Goal: Task Accomplishment & Management: Manage account settings

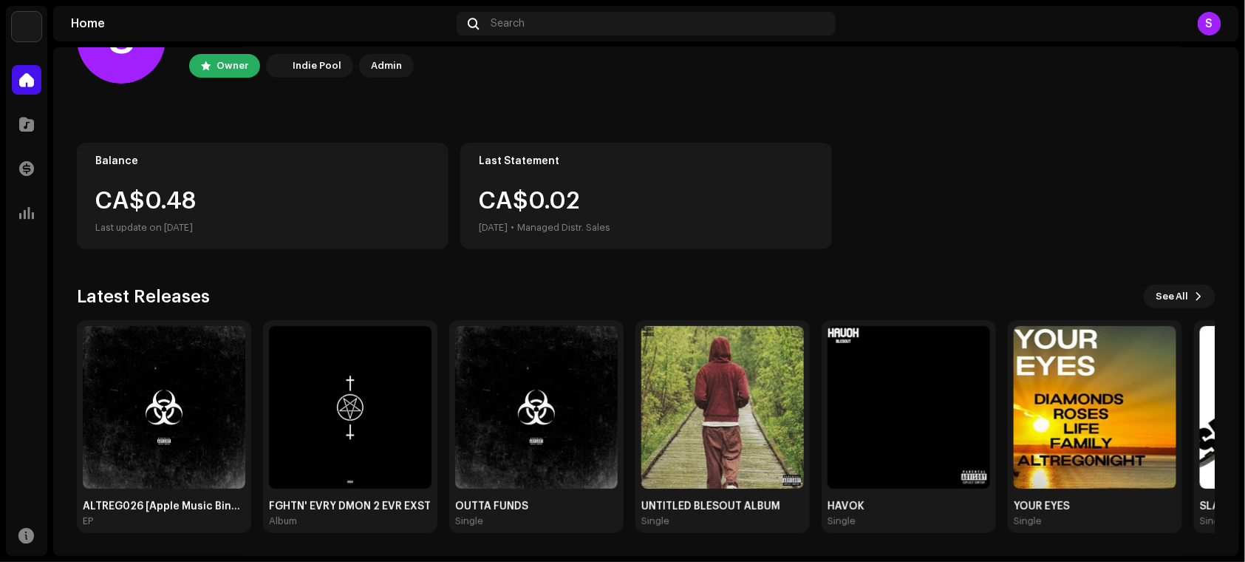
scroll to position [75, 0]
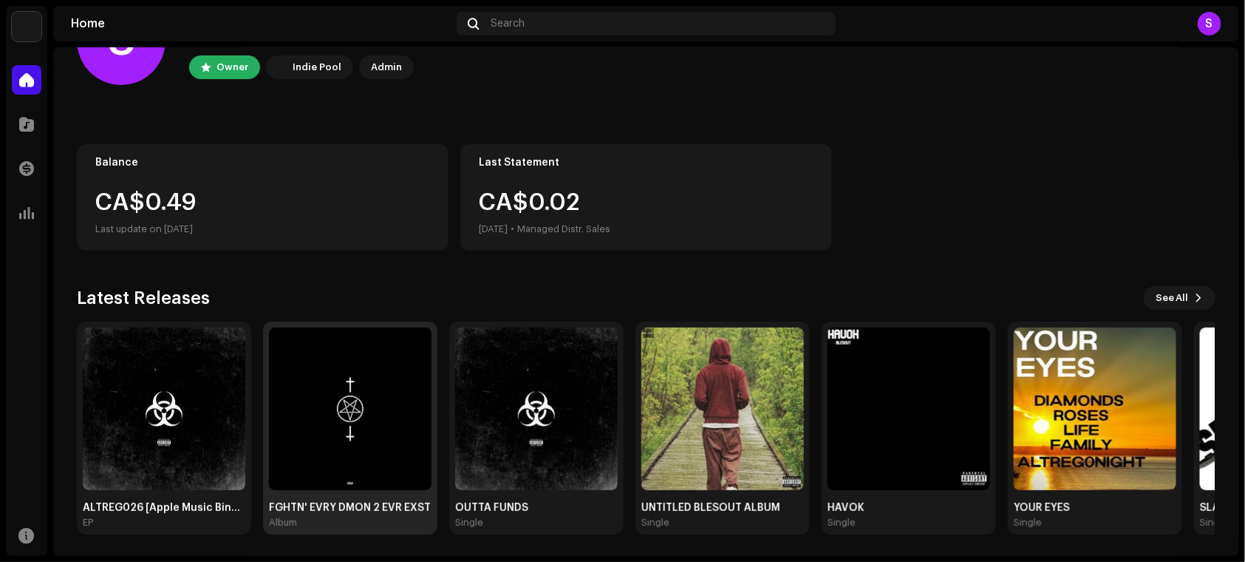
click at [357, 443] on img at bounding box center [350, 408] width 163 height 163
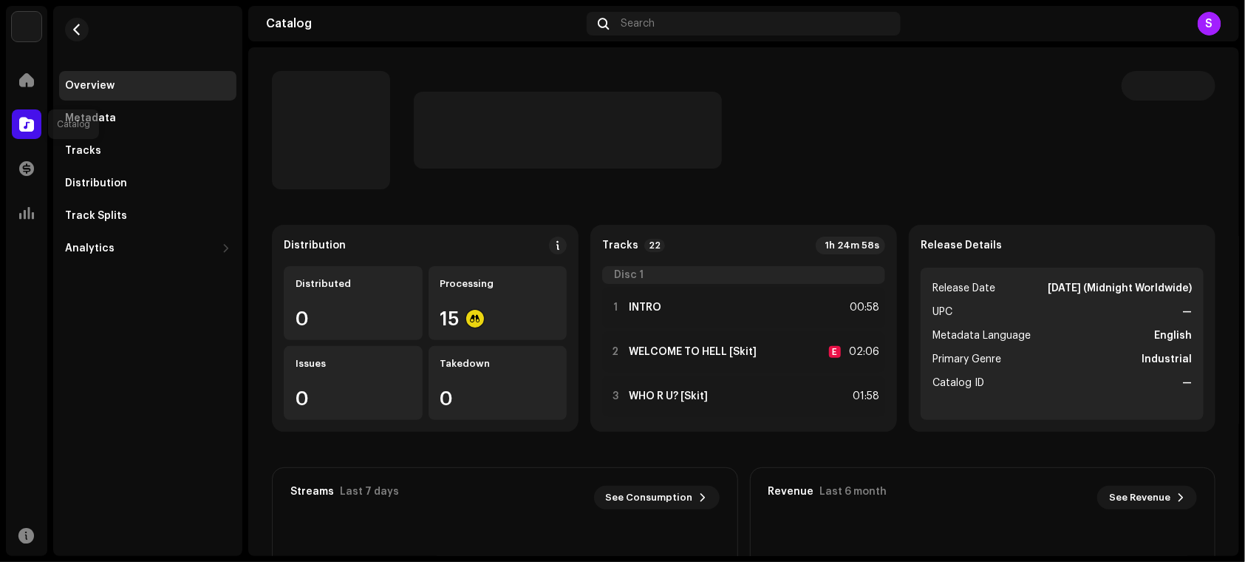
click at [32, 123] on span at bounding box center [26, 124] width 15 height 12
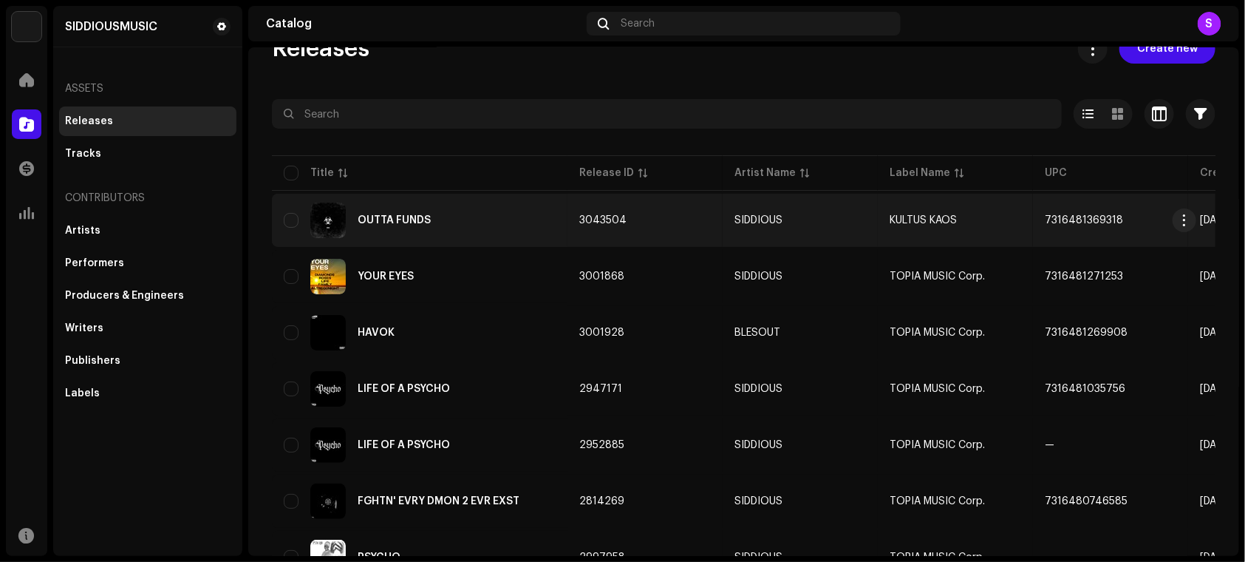
scroll to position [1060, 0]
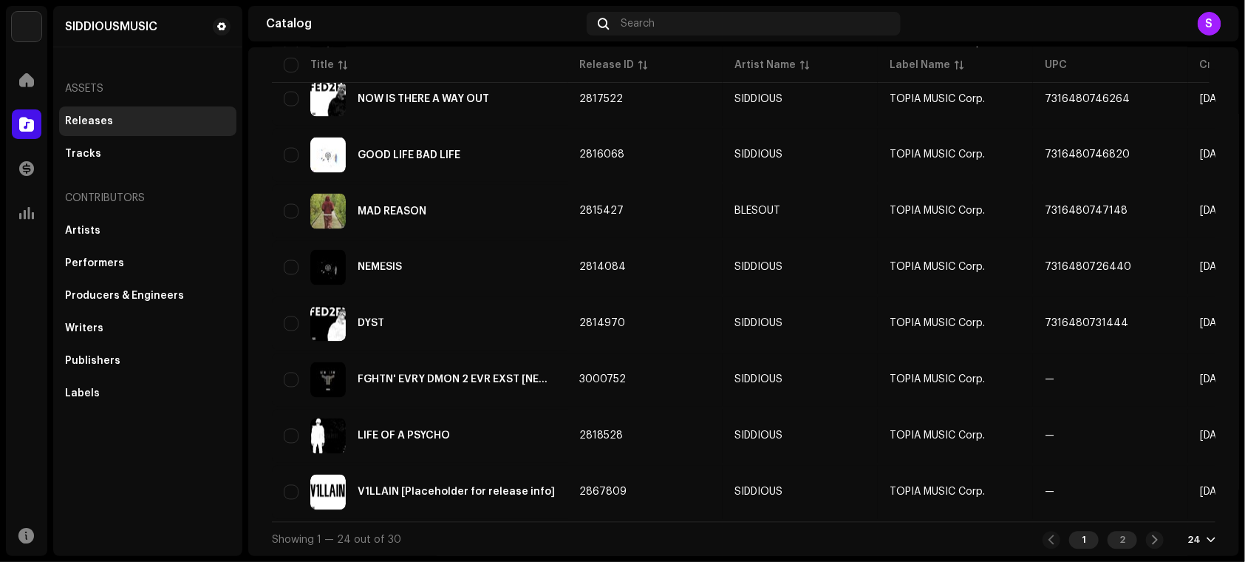
click at [1122, 539] on div "2" at bounding box center [1123, 540] width 30 height 18
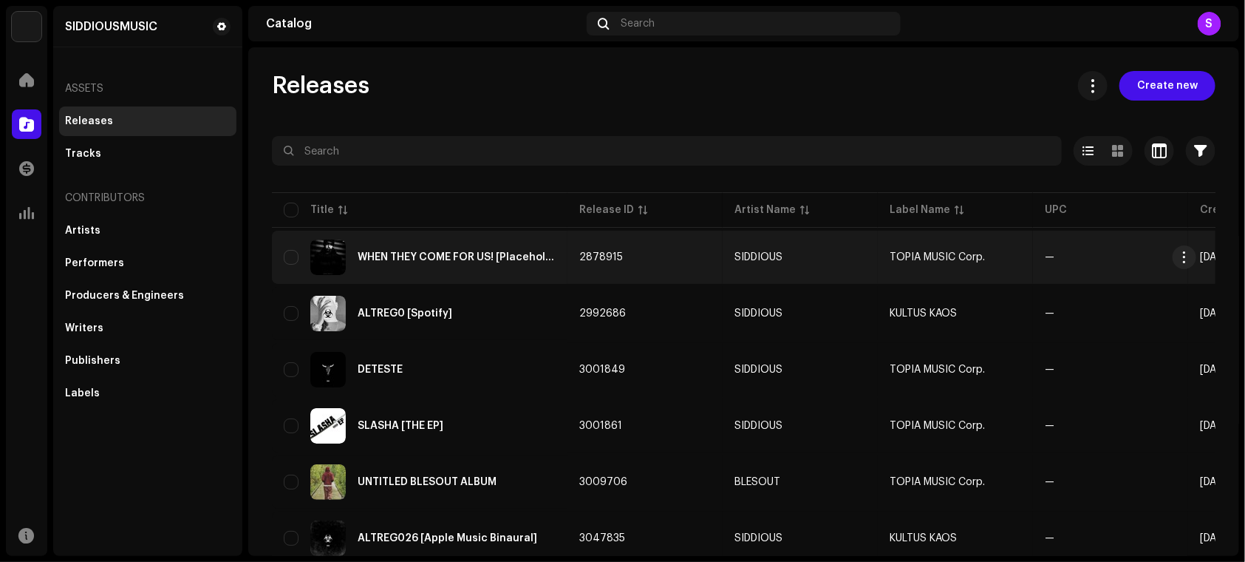
click at [442, 264] on div "WHEN THEY COME FOR US! [Placeholder for release info]" at bounding box center [420, 256] width 272 height 35
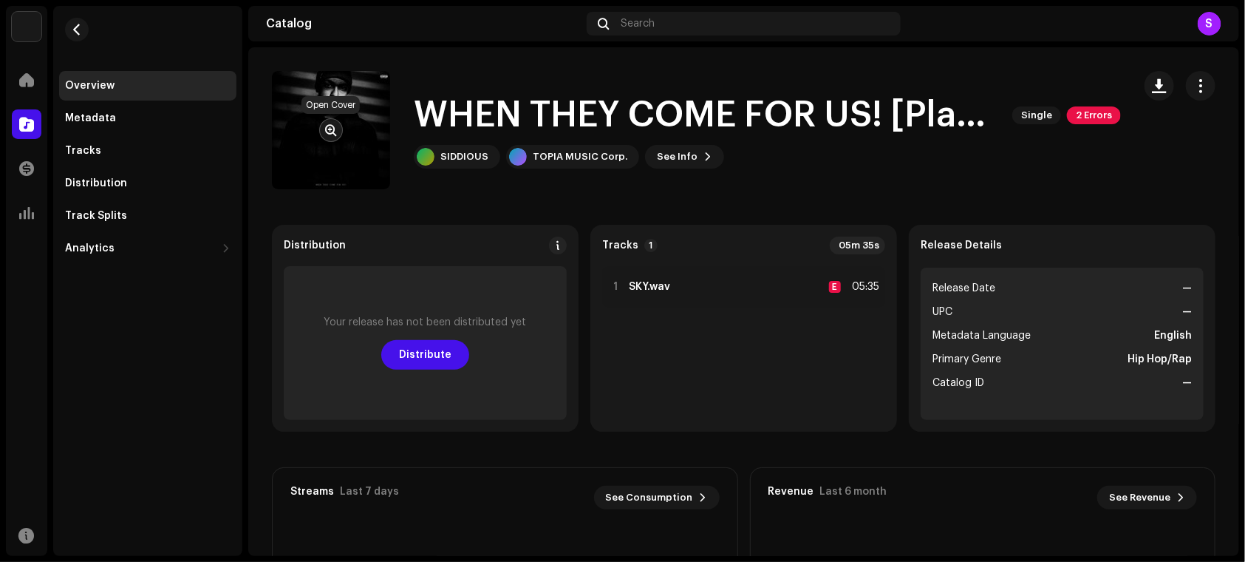
click at [331, 124] on span "button" at bounding box center [331, 130] width 11 height 12
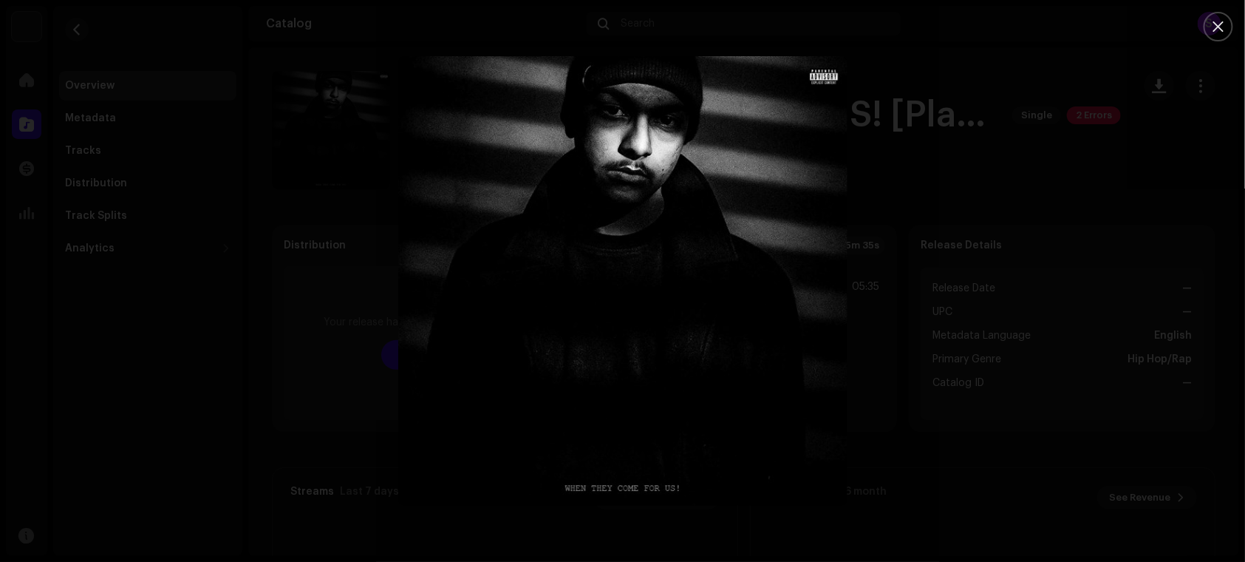
click at [964, 393] on div at bounding box center [622, 281] width 1245 height 562
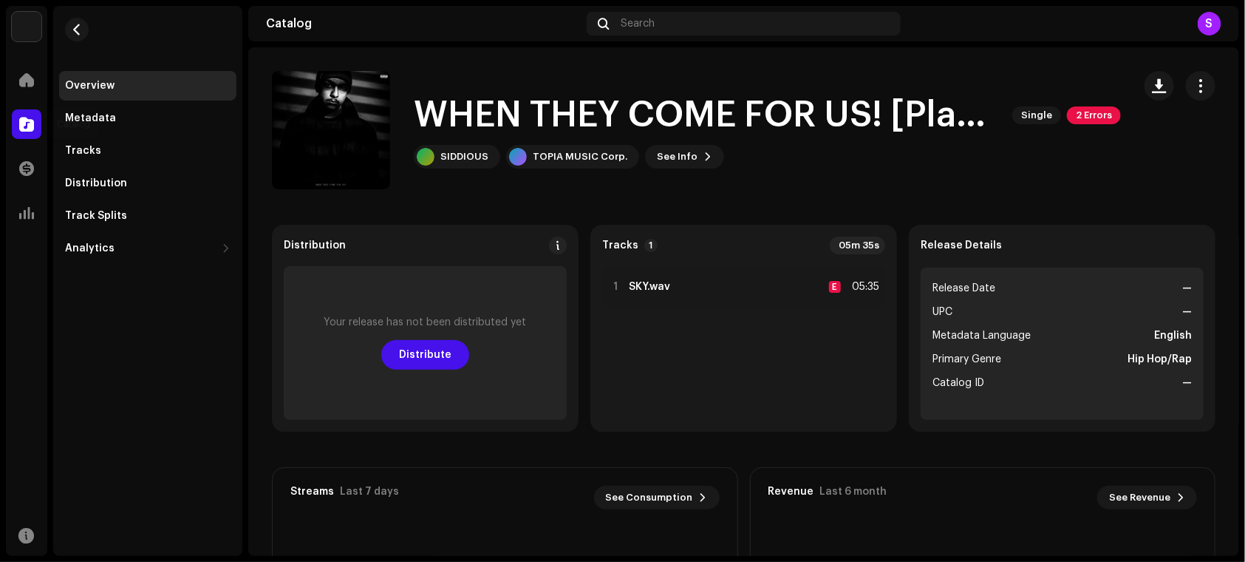
click at [38, 113] on div at bounding box center [27, 124] width 30 height 30
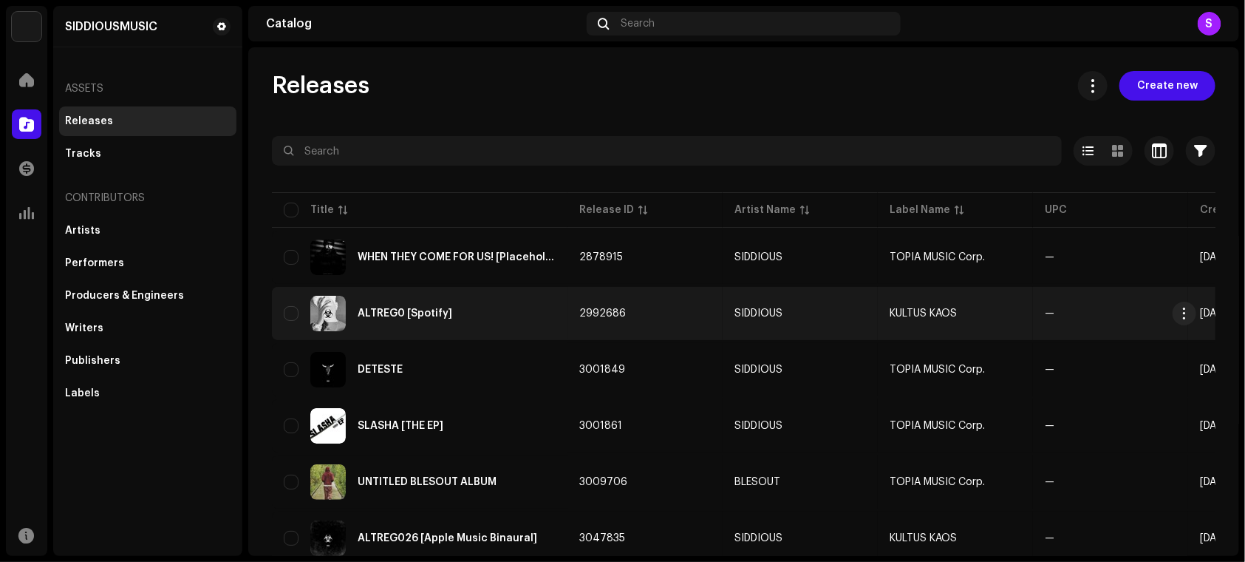
click at [505, 314] on div "ALTREG0 [Spotify]" at bounding box center [420, 313] width 272 height 35
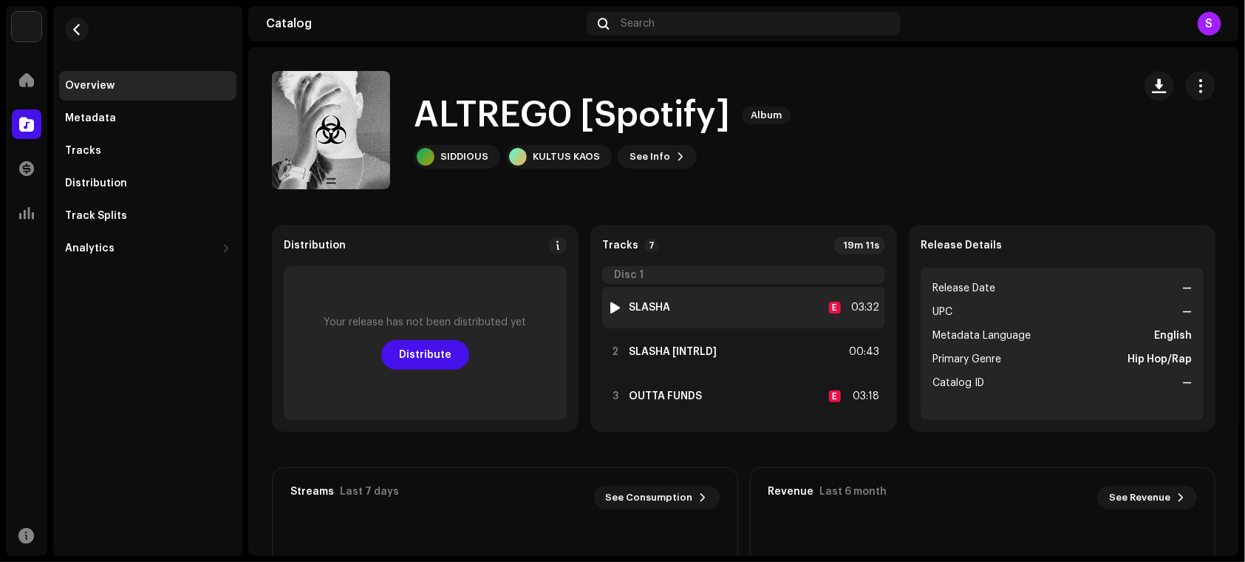
click at [613, 304] on div at bounding box center [615, 307] width 11 height 12
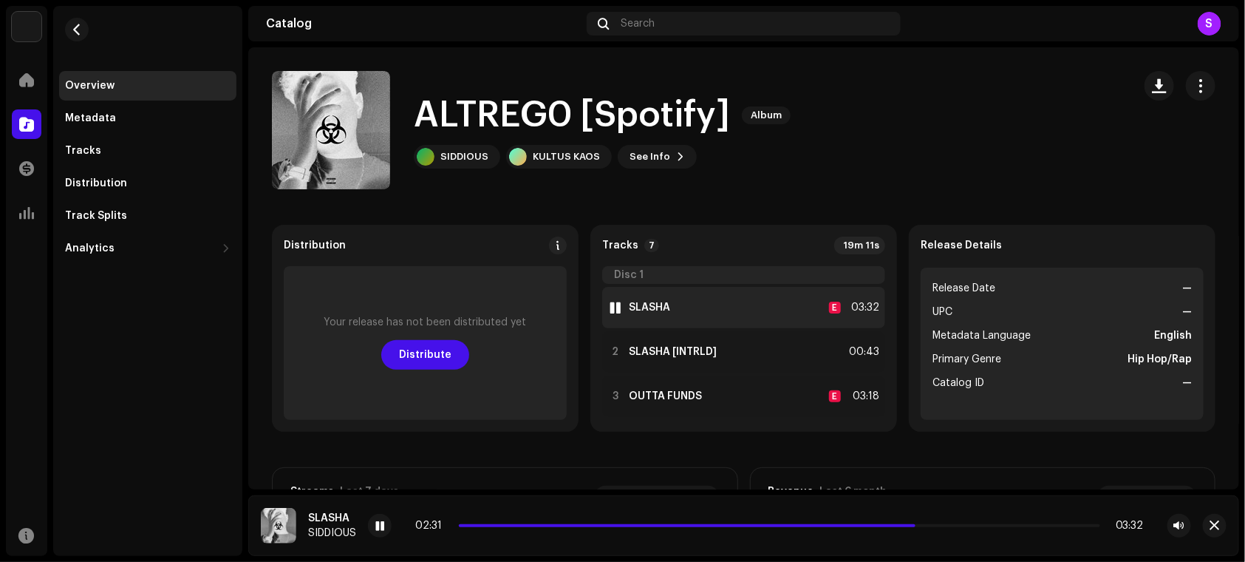
scroll to position [215, 0]
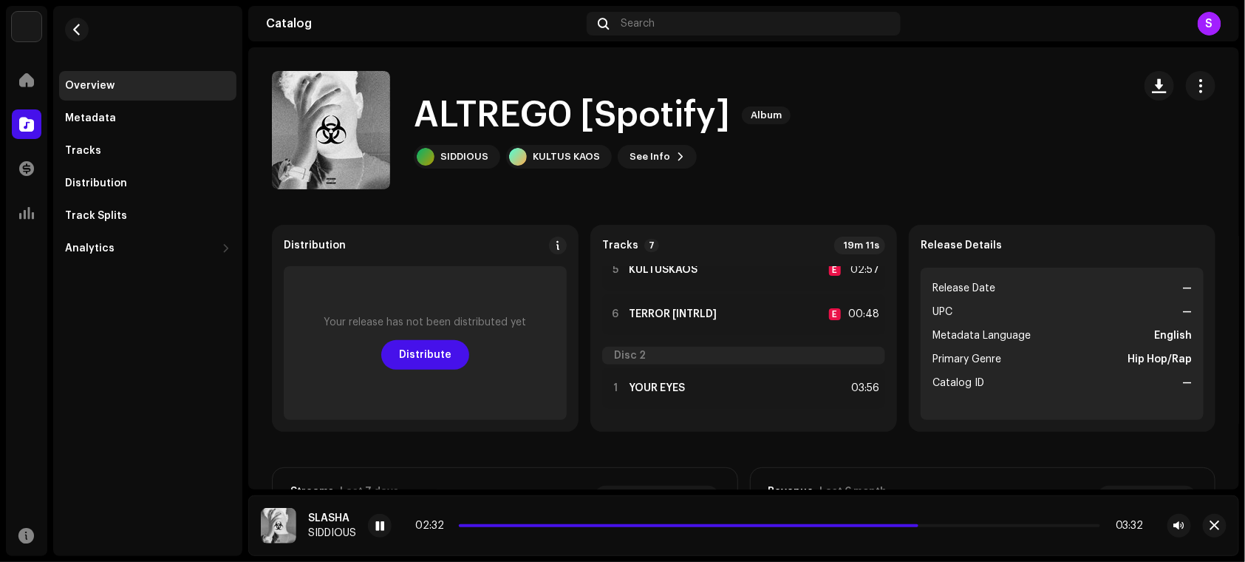
click at [1244, 170] on div "SIDDIOUSMUSIC Home Catalog Transactions Analytics Resources Overview Metadata T…" at bounding box center [622, 281] width 1245 height 562
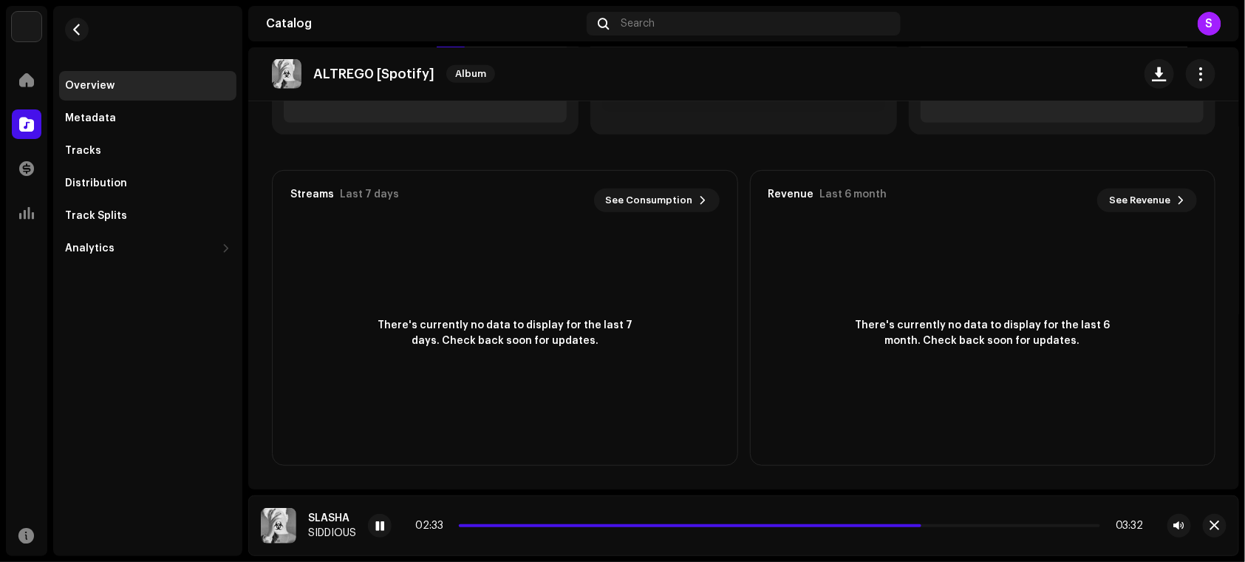
scroll to position [0, 0]
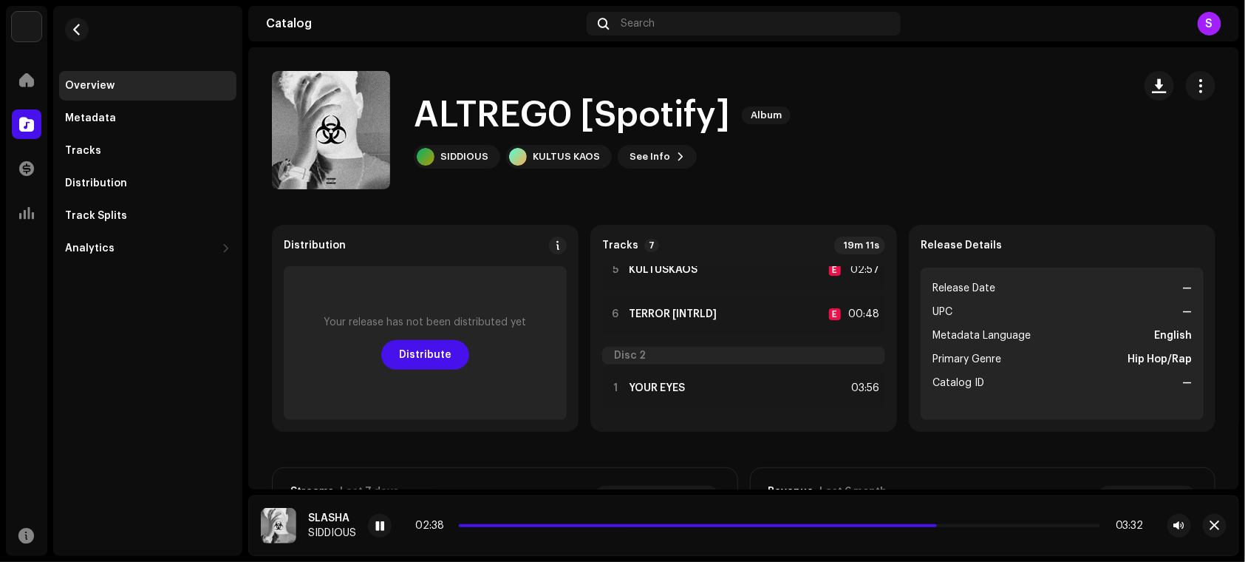
click at [965, 531] on div "02:38 03:32" at bounding box center [779, 526] width 823 height 24
click at [990, 528] on div "02:39 03:32" at bounding box center [779, 525] width 729 height 12
click at [986, 524] on p-slider at bounding box center [779, 525] width 641 height 3
click at [1024, 525] on p-slider at bounding box center [779, 525] width 641 height 3
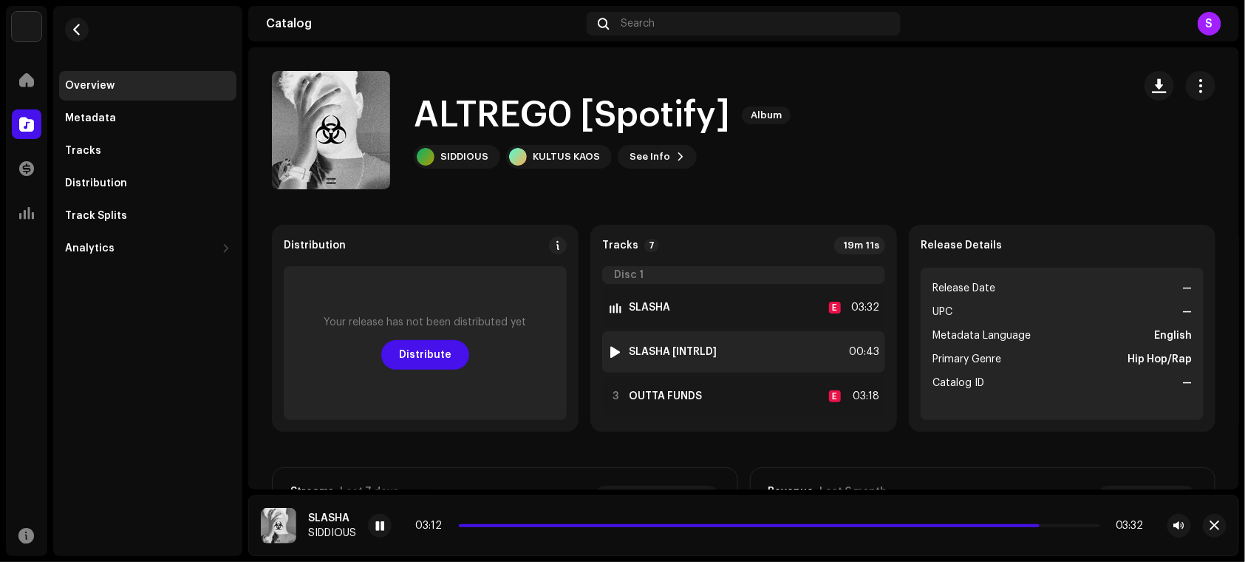
click at [613, 352] on div at bounding box center [615, 352] width 11 height 12
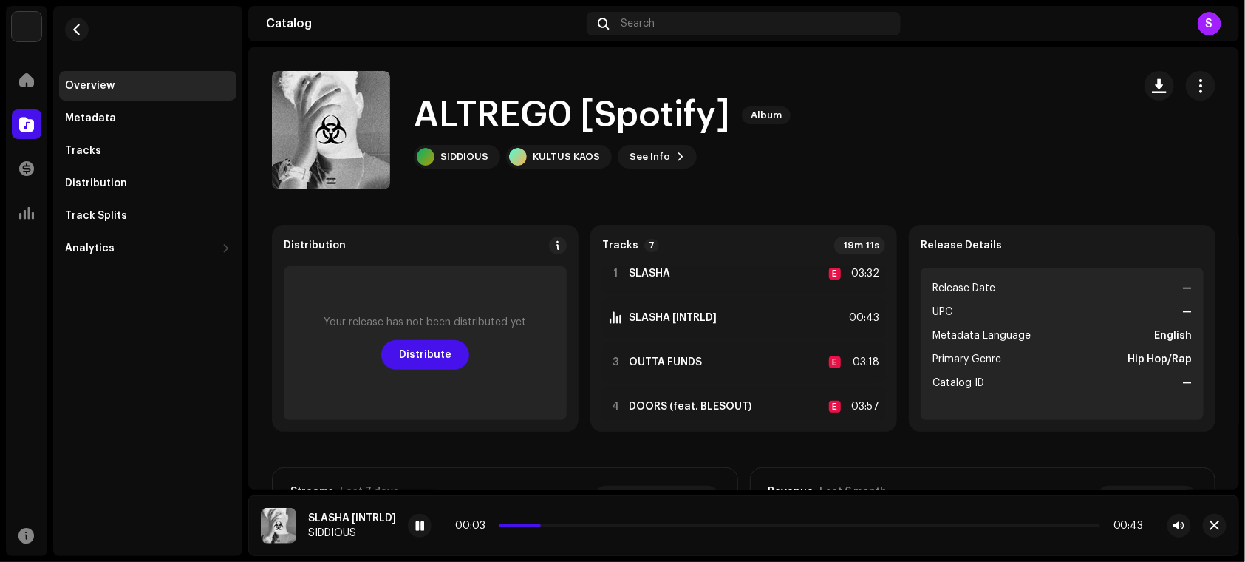
scroll to position [37, 0]
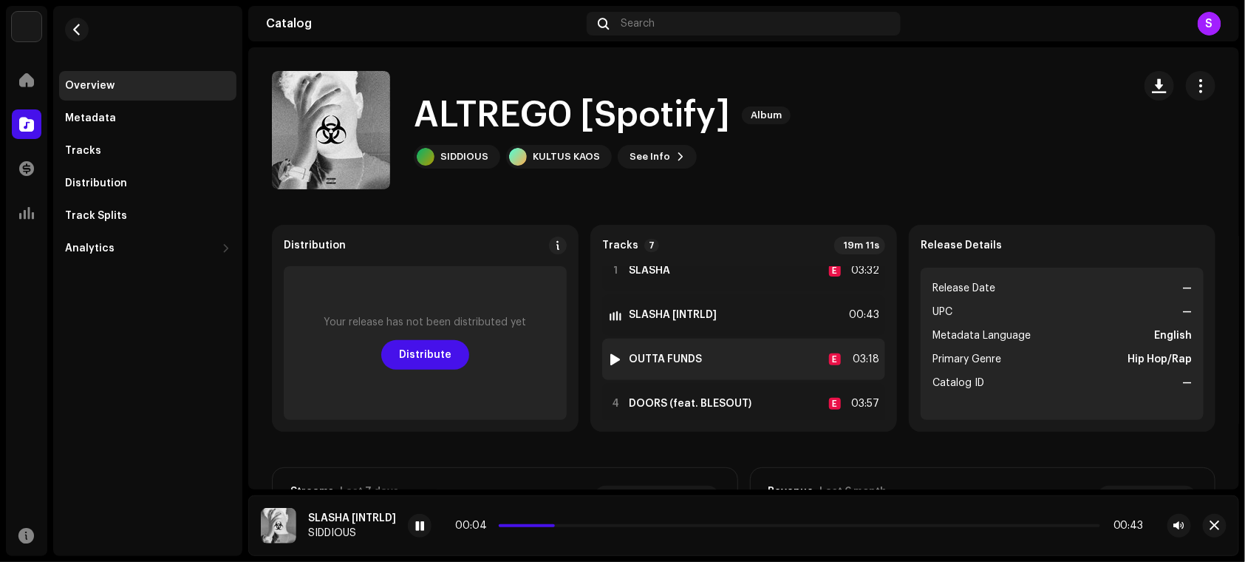
click at [610, 362] on div at bounding box center [615, 359] width 11 height 12
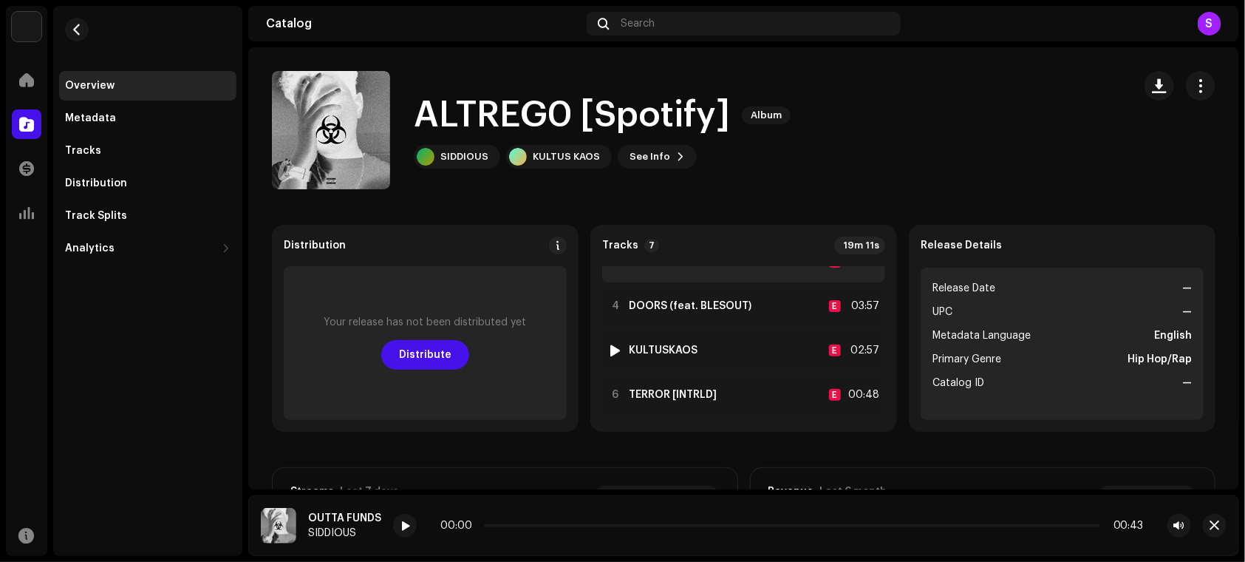
scroll to position [215, 0]
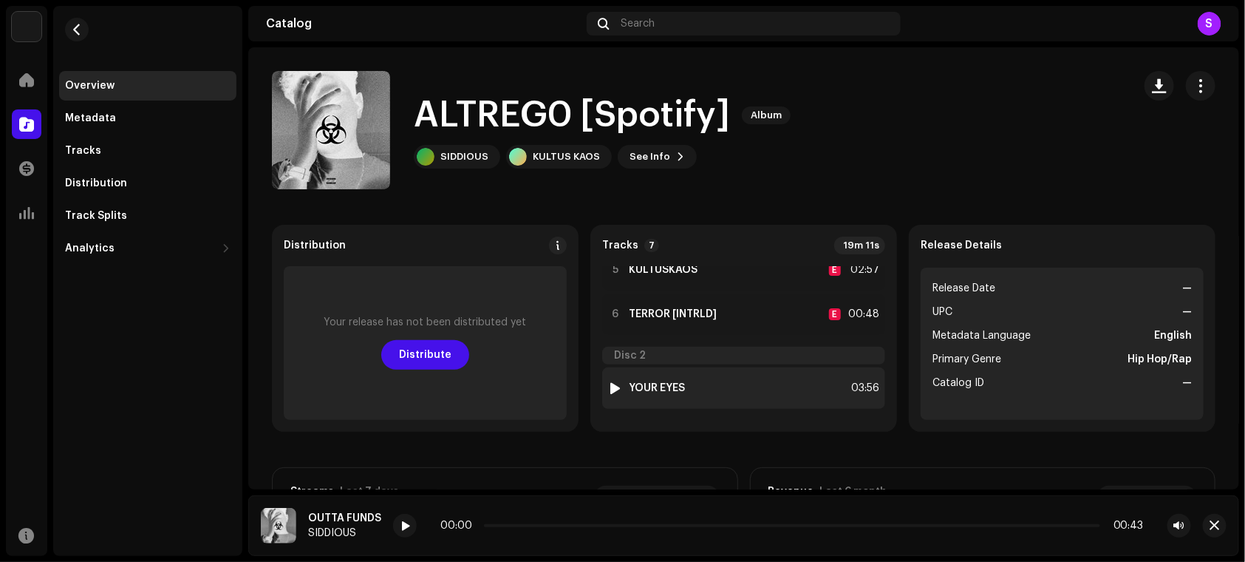
click at [641, 382] on strong "YOUR EYES" at bounding box center [657, 388] width 56 height 12
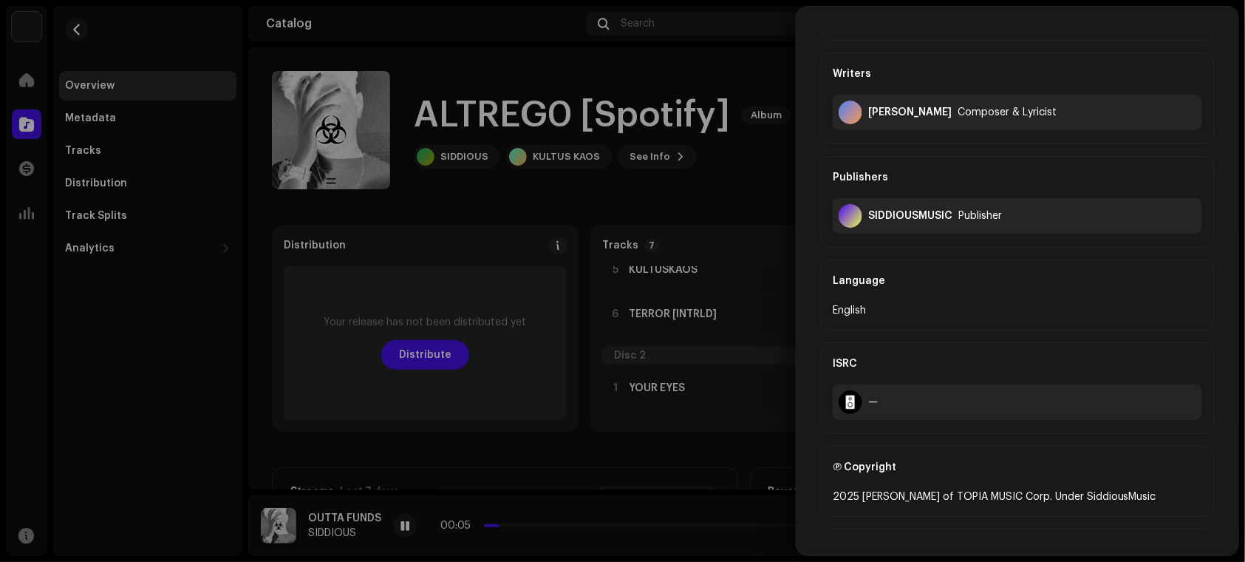
scroll to position [49, 0]
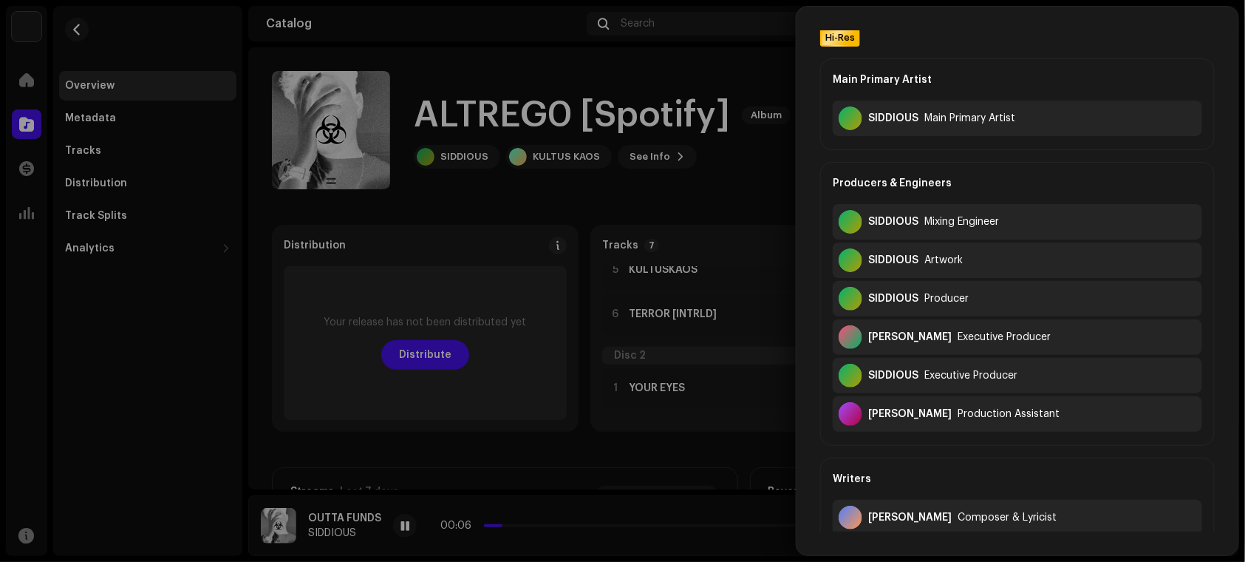
click at [598, 300] on div at bounding box center [622, 281] width 1245 height 562
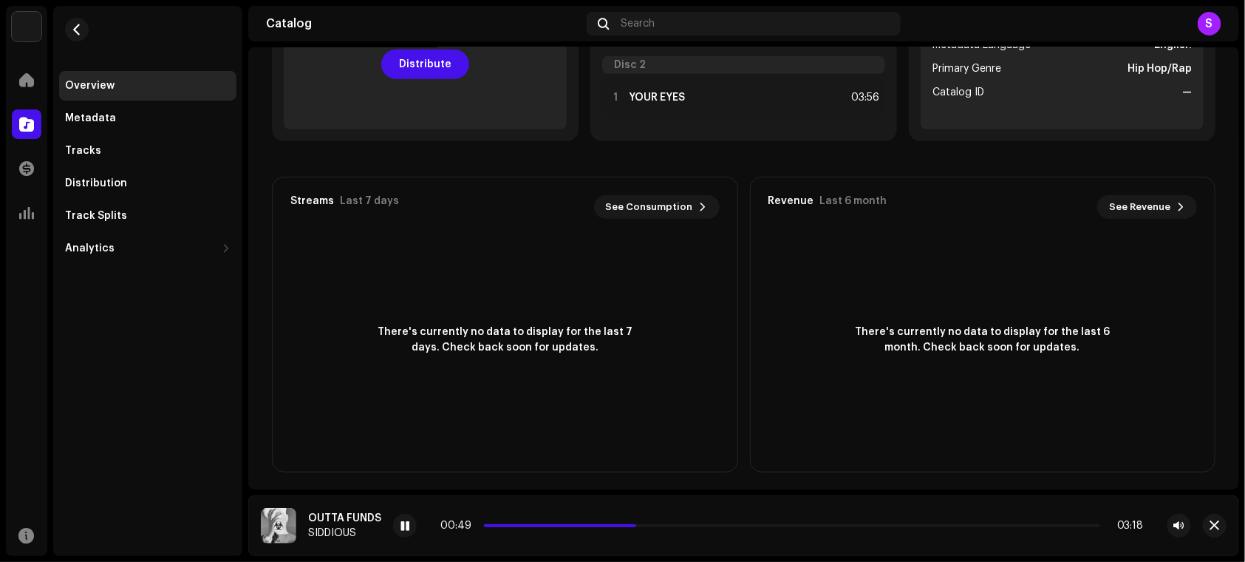
scroll to position [0, 0]
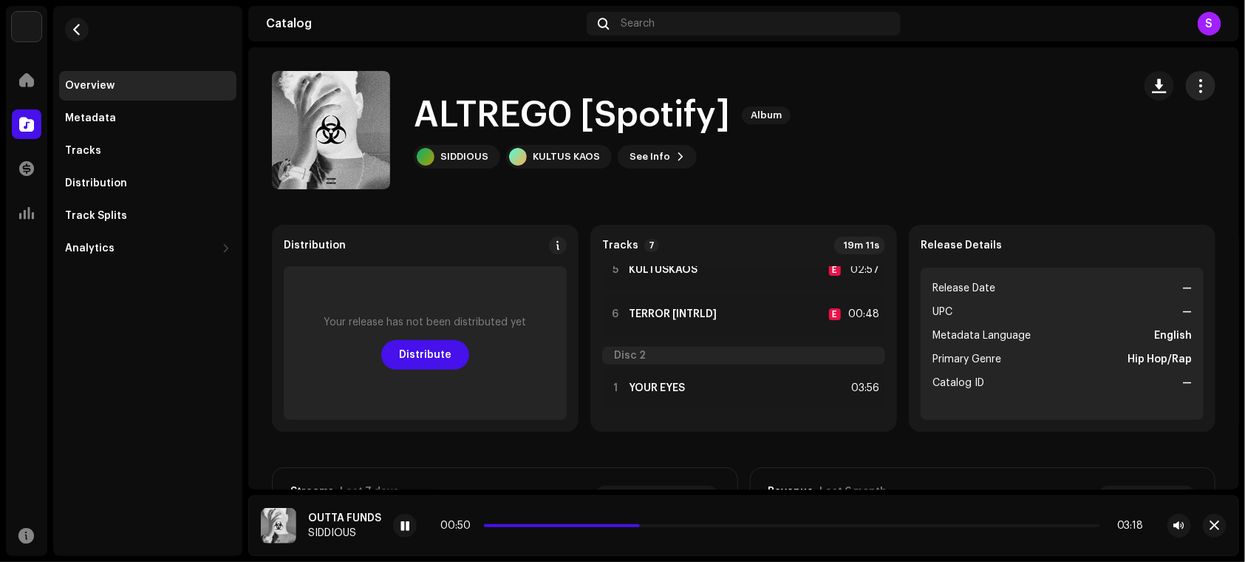
click at [1186, 87] on button "button" at bounding box center [1201, 86] width 30 height 30
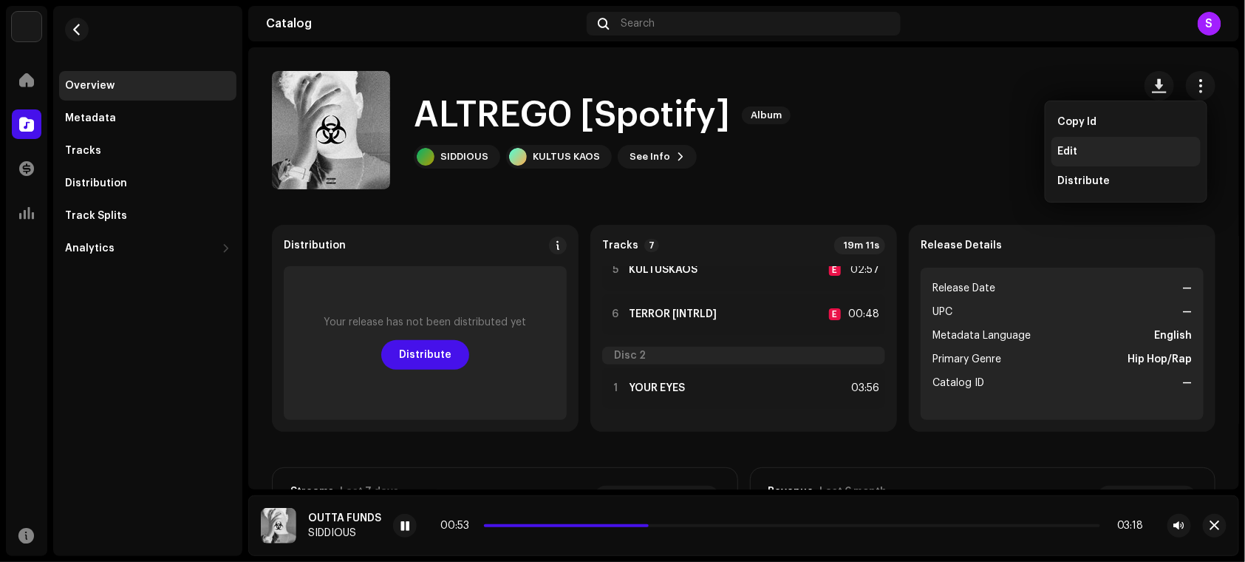
click at [1068, 159] on div "Edit" at bounding box center [1125, 152] width 149 height 30
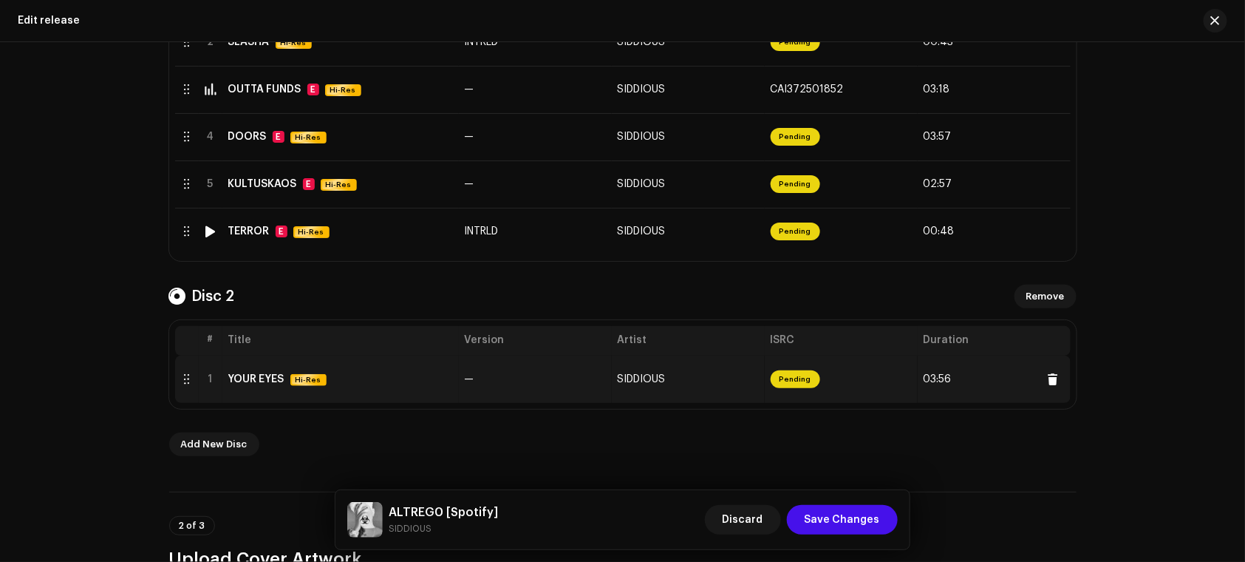
scroll to position [465, 0]
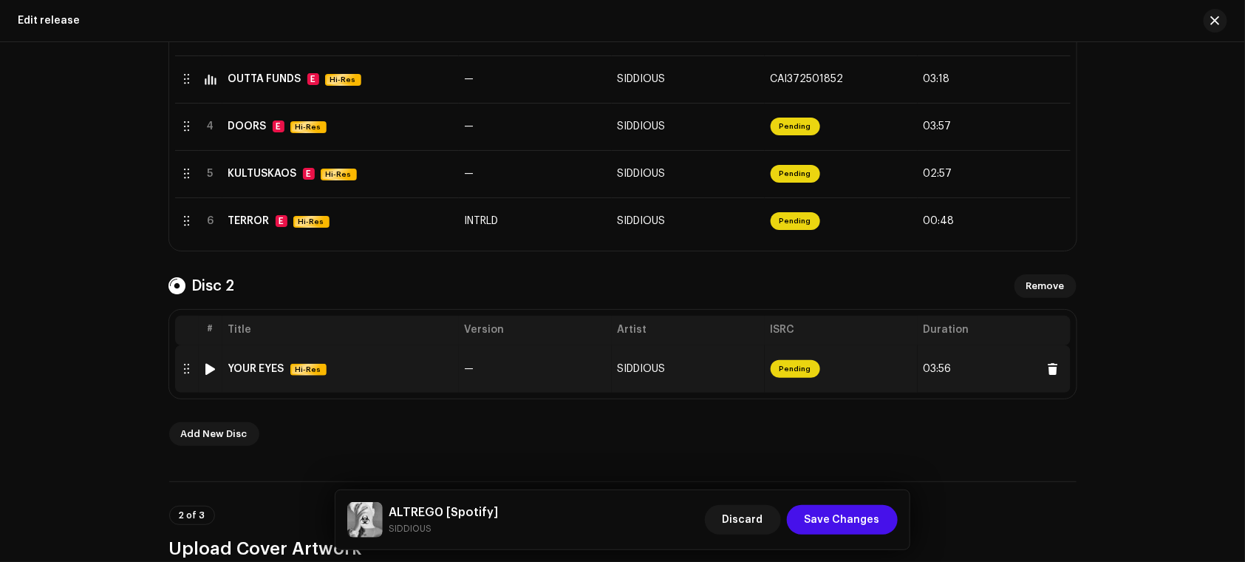
click at [401, 380] on td "YOUR EYES Hi-Res" at bounding box center [340, 368] width 236 height 47
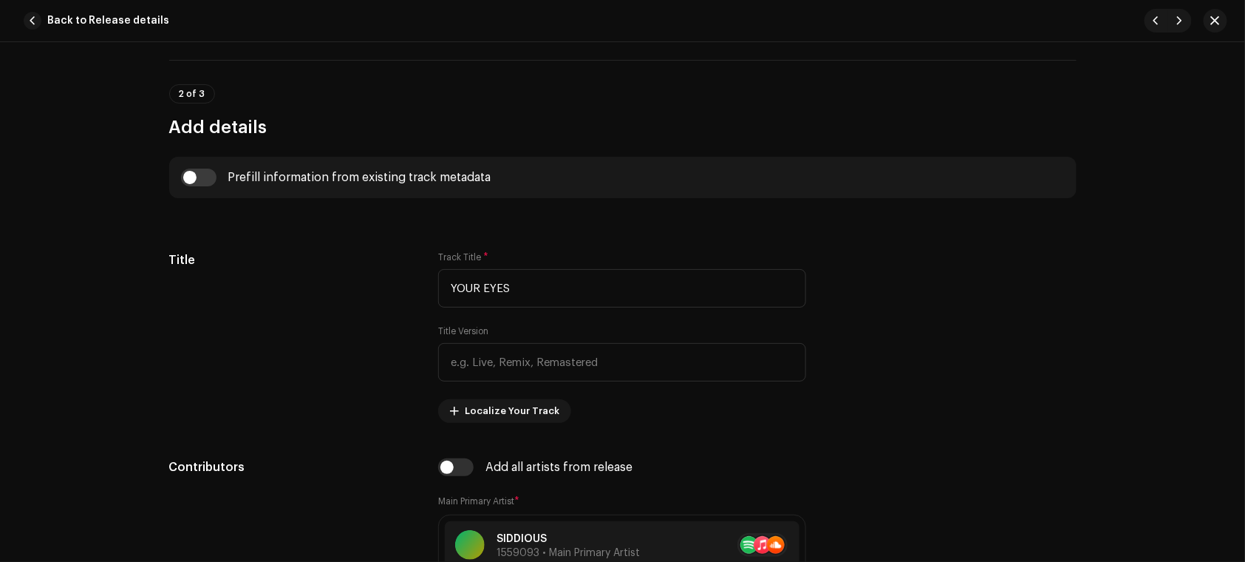
scroll to position [0, 0]
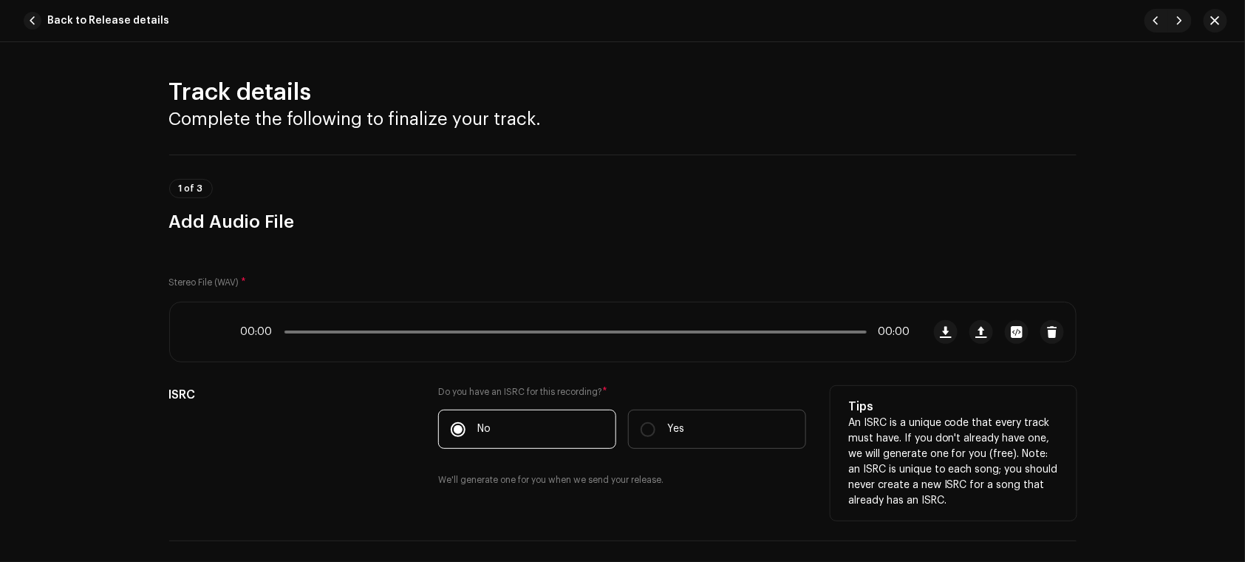
click at [632, 429] on label "Yes" at bounding box center [717, 428] width 178 height 39
click at [641, 429] on input "Yes" at bounding box center [648, 429] width 15 height 15
radio input "true"
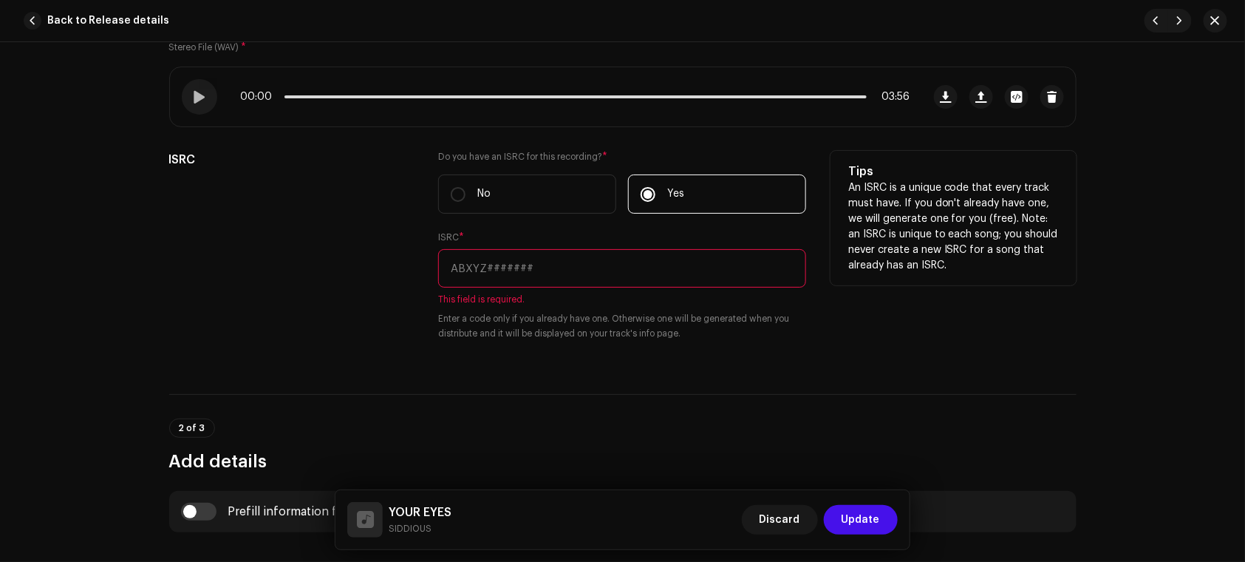
scroll to position [238, 0]
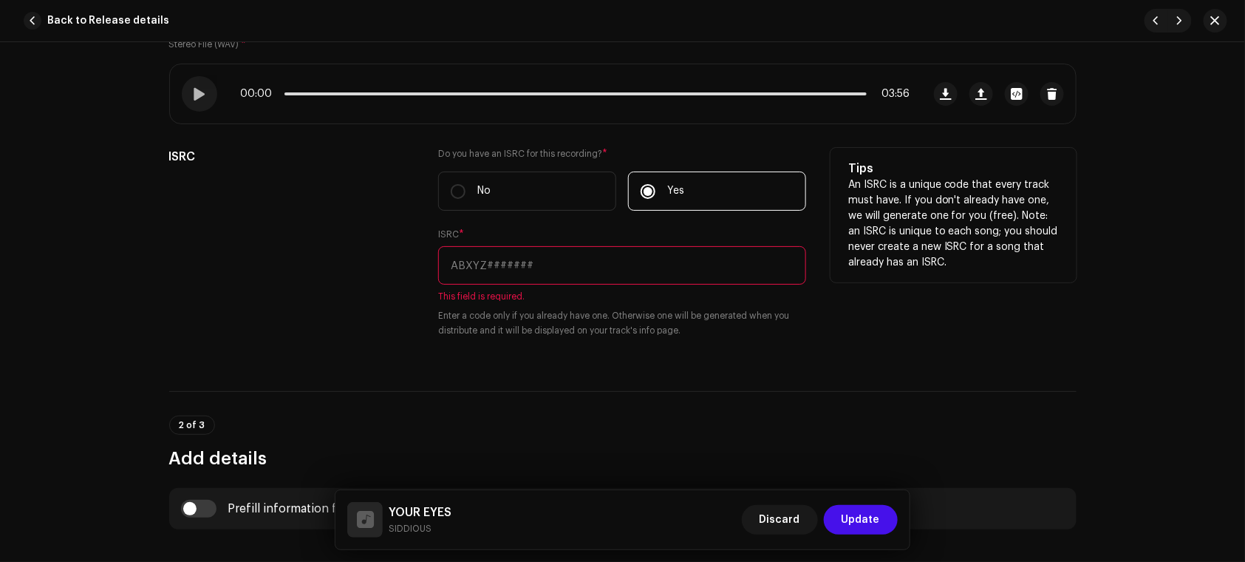
click at [542, 283] on input "text" at bounding box center [622, 265] width 368 height 38
paste input "CAI372501634"
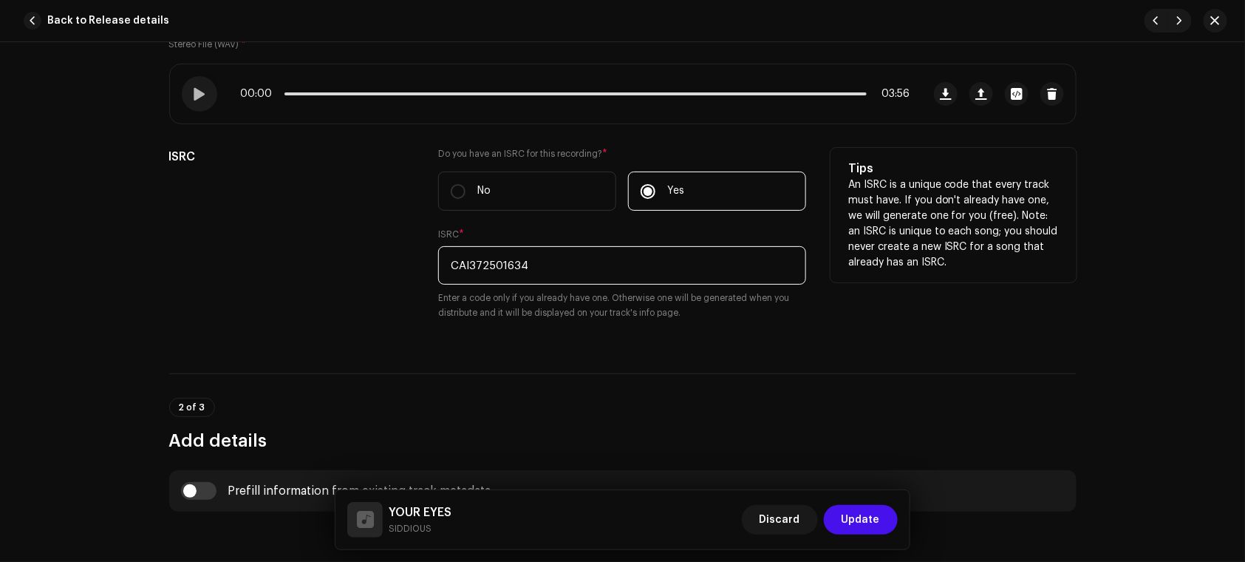
type input "CAI372501634"
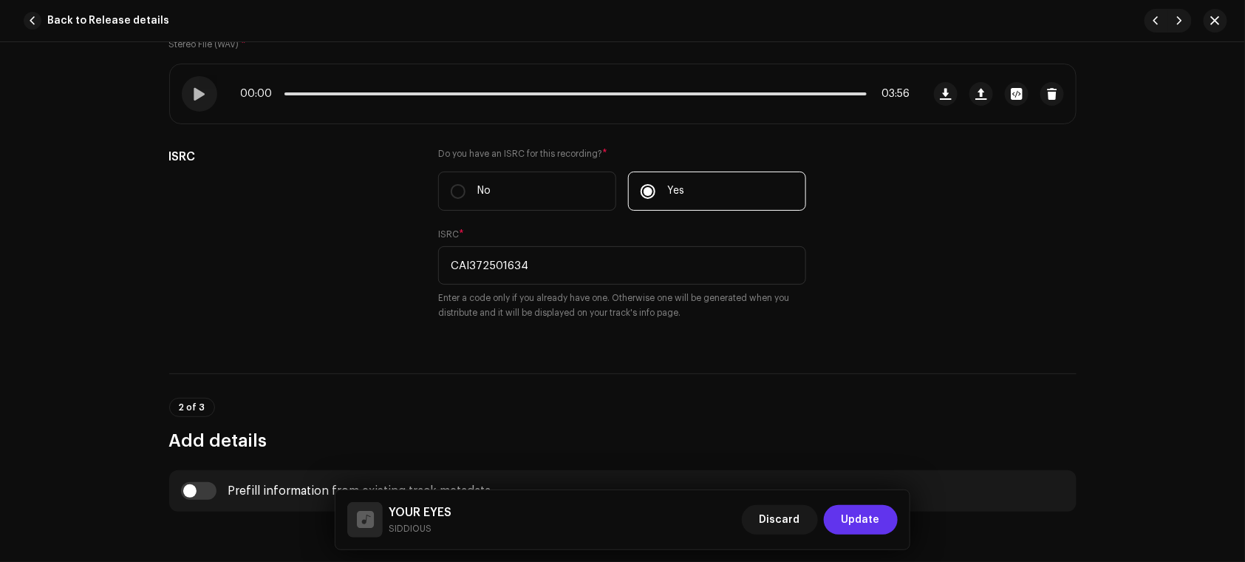
click at [842, 516] on button "Update" at bounding box center [861, 520] width 74 height 30
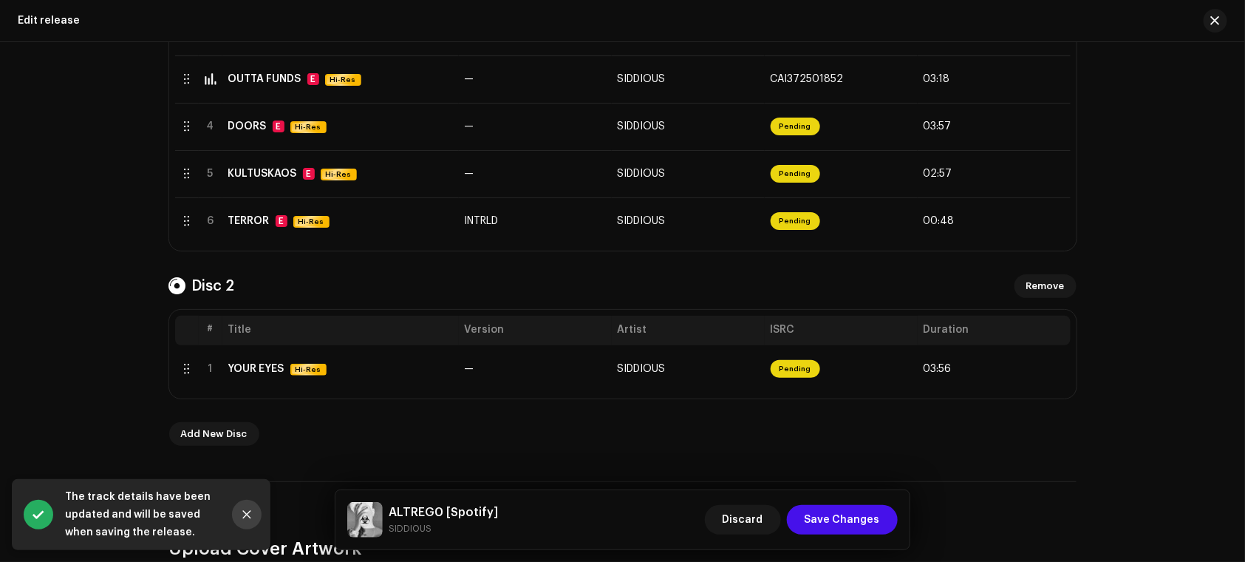
click at [242, 512] on icon "Close" at bounding box center [247, 514] width 10 height 10
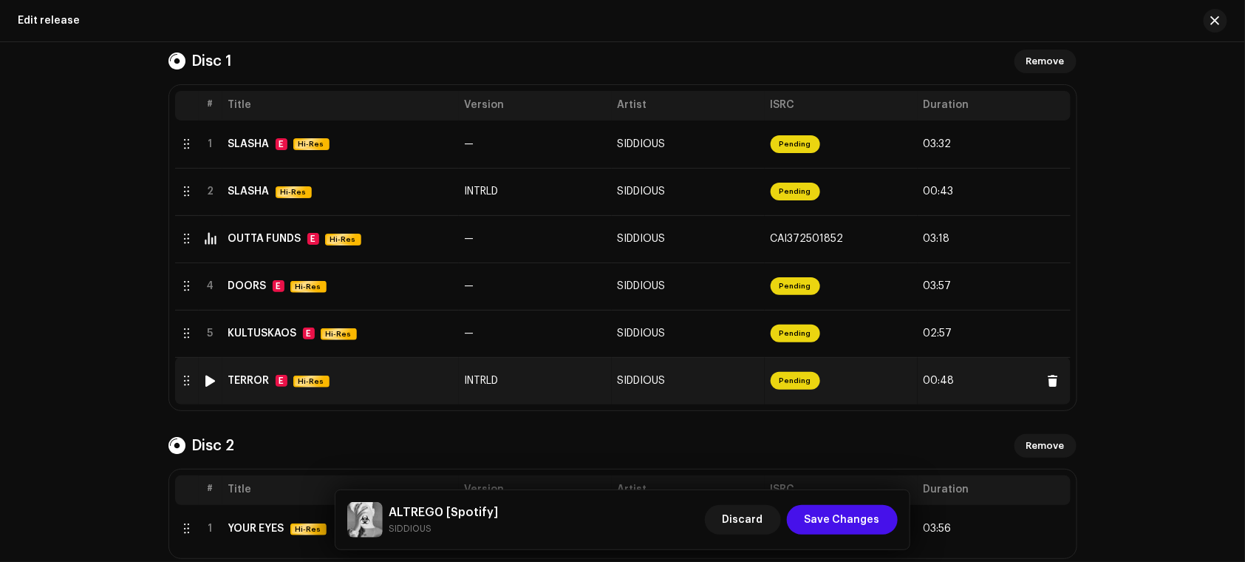
scroll to position [313, 0]
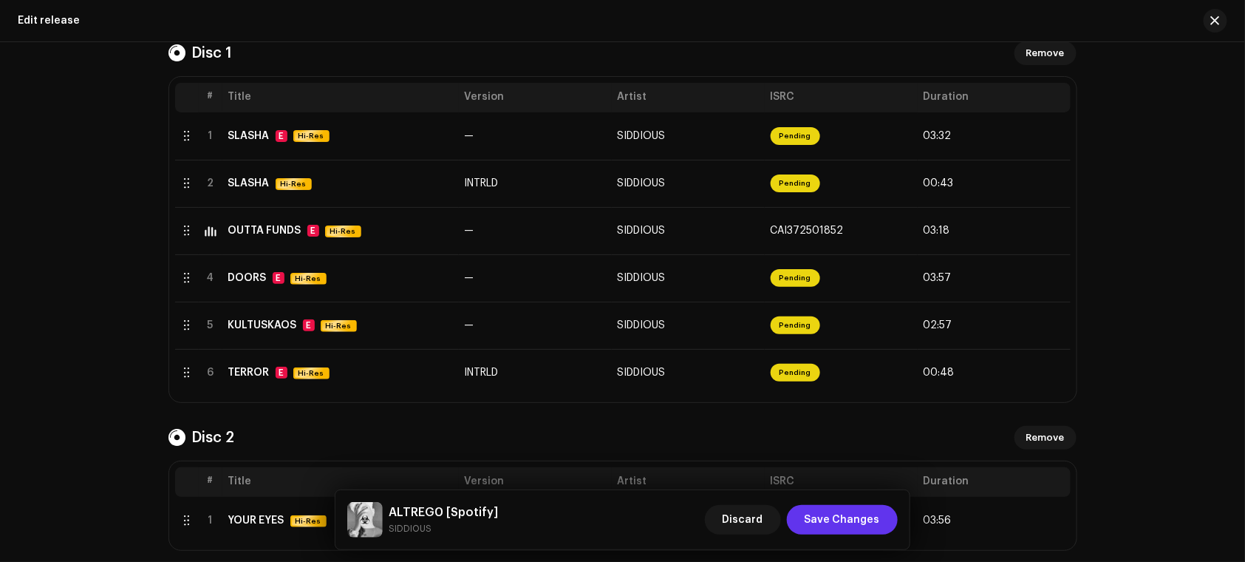
click at [839, 516] on span "Save Changes" at bounding box center [842, 520] width 75 height 30
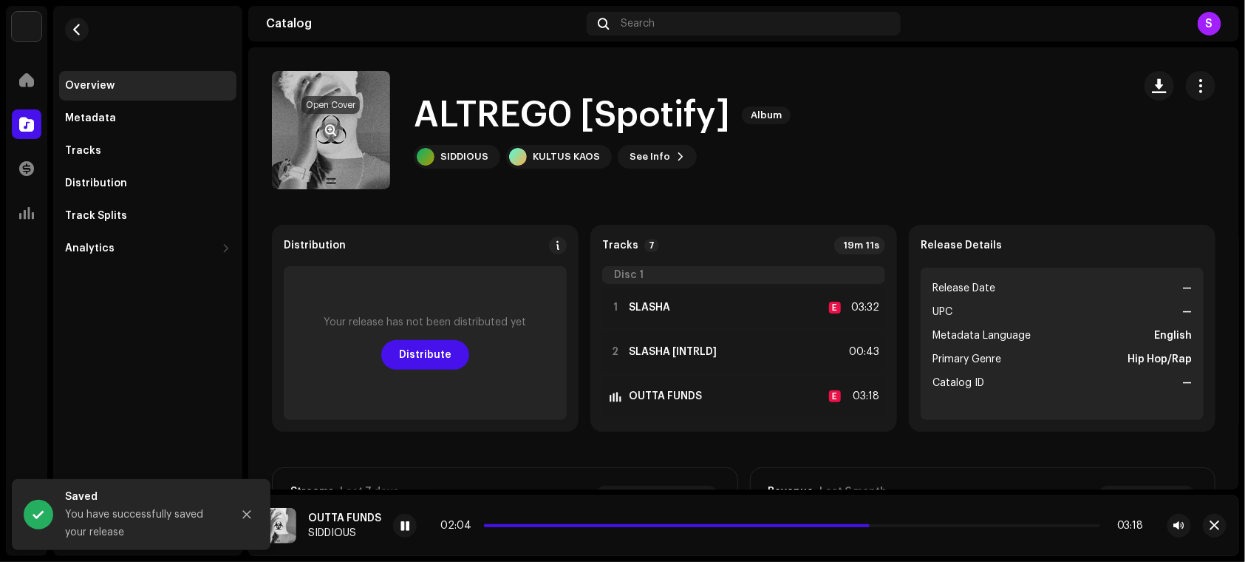
click at [336, 133] on span "button" at bounding box center [331, 130] width 11 height 12
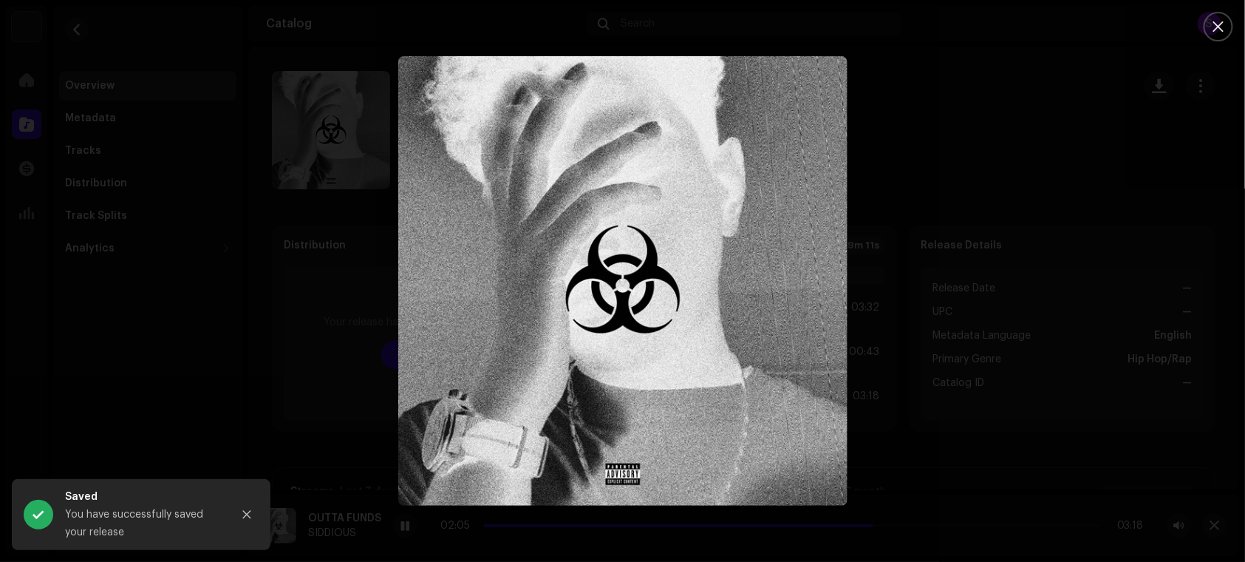
click at [1098, 209] on div at bounding box center [622, 281] width 1245 height 562
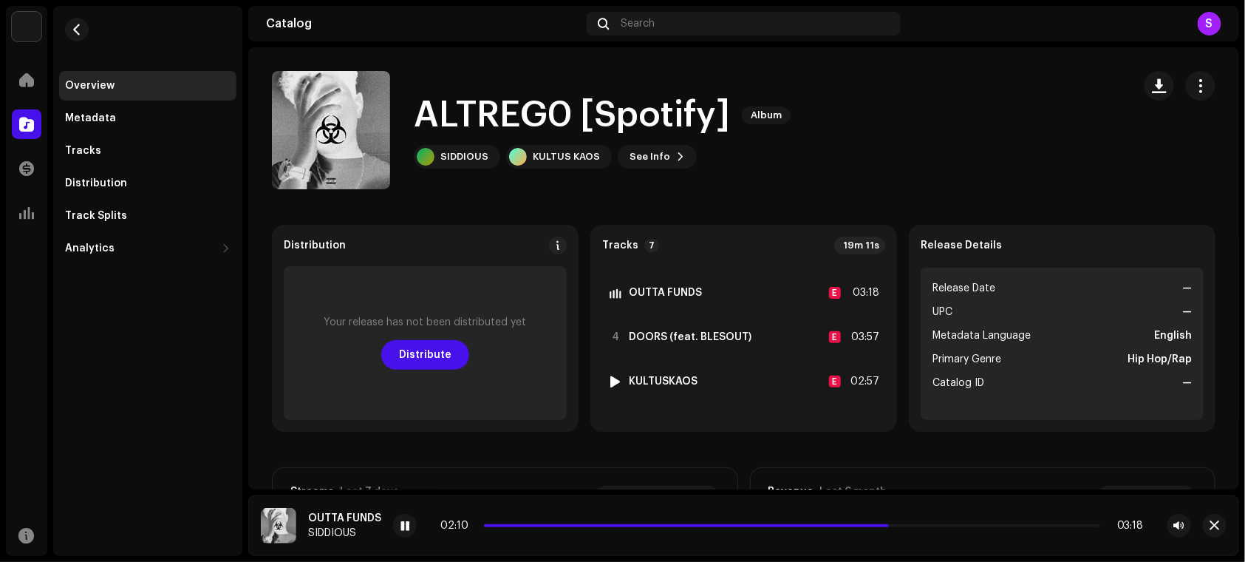
scroll to position [215, 0]
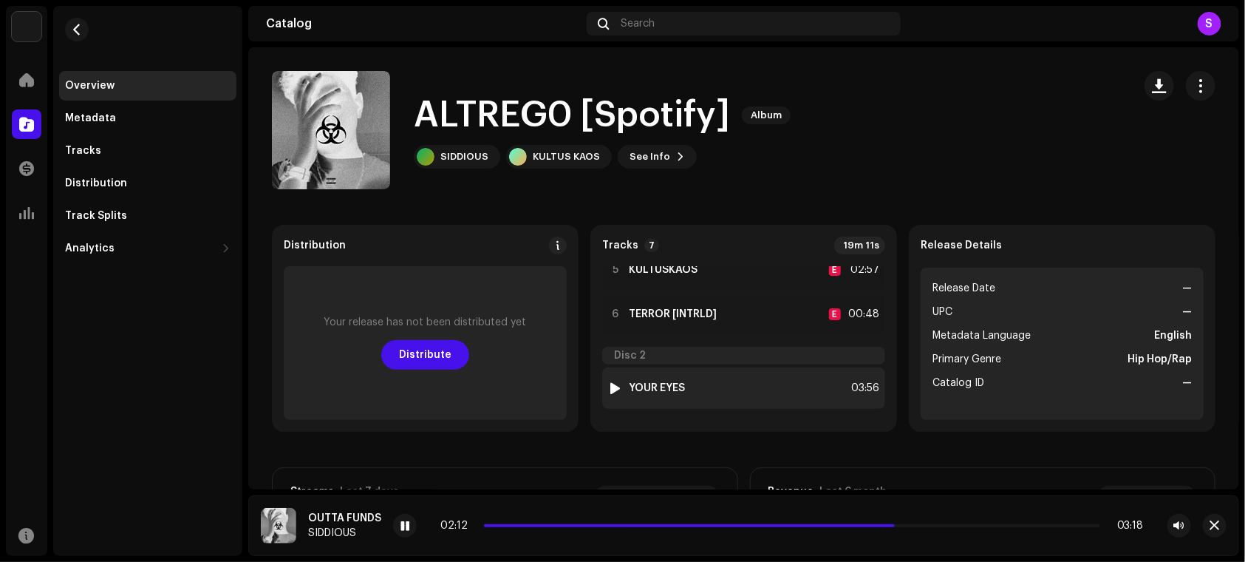
click at [652, 388] on strong "YOUR EYES" at bounding box center [657, 388] width 56 height 12
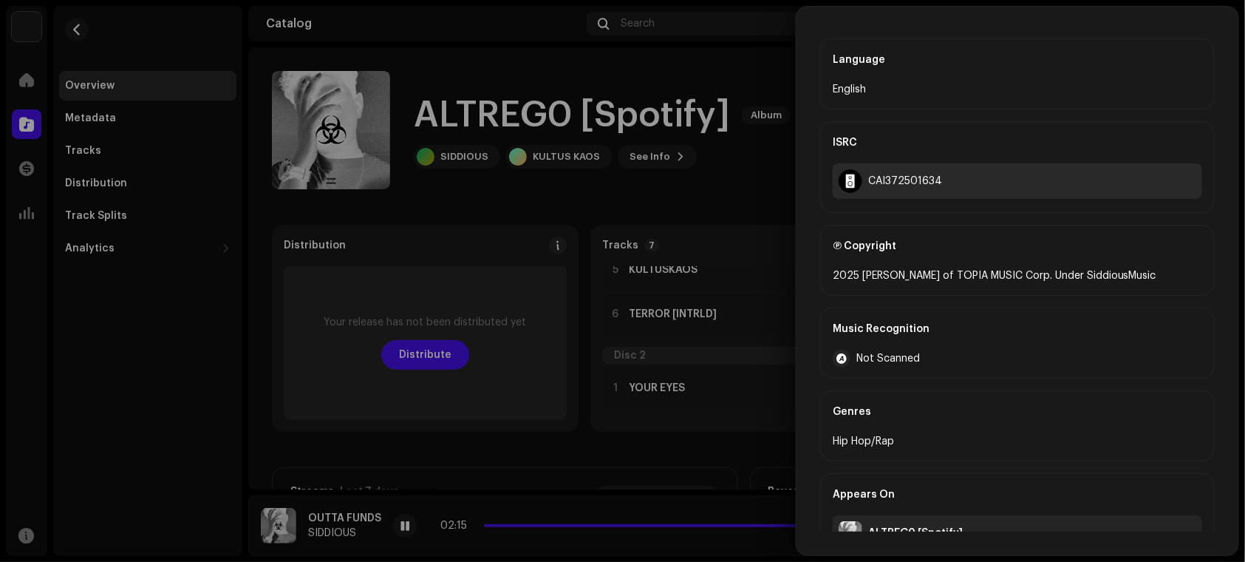
scroll to position [710, 0]
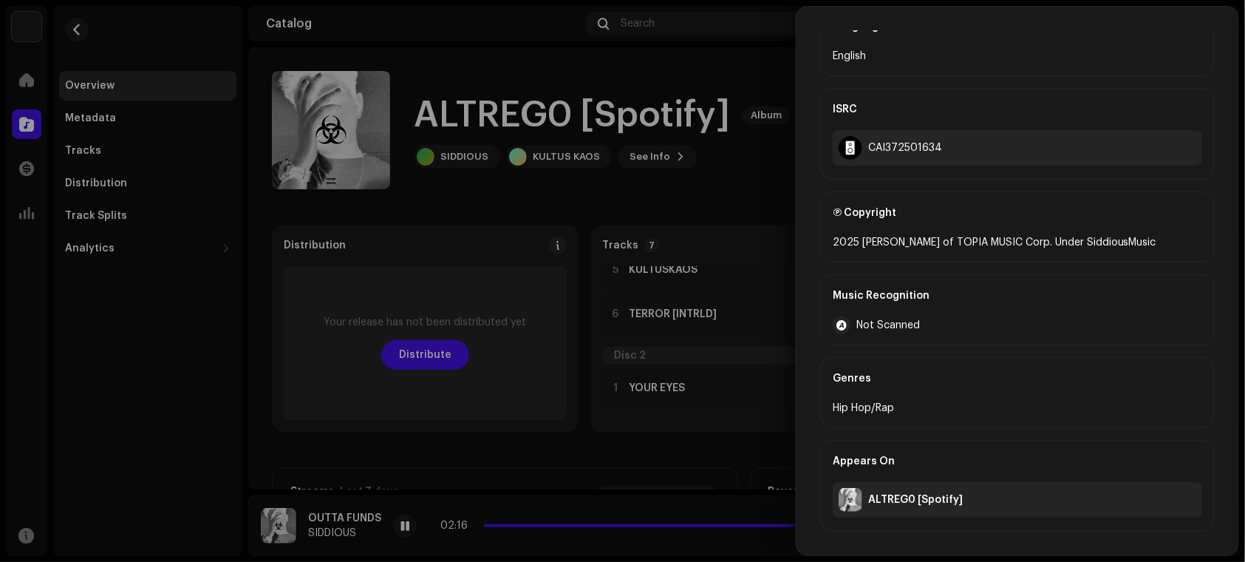
click at [641, 109] on div at bounding box center [622, 281] width 1245 height 562
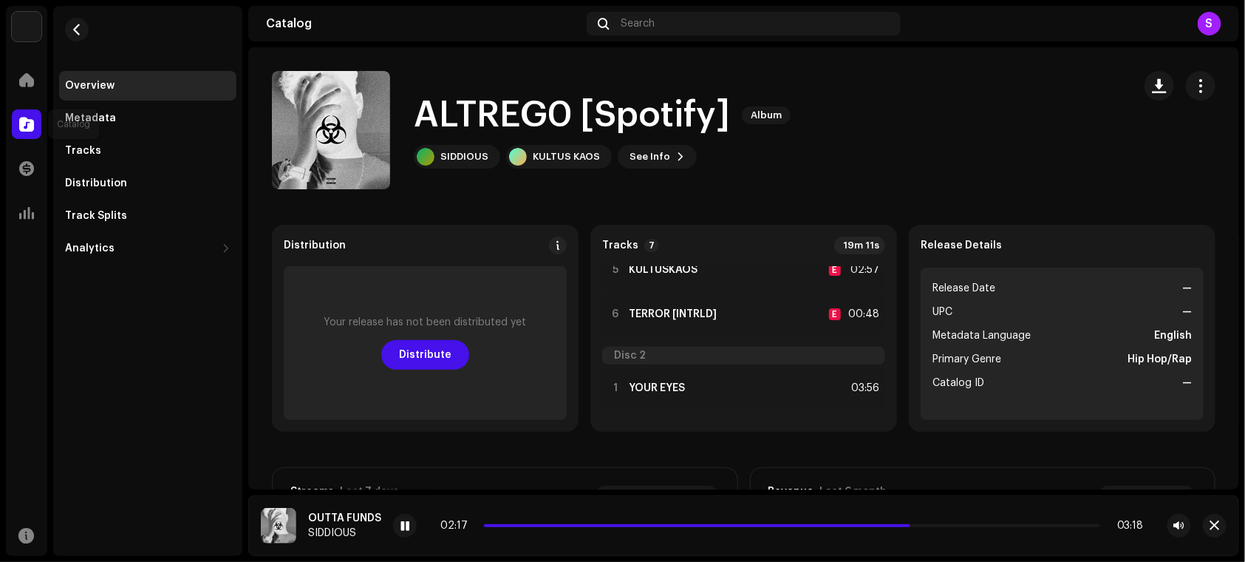
click at [35, 119] on div at bounding box center [27, 124] width 30 height 30
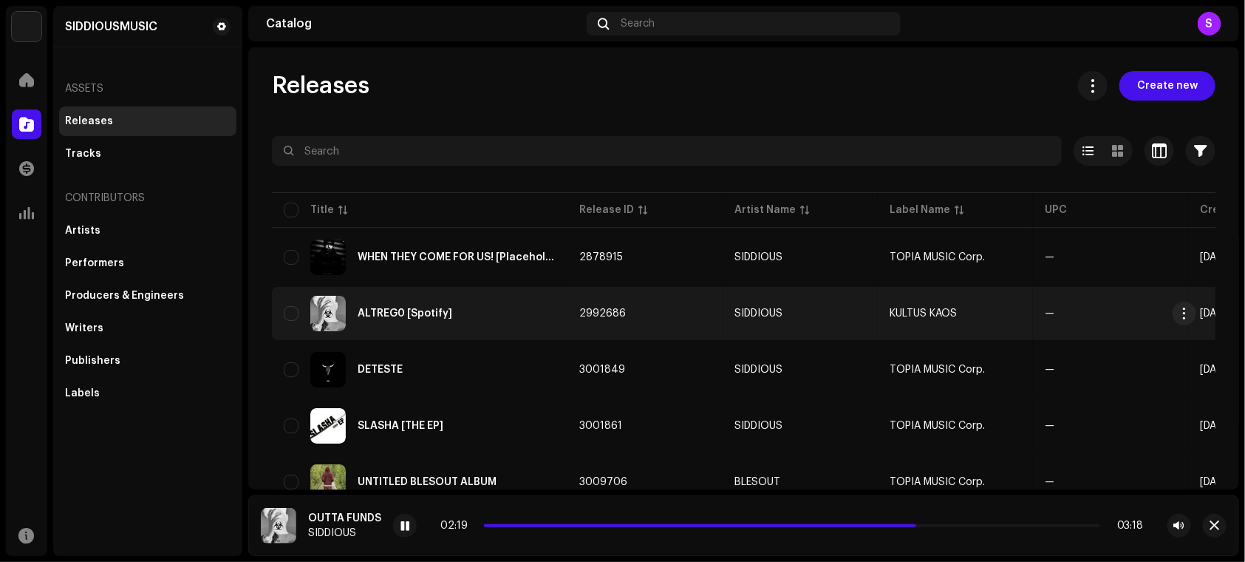
scroll to position [118, 0]
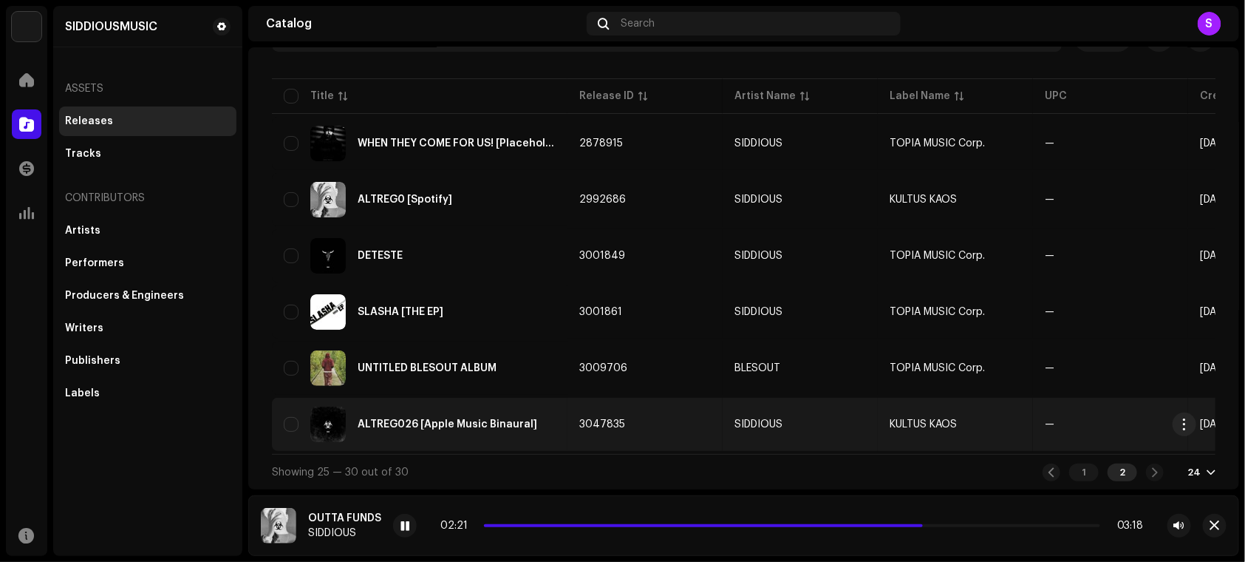
click at [471, 406] on div "ALTREG026 [Apple Music Binaural]" at bounding box center [420, 423] width 272 height 35
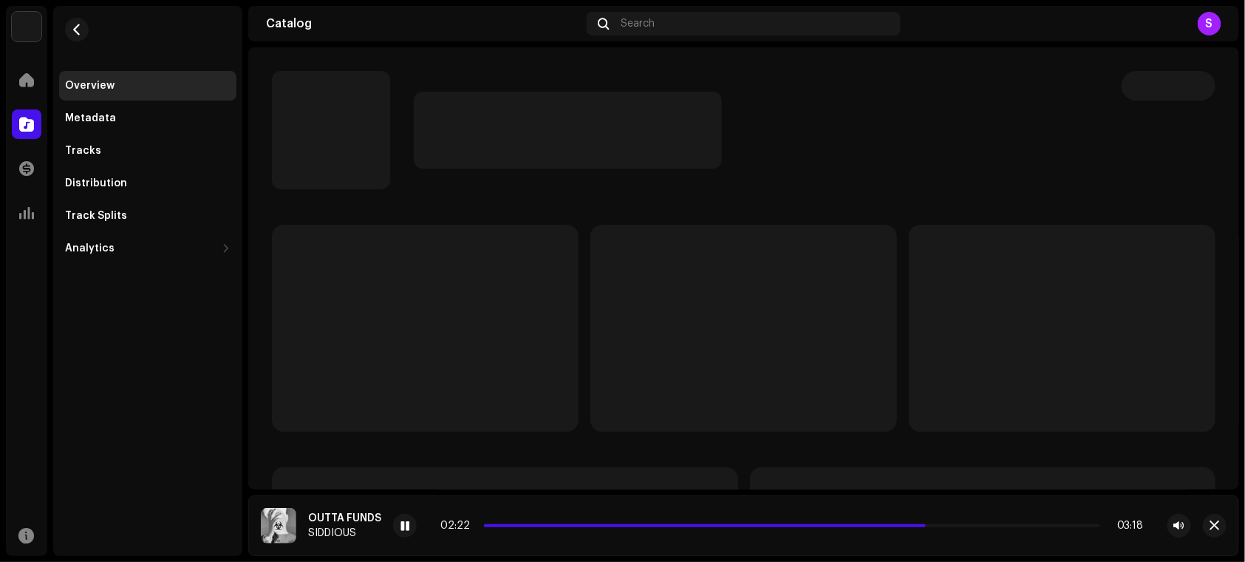
click at [989, 527] on div "02:22 03:18" at bounding box center [791, 525] width 703 height 12
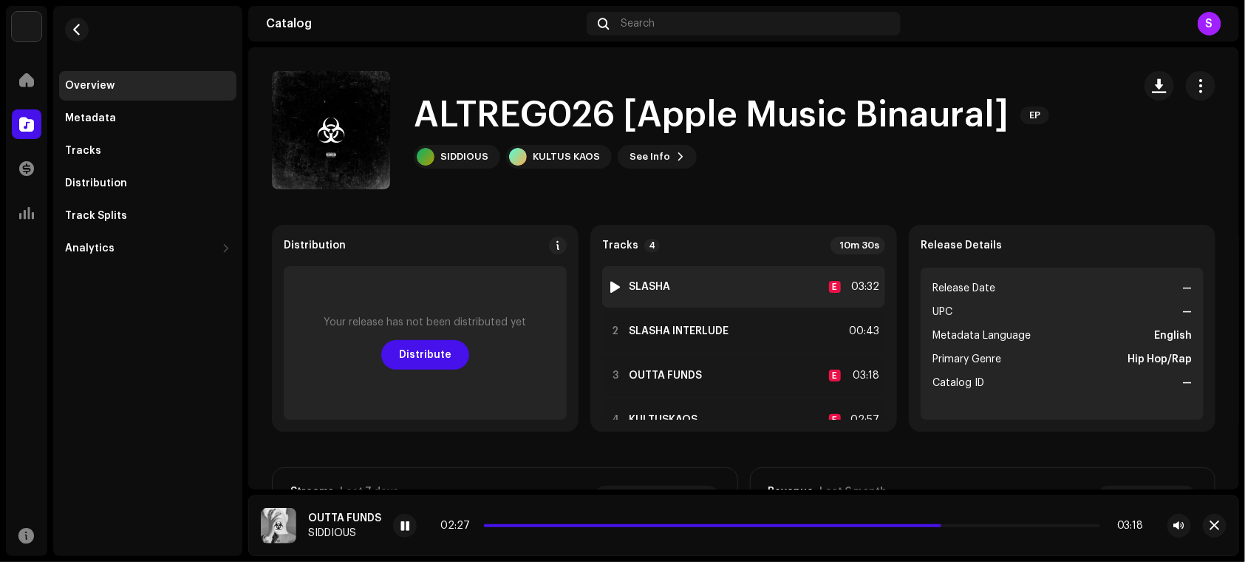
click at [612, 291] on div at bounding box center [615, 287] width 11 height 12
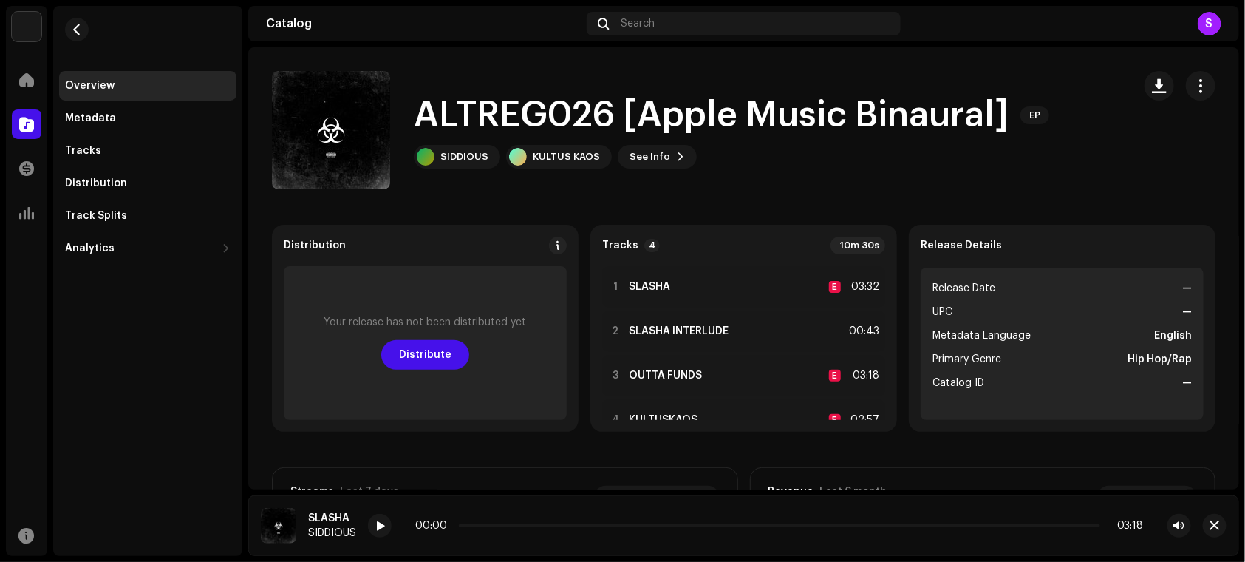
click at [386, 536] on re-a-play-button at bounding box center [380, 526] width 24 height 24
click at [375, 519] on div at bounding box center [380, 526] width 24 height 24
click at [731, 289] on div "1 SLASHA E 03:32" at bounding box center [743, 286] width 283 height 41
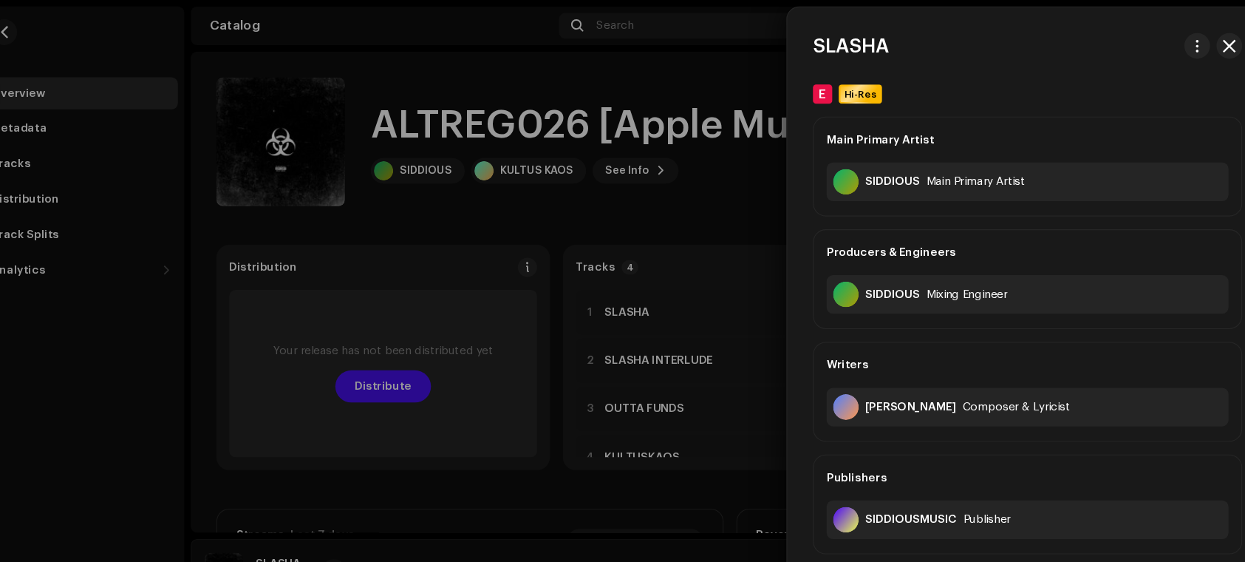
click at [536, 292] on div at bounding box center [622, 281] width 1245 height 562
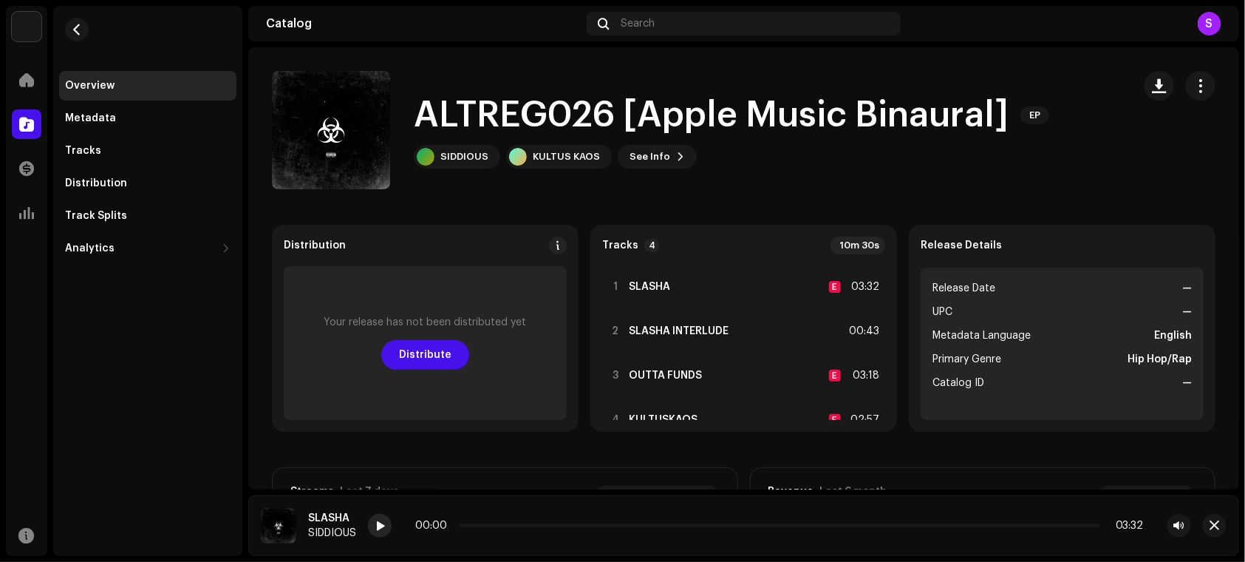
click at [374, 522] on div at bounding box center [380, 526] width 24 height 24
click at [599, 528] on div "00:02 03:32" at bounding box center [779, 525] width 729 height 12
click at [563, 525] on p-slider at bounding box center [779, 525] width 641 height 3
click at [689, 524] on p-slider at bounding box center [779, 525] width 641 height 3
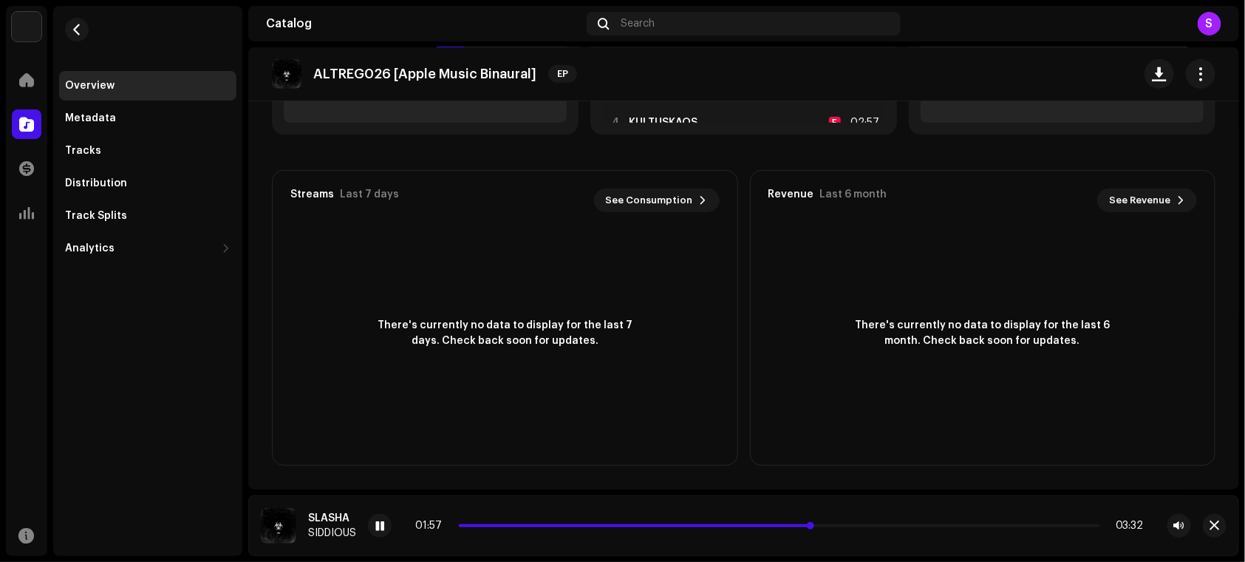
click at [857, 524] on p-slider at bounding box center [779, 525] width 641 height 3
click at [1053, 524] on p-slider at bounding box center [779, 525] width 641 height 3
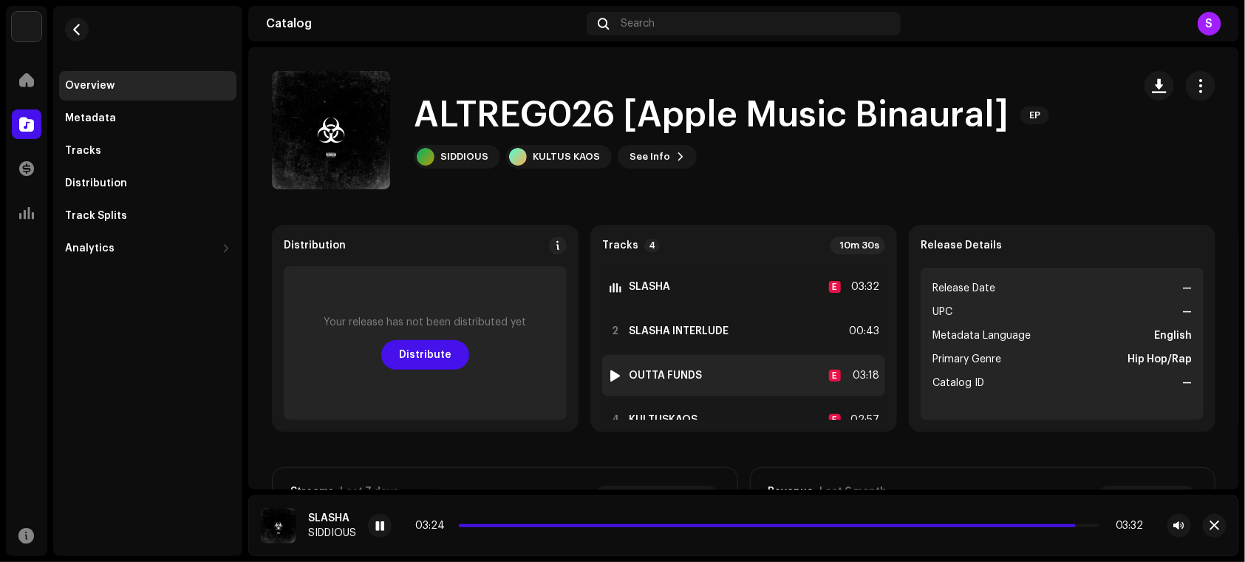
scroll to position [32, 0]
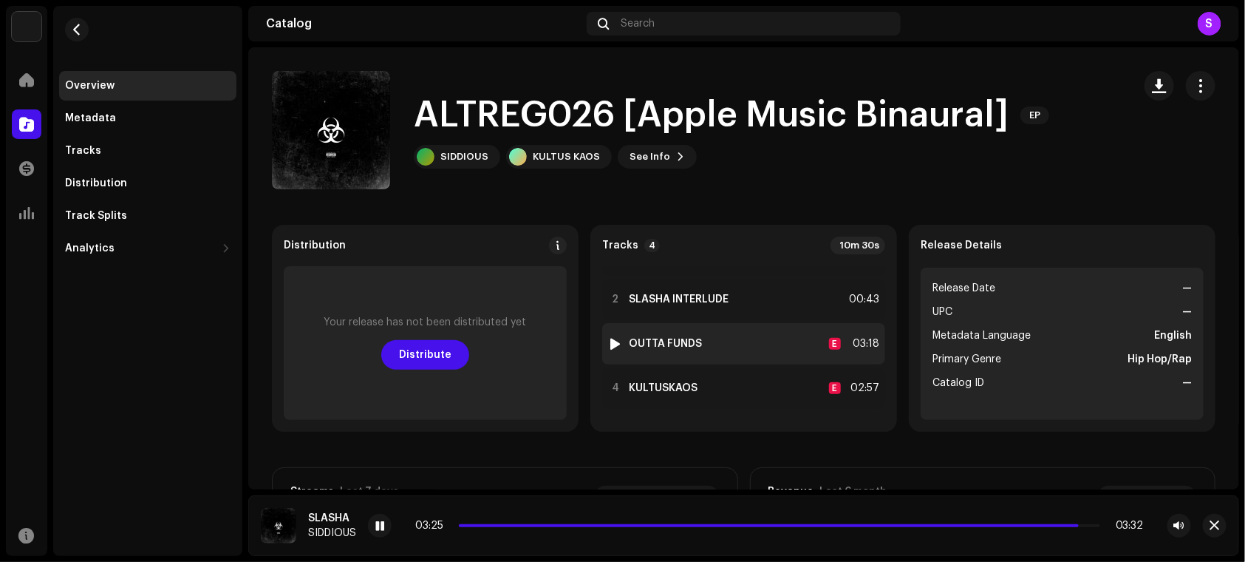
click at [610, 345] on div at bounding box center [615, 344] width 11 height 12
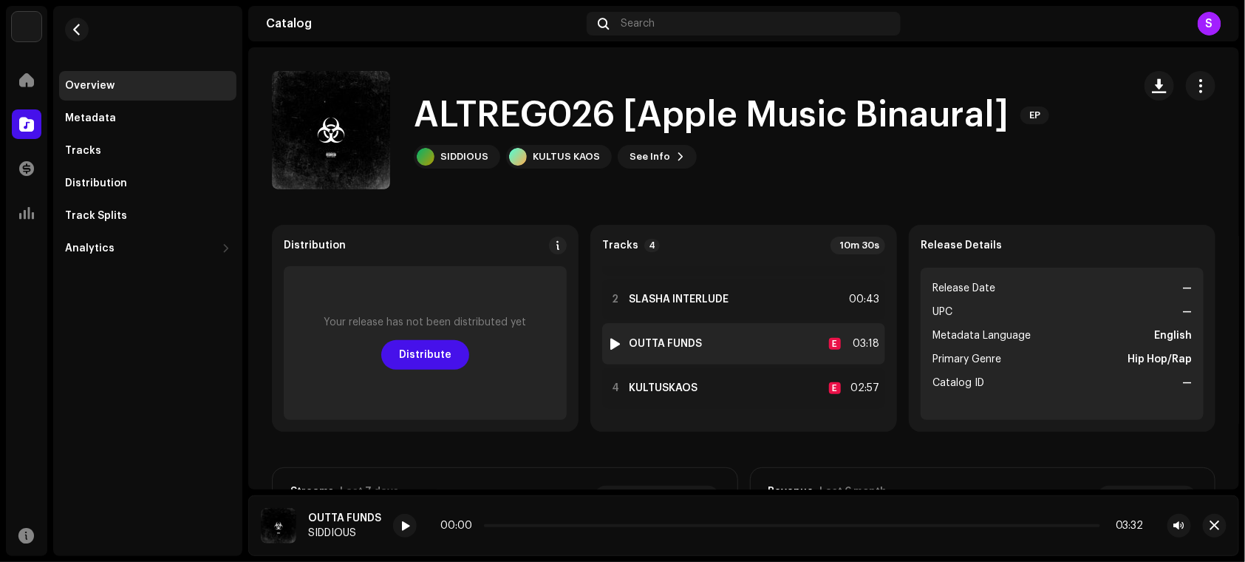
scroll to position [0, 0]
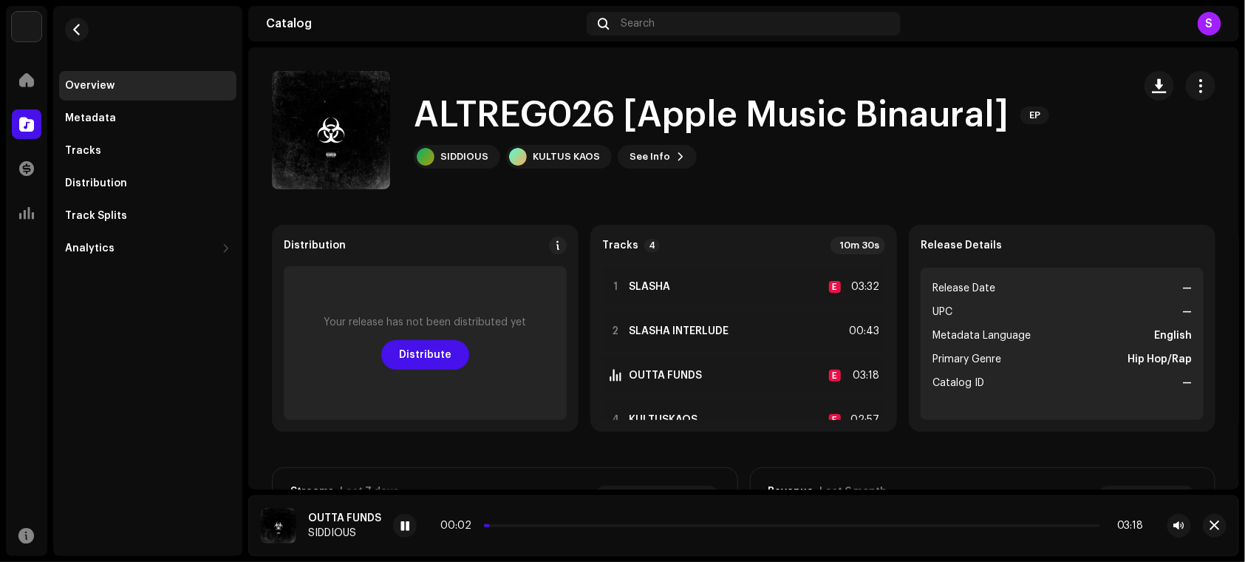
click at [579, 528] on div "00:02 03:18" at bounding box center [791, 525] width 703 height 12
click at [556, 528] on div "00:04 03:18" at bounding box center [791, 525] width 703 height 12
click at [542, 525] on p-slider at bounding box center [792, 525] width 616 height 3
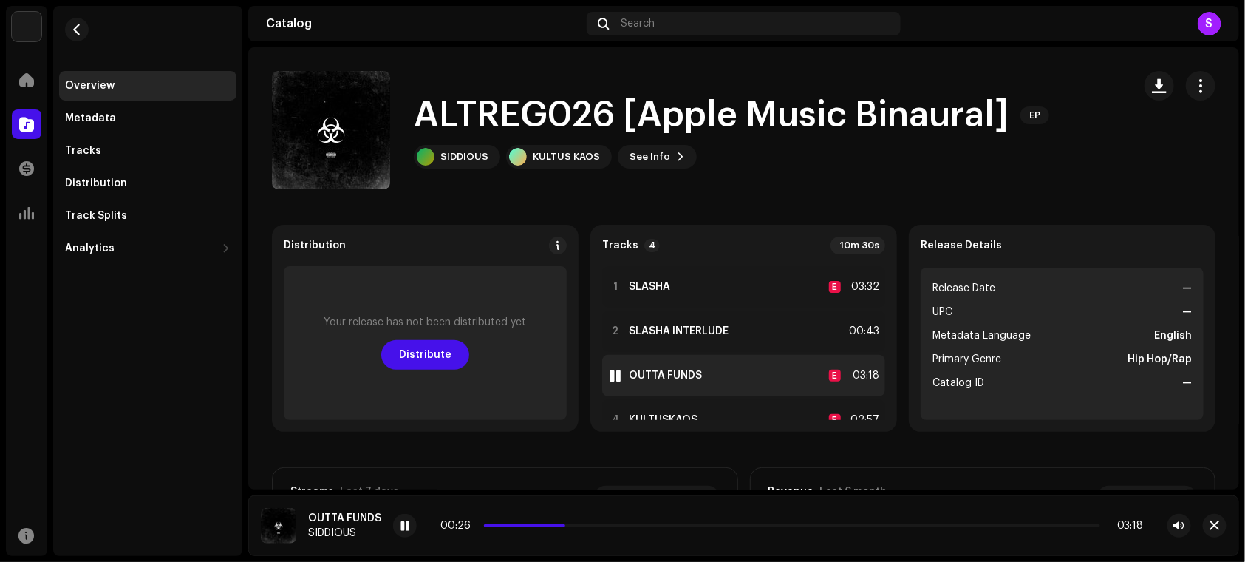
scroll to position [32, 0]
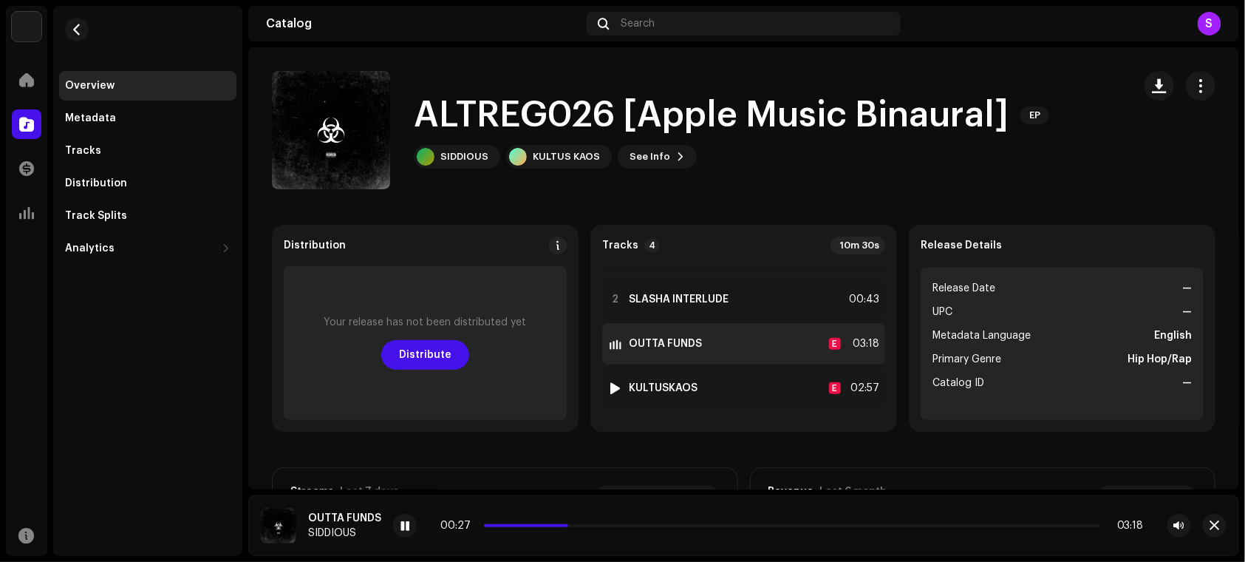
click at [602, 391] on div "4 KULTUSKAOS E 02:57" at bounding box center [743, 387] width 283 height 41
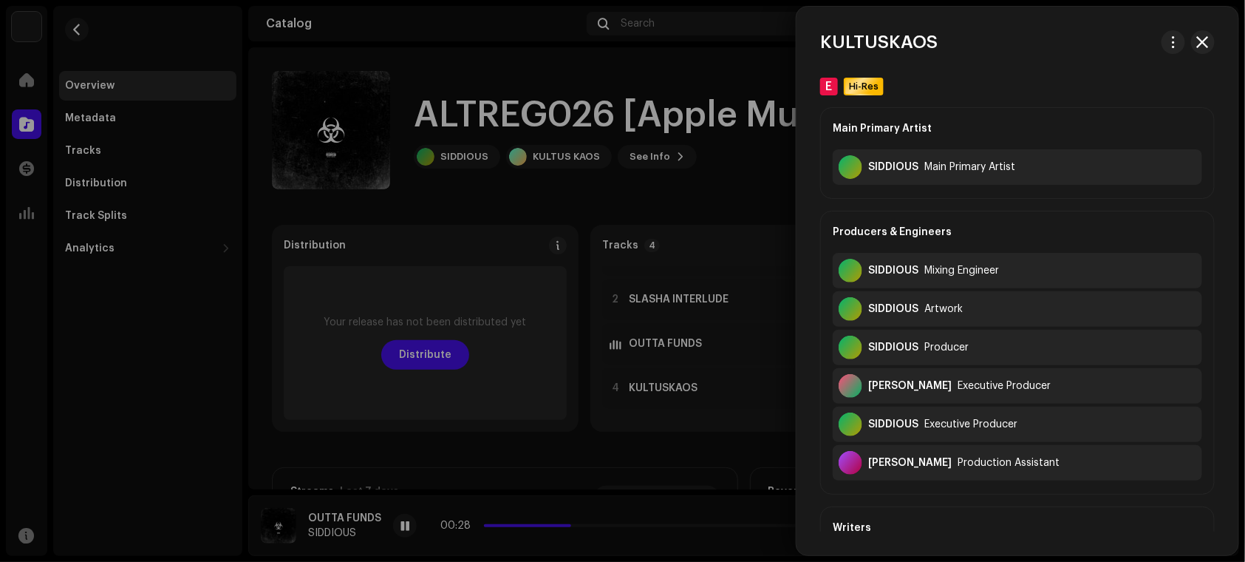
click at [630, 384] on div at bounding box center [622, 281] width 1245 height 562
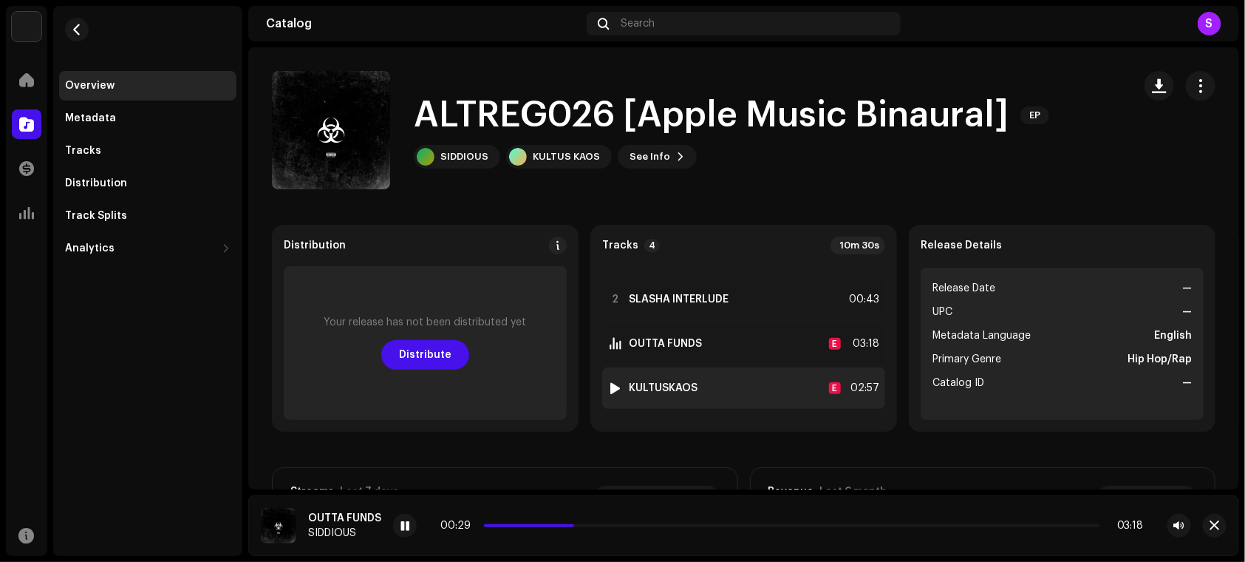
click at [610, 390] on div at bounding box center [615, 388] width 11 height 12
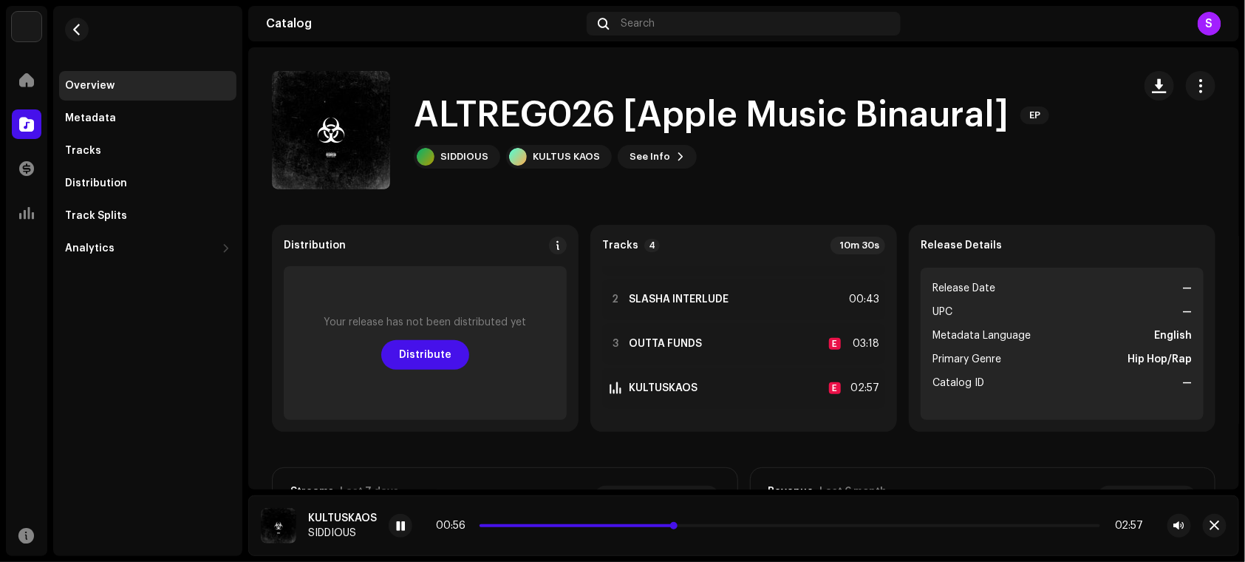
click at [692, 524] on p-slider at bounding box center [790, 525] width 621 height 3
click at [396, 524] on span at bounding box center [400, 526] width 9 height 12
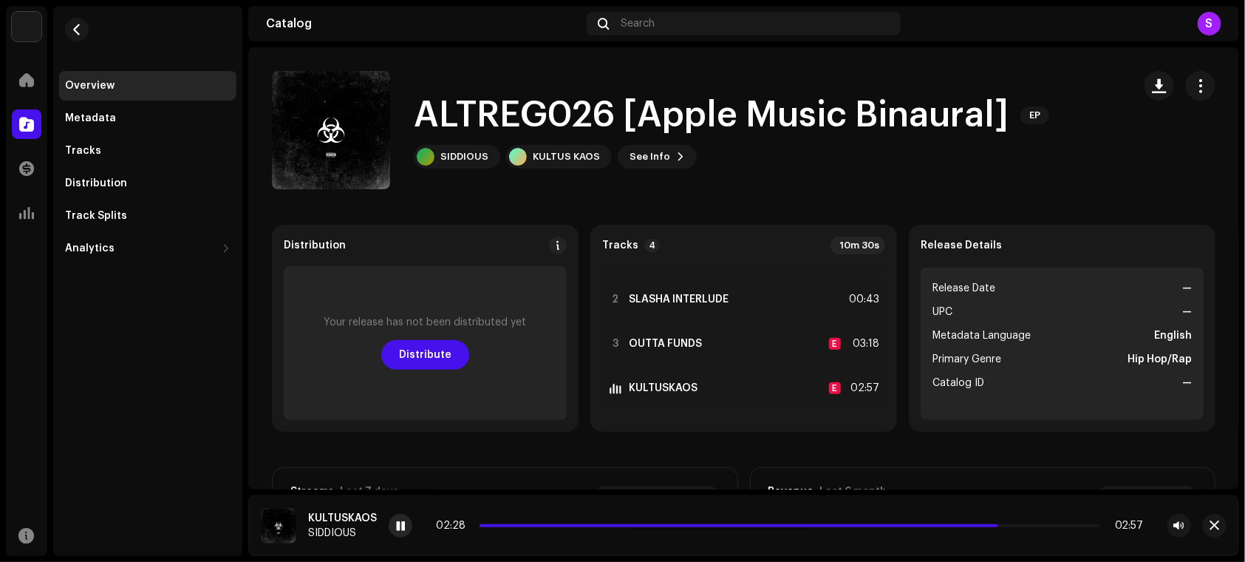
click at [401, 525] on span at bounding box center [400, 526] width 9 height 12
click at [406, 527] on div at bounding box center [401, 526] width 24 height 24
click at [1244, 132] on div "SIDDIOUSMUSIC Home Catalog Transactions Analytics Resources Overview Metadata T…" at bounding box center [622, 281] width 1245 height 562
click at [1244, 296] on div "SIDDIOUSMUSIC Home Catalog Transactions Analytics Resources Overview Metadata T…" at bounding box center [622, 281] width 1245 height 562
click at [618, 153] on button "See Info" at bounding box center [657, 157] width 79 height 24
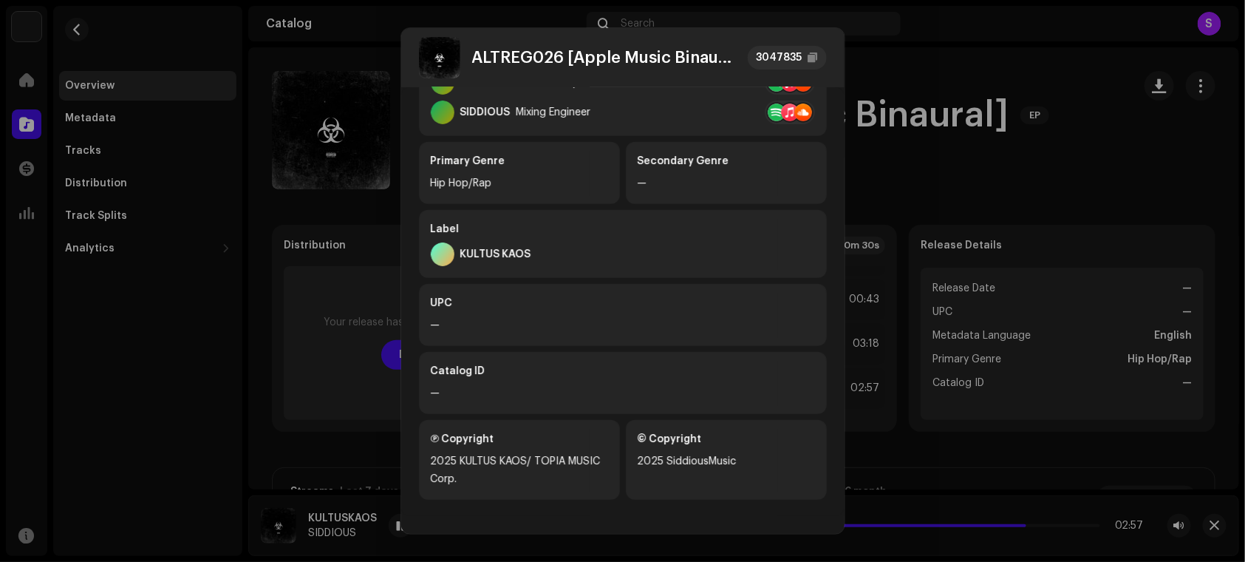
scroll to position [0, 0]
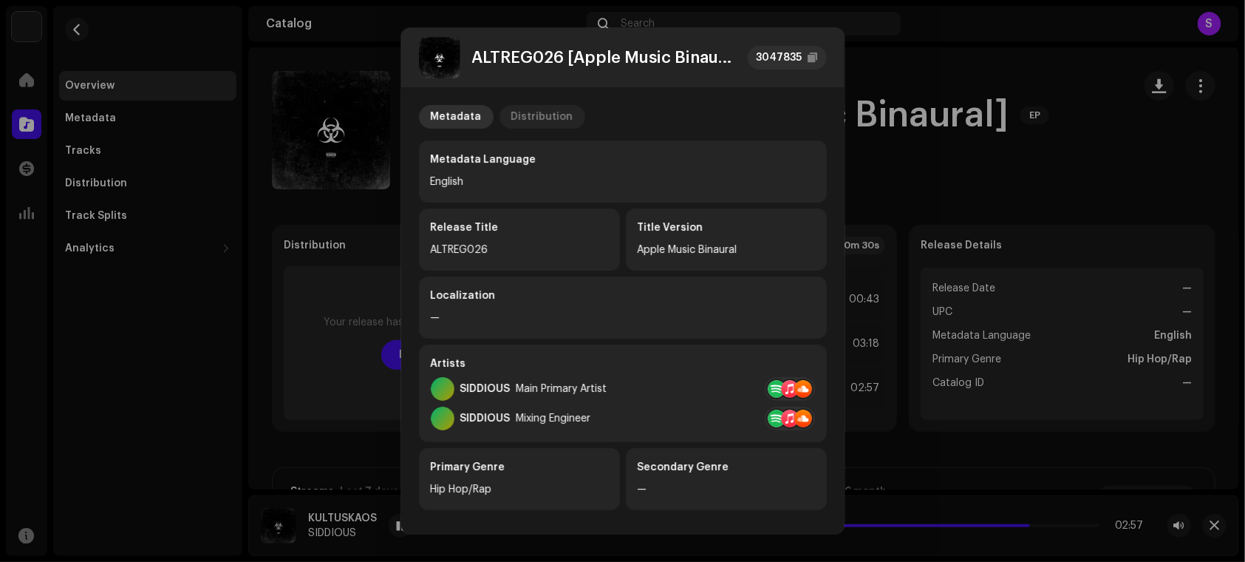
click at [519, 114] on div "Distribution" at bounding box center [542, 117] width 62 height 24
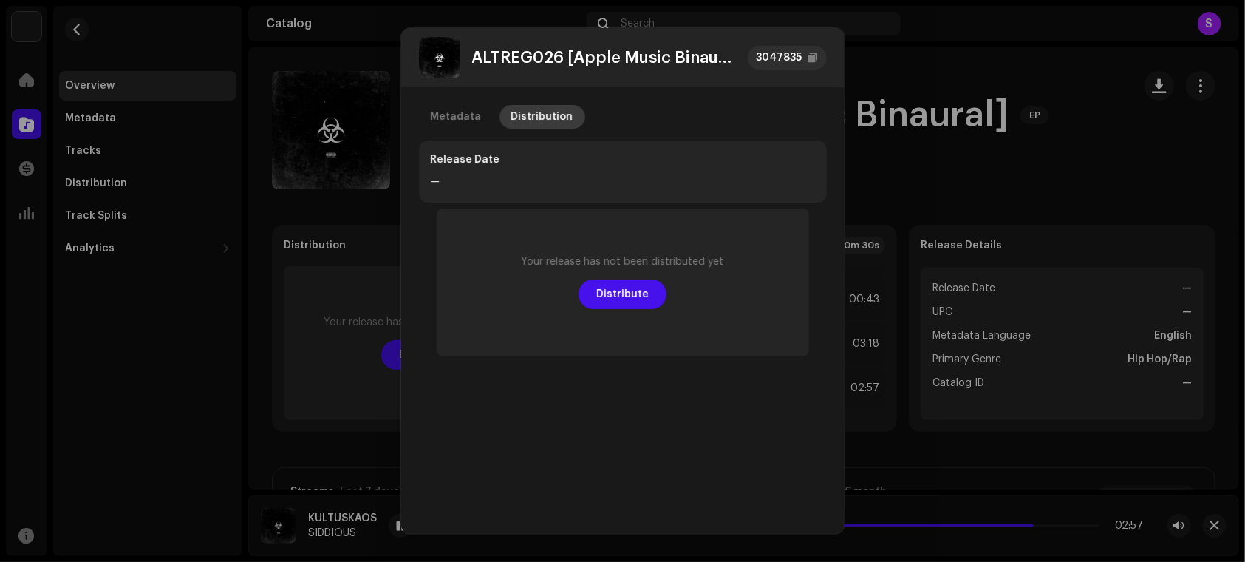
click at [499, 115] on p-tab "Distribution" at bounding box center [542, 117] width 86 height 24
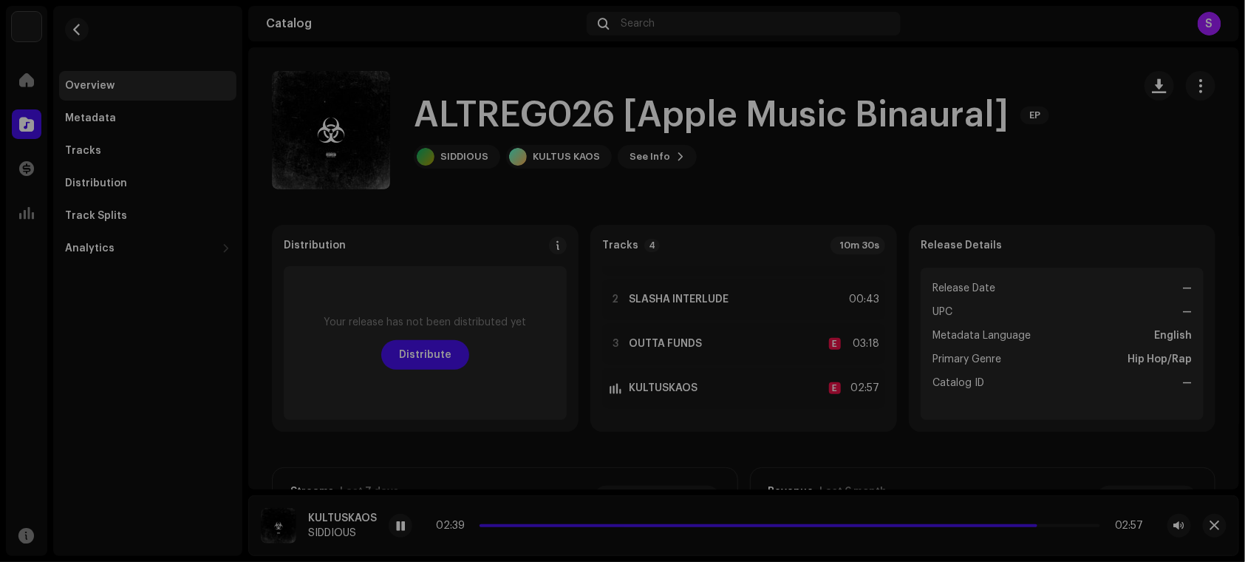
click at [388, 126] on div "ALTREG026 [Apple Music Binaural] 3047835 Metadata Distribution Release Date — Y…" at bounding box center [622, 281] width 1245 height 562
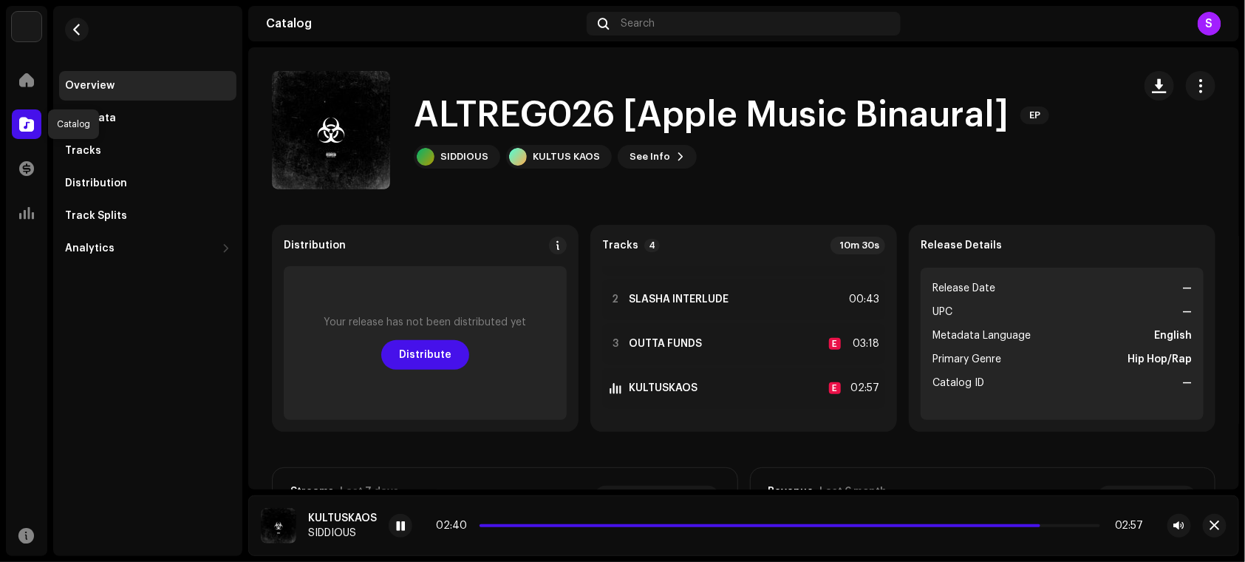
click at [15, 119] on div at bounding box center [27, 124] width 30 height 30
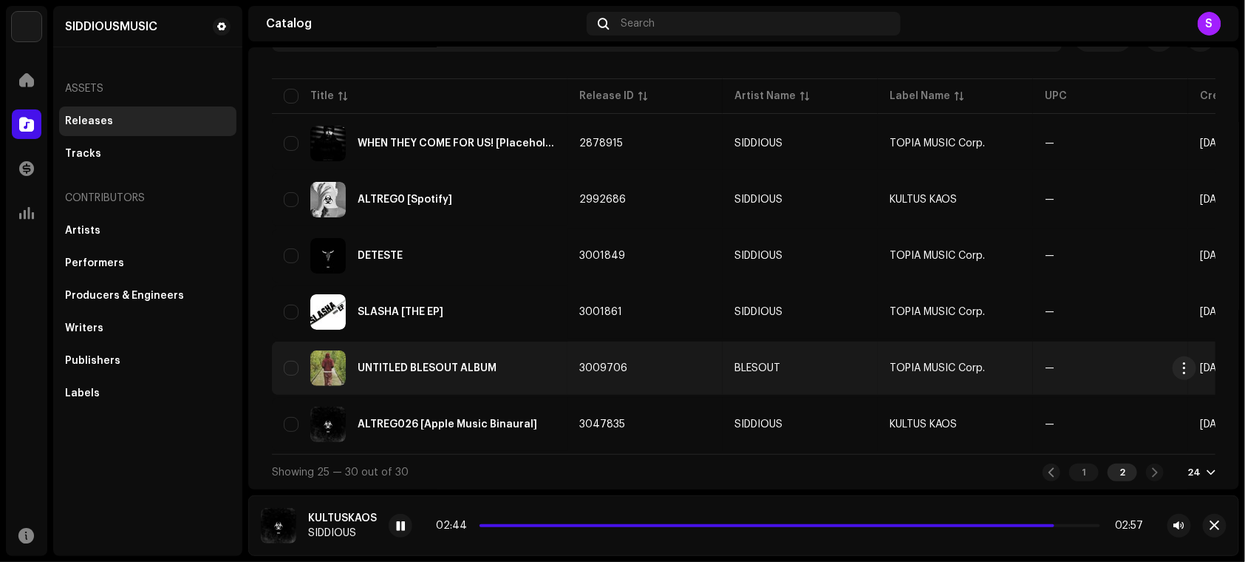
click at [530, 369] on div "UNTITLED BLESOUT ALBUM" at bounding box center [420, 367] width 272 height 35
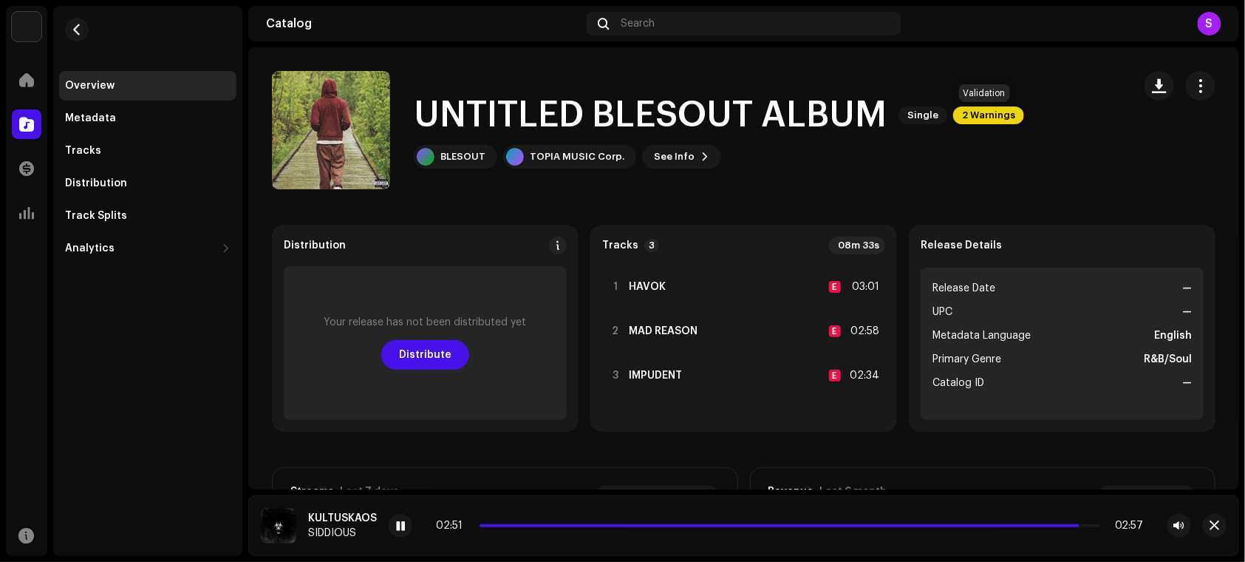
click at [995, 115] on span "2 Warnings" at bounding box center [988, 115] width 71 height 18
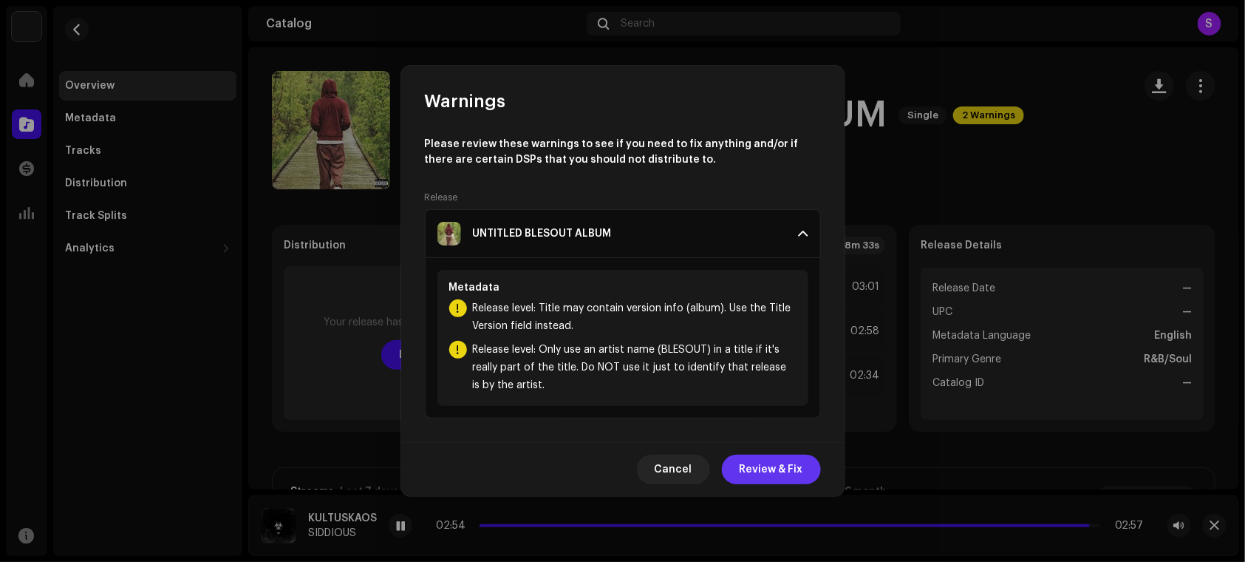
click at [755, 481] on span "Review & Fix" at bounding box center [772, 469] width 64 height 30
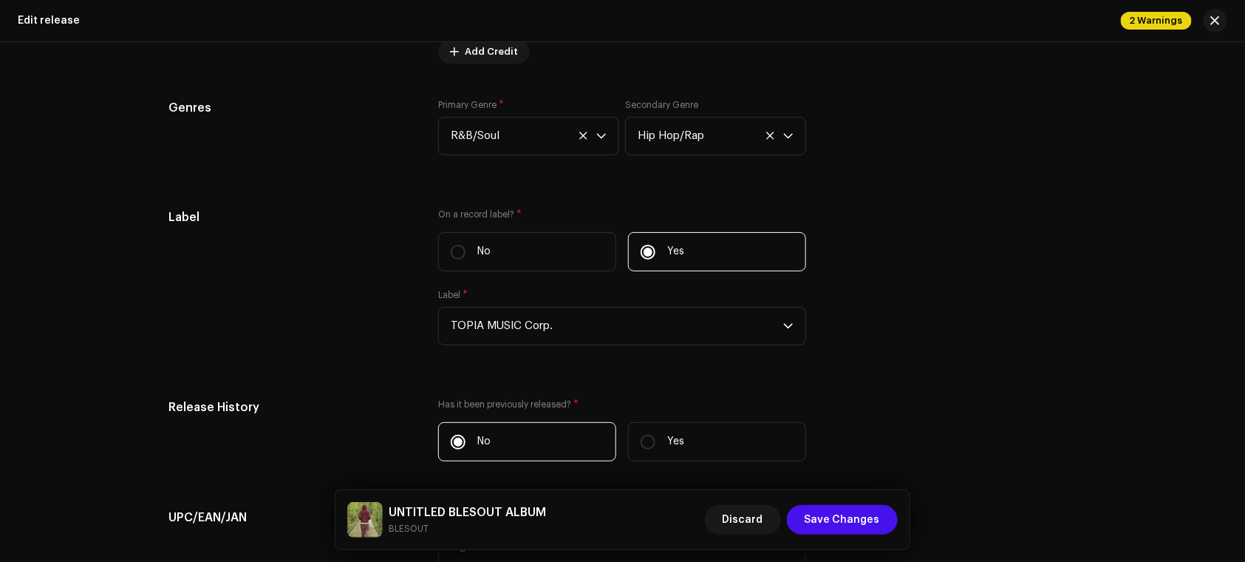
scroll to position [2766, 0]
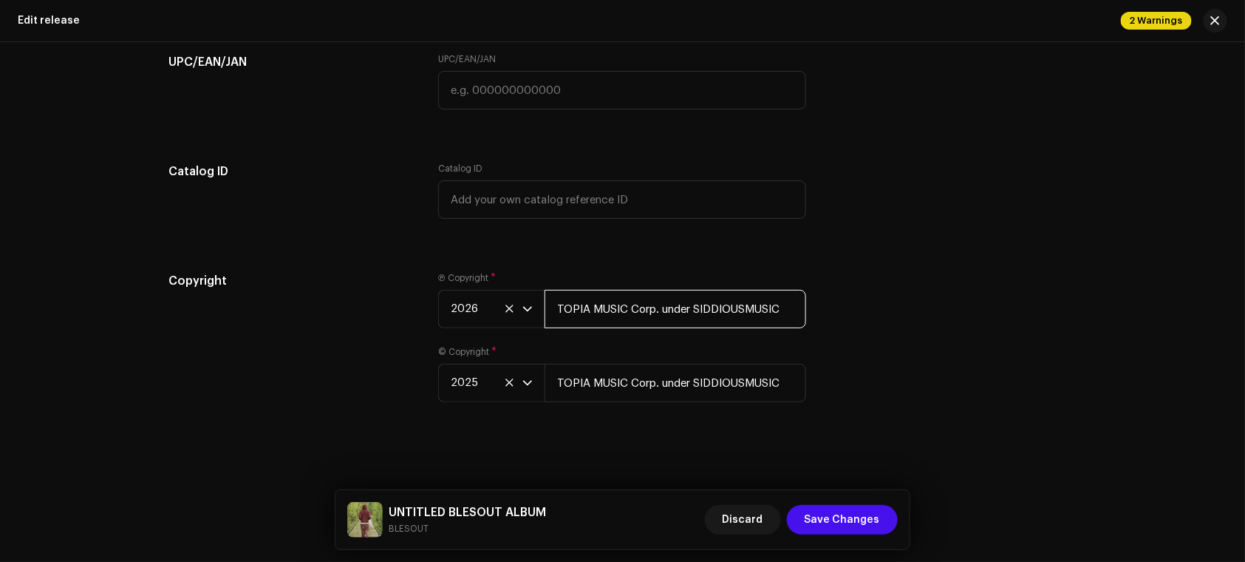
click at [650, 324] on input "TOPIA MUSIC Corp. under SIDDIOUSMUSIC" at bounding box center [676, 309] width 262 height 38
click at [857, 513] on span "Save Changes" at bounding box center [842, 520] width 75 height 30
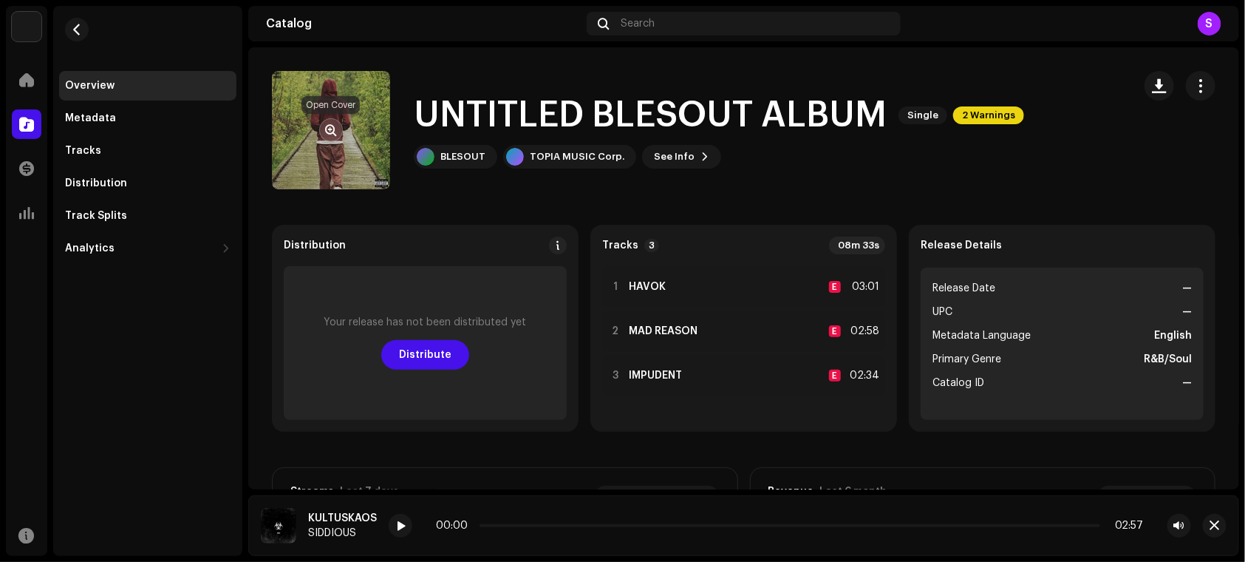
click at [327, 124] on span "button" at bounding box center [331, 130] width 11 height 12
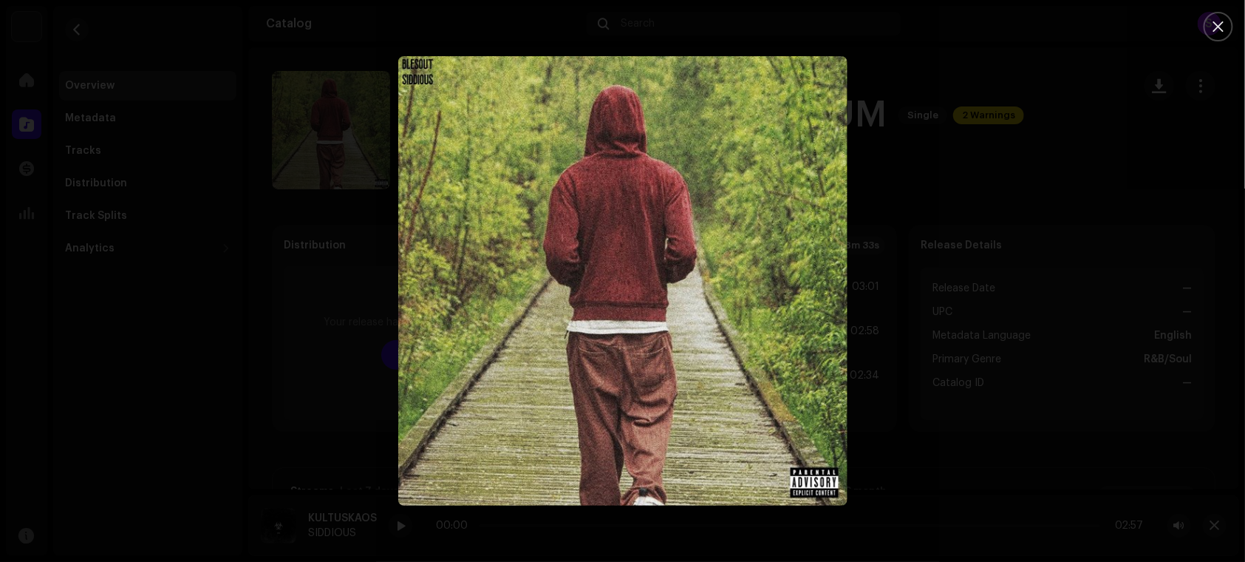
click at [108, 156] on div at bounding box center [622, 281] width 1245 height 562
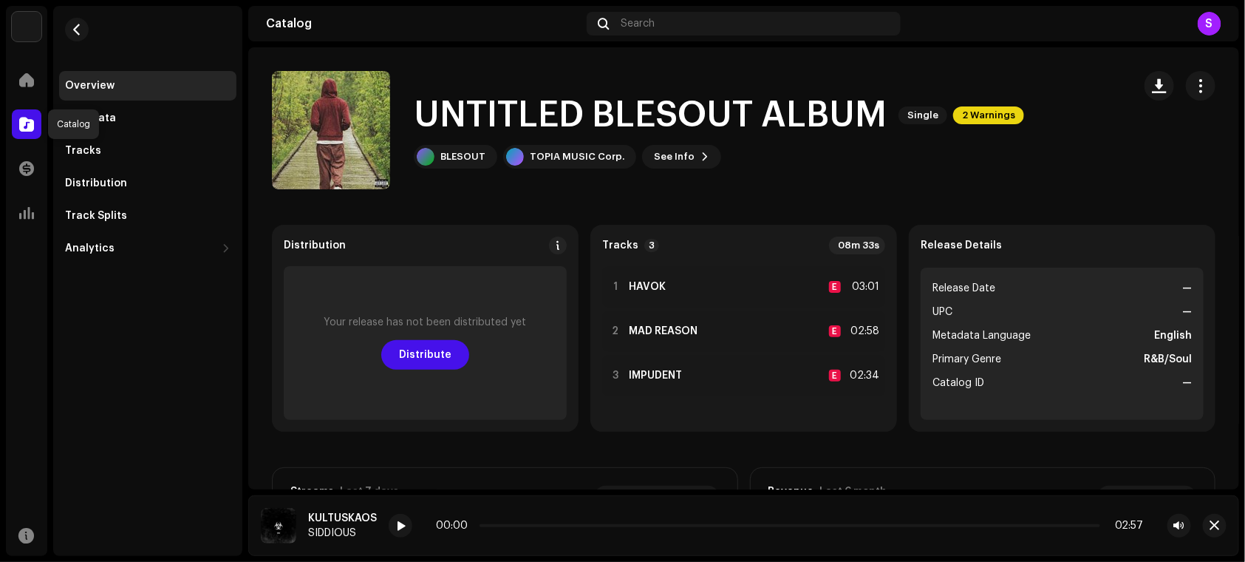
click at [34, 123] on div at bounding box center [27, 124] width 30 height 30
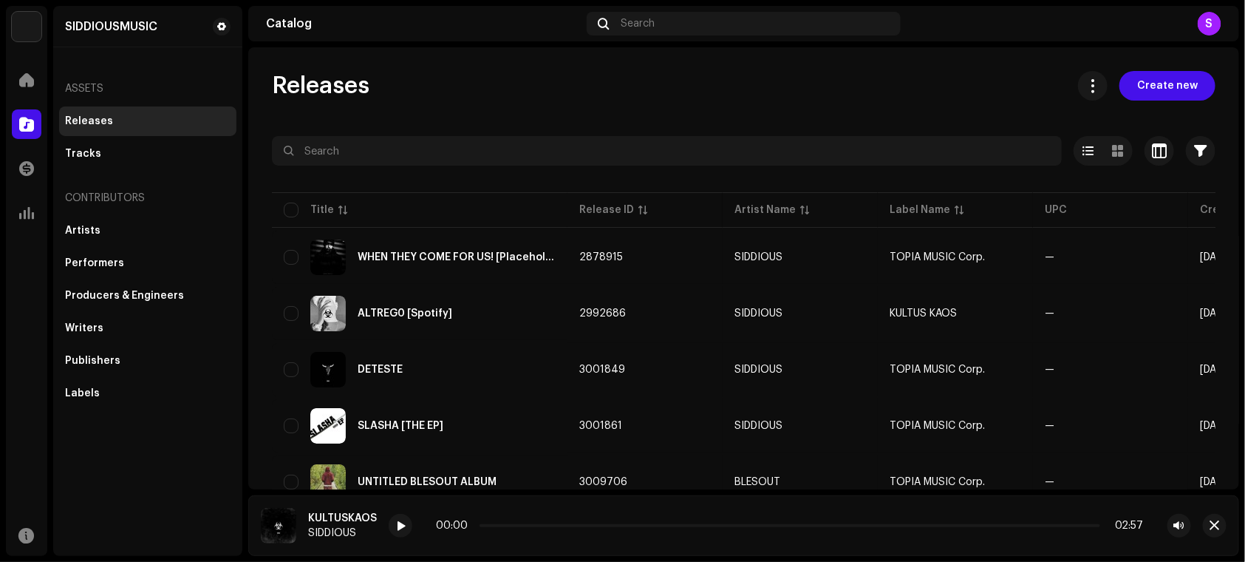
click at [437, 341] on table "Title Release ID Artist Name Label Name UPC Creation Date Tracks Duration WHEN …" at bounding box center [963, 378] width 1382 height 378
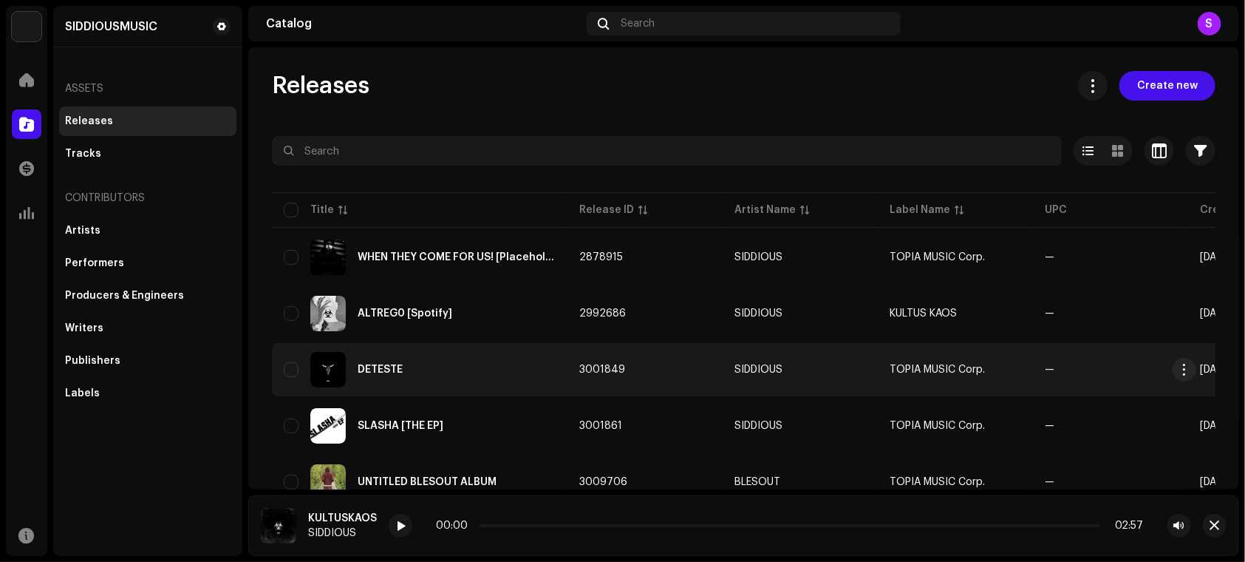
click at [446, 381] on div "DÉTESTE" at bounding box center [420, 369] width 272 height 35
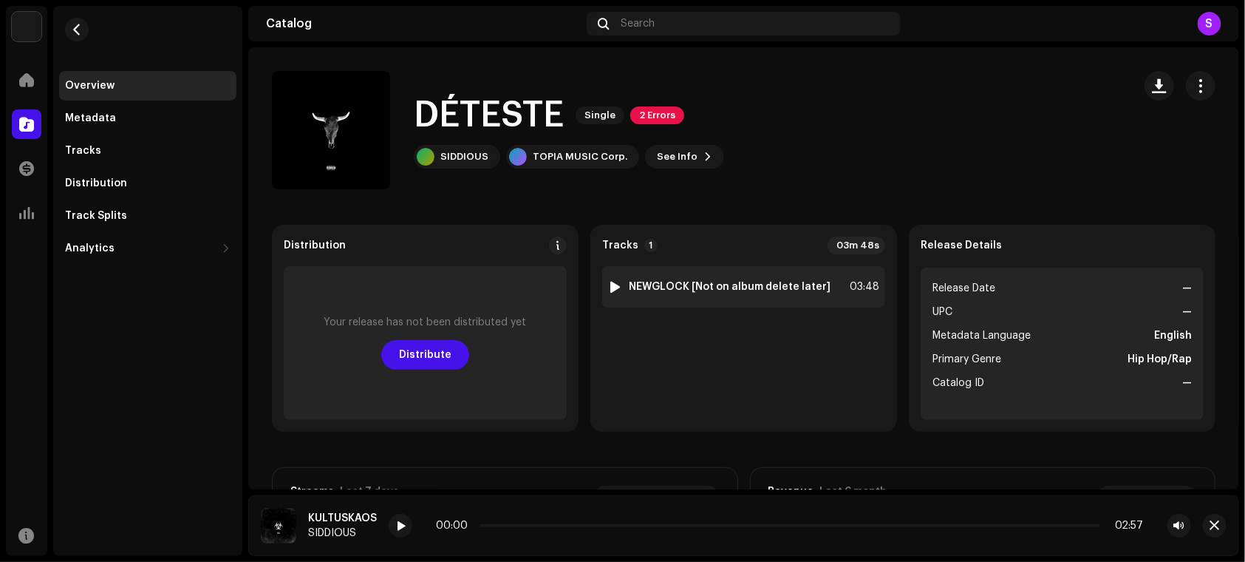
click at [610, 285] on div at bounding box center [615, 287] width 11 height 12
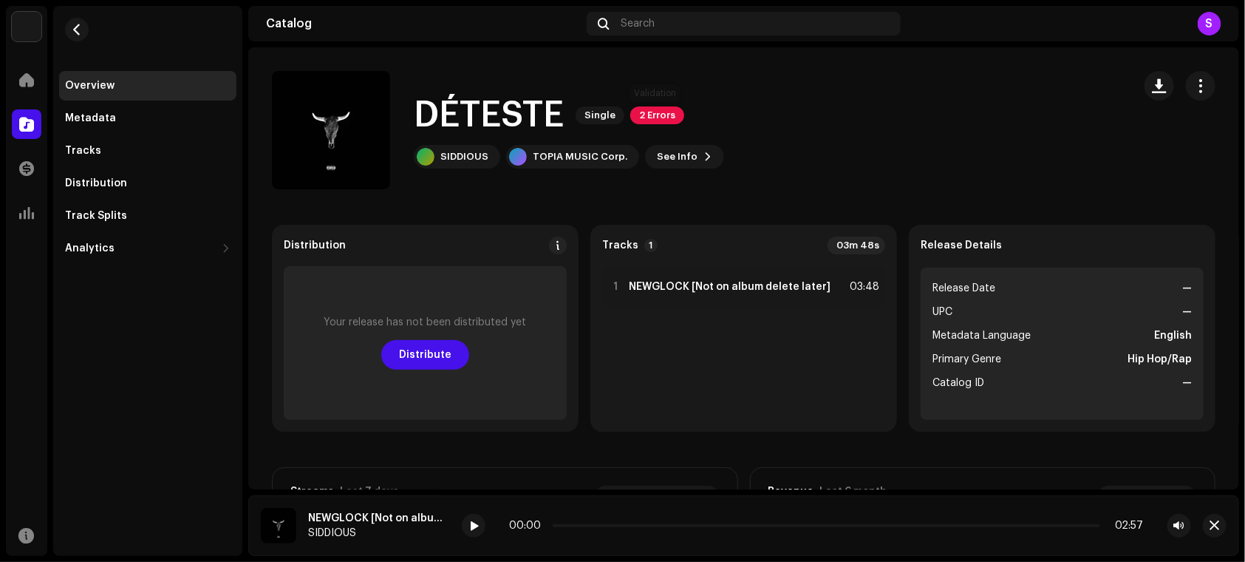
click at [656, 112] on span "2 Errors" at bounding box center [657, 115] width 54 height 18
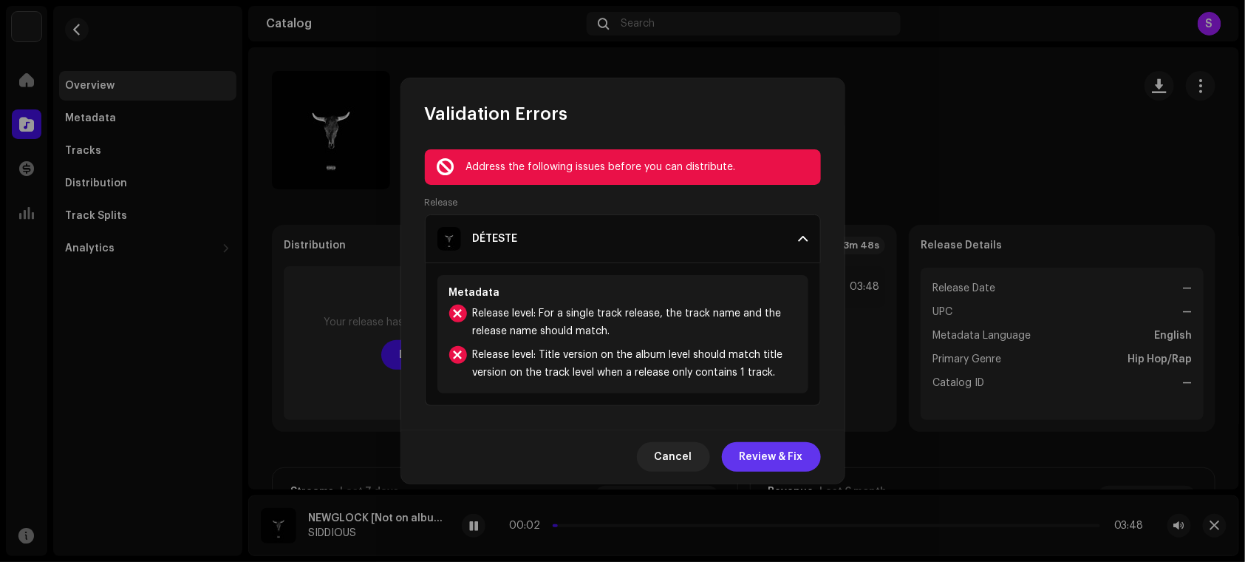
click at [742, 457] on span "Review & Fix" at bounding box center [772, 457] width 64 height 30
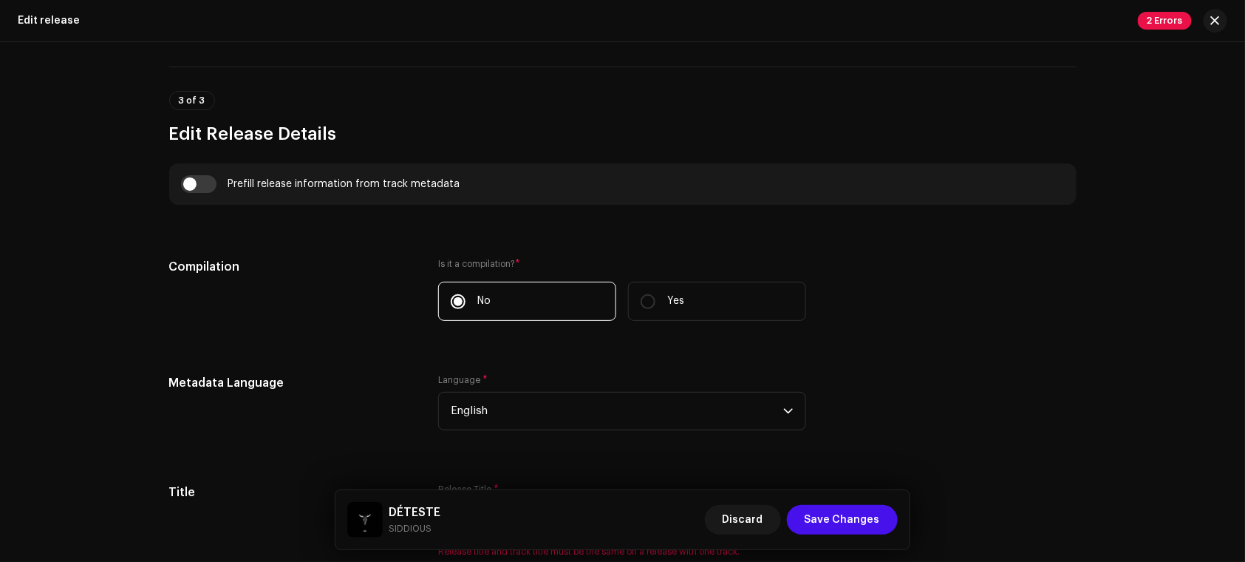
scroll to position [1397, 0]
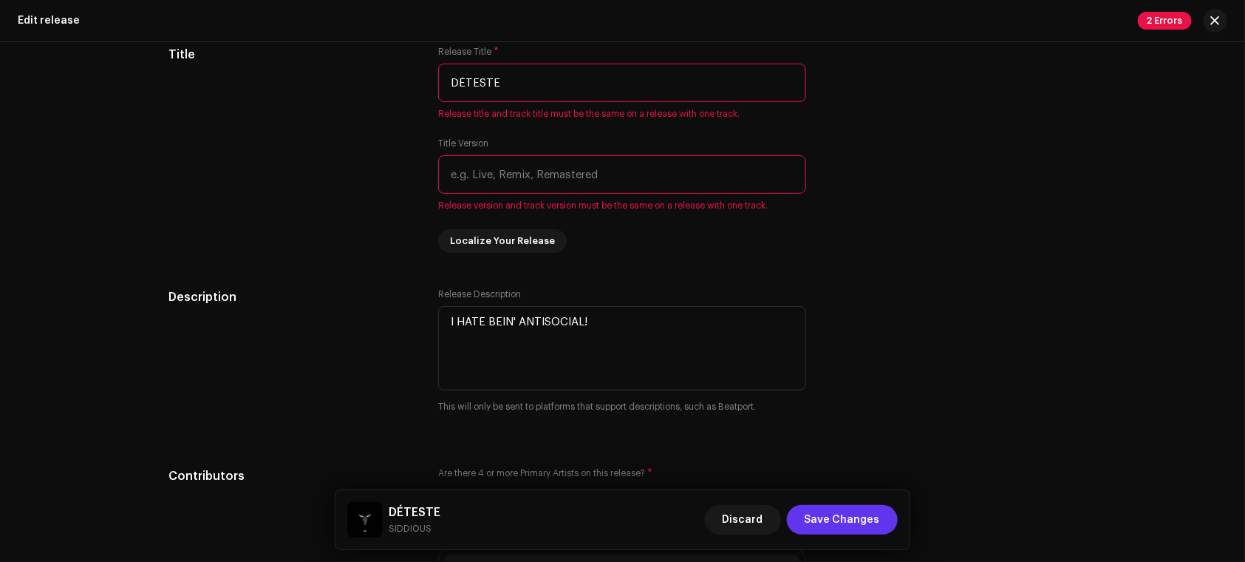
click at [848, 519] on span "Save Changes" at bounding box center [842, 520] width 75 height 30
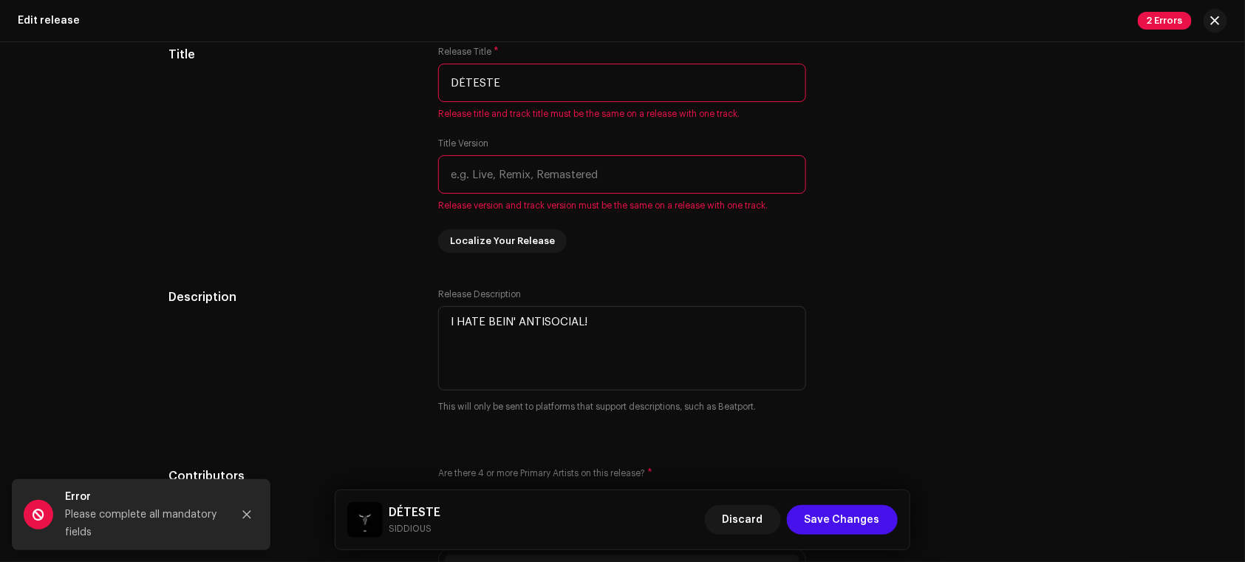
click at [1213, 35] on div "Edit release 2 Errors" at bounding box center [622, 21] width 1245 height 42
click at [1207, 21] on button "button" at bounding box center [1216, 21] width 24 height 24
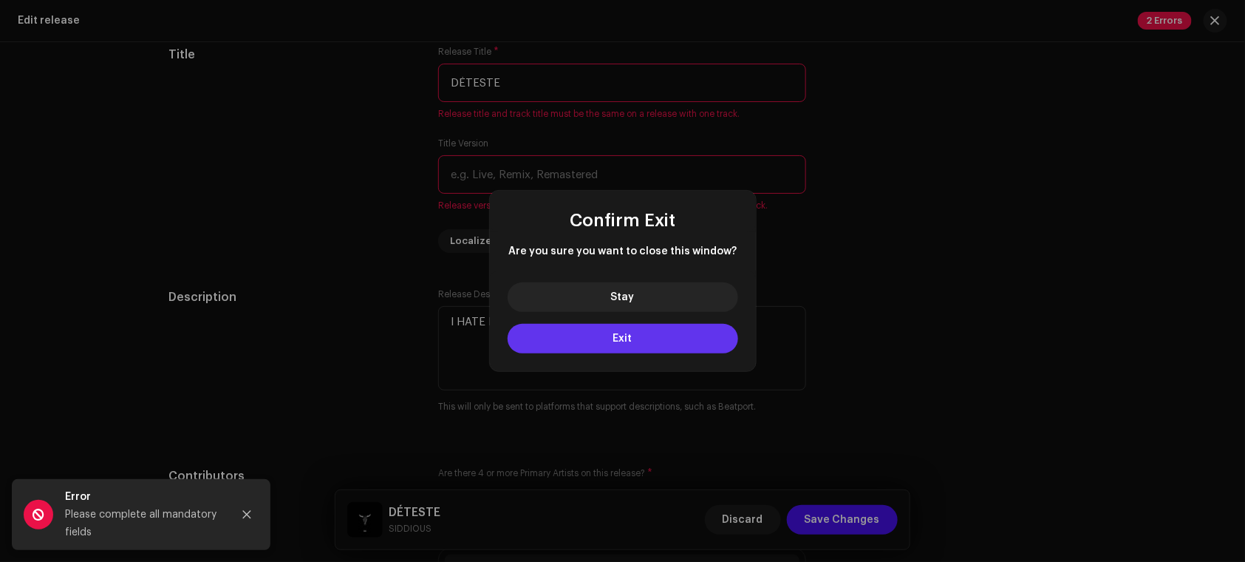
click at [581, 346] on button "Exit" at bounding box center [623, 339] width 231 height 30
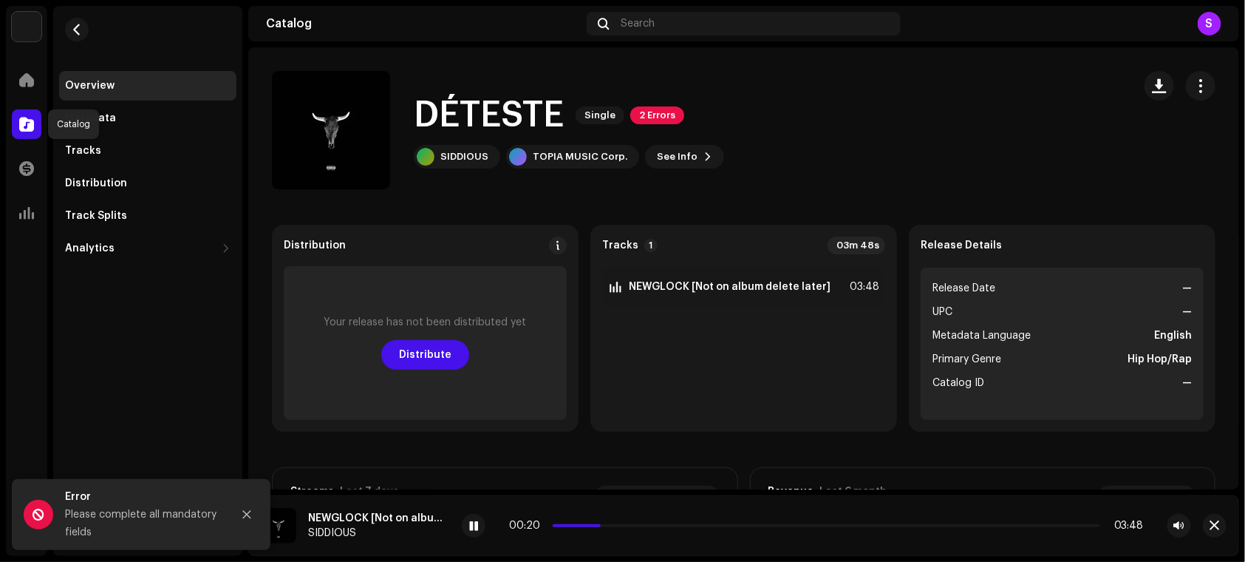
click at [30, 123] on span at bounding box center [26, 124] width 15 height 12
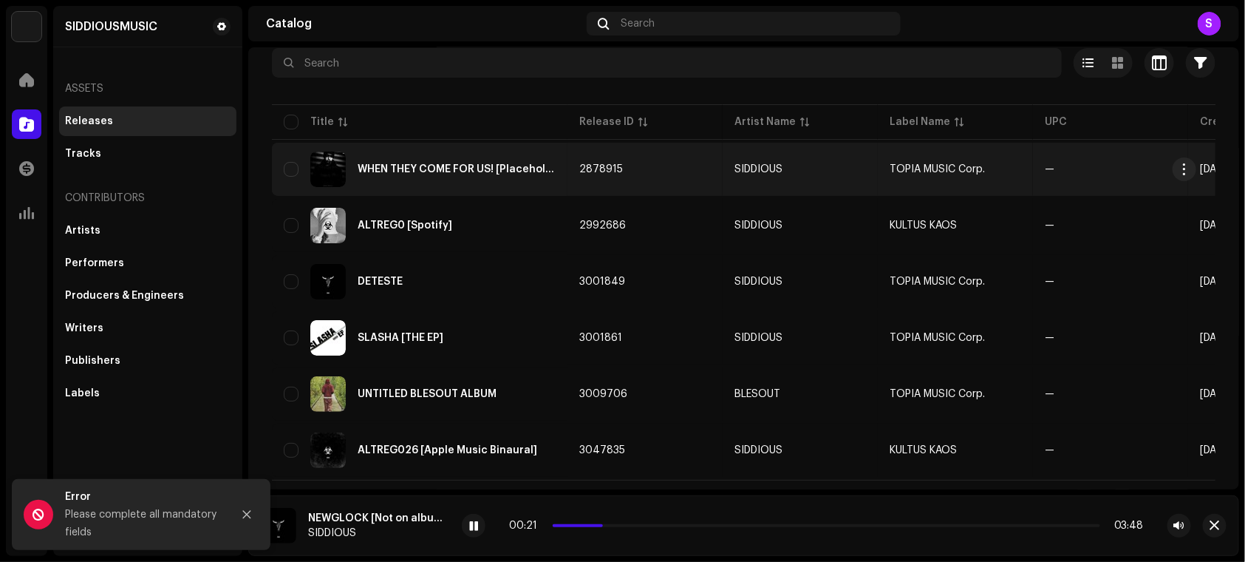
scroll to position [118, 0]
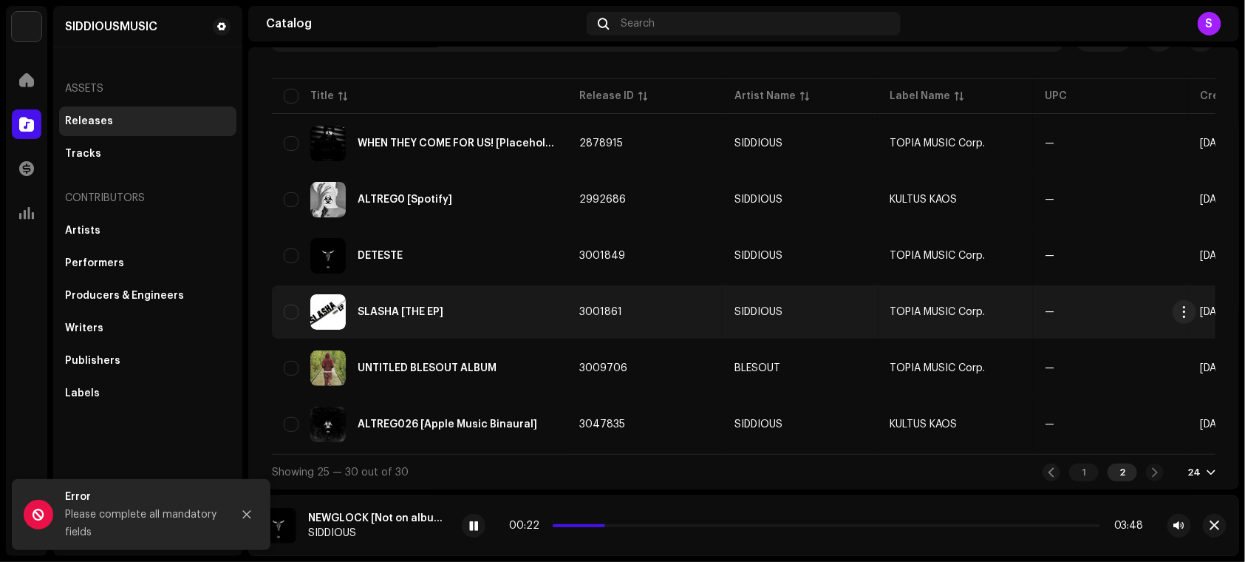
click at [473, 332] on td "SLASHA [THE EP]" at bounding box center [420, 311] width 296 height 53
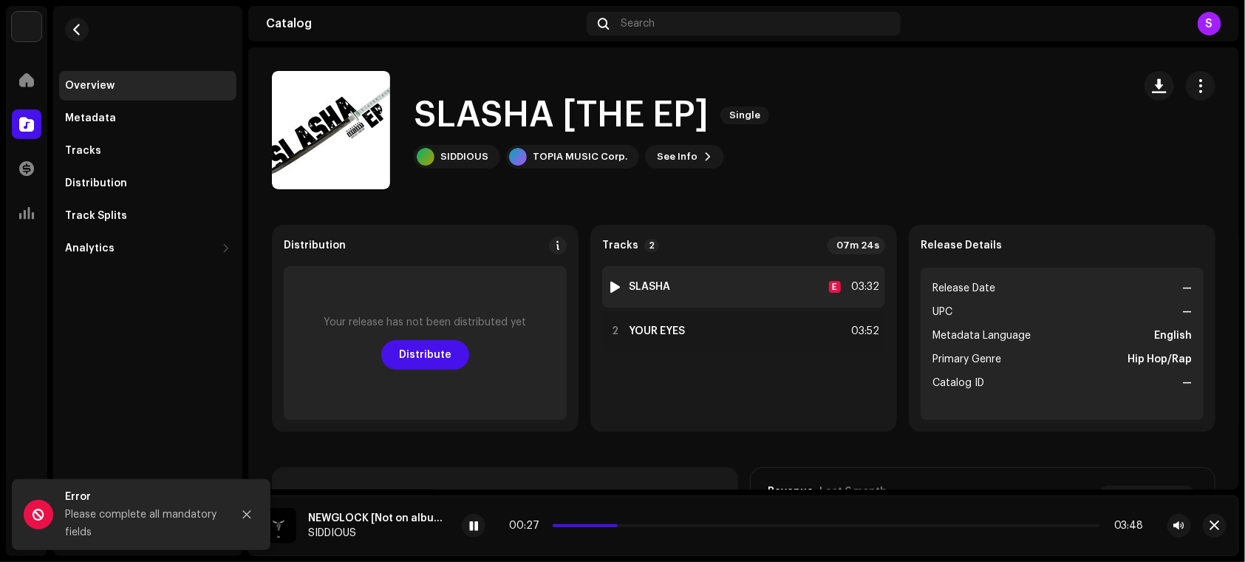
click at [613, 282] on div at bounding box center [615, 287] width 11 height 12
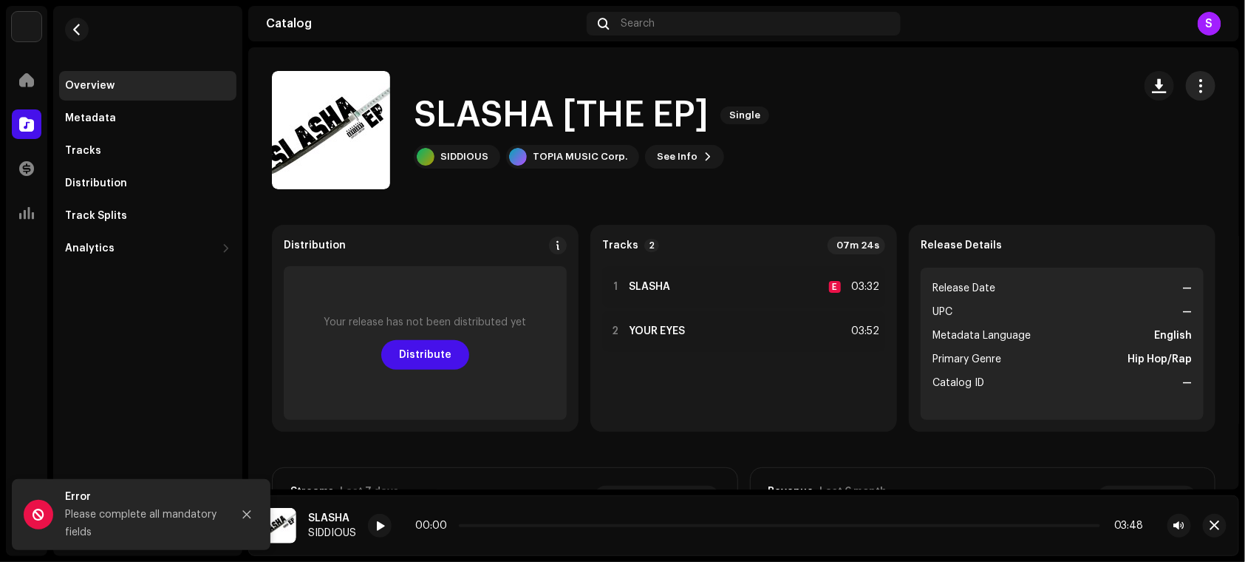
click at [1186, 86] on button "button" at bounding box center [1201, 86] width 30 height 30
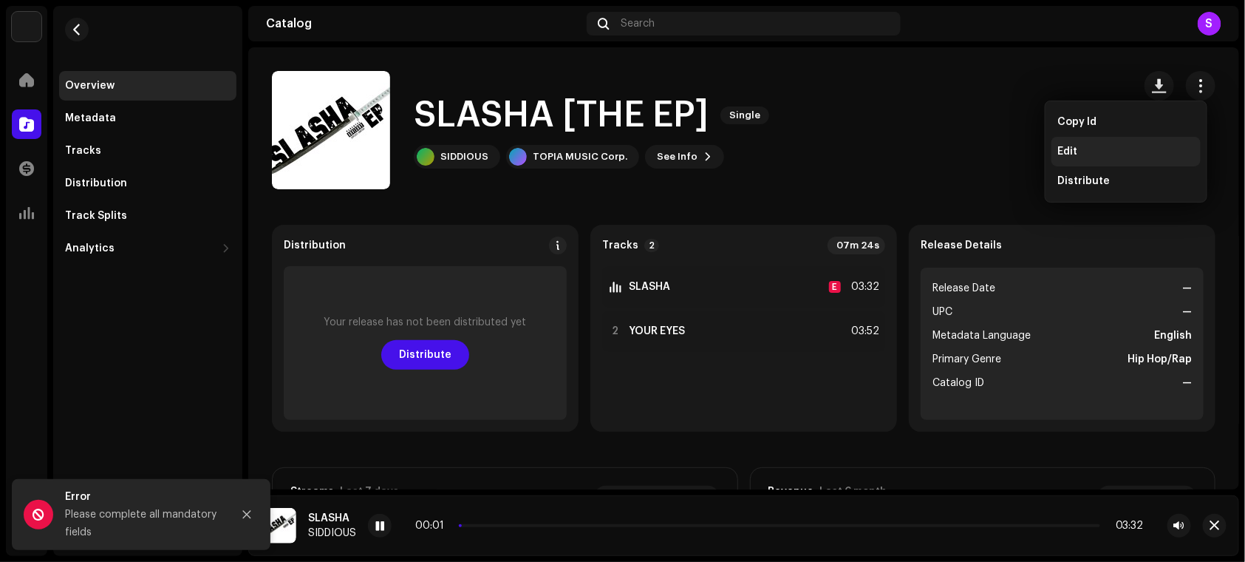
click at [1086, 153] on div "Edit" at bounding box center [1125, 152] width 137 height 12
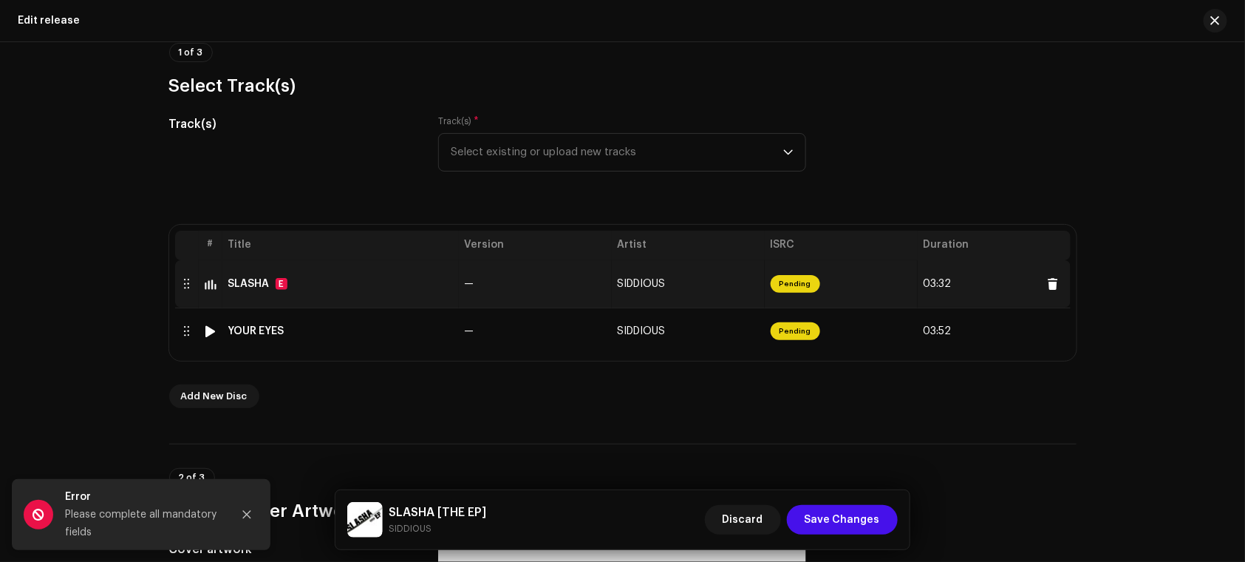
scroll to position [135, 0]
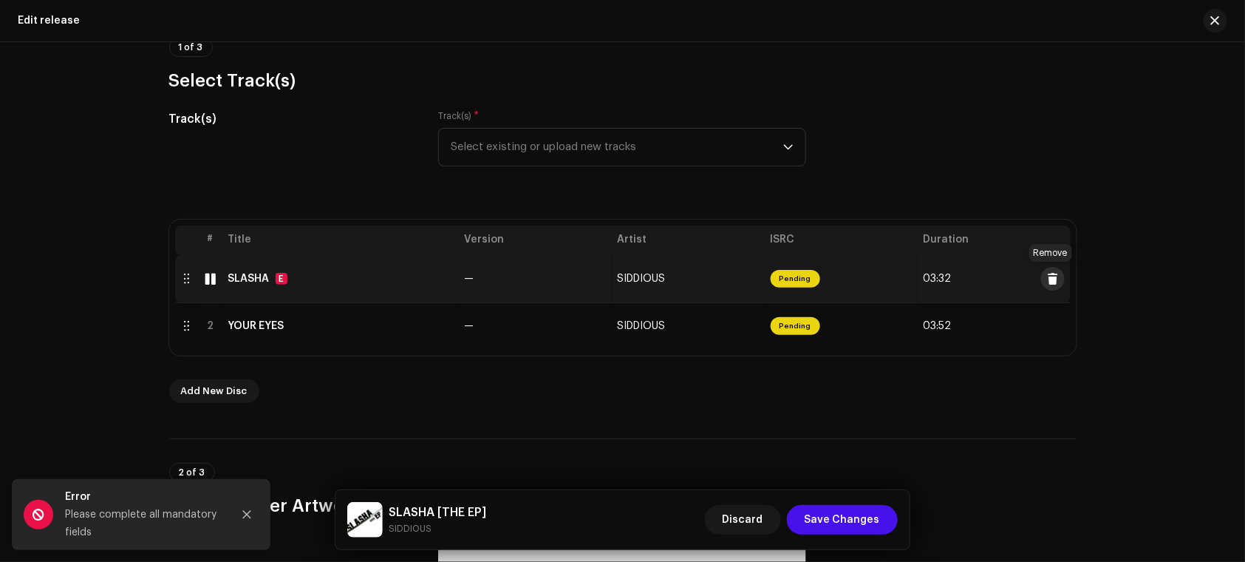
click at [1047, 283] on span at bounding box center [1052, 279] width 11 height 12
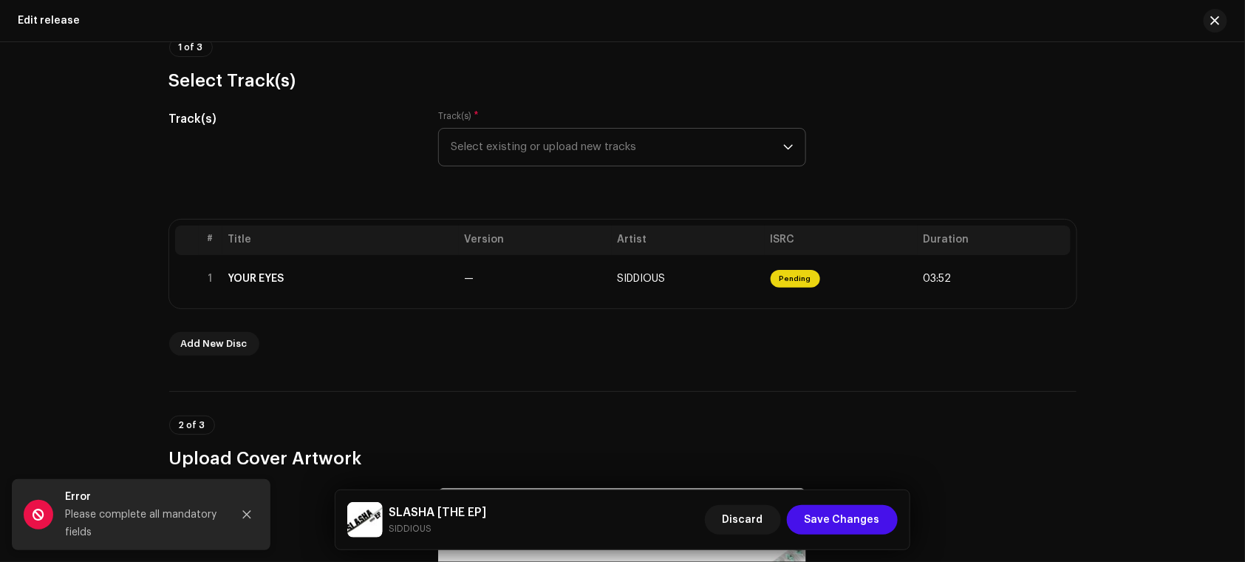
click at [506, 151] on span "Select existing or upload new tracks" at bounding box center [617, 147] width 332 height 37
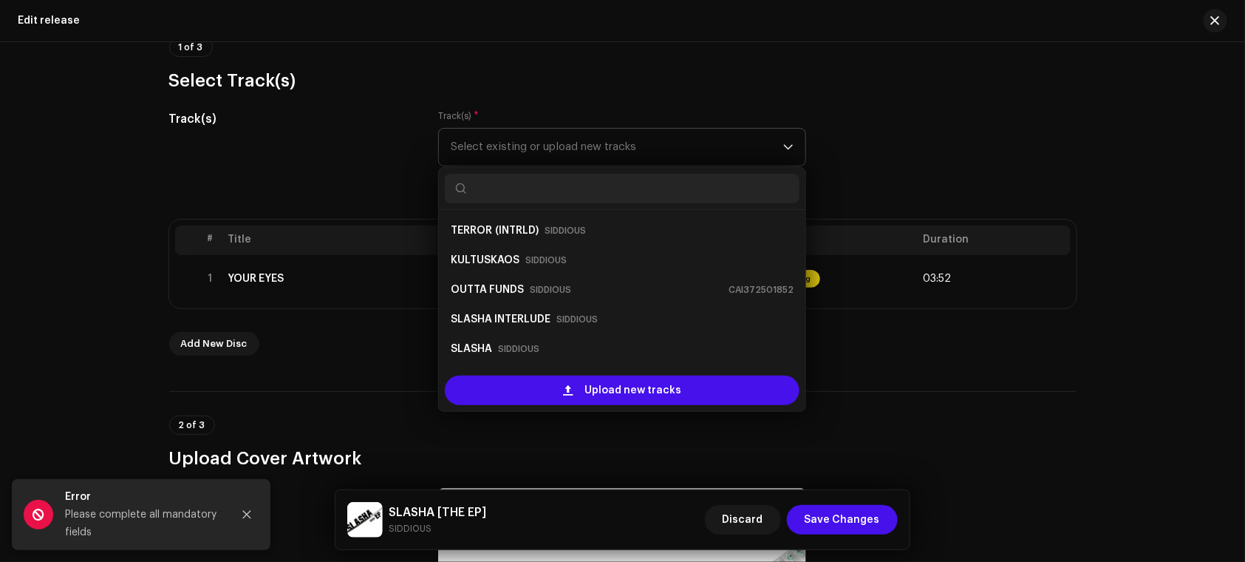
click at [508, 153] on span "Select existing or upload new tracks" at bounding box center [617, 147] width 332 height 37
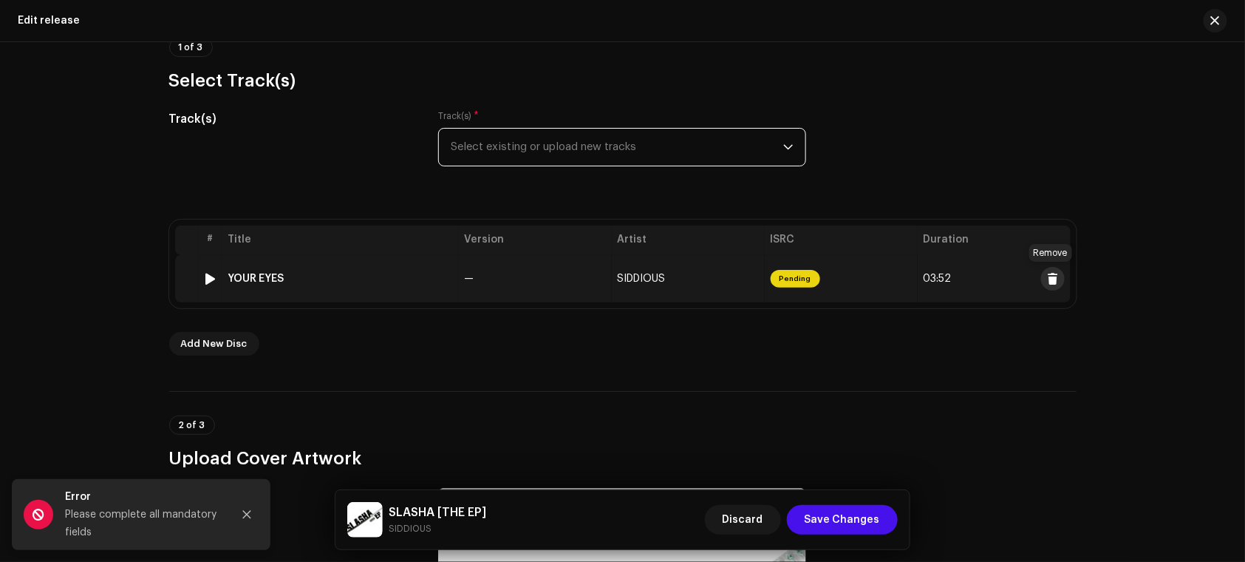
click at [1050, 281] on span at bounding box center [1052, 279] width 11 height 12
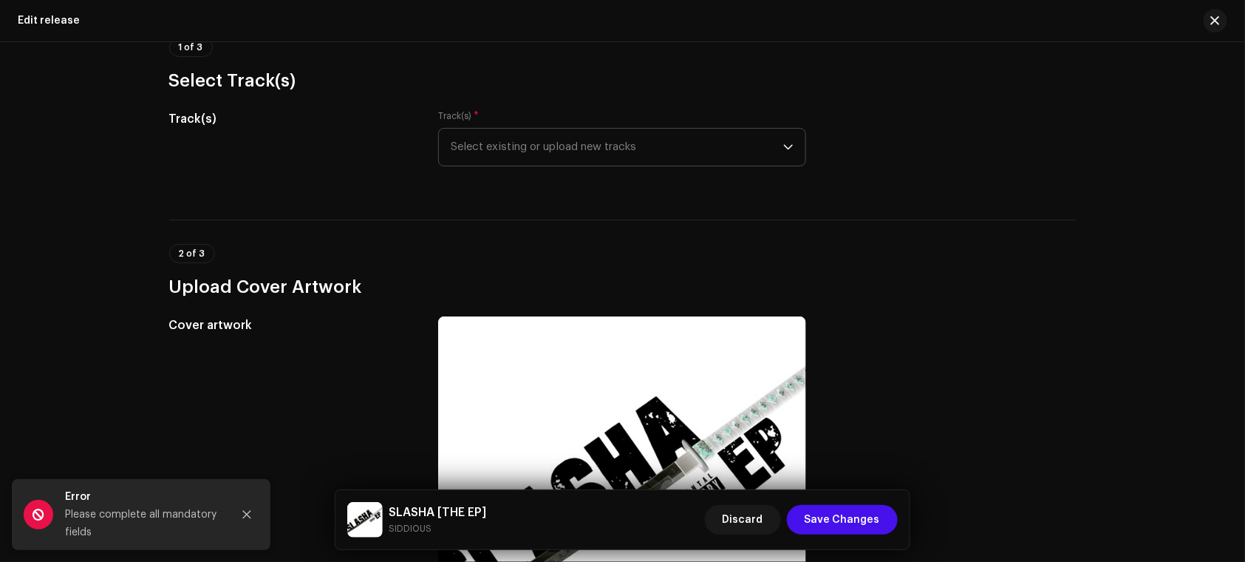
click at [499, 131] on span "Select existing or upload new tracks" at bounding box center [617, 147] width 332 height 37
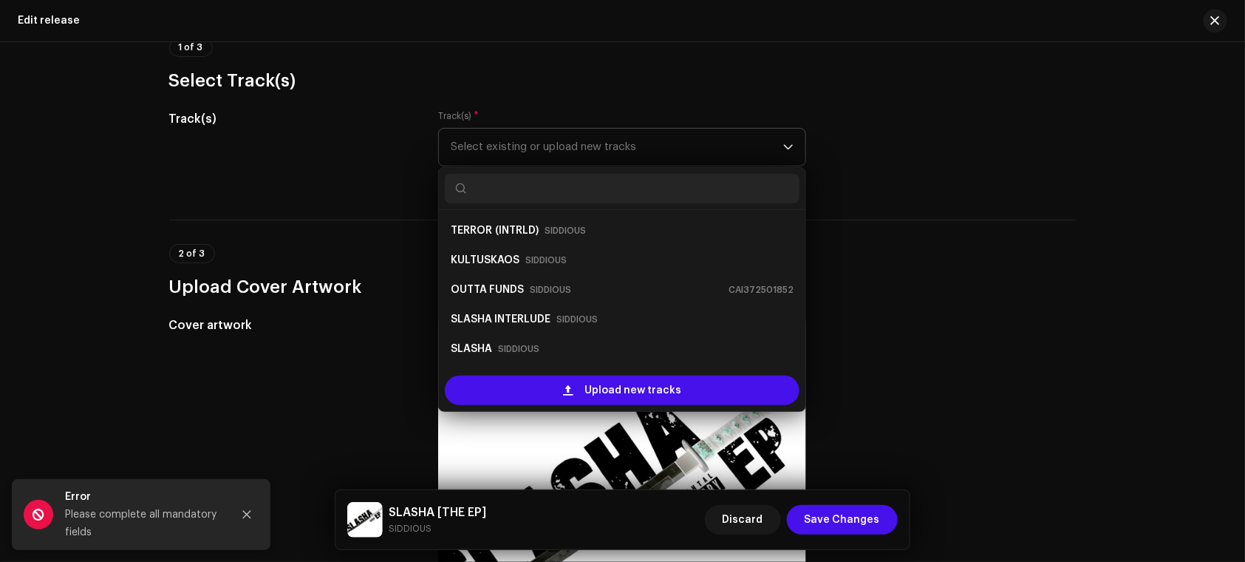
type input "e"
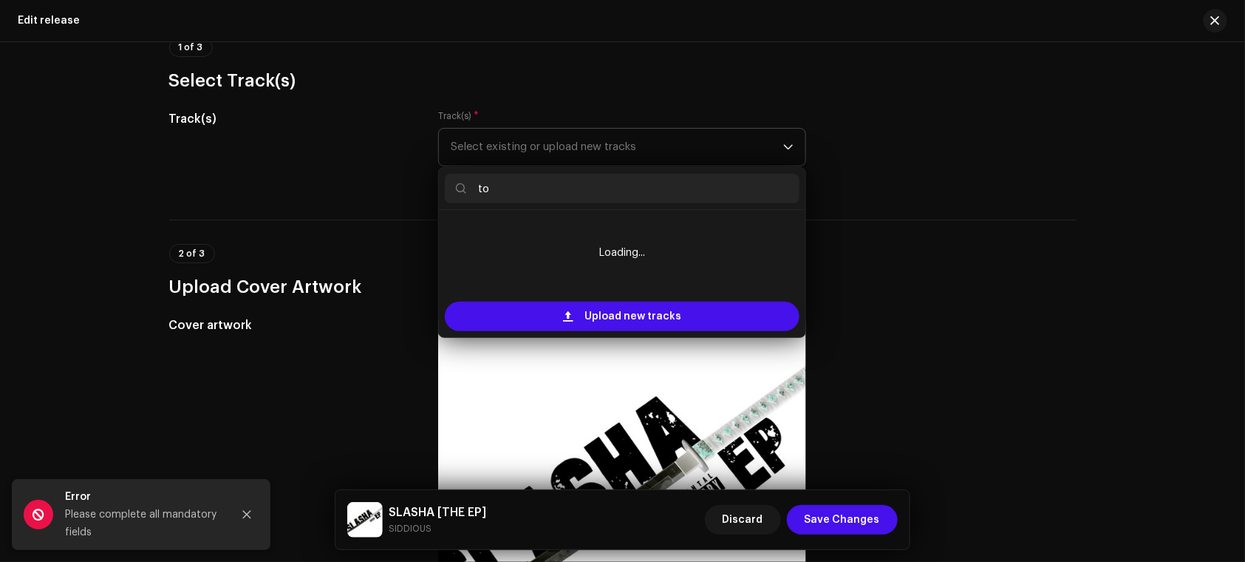
type input "t"
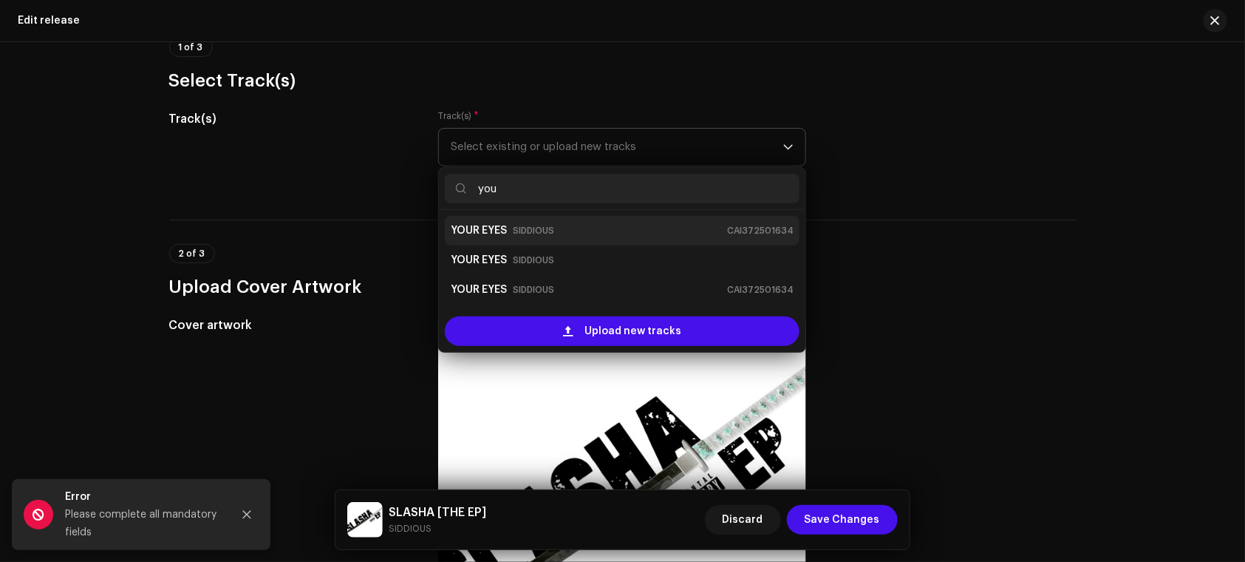
type input "you"
click at [536, 235] on small "SIDDIOUS" at bounding box center [533, 230] width 41 height 15
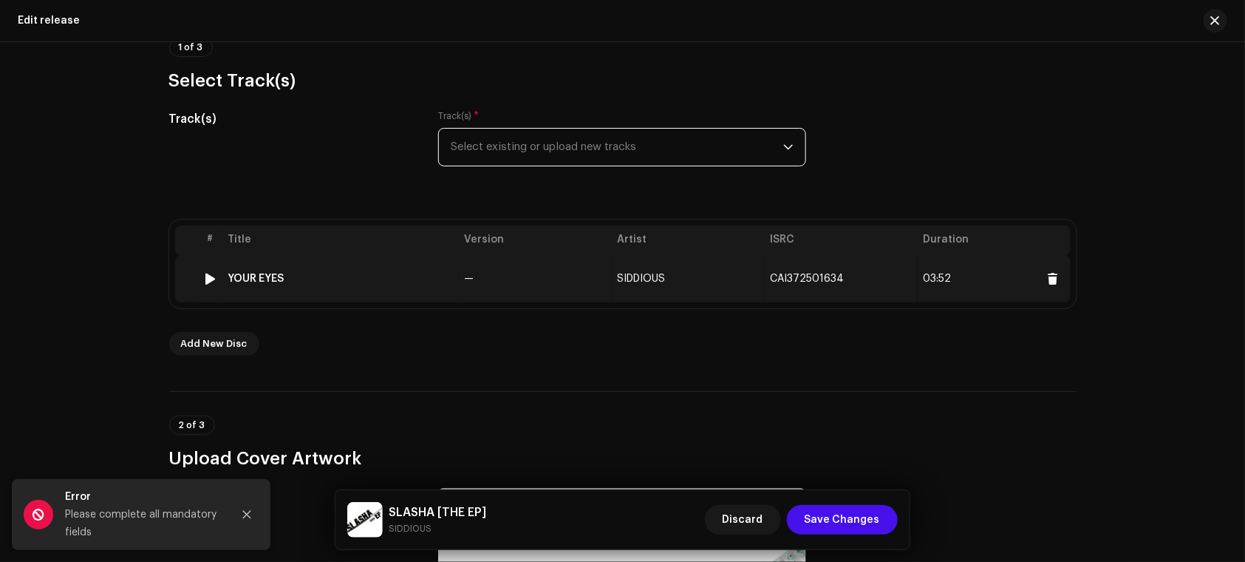
click at [502, 277] on td "—" at bounding box center [535, 278] width 153 height 47
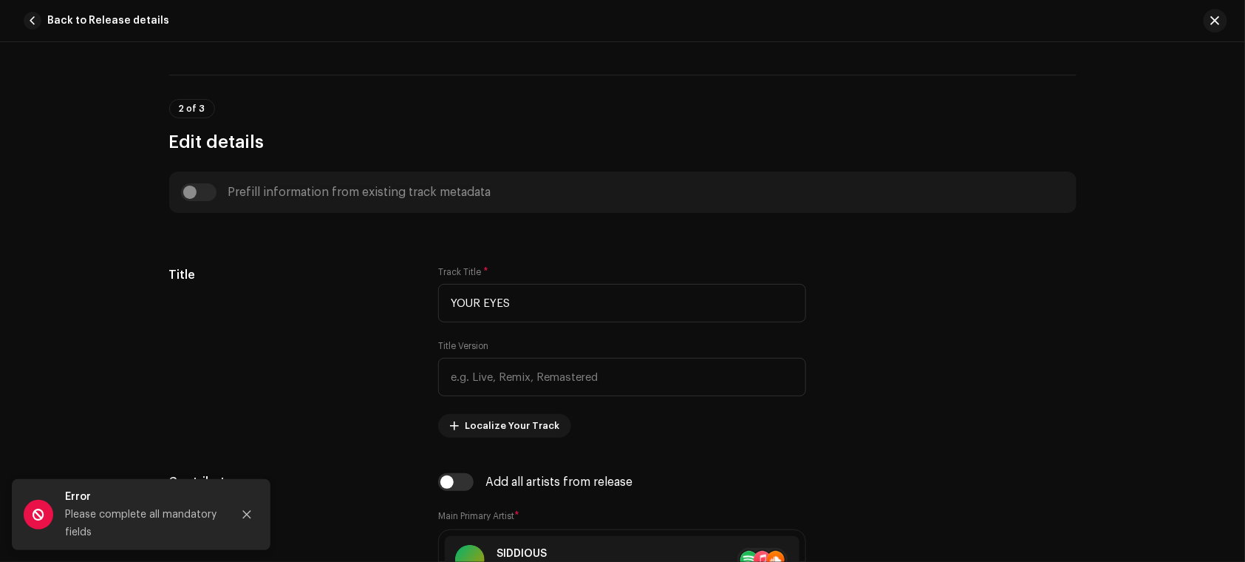
scroll to position [0, 0]
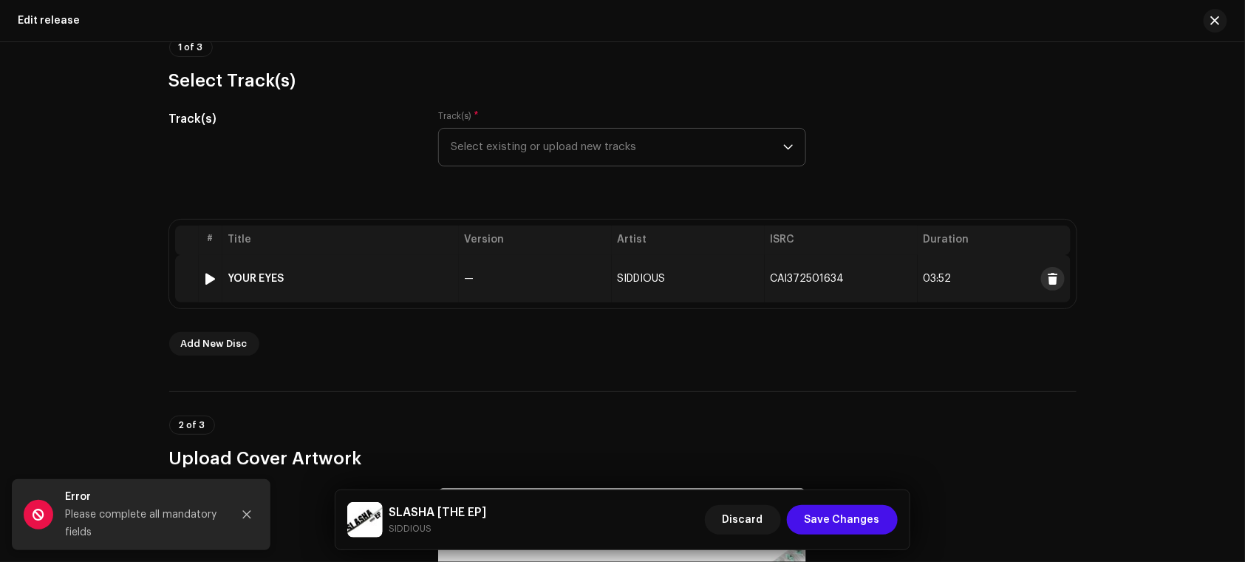
click at [1048, 275] on span at bounding box center [1052, 279] width 11 height 12
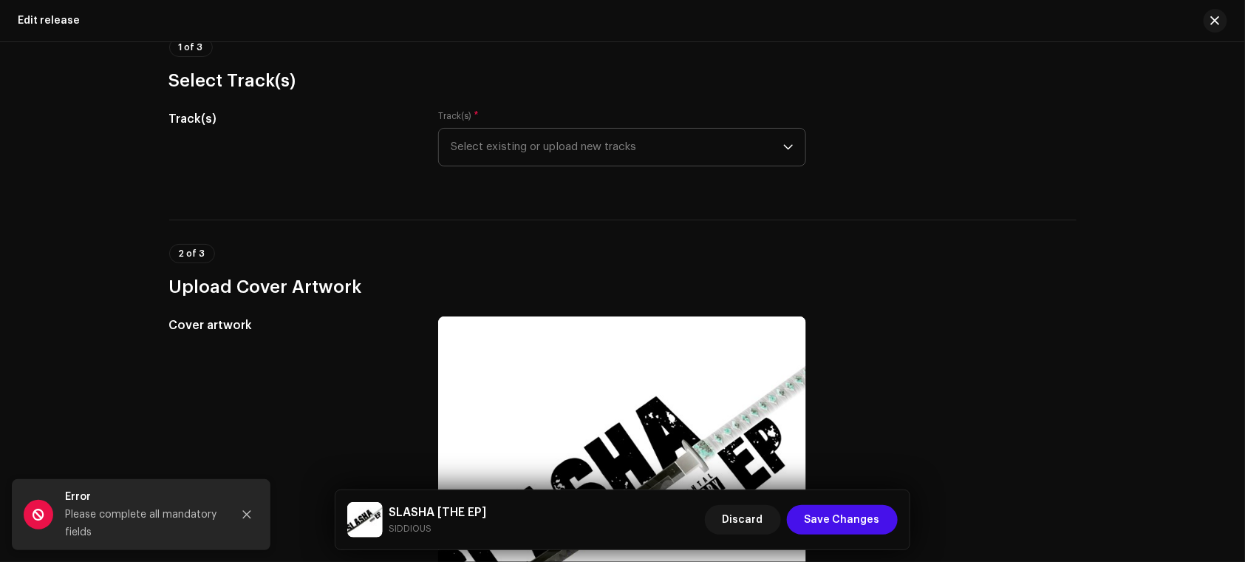
click at [488, 152] on span "Select existing or upload new tracks" at bounding box center [617, 147] width 332 height 37
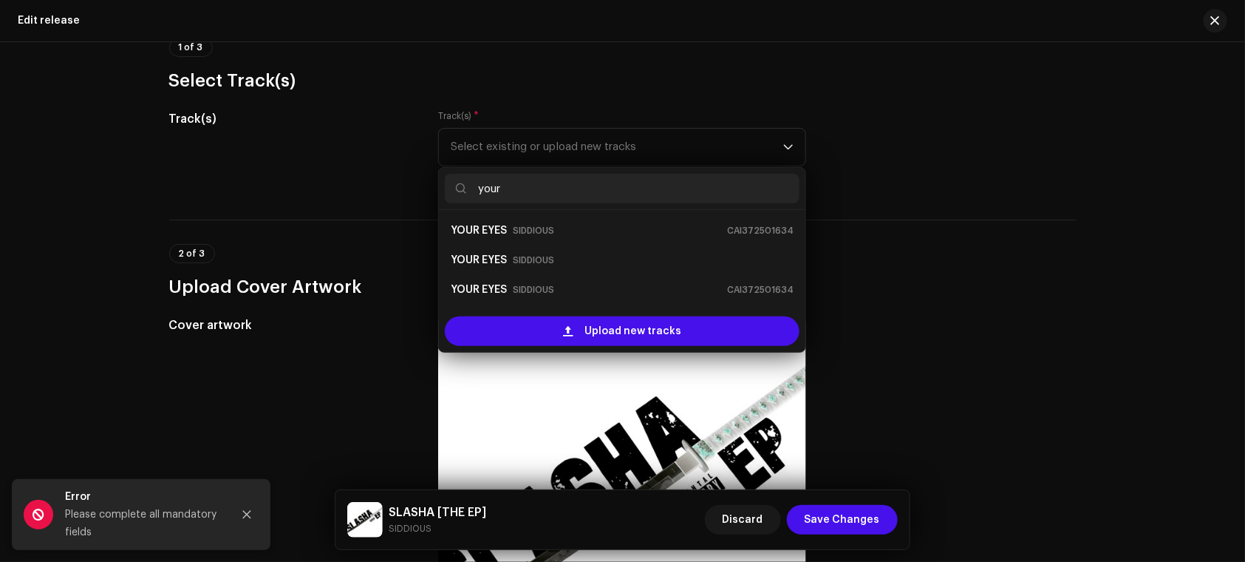
type input "your"
click at [545, 304] on ul "YOUR EYES SIDDIOUS CAI372501634 YOUR EYES SIDDIOUS YOUR EYES SIDDIOUS CAI372501…" at bounding box center [622, 260] width 366 height 100
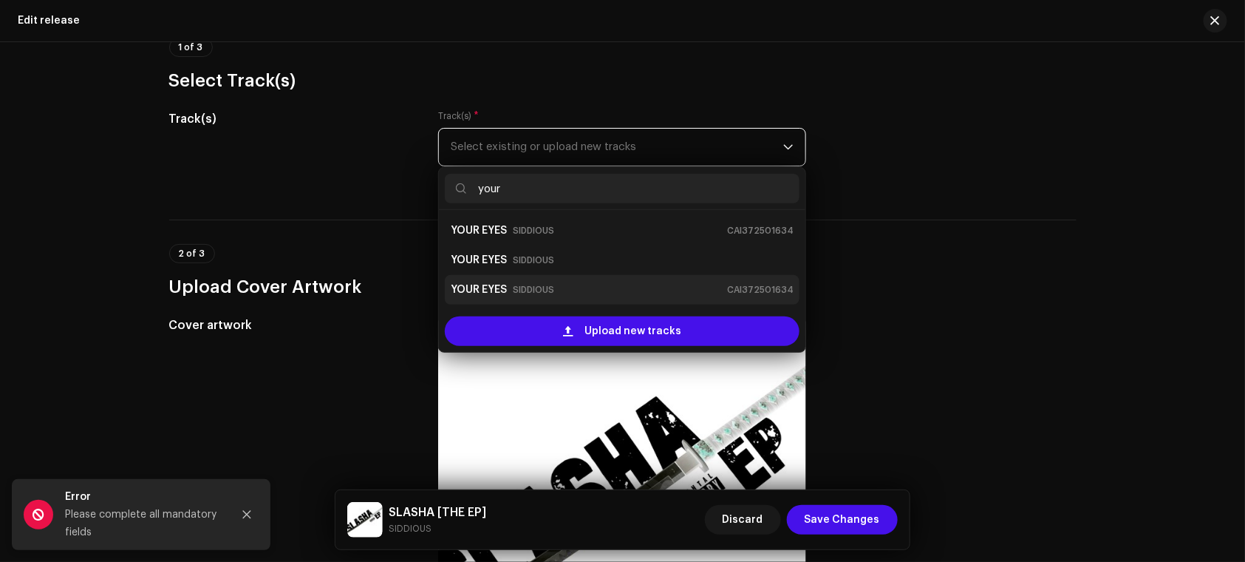
click at [509, 288] on div "YOUR EYES SIDDIOUS CAI372501634" at bounding box center [622, 290] width 343 height 24
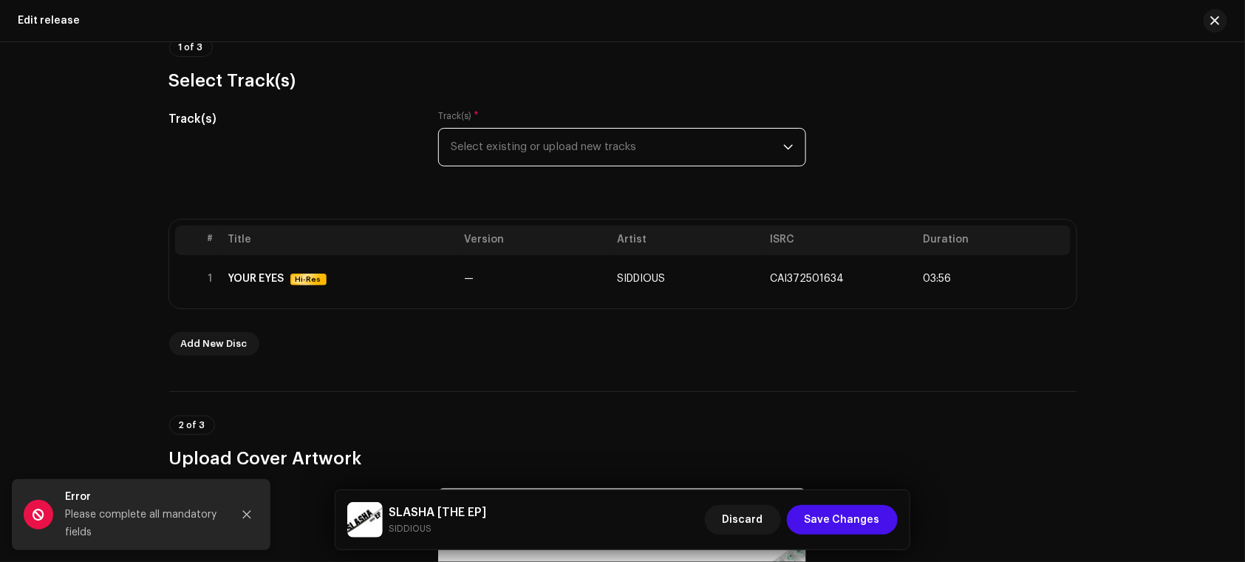
click at [634, 158] on span "Select existing or upload new tracks" at bounding box center [617, 147] width 332 height 37
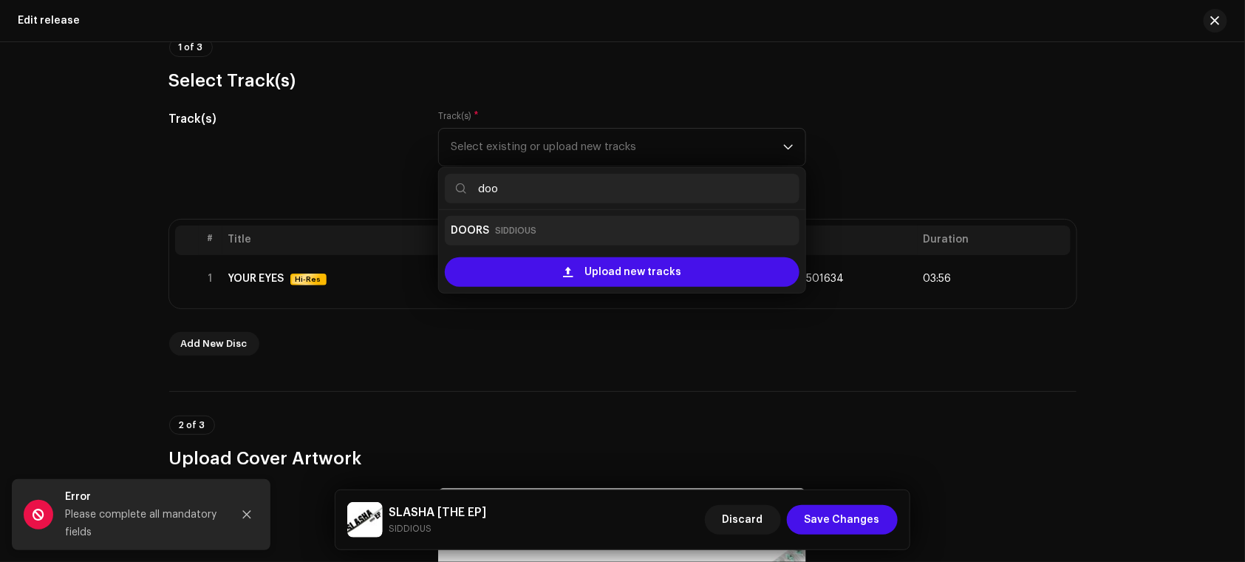
type input "doo"
click at [622, 223] on div "DOORS SIDDIOUS" at bounding box center [622, 231] width 343 height 24
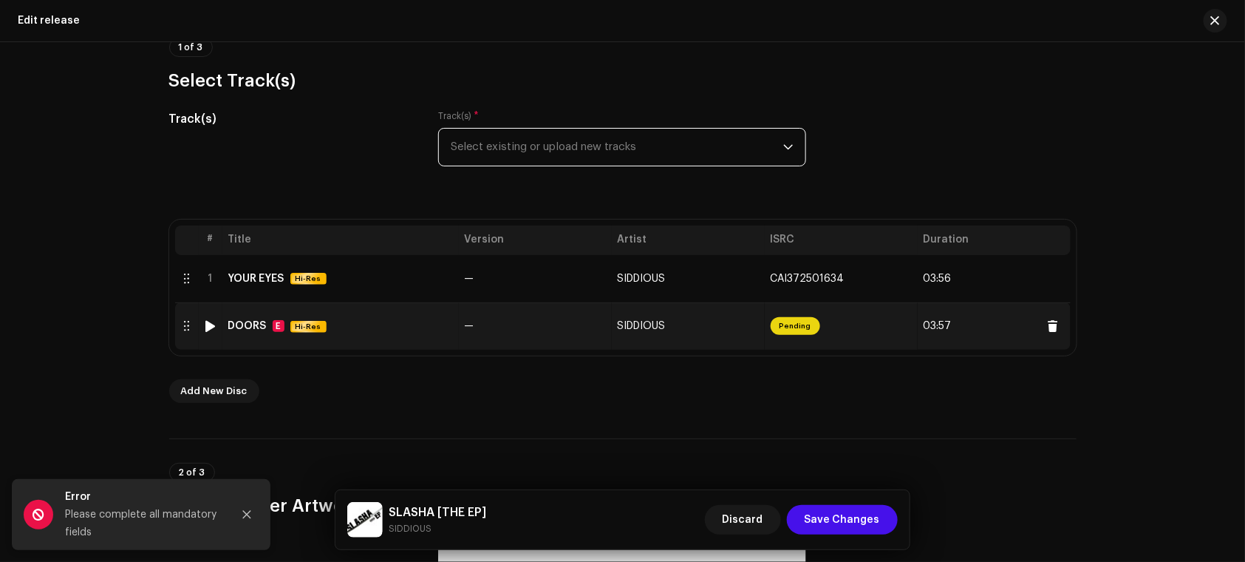
click at [188, 325] on div at bounding box center [187, 326] width 12 height 12
click at [177, 333] on td at bounding box center [187, 325] width 24 height 47
click at [177, 324] on td at bounding box center [187, 325] width 24 height 47
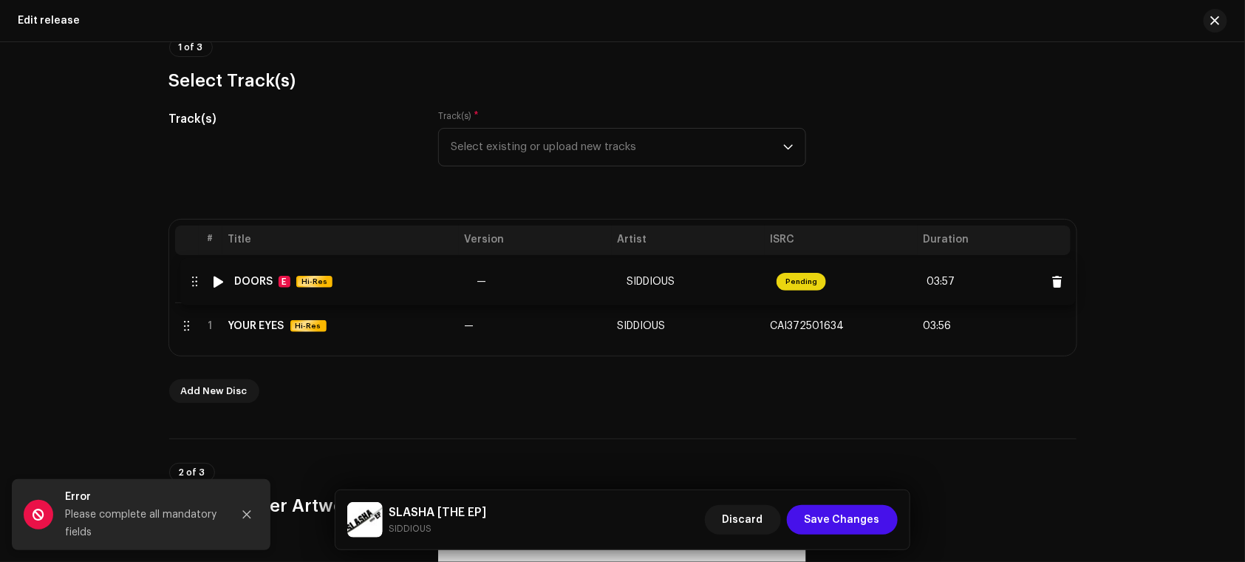
drag, startPoint x: 177, startPoint y: 329, endPoint x: 182, endPoint y: 285, distance: 43.9
click at [542, 132] on span "Select existing or upload new tracks" at bounding box center [617, 147] width 332 height 37
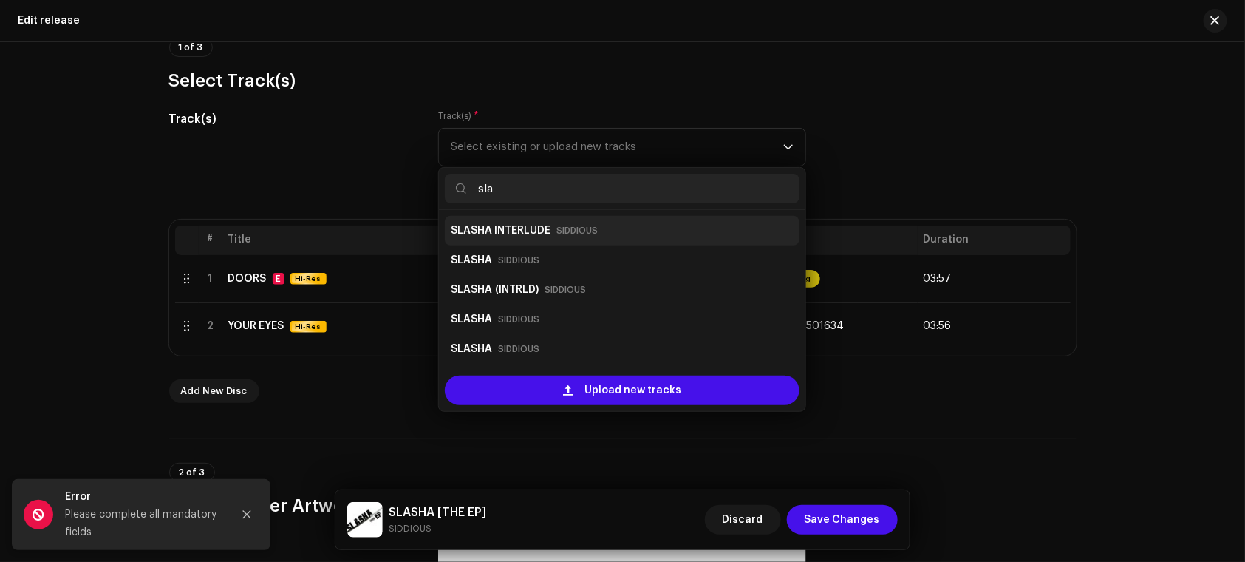
type input "sla"
click at [522, 230] on strong "SLASHA INTERLUDE" at bounding box center [501, 231] width 100 height 24
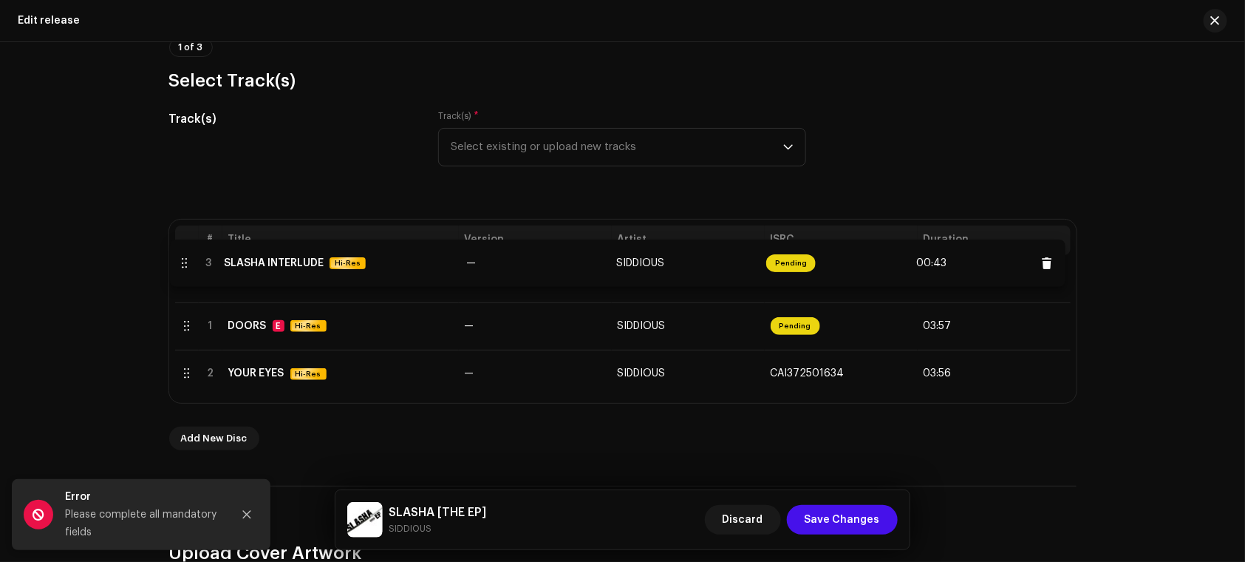
drag, startPoint x: 183, startPoint y: 372, endPoint x: 181, endPoint y: 263, distance: 109.4
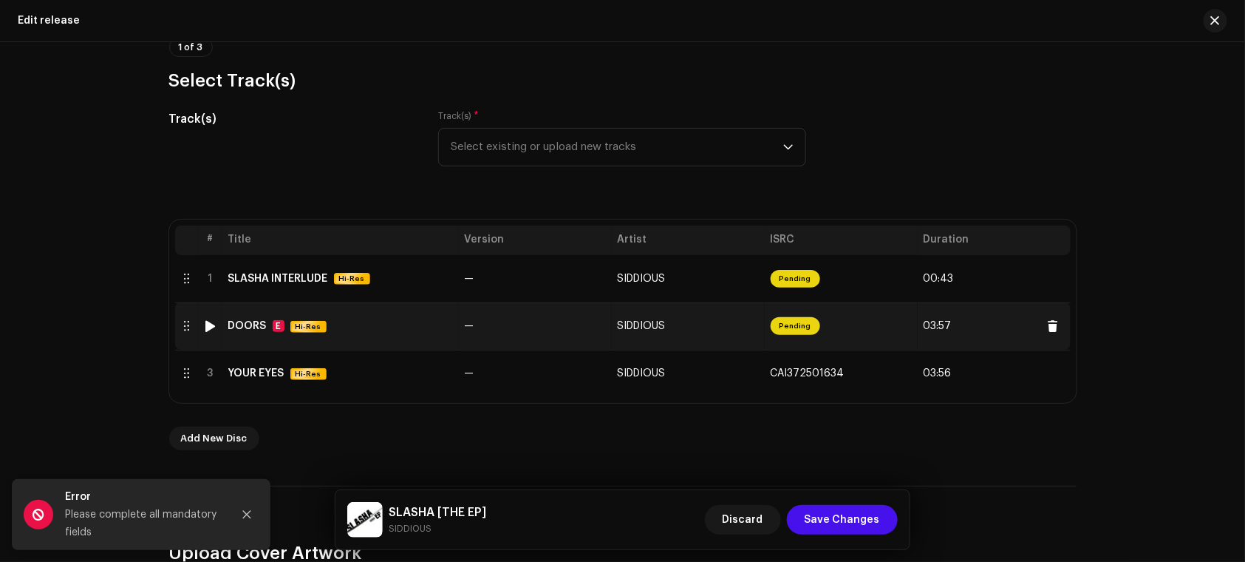
click at [615, 312] on td "SIDDIOUS" at bounding box center [688, 325] width 153 height 47
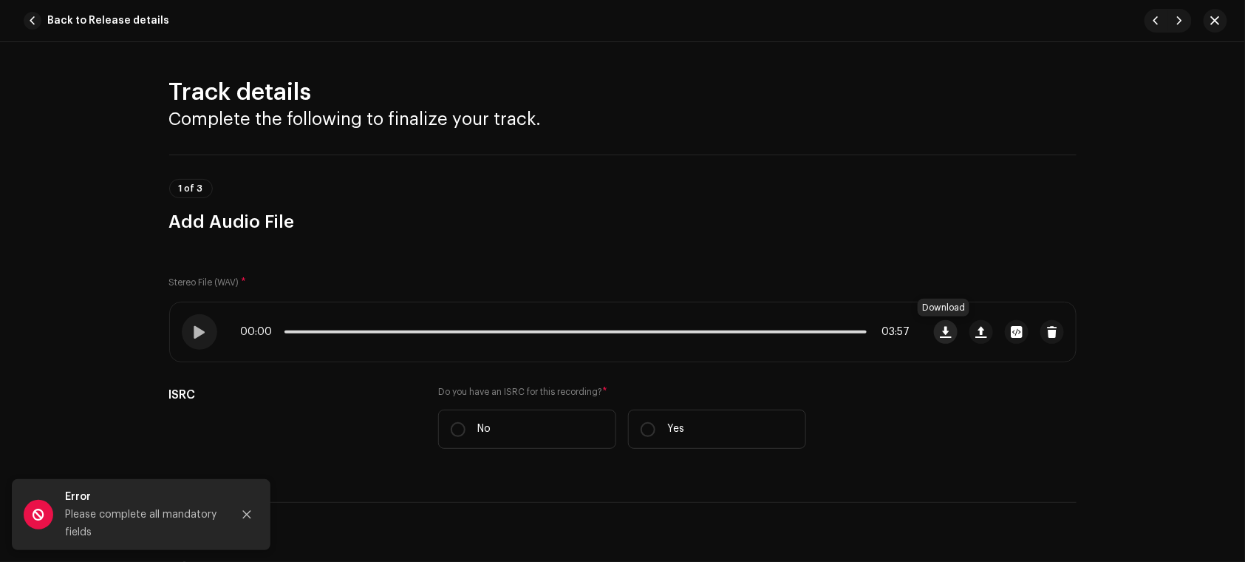
click at [949, 334] on button "button" at bounding box center [946, 332] width 24 height 24
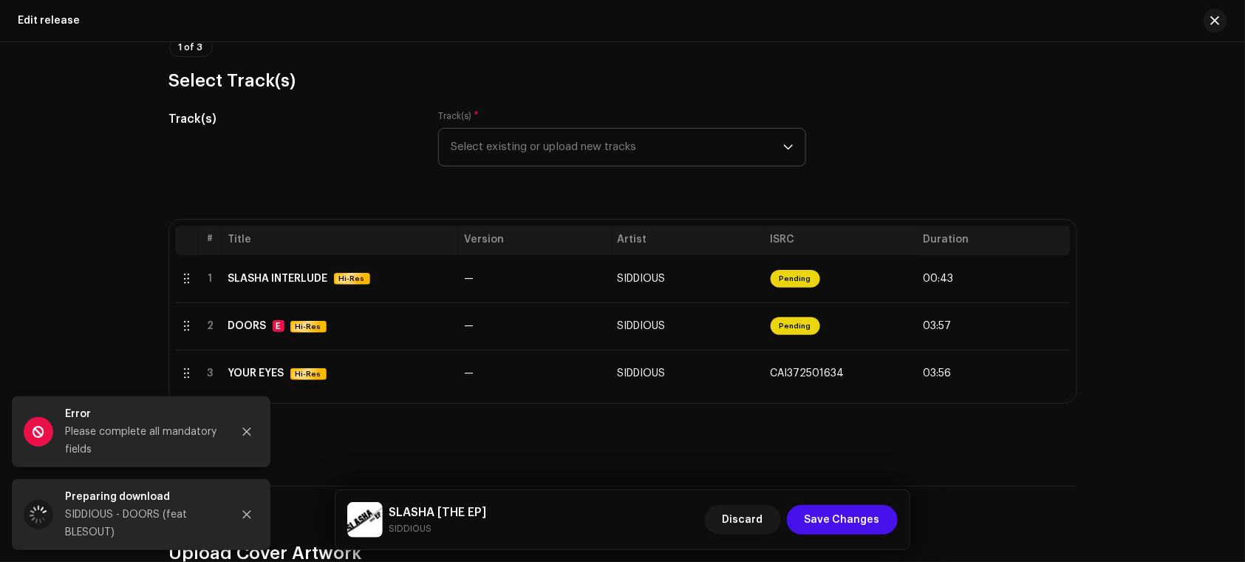
click at [502, 141] on span "Select existing or upload new tracks" at bounding box center [617, 147] width 332 height 37
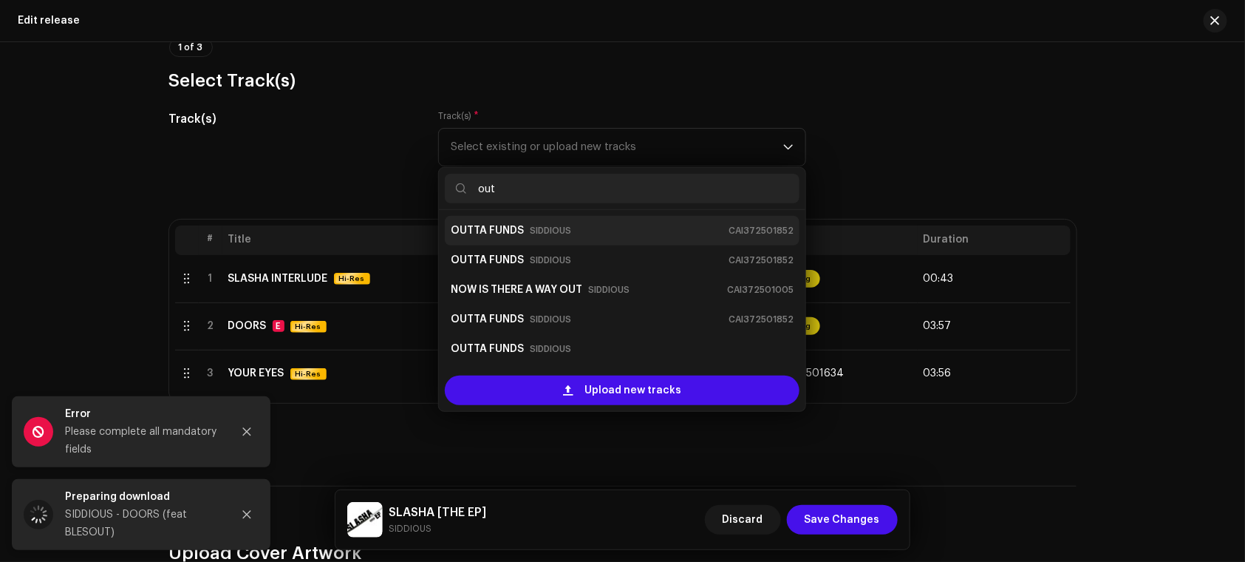
type input "out"
click at [553, 235] on small "SIDDIOUS" at bounding box center [550, 230] width 41 height 15
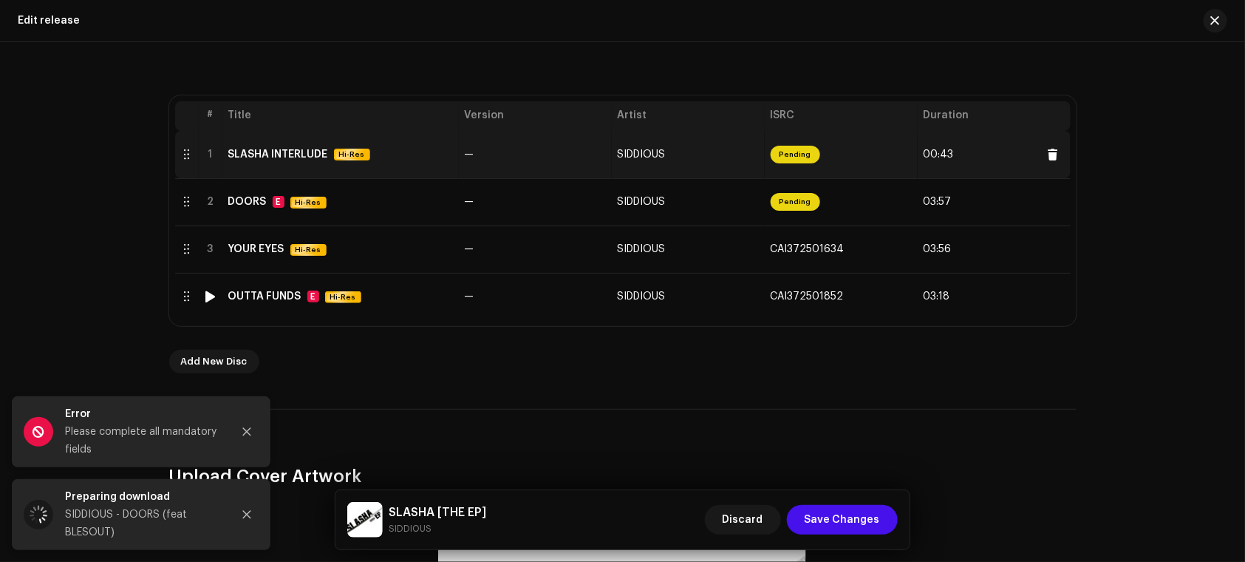
scroll to position [260, 0]
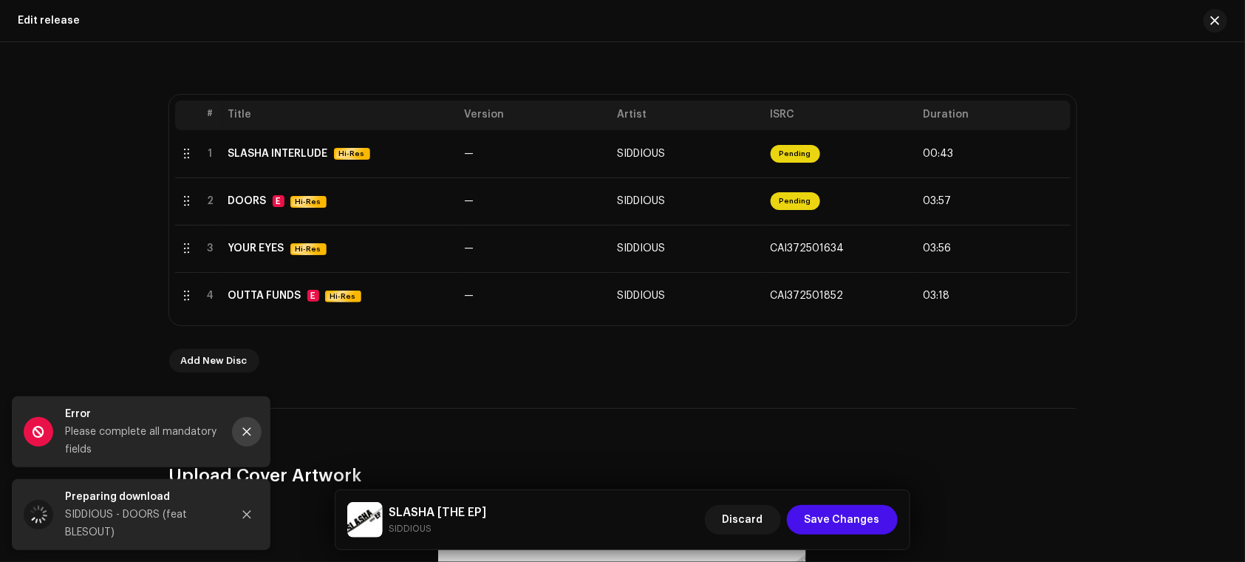
click at [239, 439] on button "Close" at bounding box center [247, 432] width 30 height 30
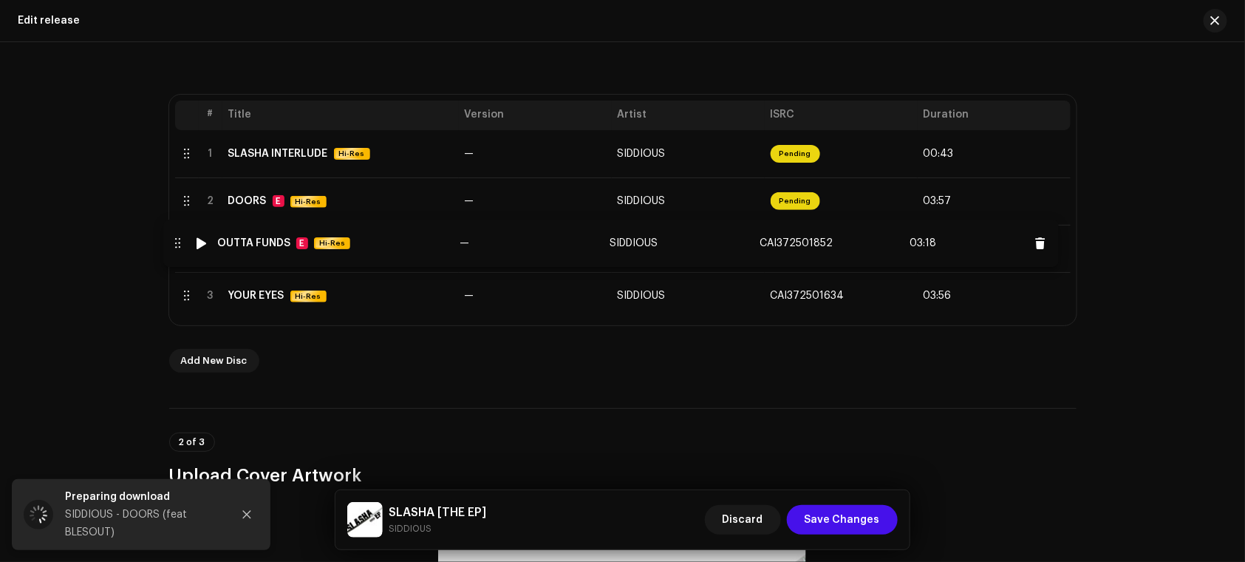
drag, startPoint x: 178, startPoint y: 304, endPoint x: 169, endPoint y: 253, distance: 52.5
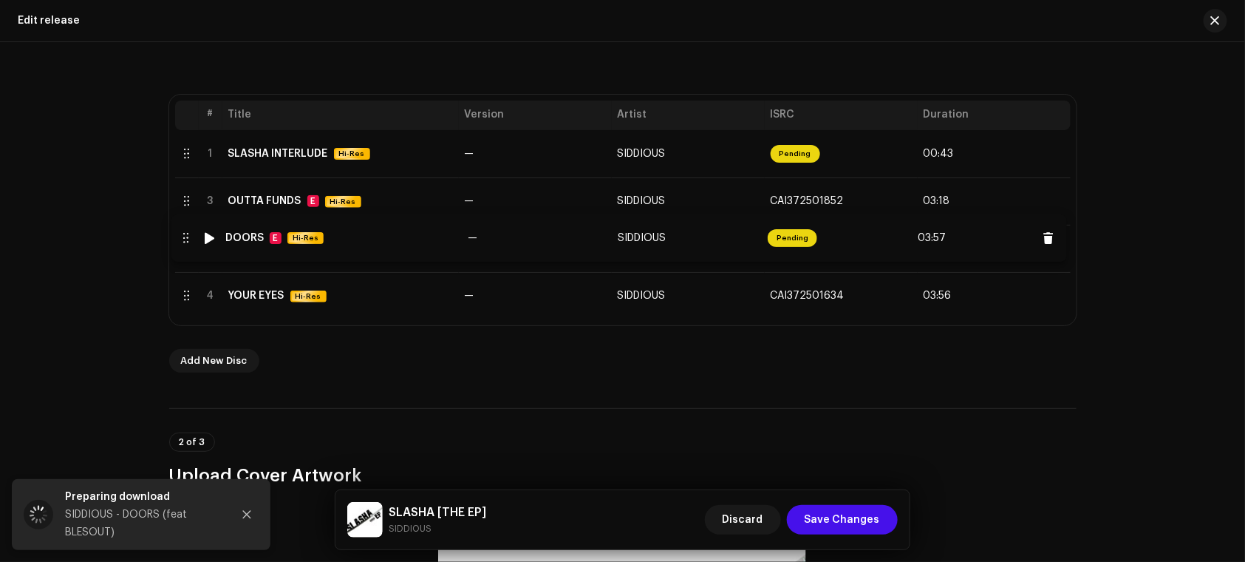
drag, startPoint x: 184, startPoint y: 203, endPoint x: 182, endPoint y: 245, distance: 41.4
click at [381, 423] on div "2 of 3 Upload Cover Artwork" at bounding box center [622, 447] width 907 height 79
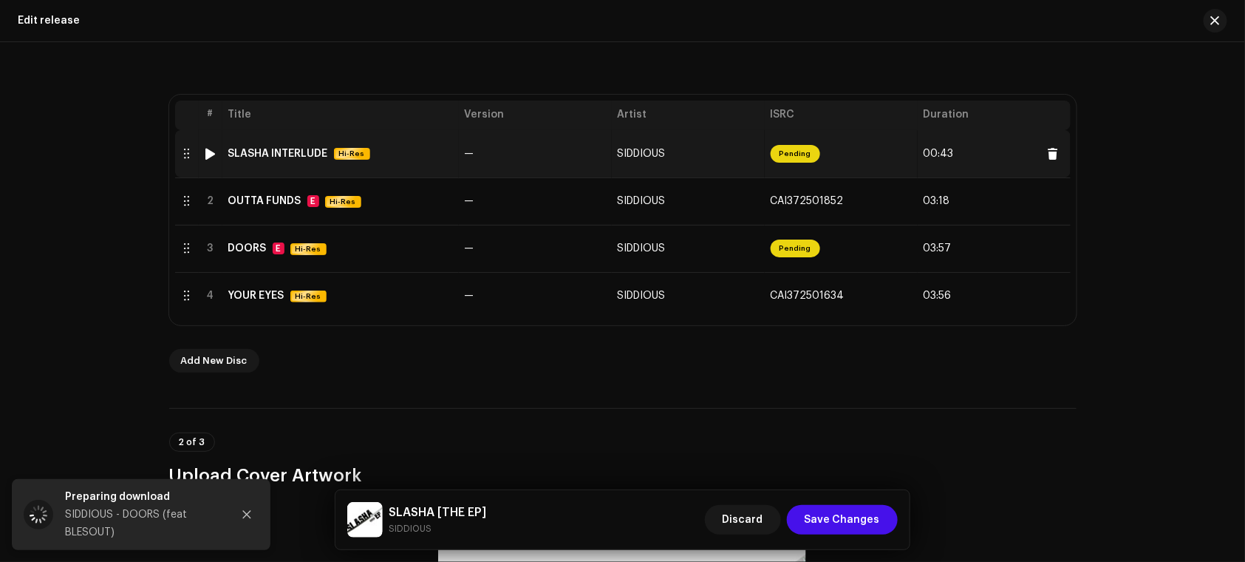
click at [208, 151] on div at bounding box center [210, 154] width 11 height 12
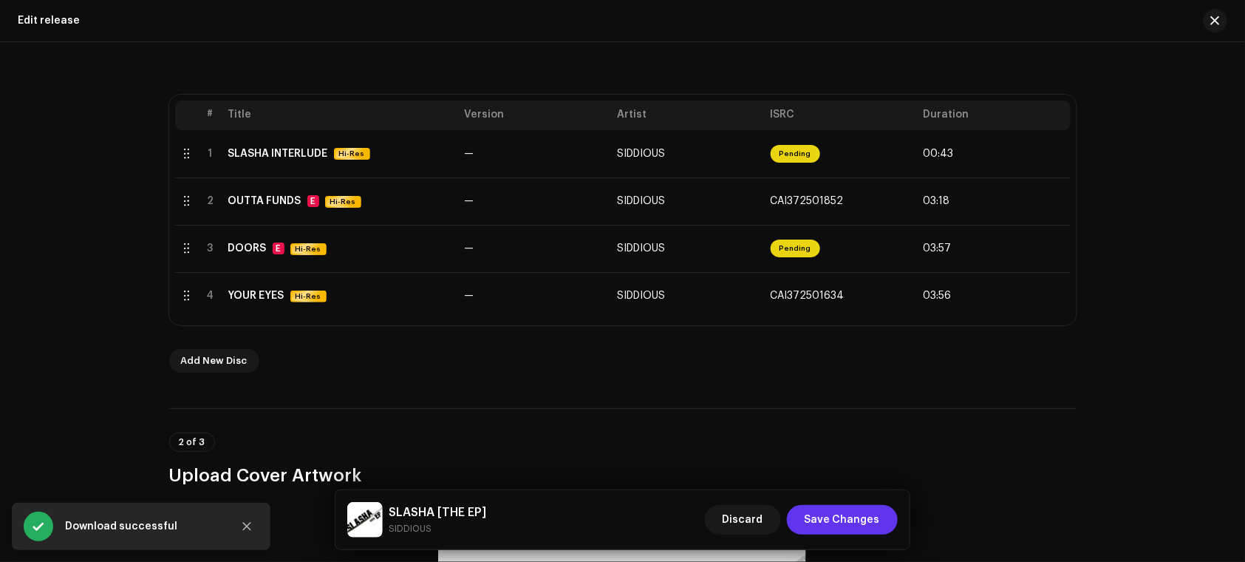
click at [876, 514] on span "Save Changes" at bounding box center [842, 520] width 75 height 30
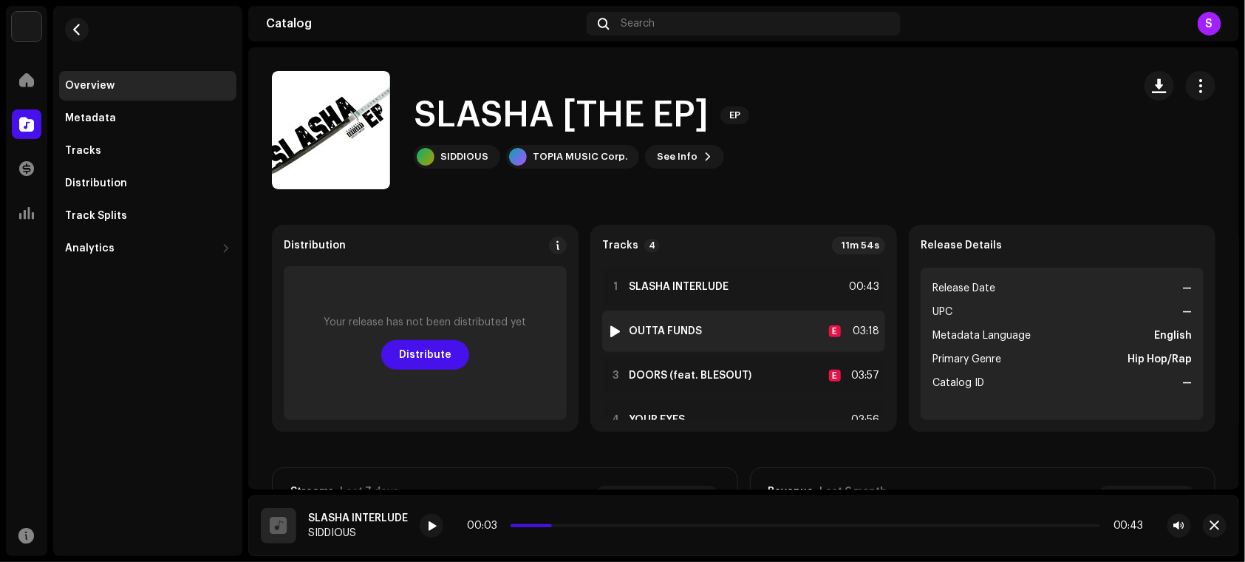
click at [615, 330] on div at bounding box center [615, 331] width 11 height 12
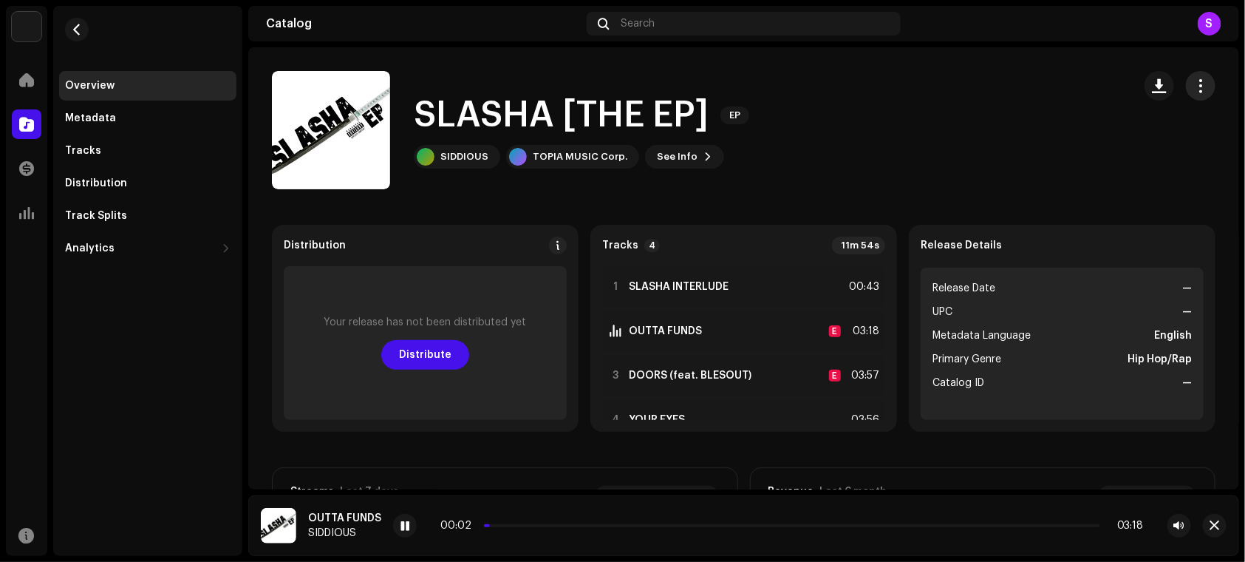
click at [1195, 80] on span "button" at bounding box center [1201, 86] width 14 height 12
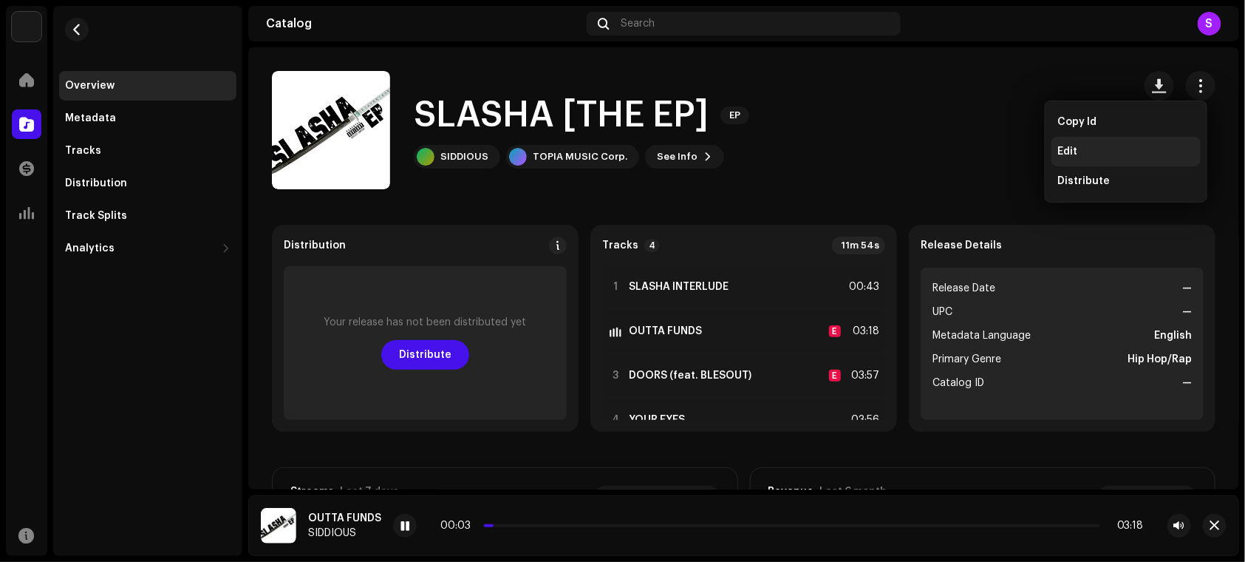
click at [1094, 157] on div "Edit" at bounding box center [1125, 152] width 137 height 12
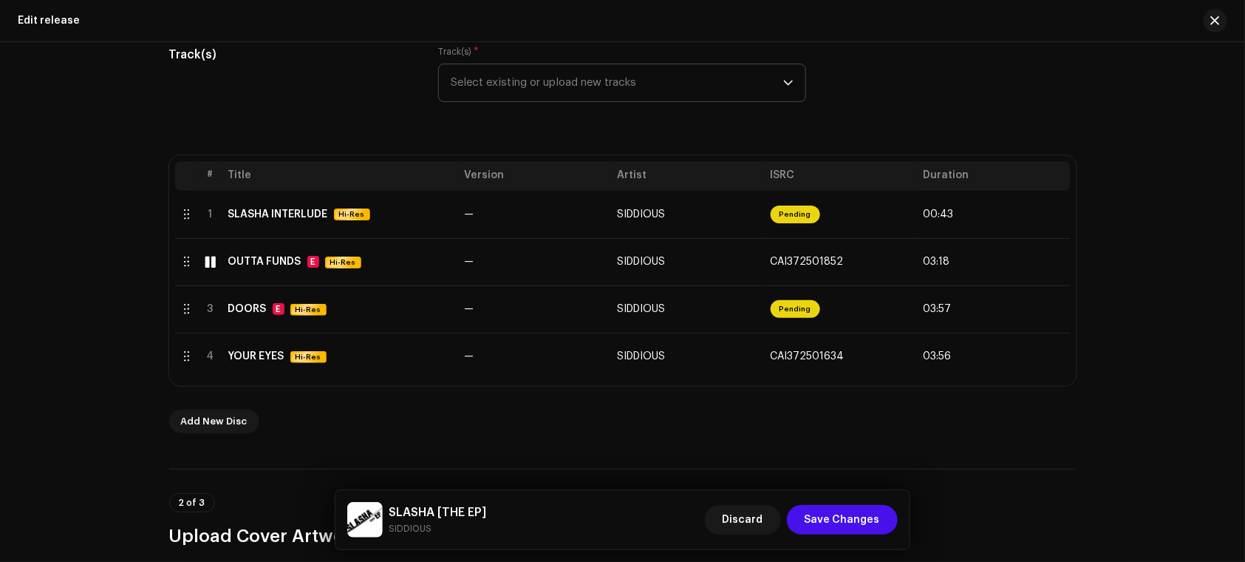
scroll to position [235, 0]
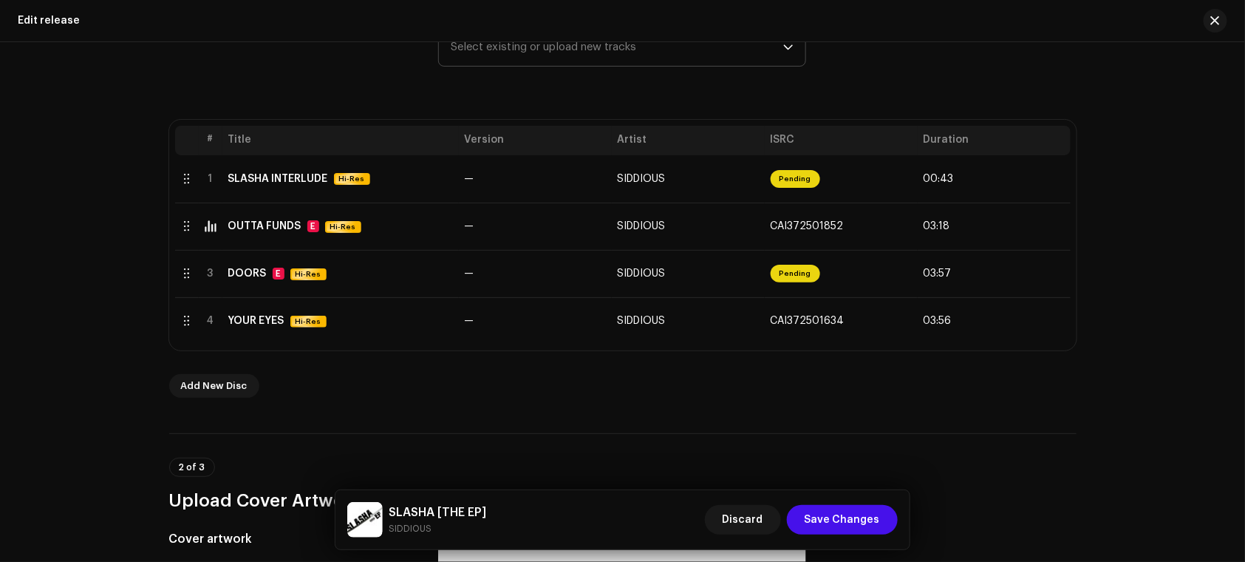
click at [537, 44] on span "Select existing or upload new tracks" at bounding box center [617, 47] width 332 height 37
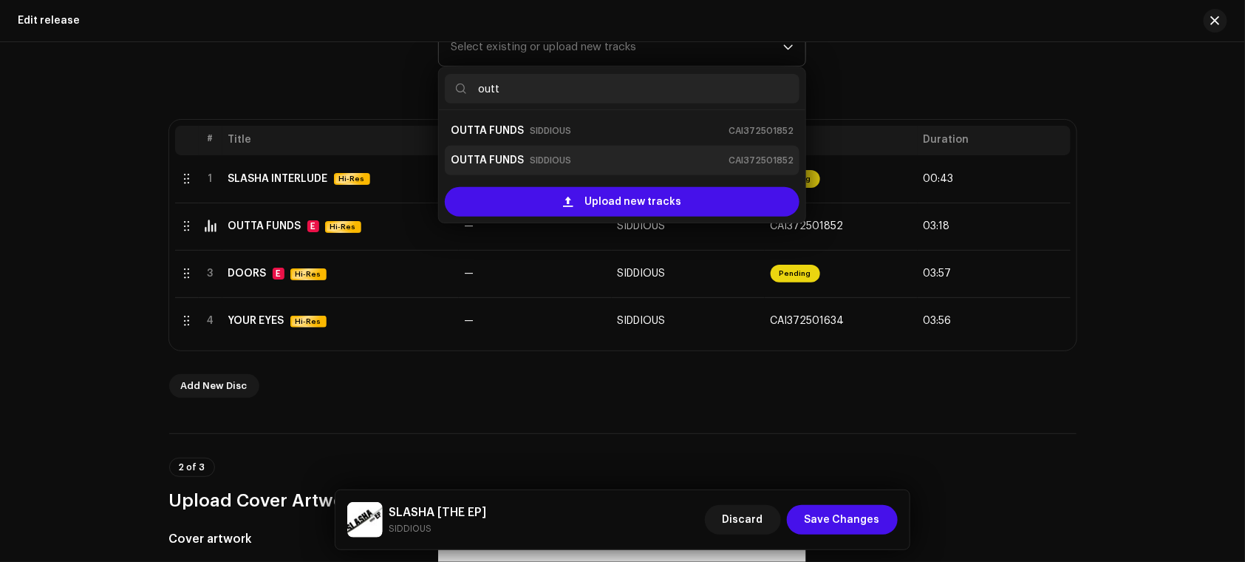
type input "outt"
click at [577, 164] on div "OUTTA FUNDS SIDDIOUS CAI372501852" at bounding box center [622, 161] width 343 height 24
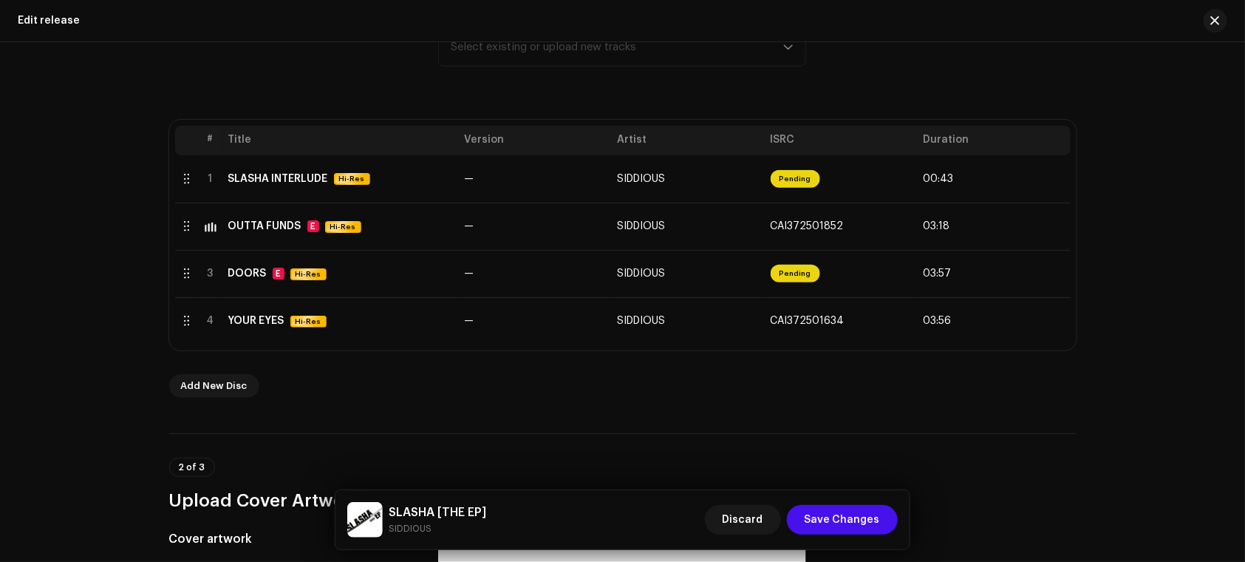
scroll to position [222, 0]
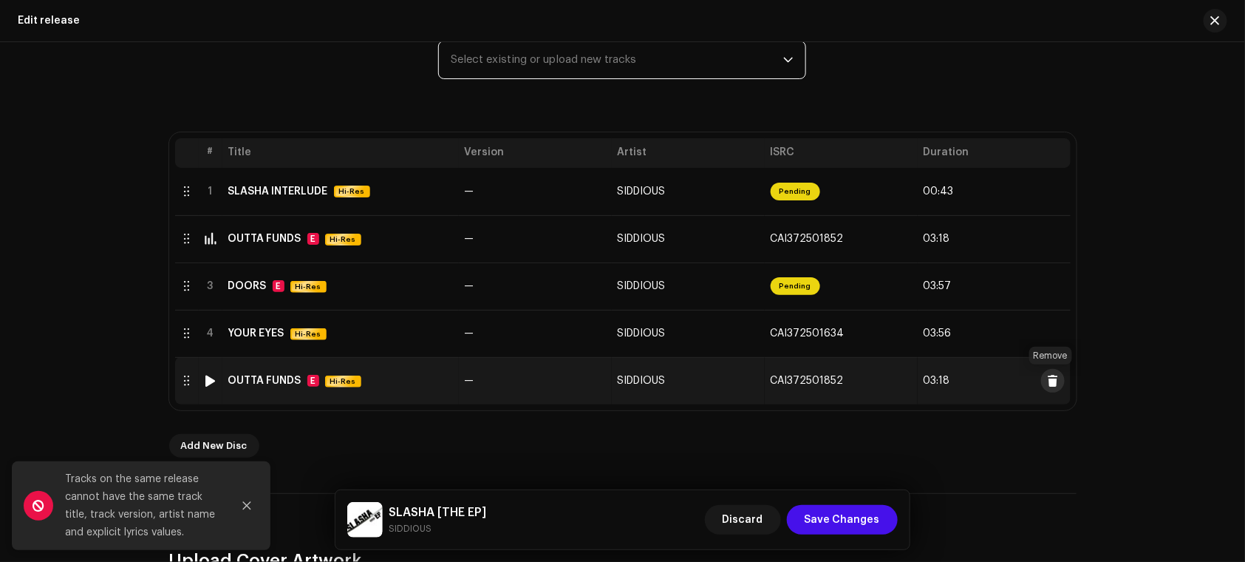
click at [1057, 378] on button at bounding box center [1053, 381] width 24 height 24
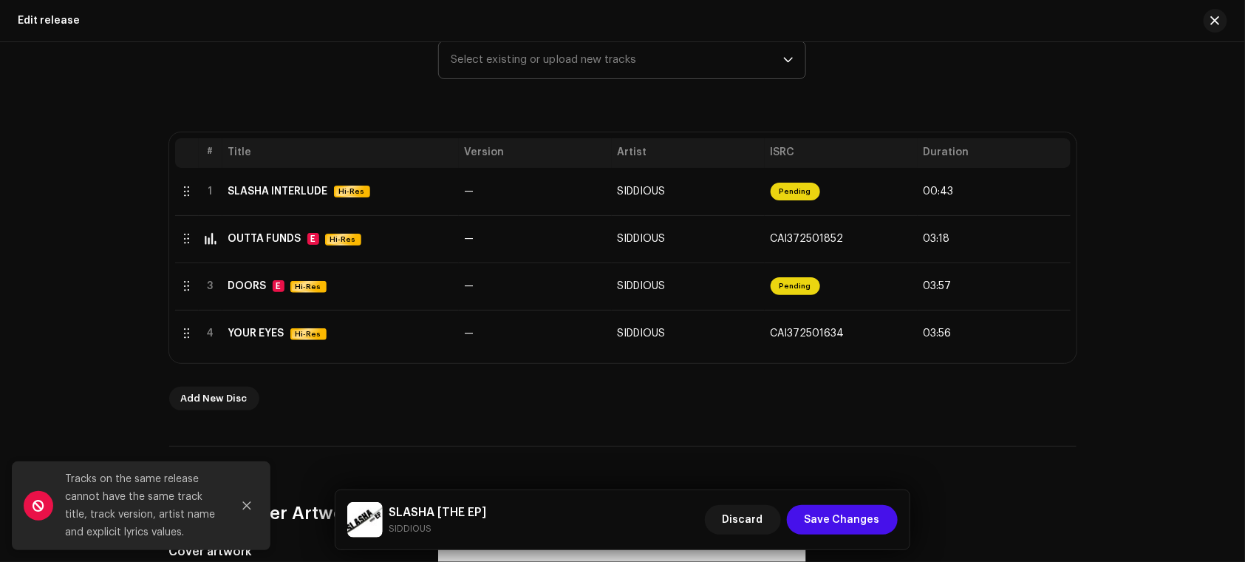
click at [630, 54] on span "Select existing or upload new tracks" at bounding box center [617, 59] width 332 height 37
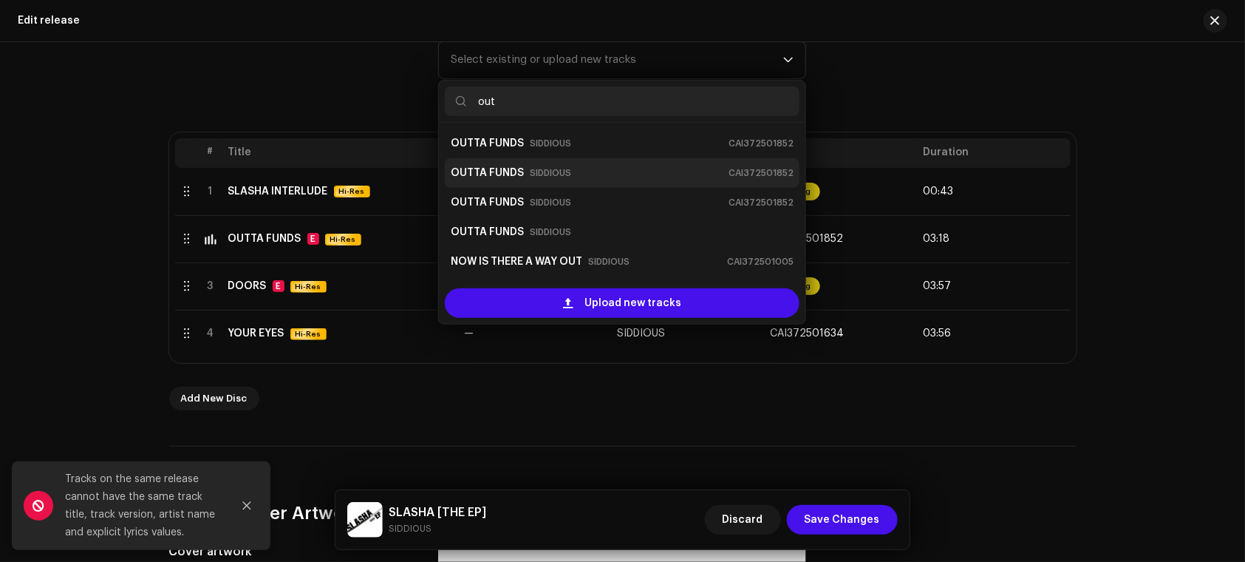
type input "out"
click at [658, 185] on div "OUTTA FUNDS SIDDIOUS CAI372501852" at bounding box center [622, 173] width 343 height 24
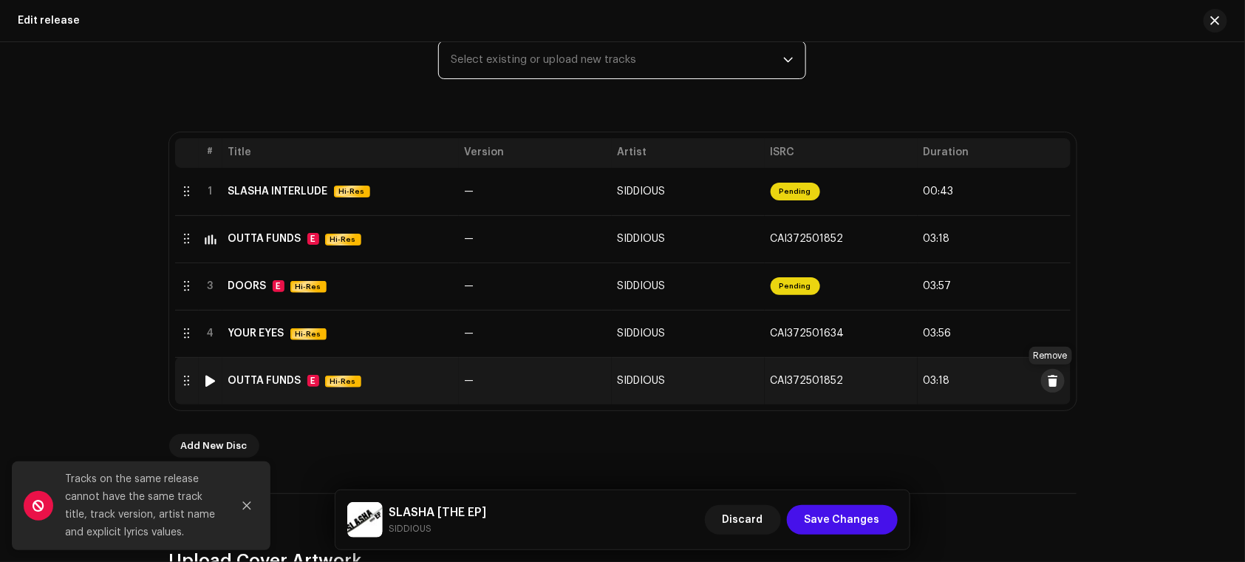
click at [1052, 390] on button at bounding box center [1053, 381] width 24 height 24
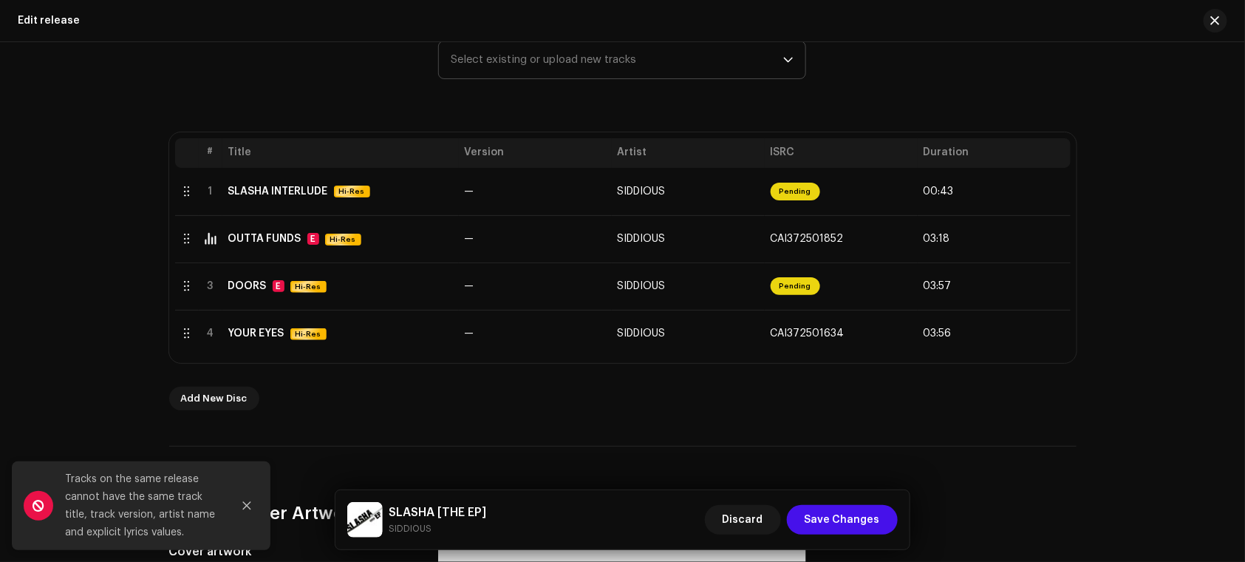
click at [630, 50] on span "Select existing or upload new tracks" at bounding box center [617, 59] width 332 height 37
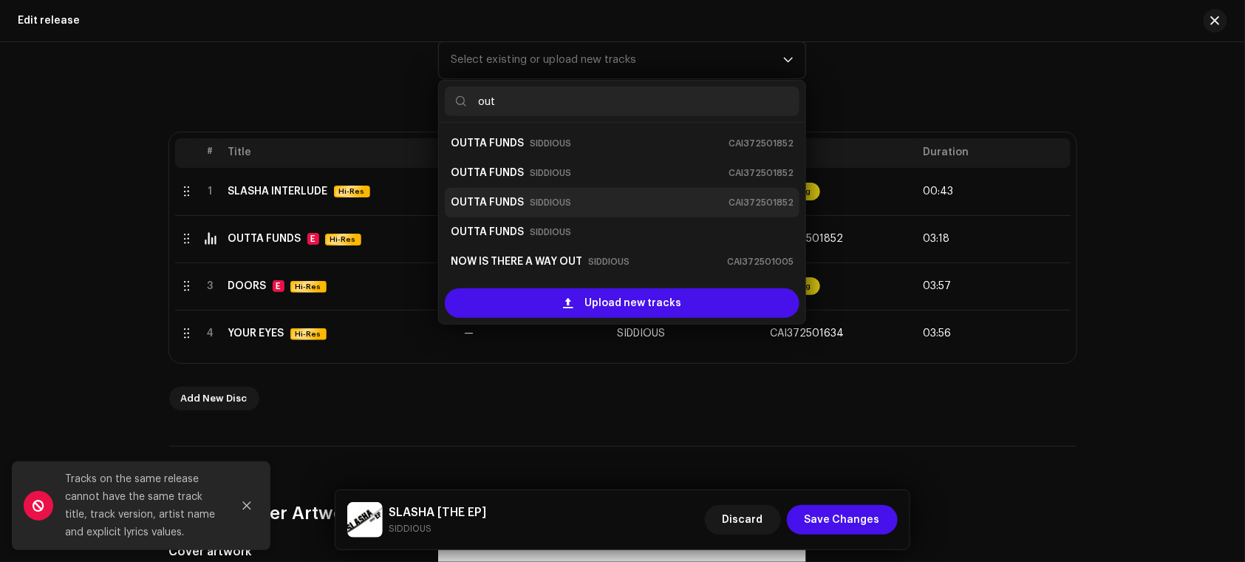
type input "out"
click at [626, 208] on div "OUTTA FUNDS SIDDIOUS CAI372501852" at bounding box center [622, 203] width 343 height 24
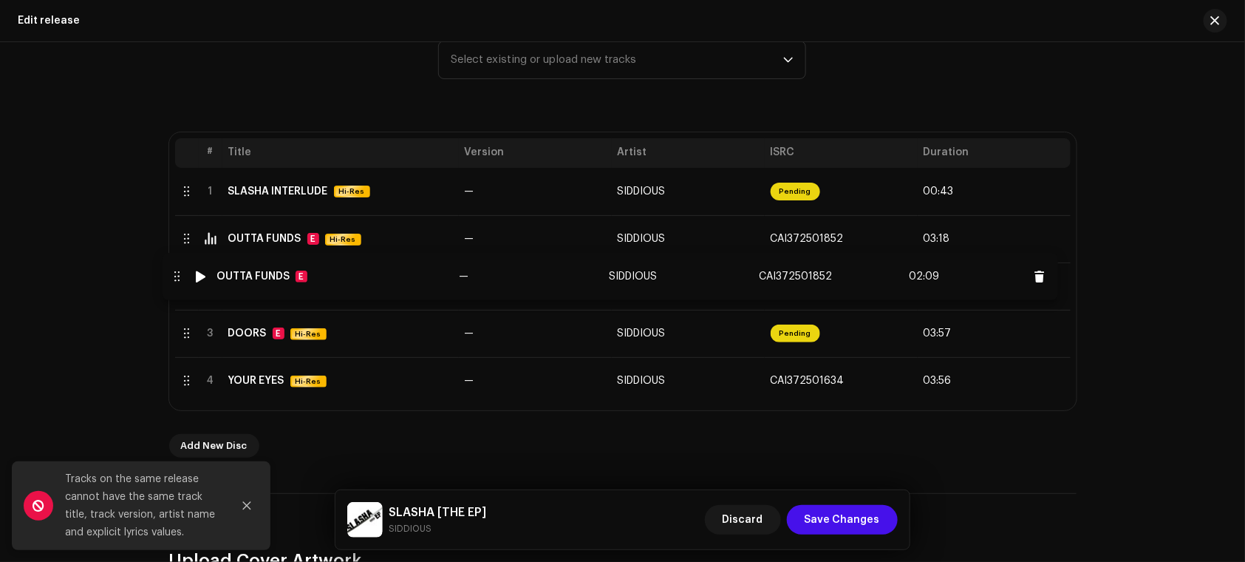
drag, startPoint x: 185, startPoint y: 386, endPoint x: 176, endPoint y: 282, distance: 104.6
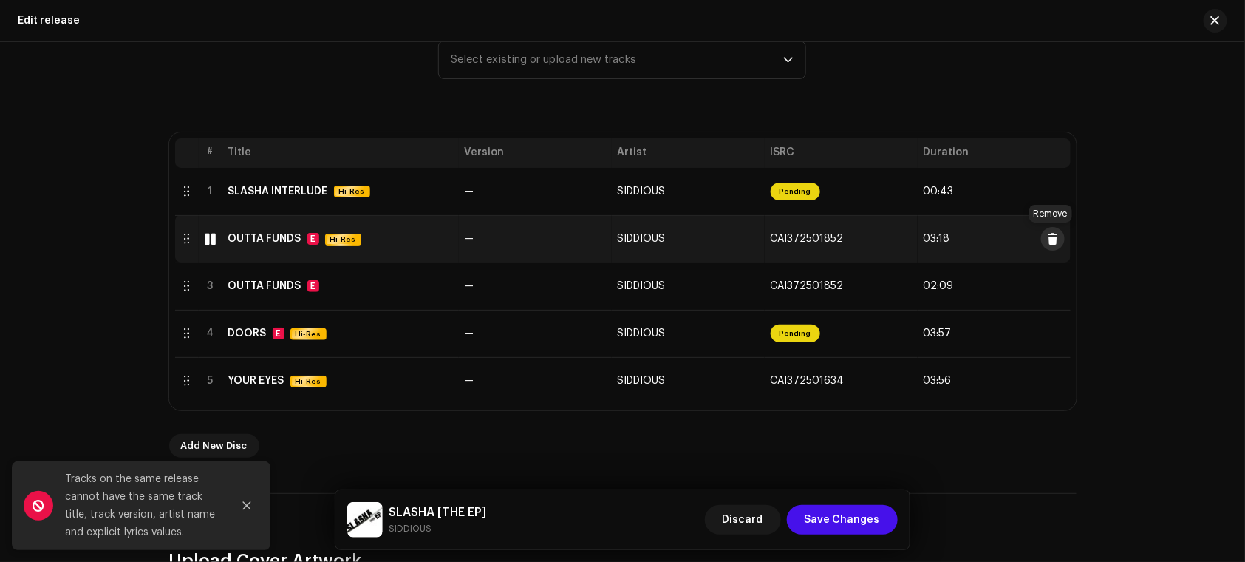
click at [1047, 233] on span at bounding box center [1052, 239] width 11 height 12
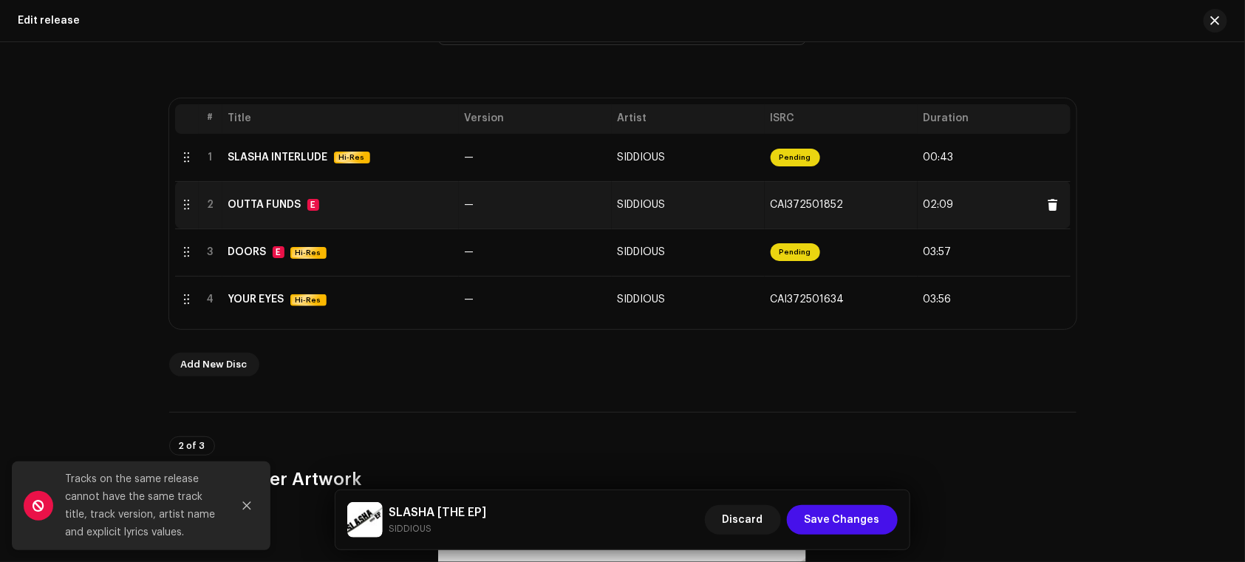
scroll to position [255, 0]
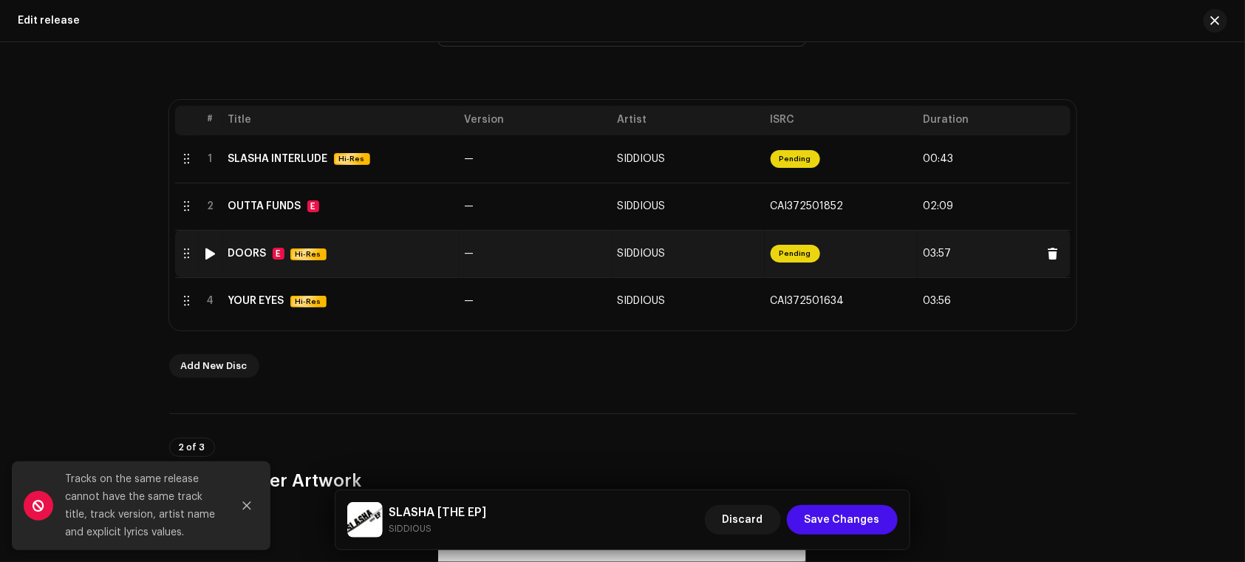
click at [532, 265] on td "—" at bounding box center [535, 253] width 153 height 47
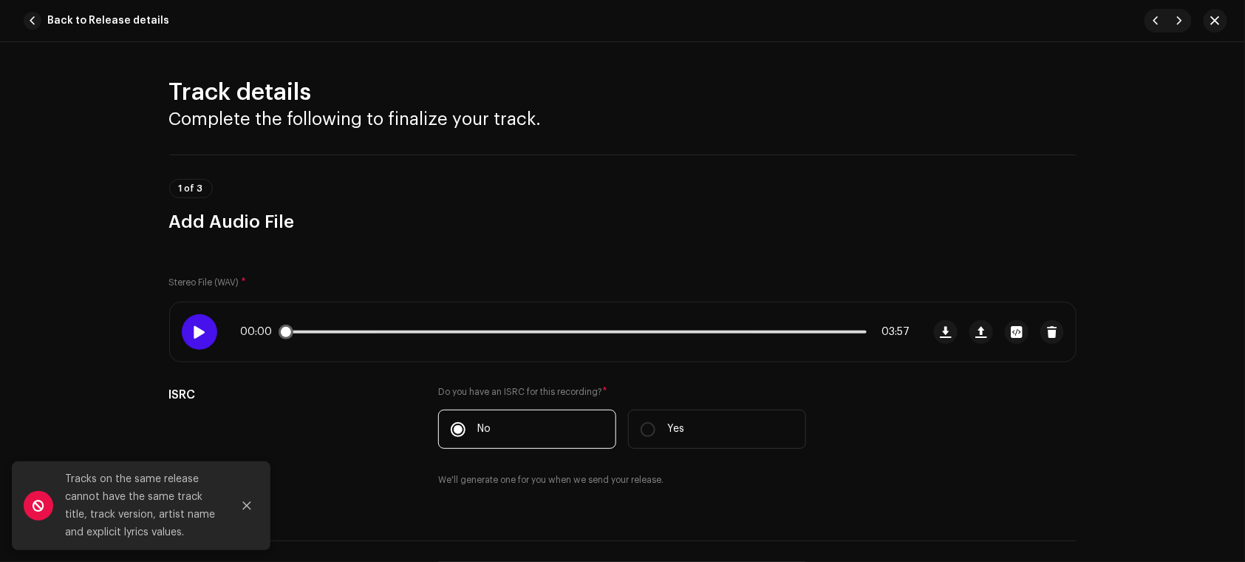
click at [199, 343] on div at bounding box center [199, 331] width 35 height 35
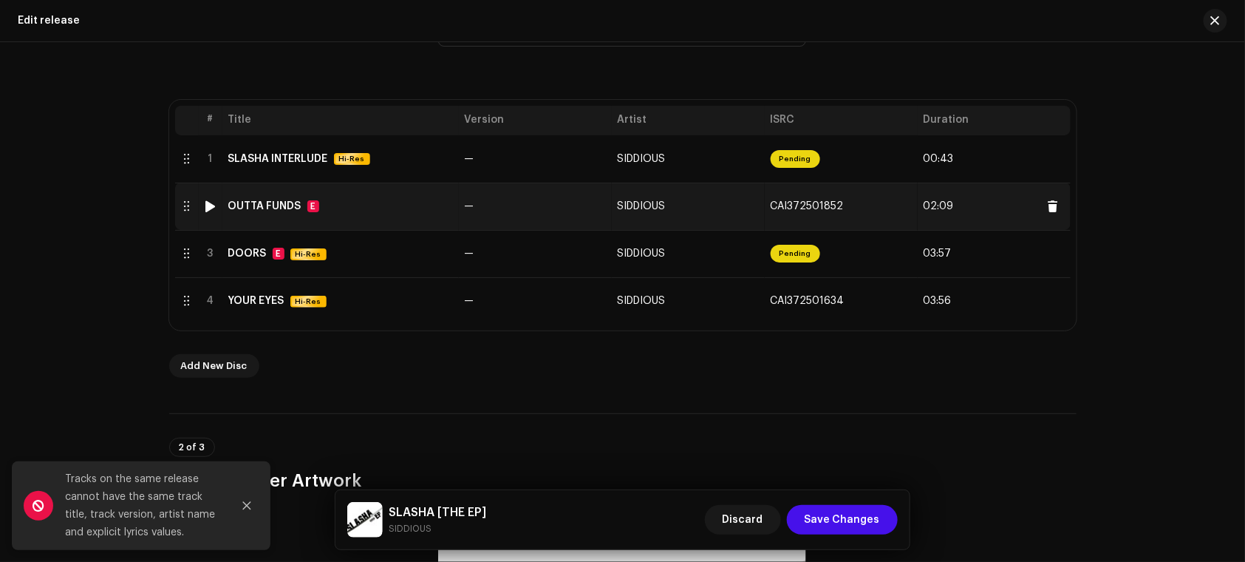
click at [201, 212] on img at bounding box center [210, 206] width 19 height 19
click at [208, 207] on div at bounding box center [210, 206] width 11 height 12
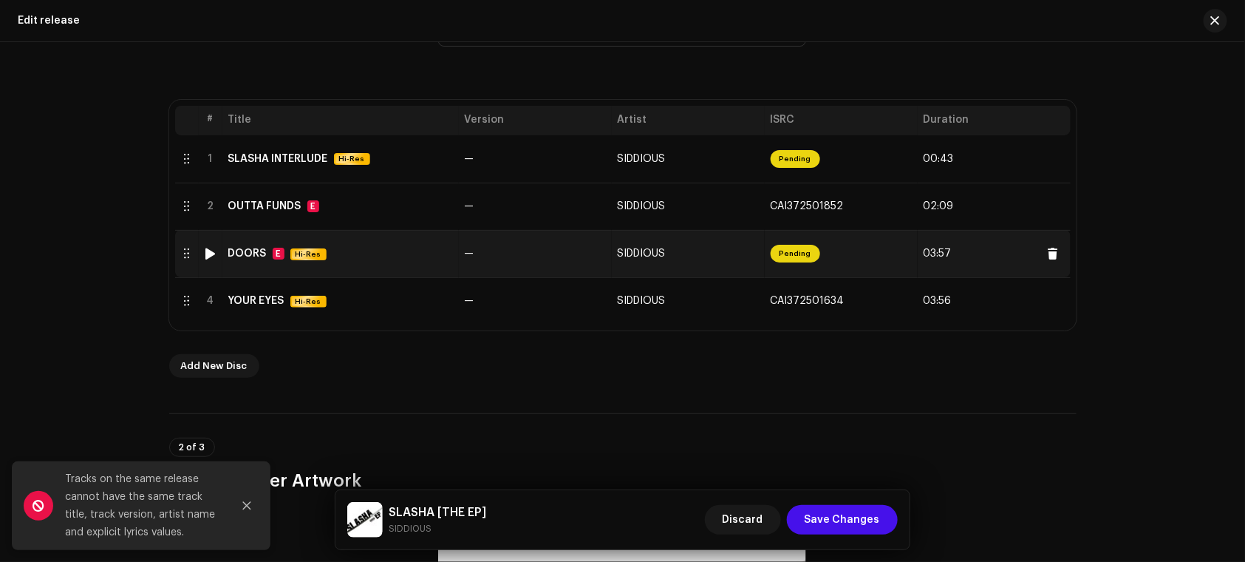
click at [382, 249] on div "DOORS E Hi-Res" at bounding box center [340, 254] width 225 height 13
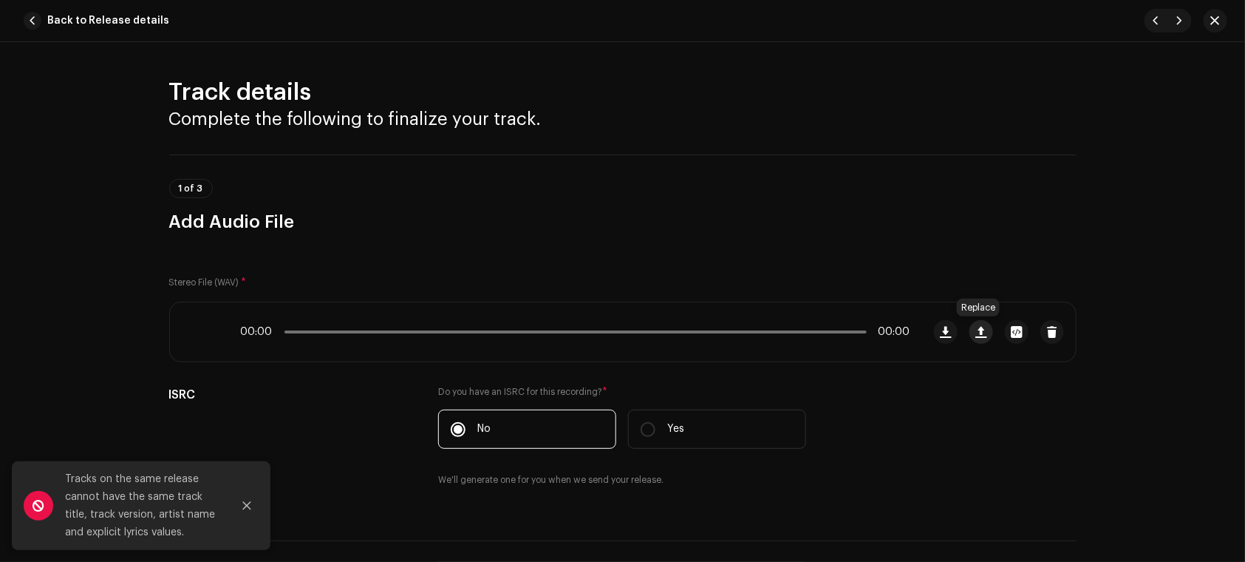
click at [969, 328] on button "button" at bounding box center [981, 332] width 24 height 24
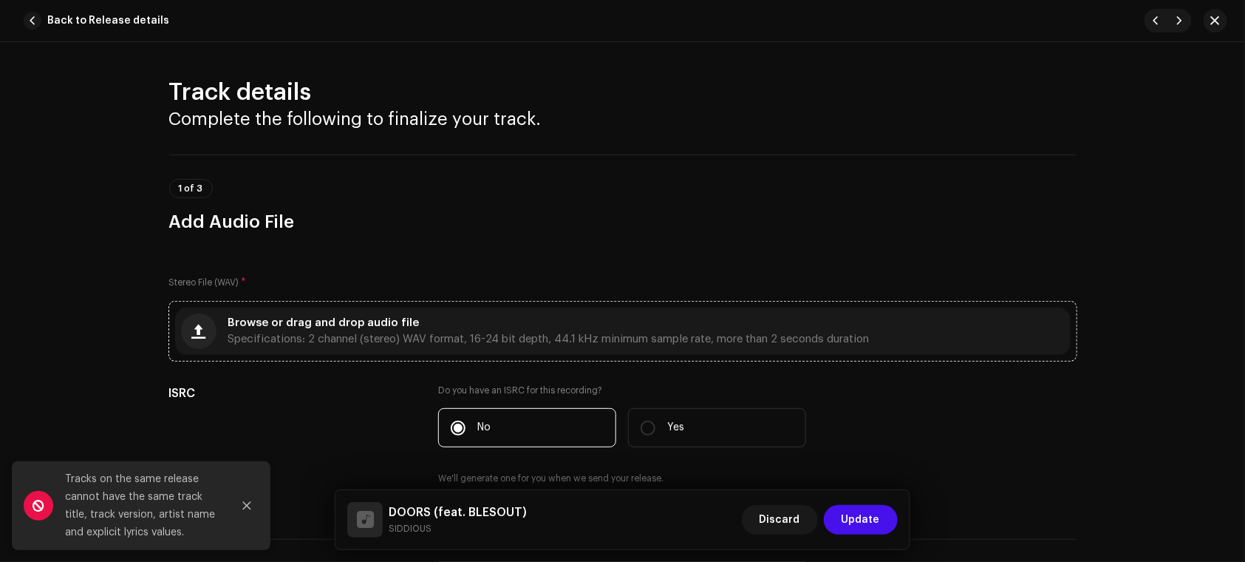
click at [765, 330] on div "Browse or drag and drop audio file Specifications: 2 channel (stereo) WAV forma…" at bounding box center [548, 331] width 641 height 27
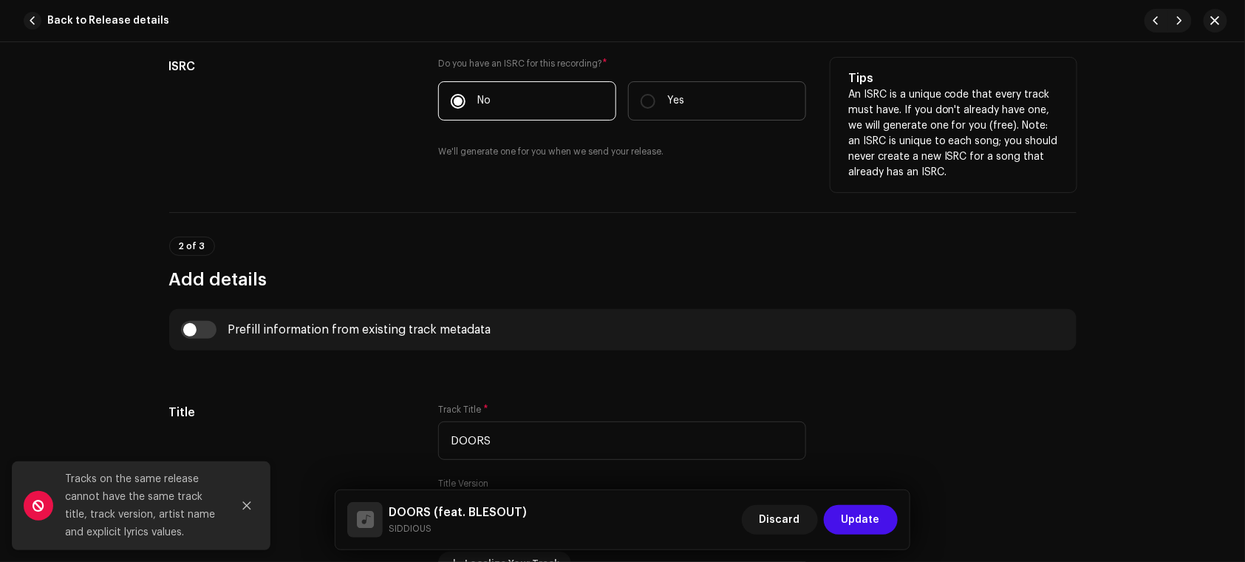
scroll to position [0, 0]
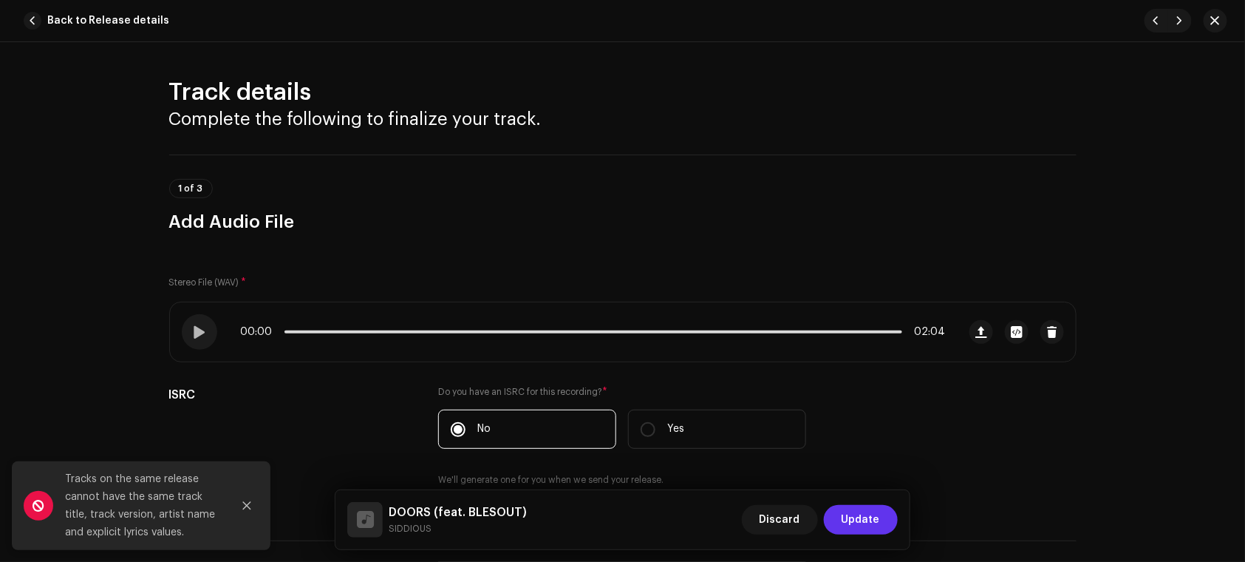
click at [880, 519] on button "Update" at bounding box center [861, 520] width 74 height 30
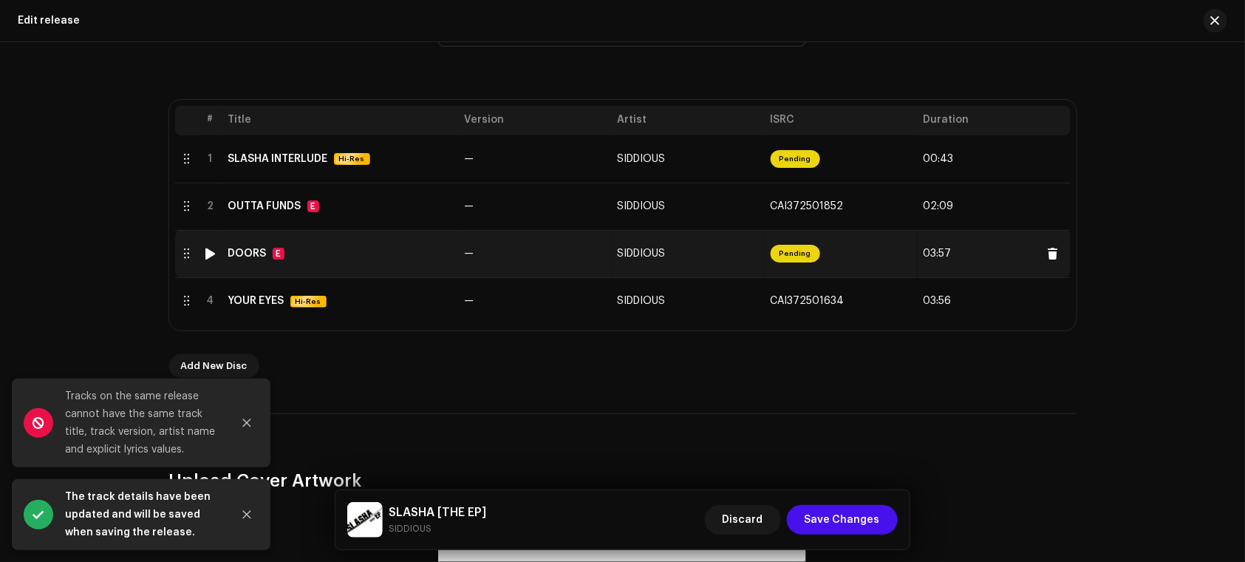
click at [185, 254] on div at bounding box center [187, 254] width 12 height 12
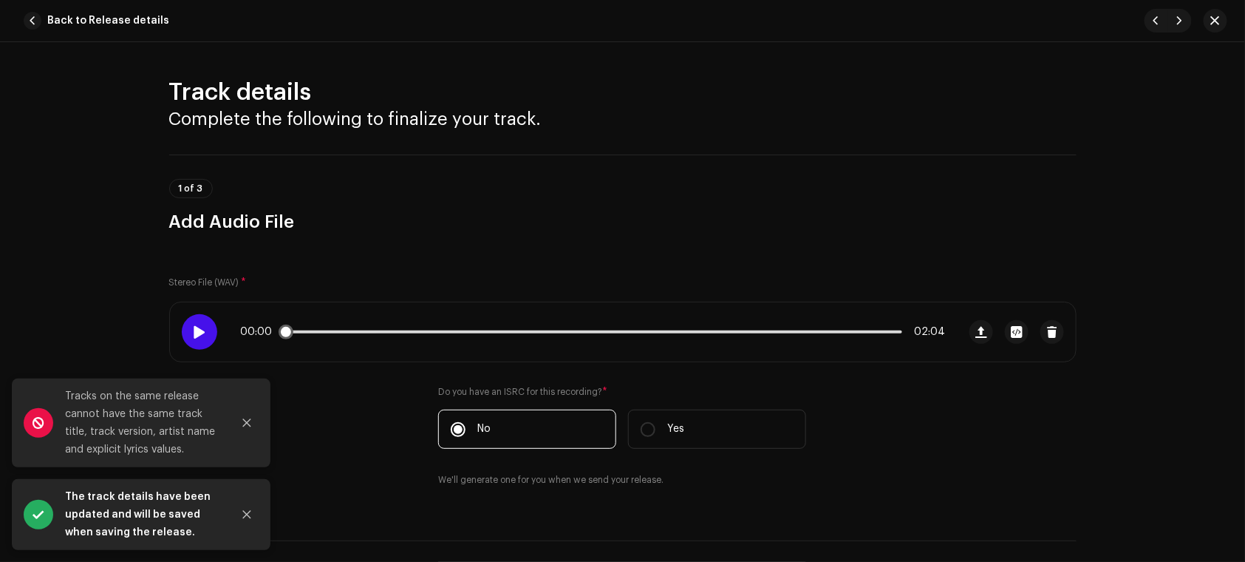
click at [203, 319] on div at bounding box center [199, 331] width 35 height 35
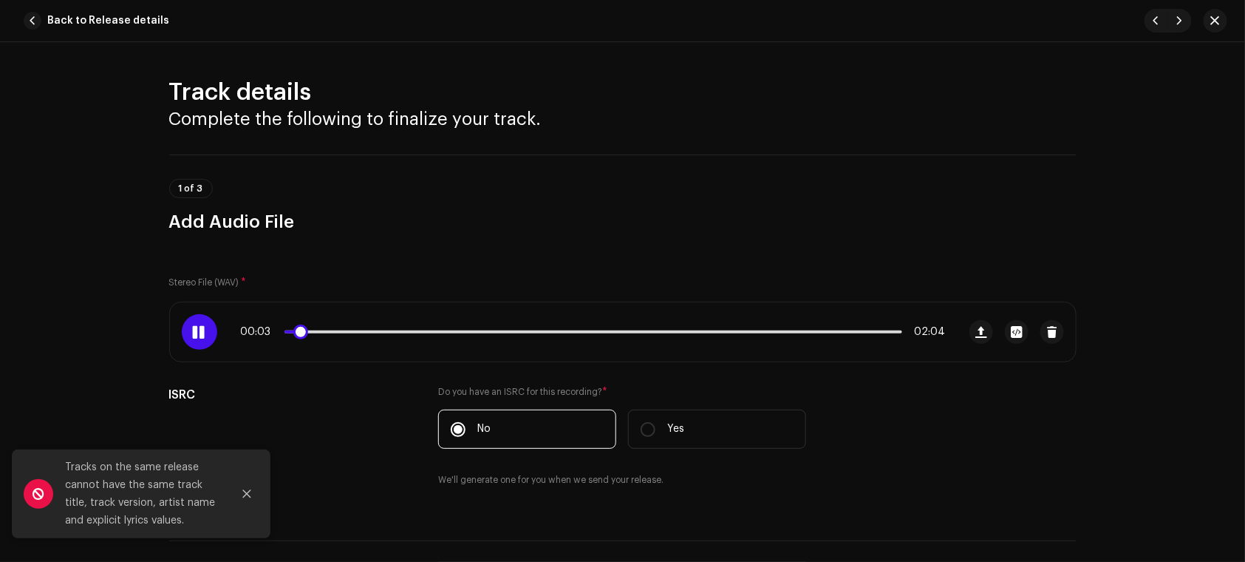
click at [411, 335] on div "00:03 02:04" at bounding box center [593, 332] width 705 height 12
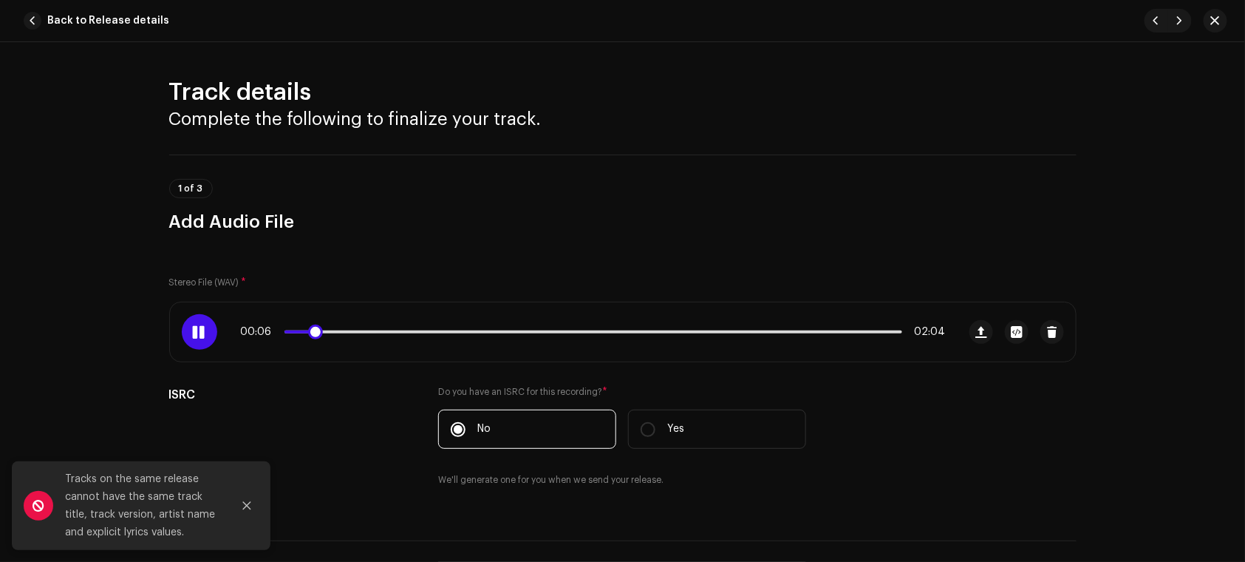
click at [870, 336] on div "00:06 02:04" at bounding box center [593, 332] width 705 height 12
click at [880, 332] on p-slider at bounding box center [593, 331] width 618 height 3
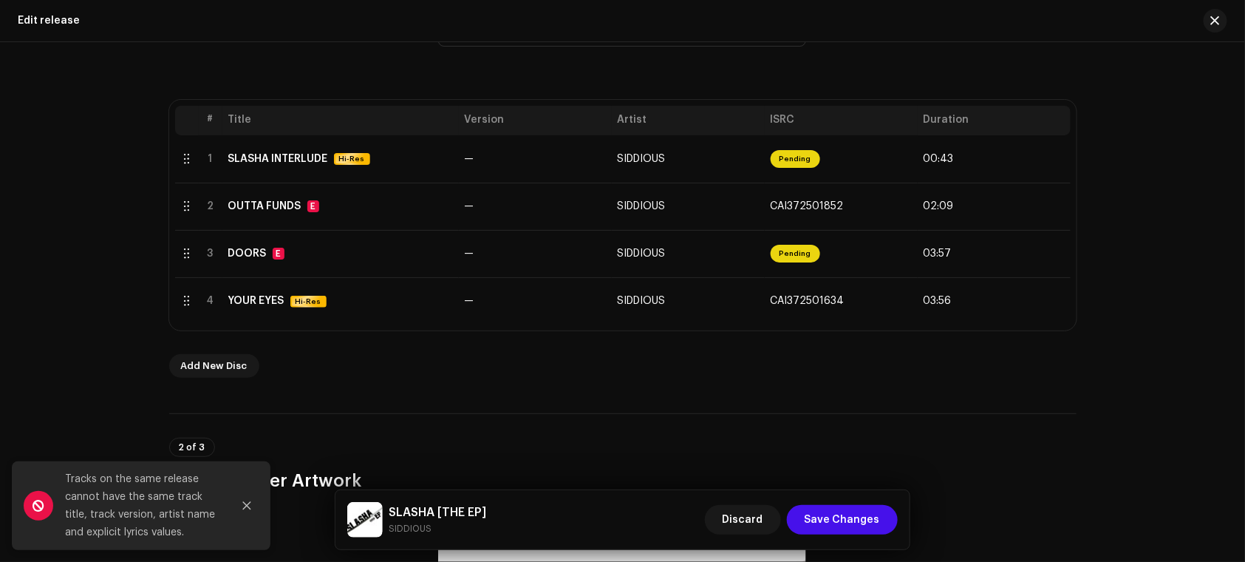
scroll to position [88, 0]
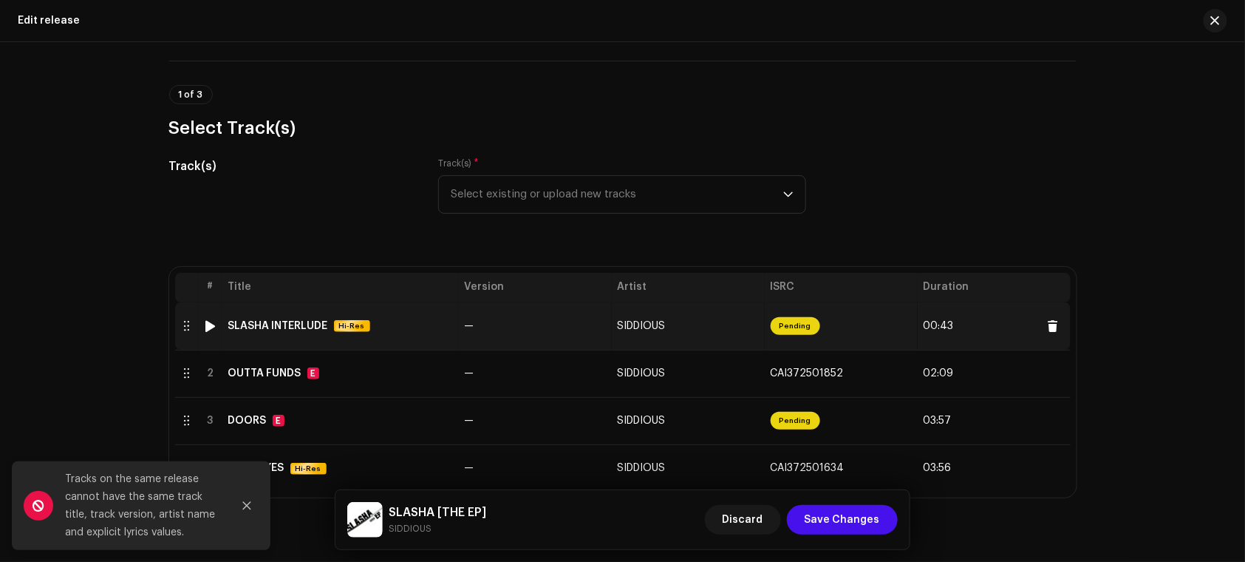
click at [201, 324] on img at bounding box center [210, 325] width 19 height 19
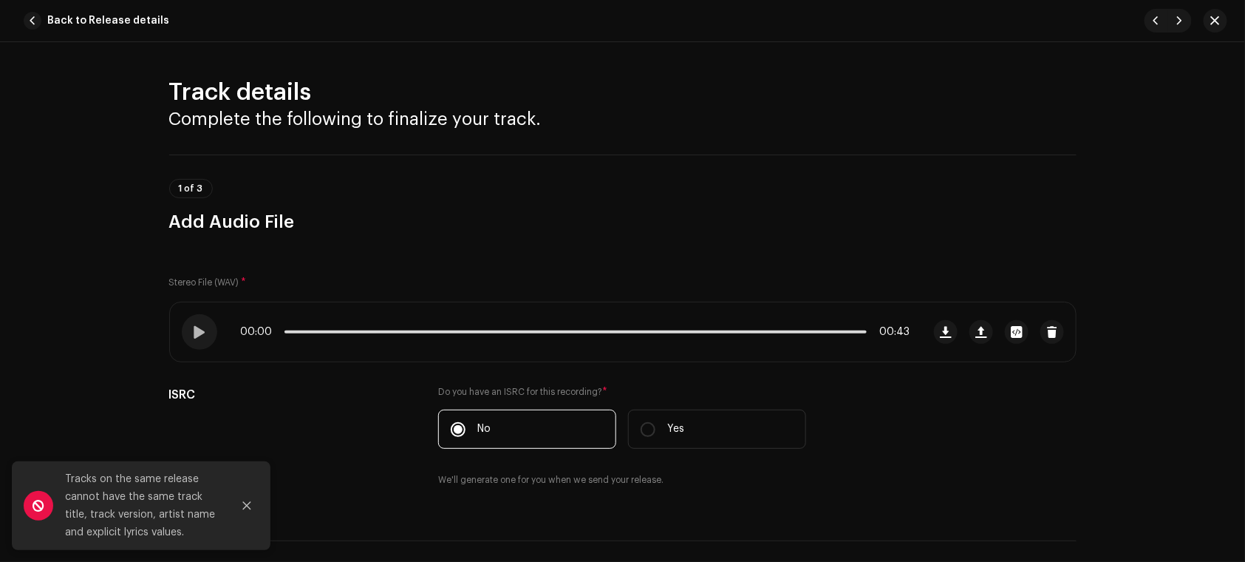
scroll to position [8, 0]
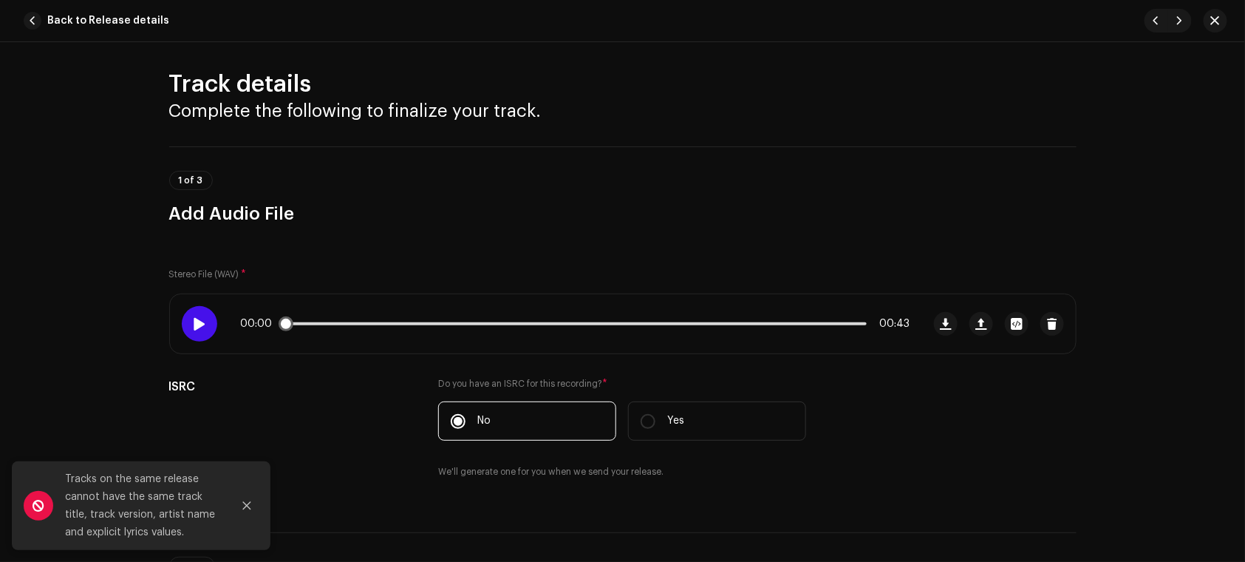
click at [187, 321] on div at bounding box center [199, 323] width 35 height 35
click at [845, 323] on p-slider at bounding box center [575, 323] width 582 height 3
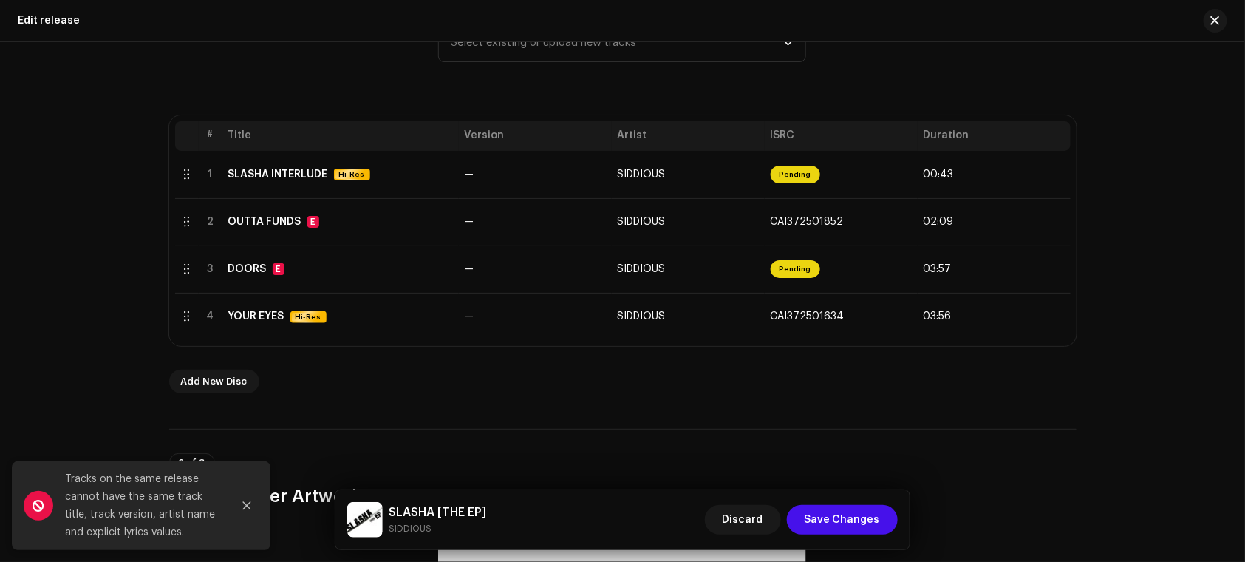
scroll to position [250, 0]
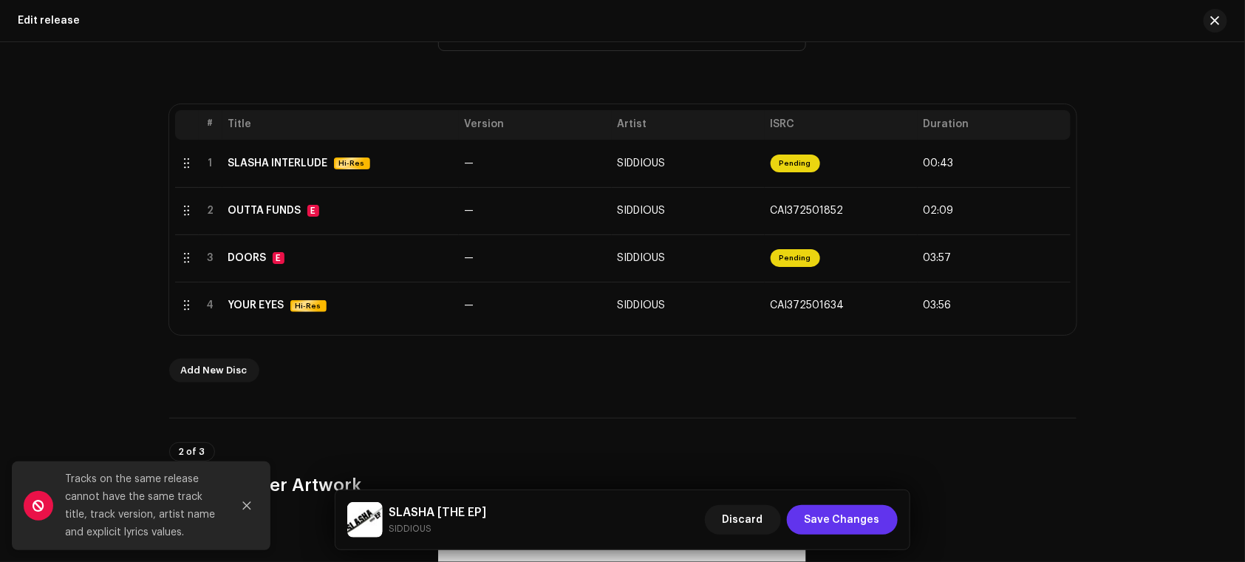
click at [799, 512] on button "Save Changes" at bounding box center [842, 520] width 111 height 30
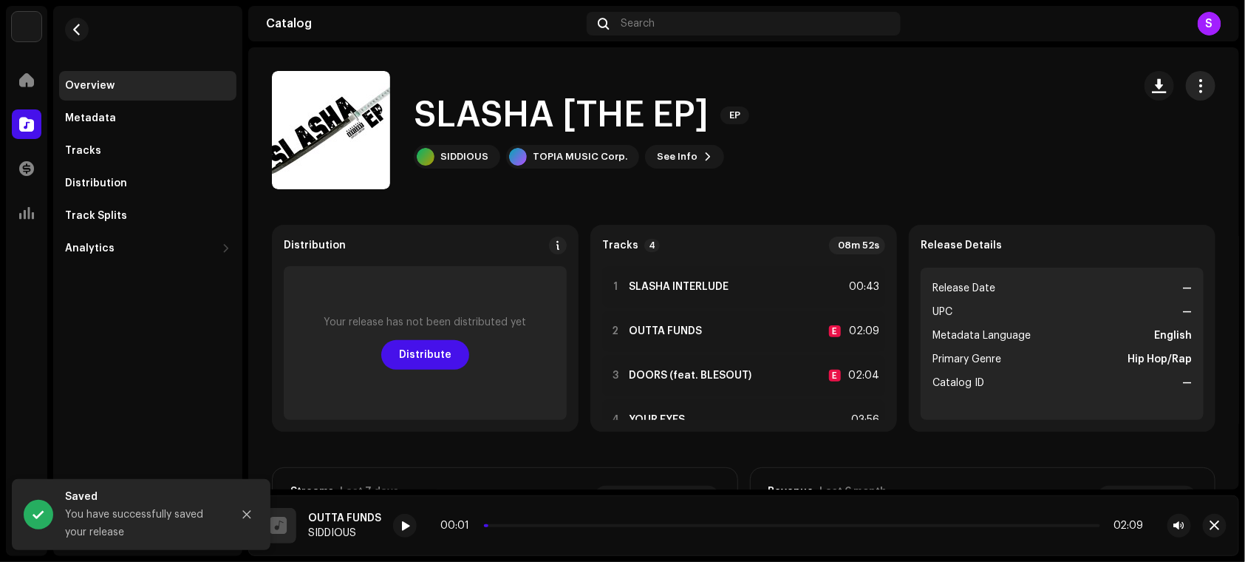
click at [1187, 74] on button "button" at bounding box center [1201, 86] width 30 height 30
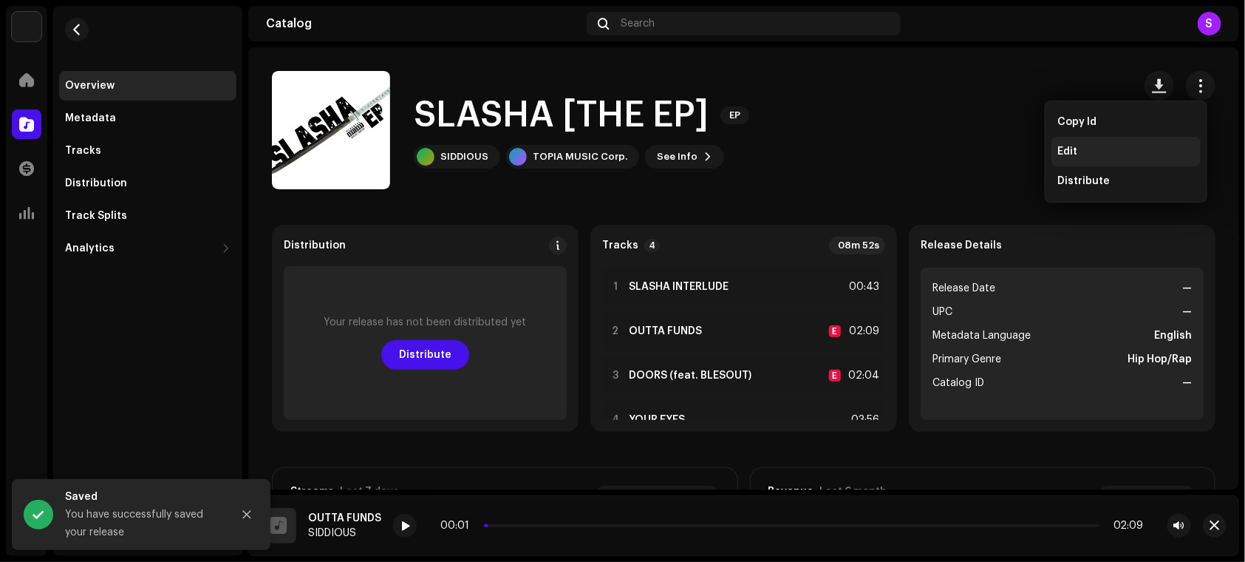
click at [1127, 146] on div "Edit" at bounding box center [1125, 152] width 137 height 12
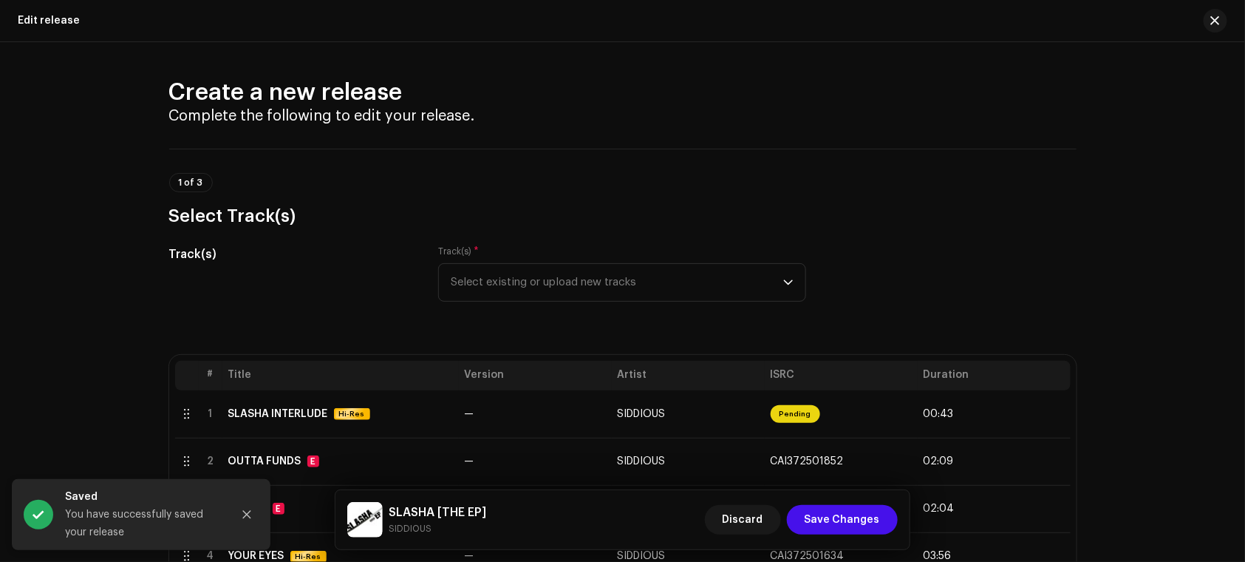
scroll to position [131, 0]
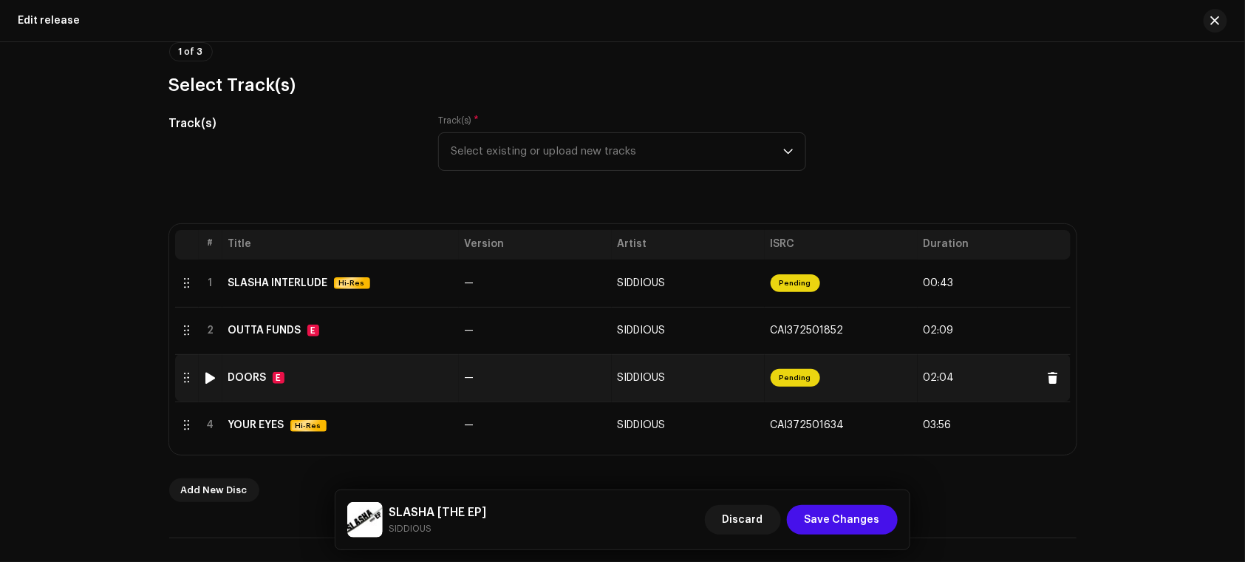
click at [410, 383] on td "DOORS E" at bounding box center [340, 377] width 236 height 47
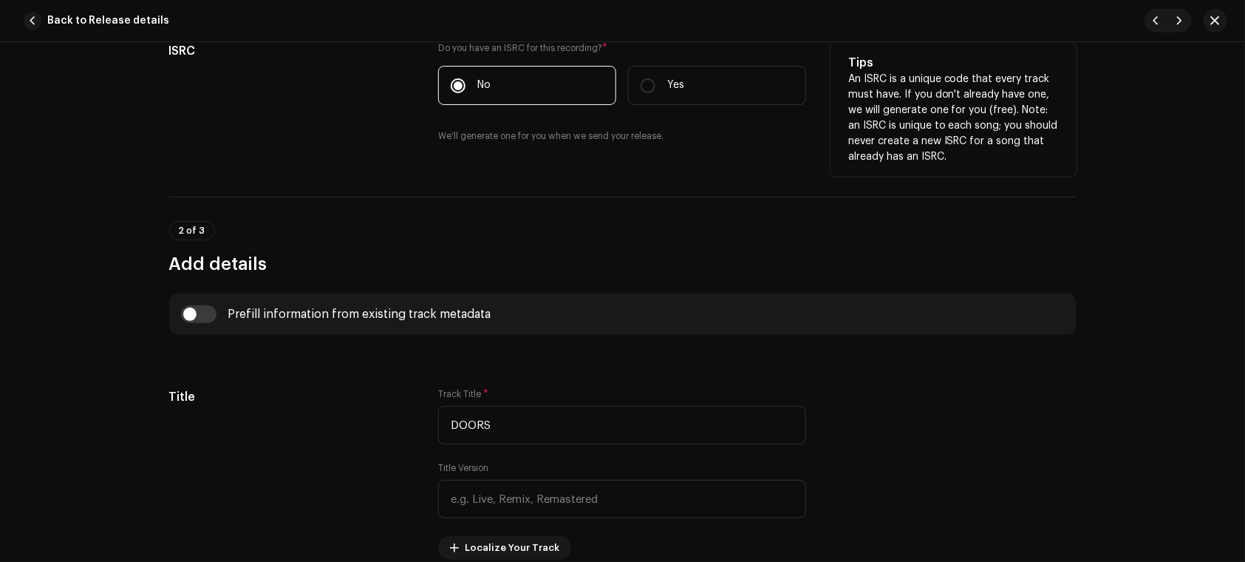
scroll to position [352, 0]
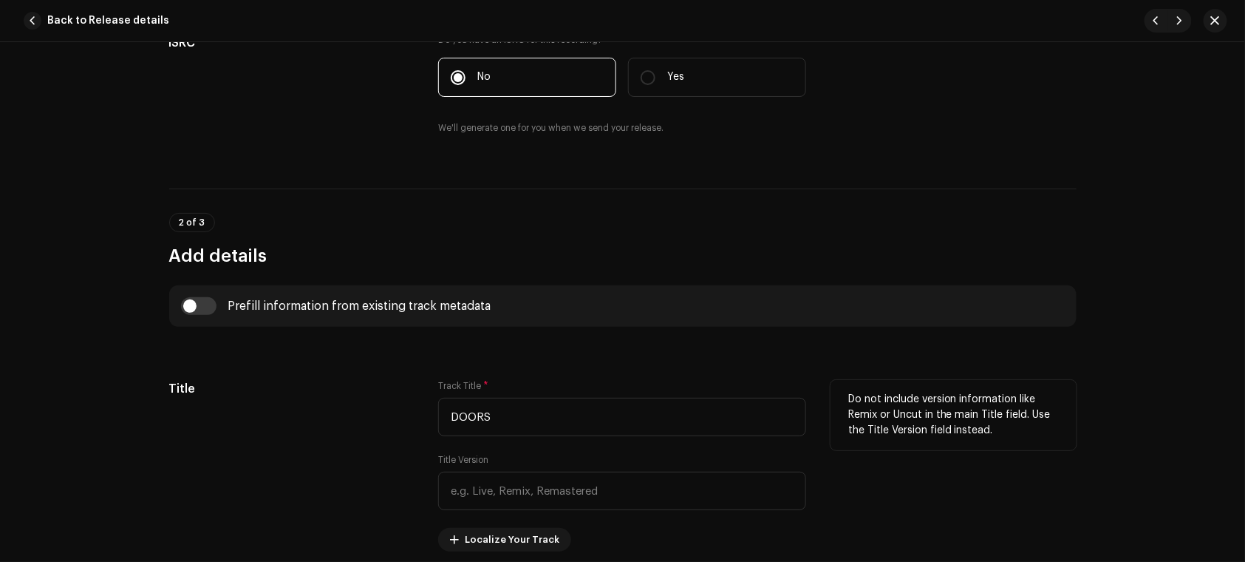
click at [504, 519] on div "Track Title * DOORS Title Version Localize Your Track" at bounding box center [622, 465] width 368 height 171
click at [480, 498] on input "text" at bounding box center [622, 490] width 368 height 38
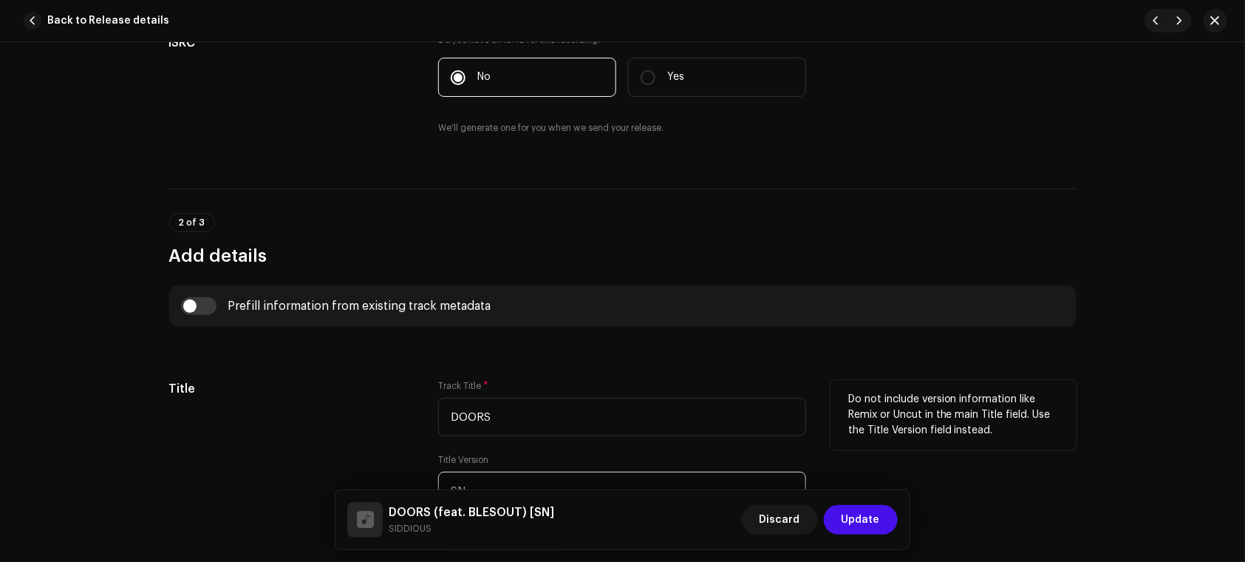
type input "S"
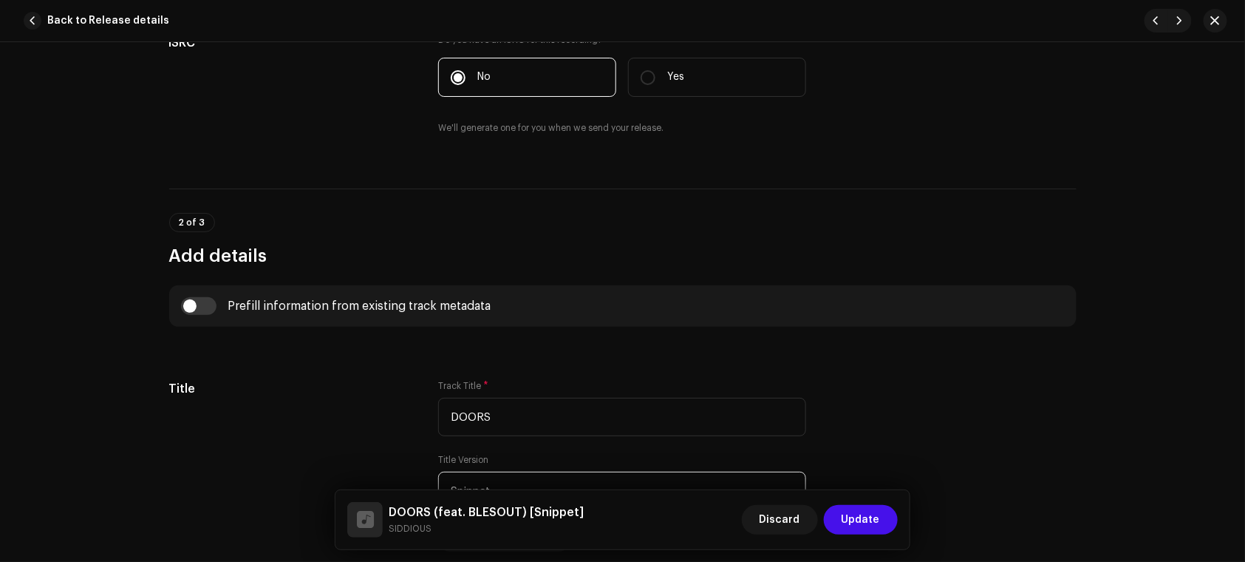
type input "Snippet"
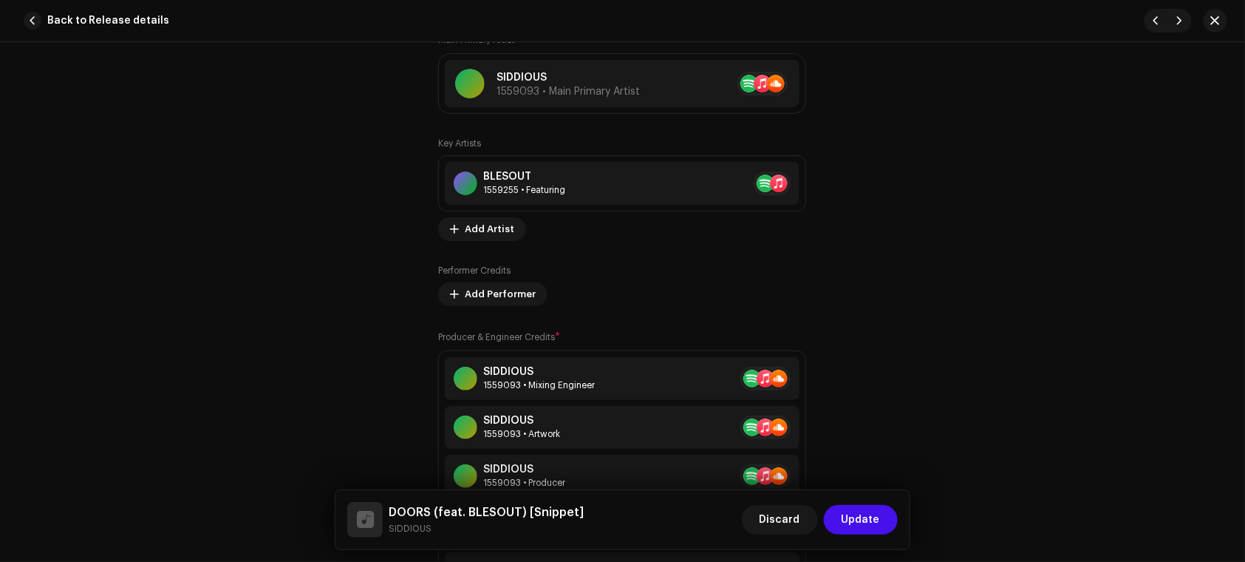
scroll to position [940, 0]
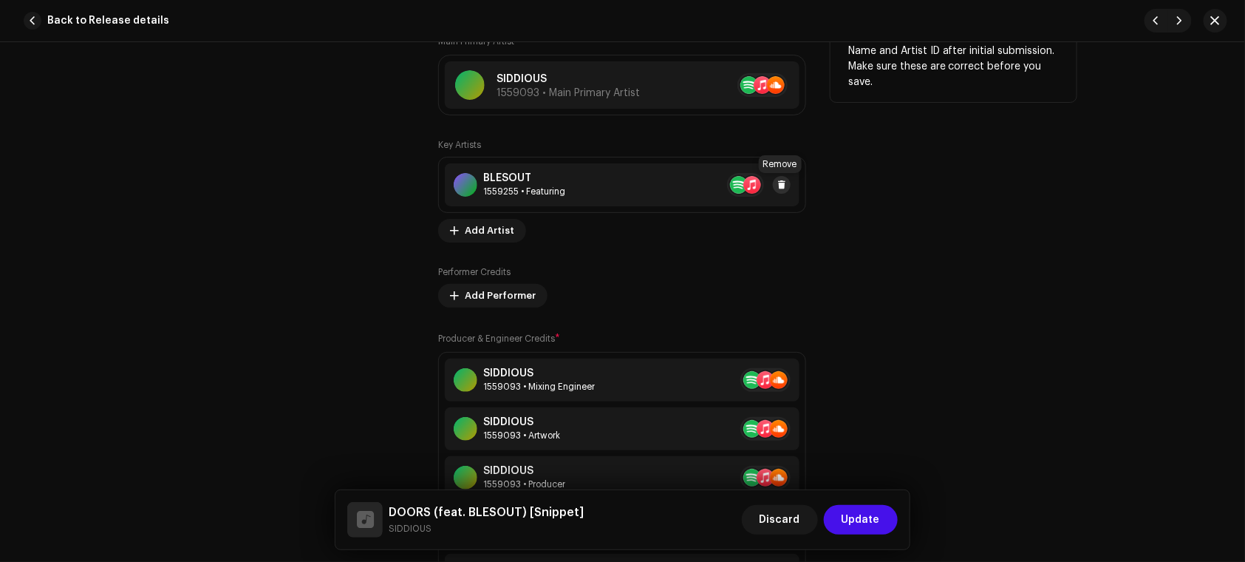
click at [777, 183] on span at bounding box center [781, 185] width 9 height 12
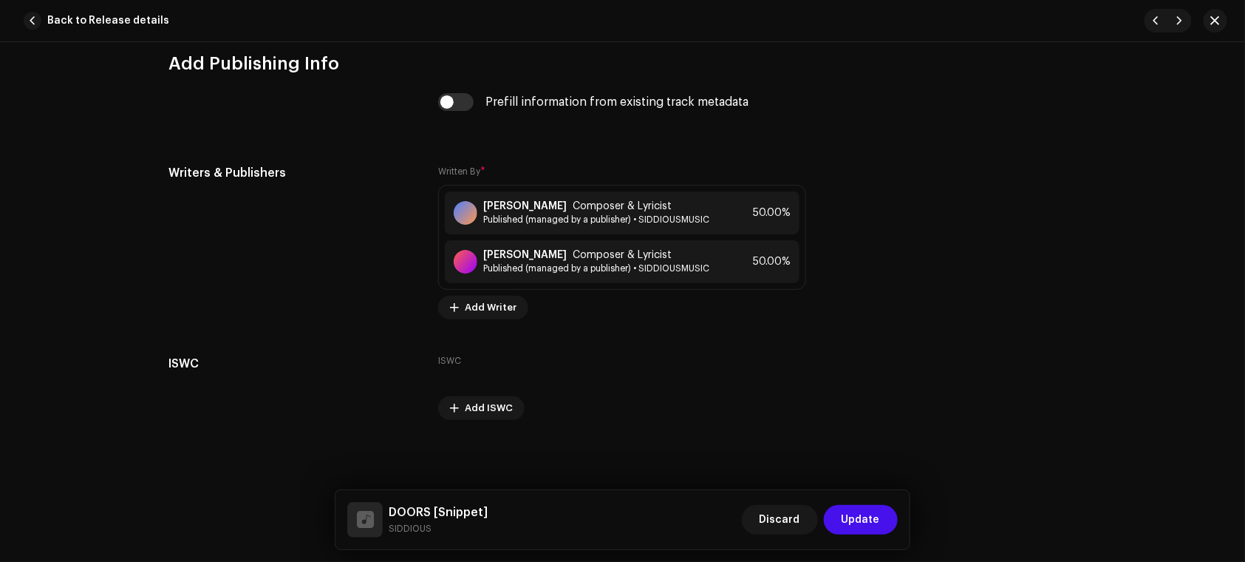
scroll to position [3192, 0]
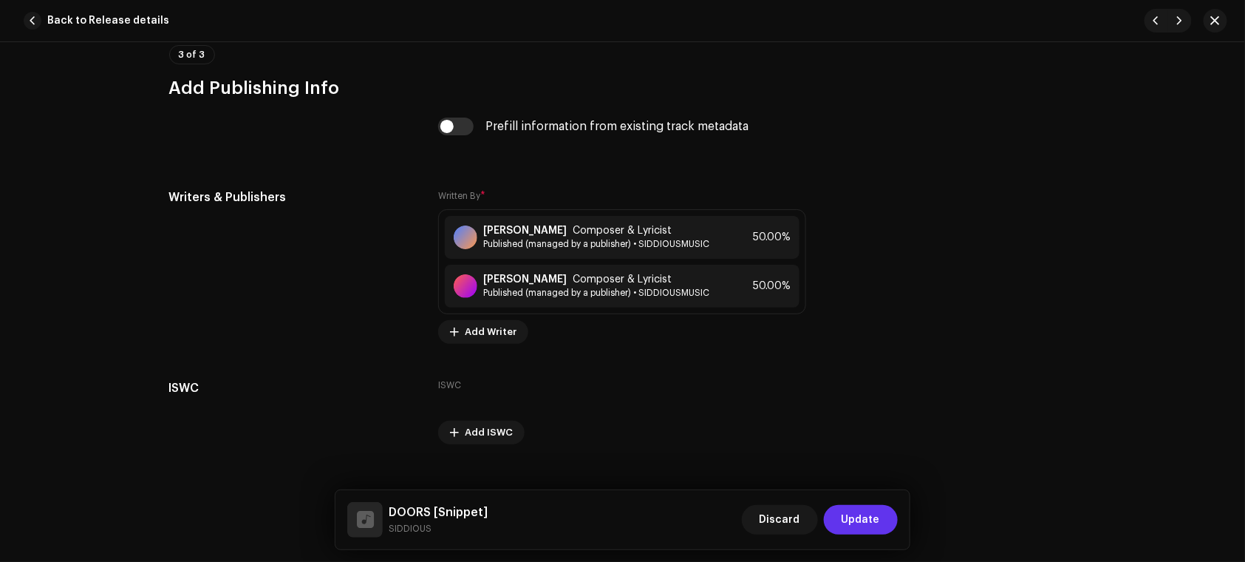
click at [840, 525] on button "Update" at bounding box center [861, 520] width 74 height 30
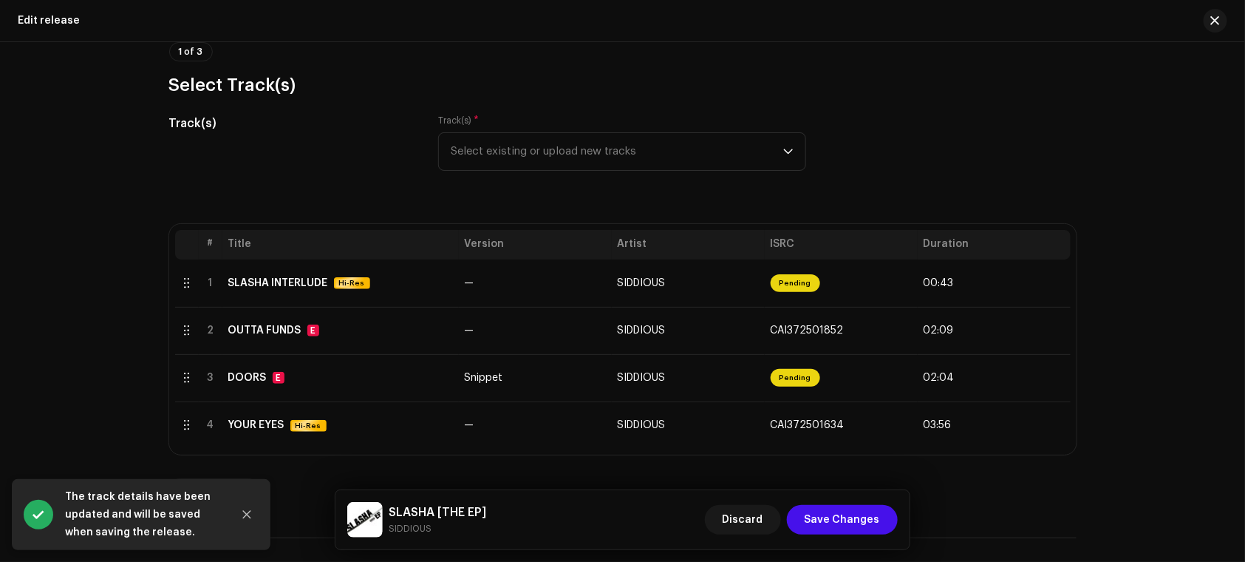
click at [840, 525] on span "Save Changes" at bounding box center [842, 520] width 75 height 30
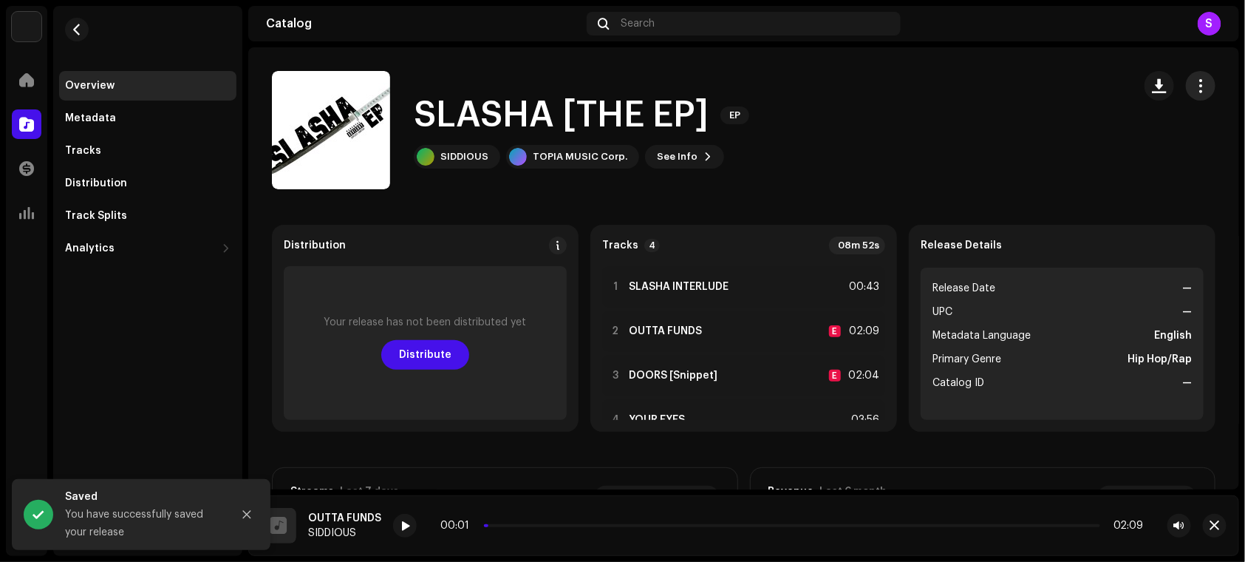
click at [1198, 80] on span "button" at bounding box center [1201, 86] width 14 height 12
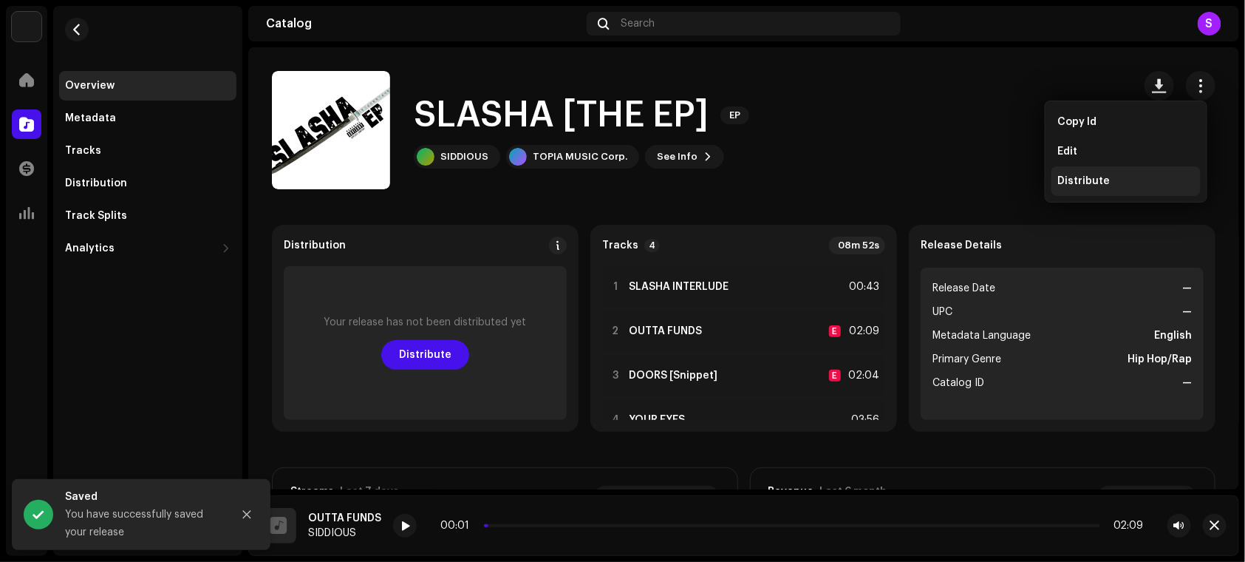
click at [1130, 177] on div "Distribute" at bounding box center [1125, 181] width 137 height 12
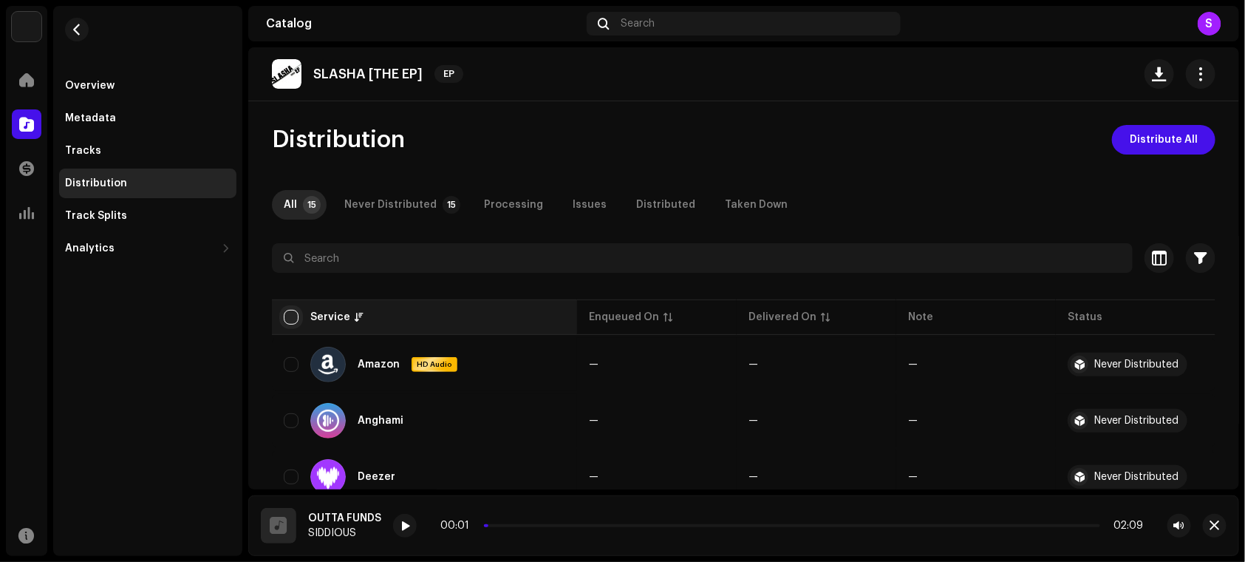
click at [294, 316] on input "checkbox" at bounding box center [291, 317] width 15 height 15
checkbox input "true"
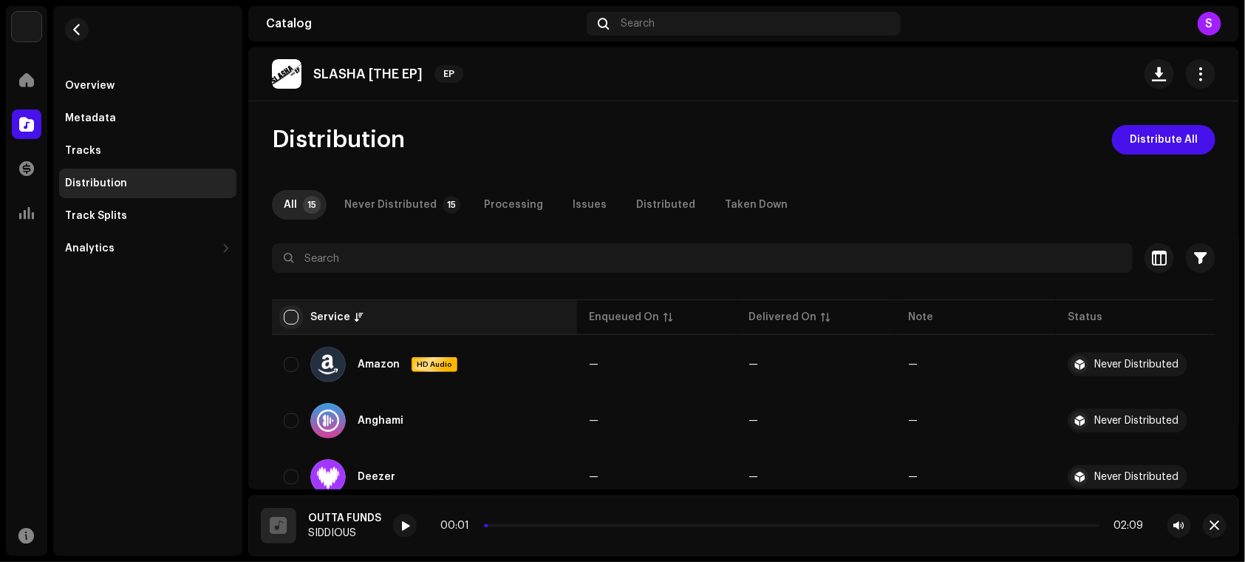
checkbox input "true"
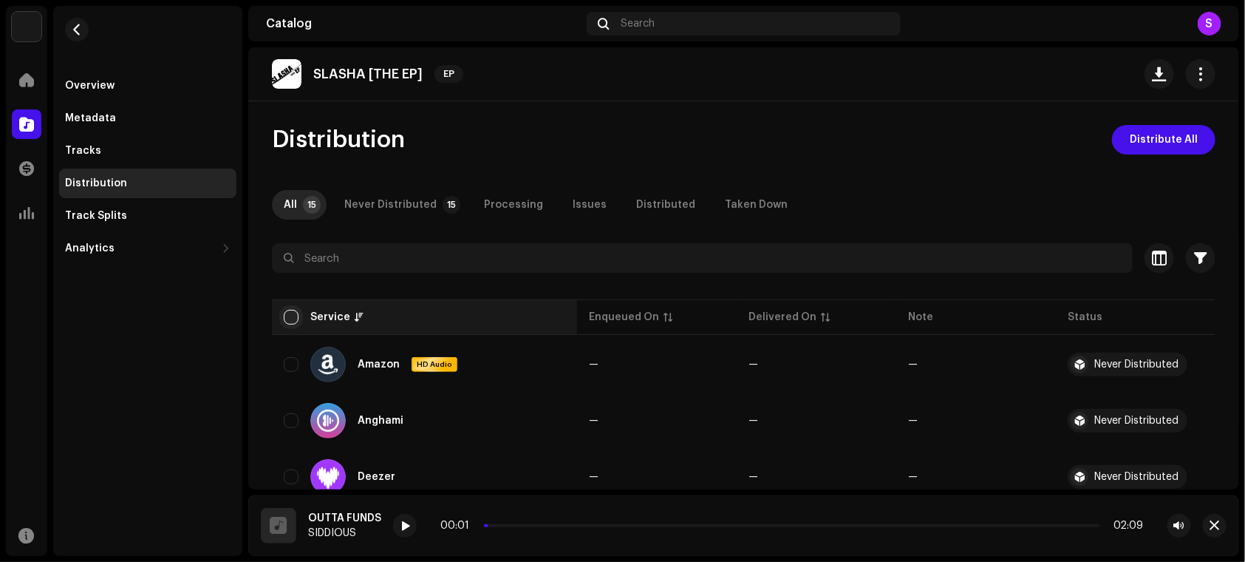
checkbox input "true"
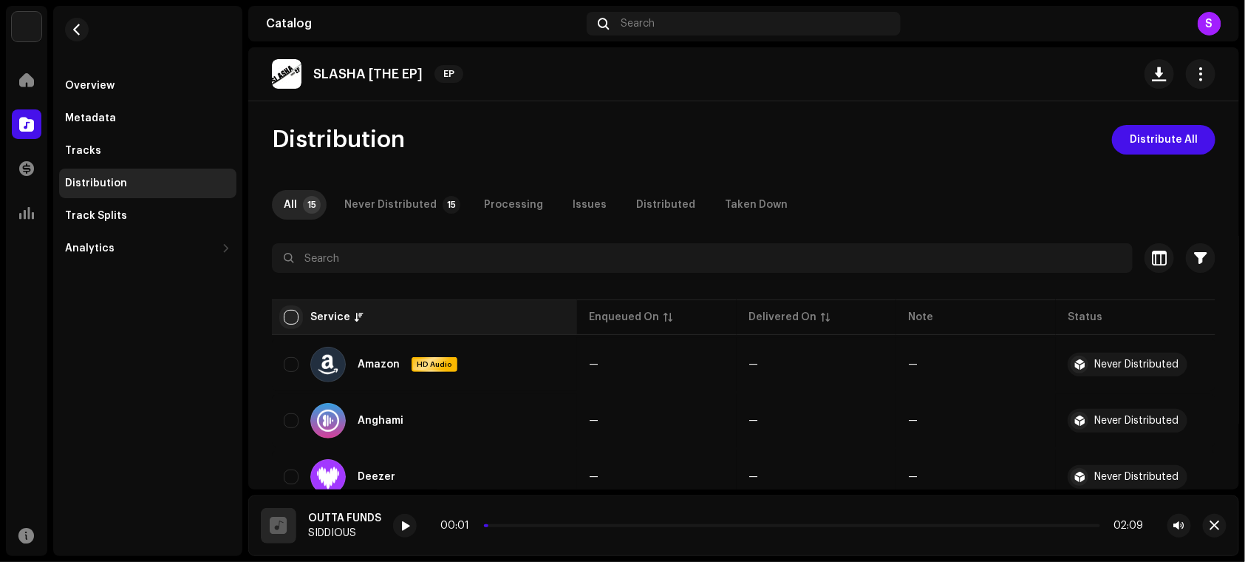
checkbox input "true"
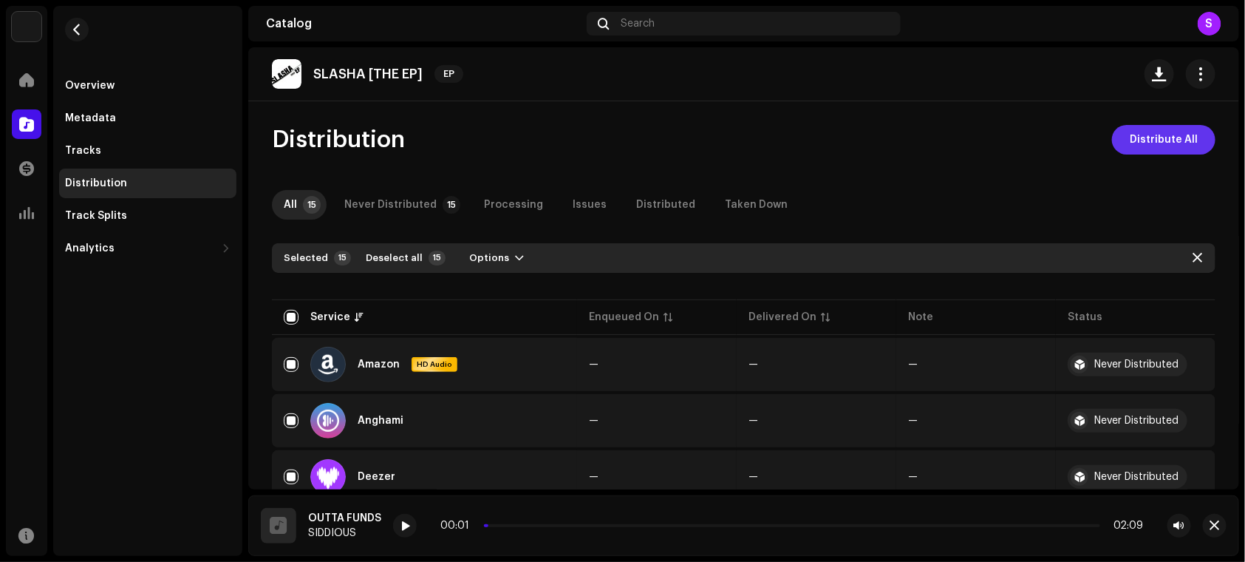
click at [1144, 139] on span "Distribute All" at bounding box center [1164, 140] width 68 height 30
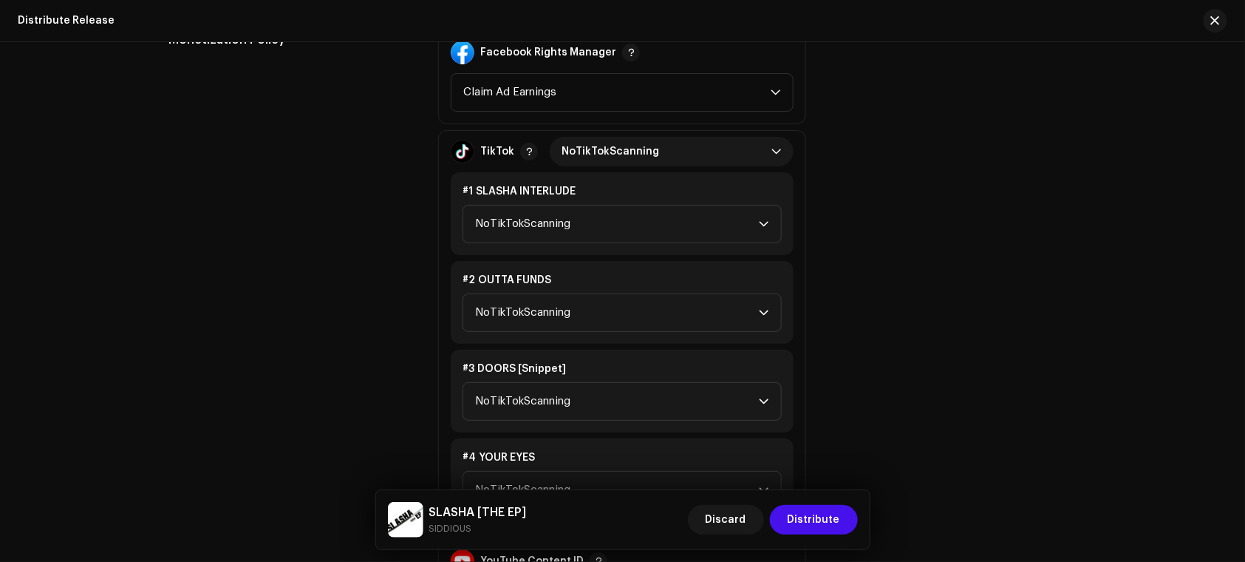
scroll to position [1064, 0]
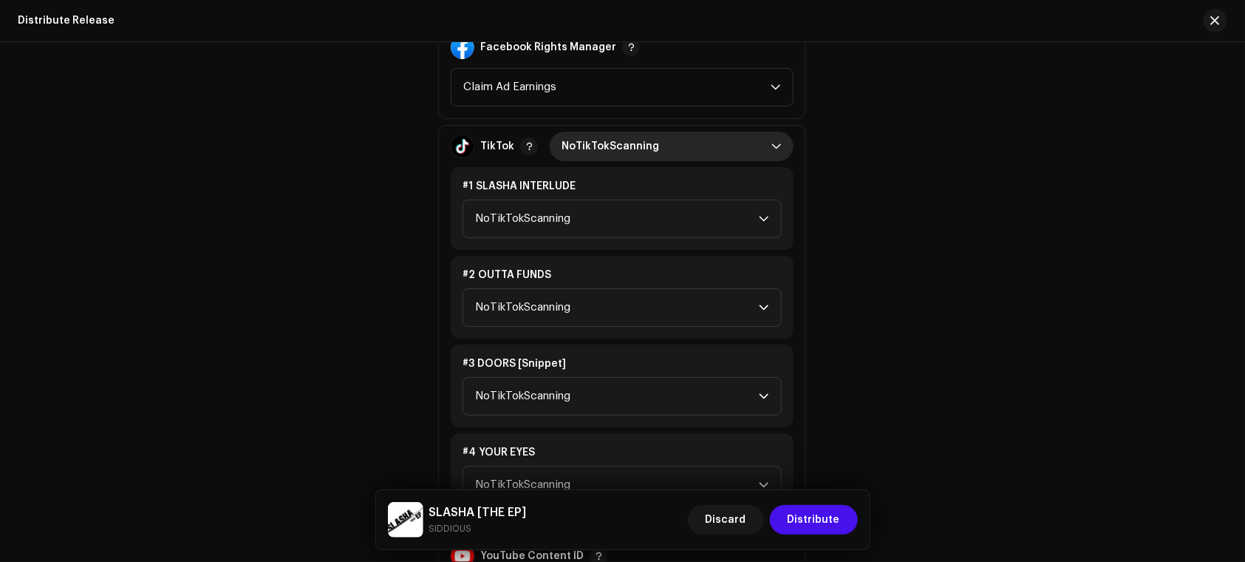
click at [587, 157] on span "NoTikTokScanning" at bounding box center [667, 147] width 210 height 30
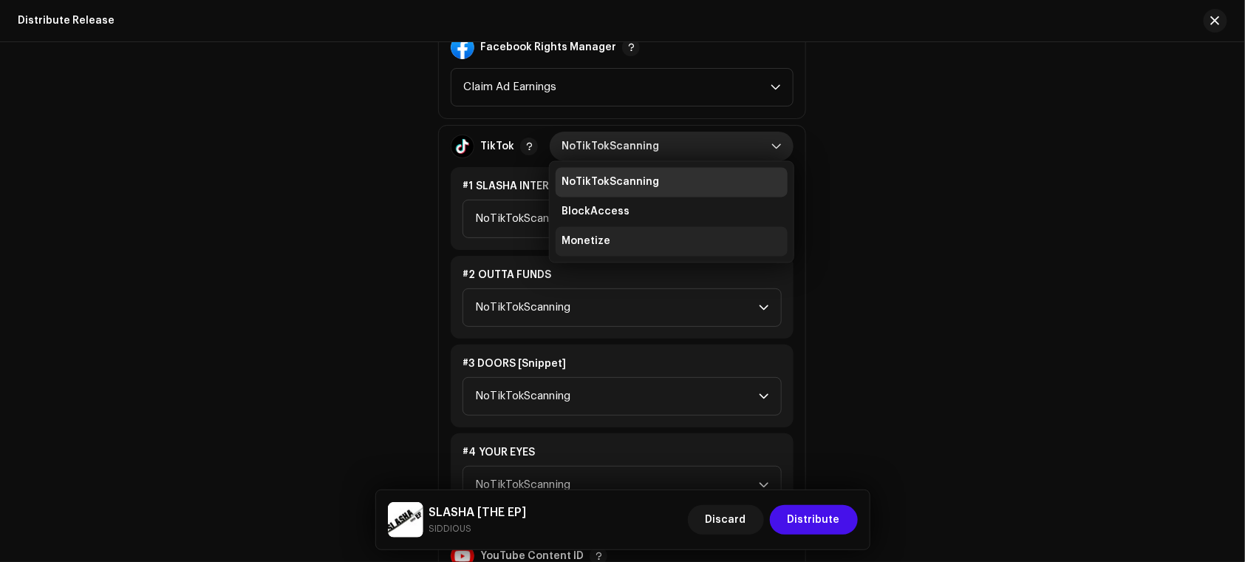
click at [621, 234] on li "Monetize" at bounding box center [672, 242] width 232 height 30
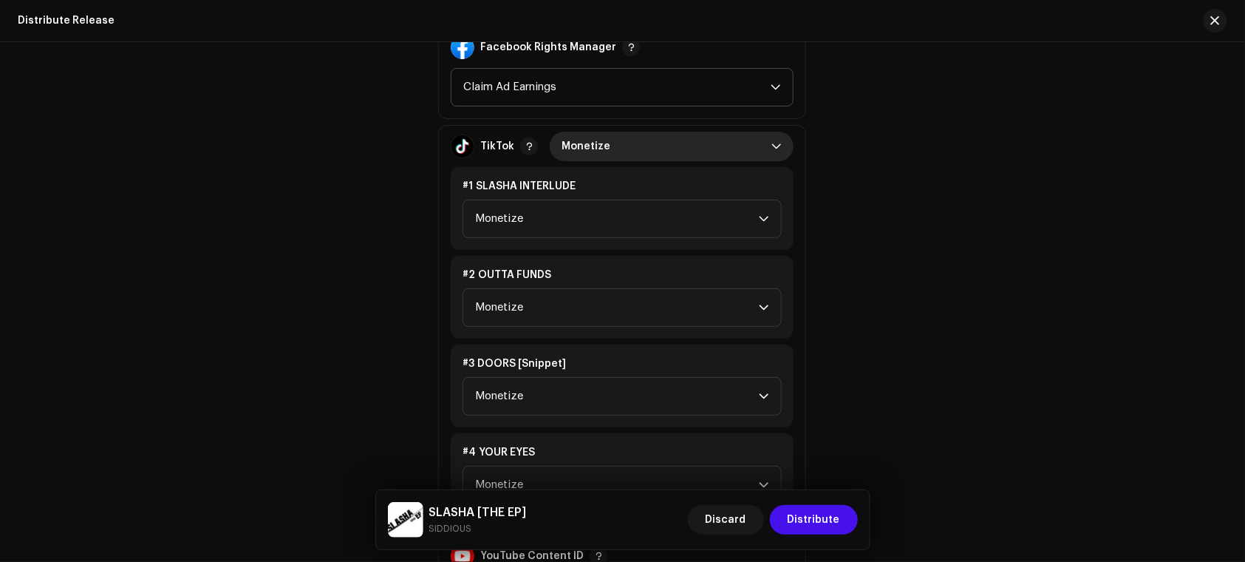
click at [510, 91] on span "Claim Ad Earnings" at bounding box center [616, 87] width 307 height 37
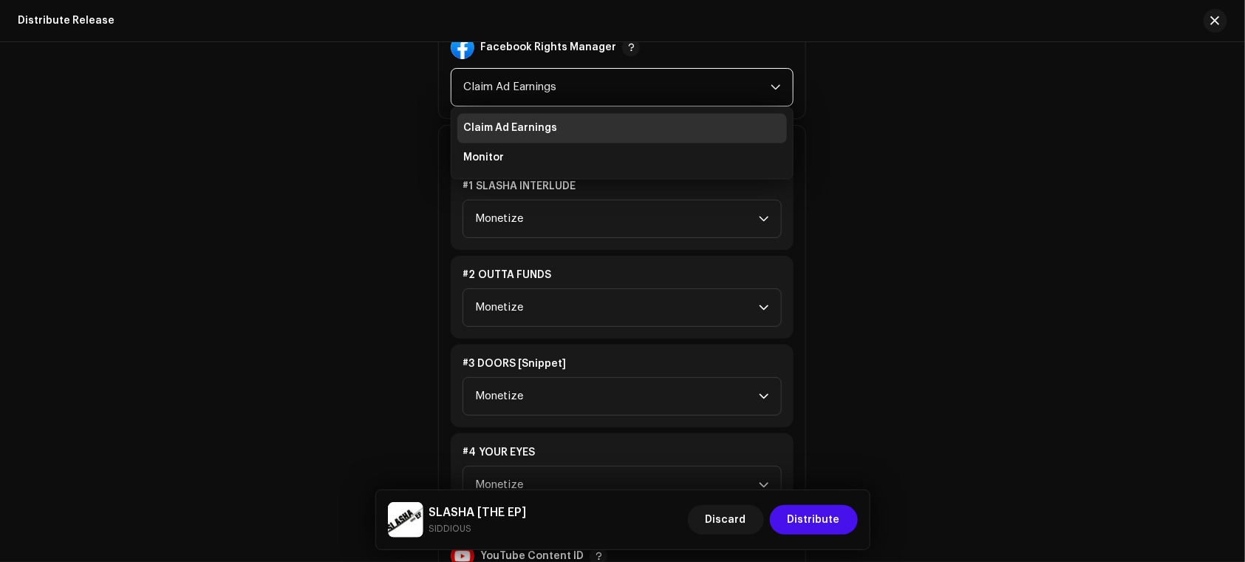
click at [510, 91] on span "Claim Ad Earnings" at bounding box center [616, 87] width 307 height 37
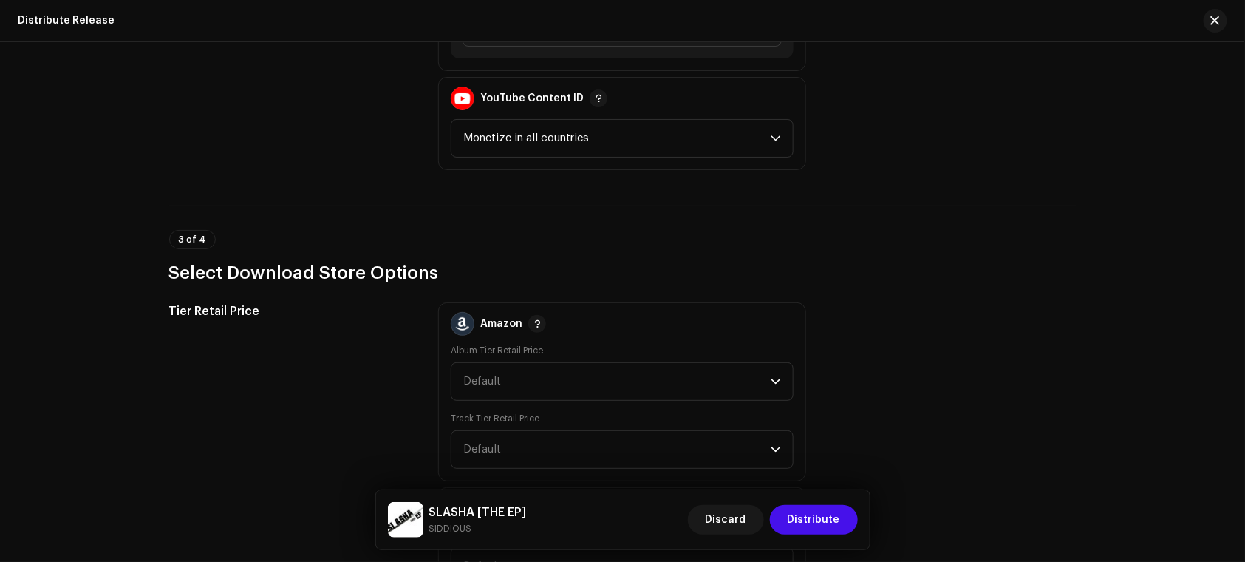
scroll to position [1523, 0]
click at [536, 128] on span "Monetize in all countries" at bounding box center [616, 136] width 307 height 37
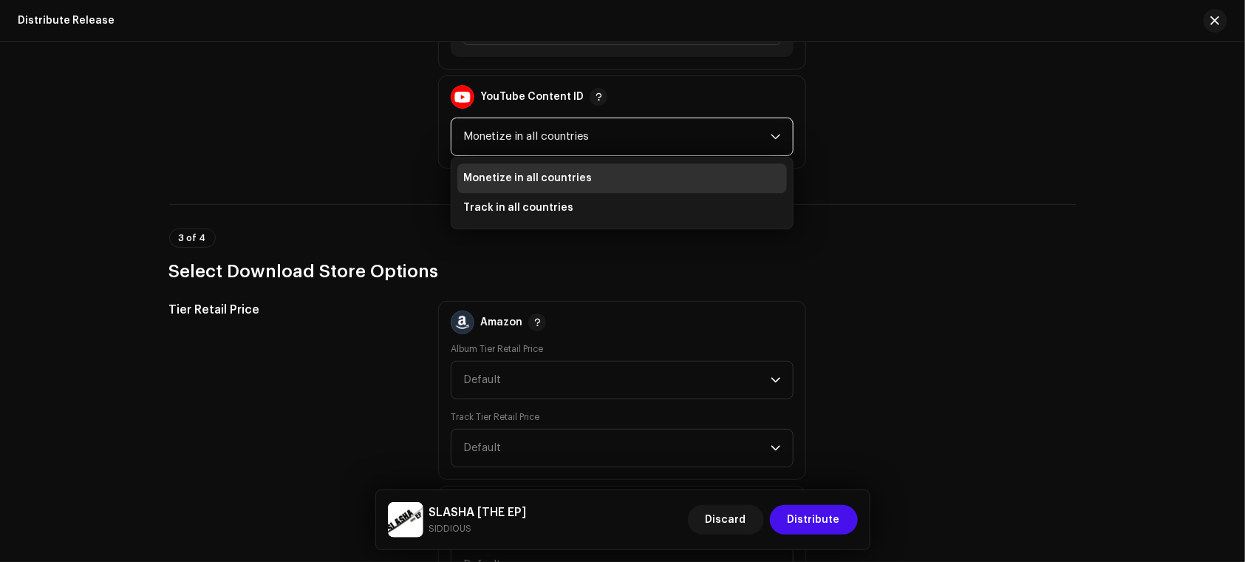
click at [536, 128] on span "Monetize in all countries" at bounding box center [616, 136] width 307 height 37
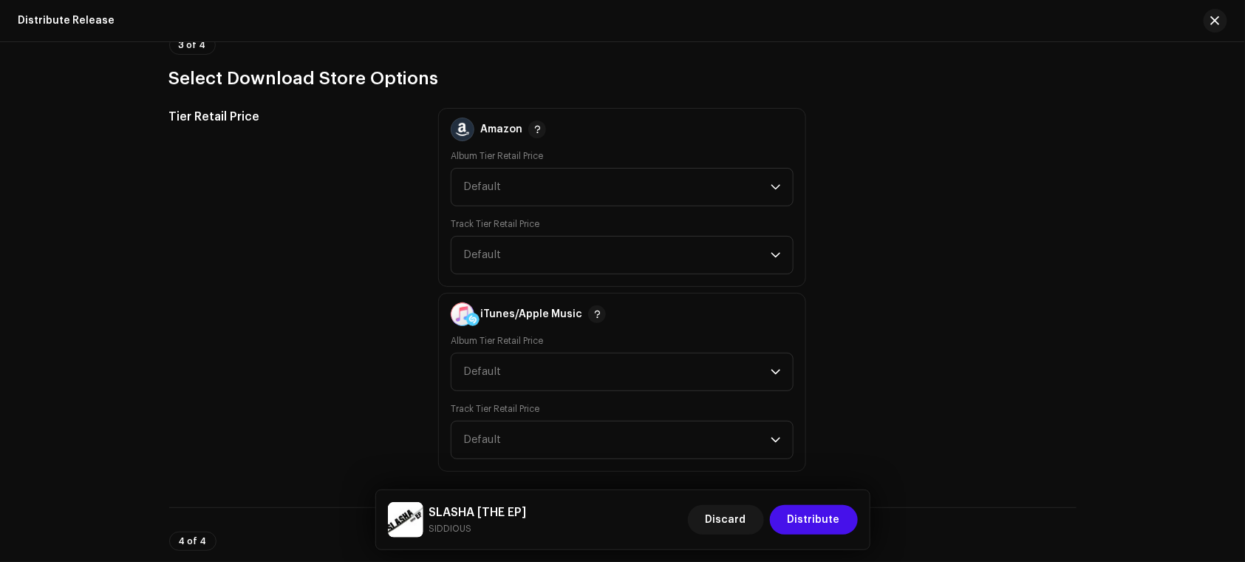
scroll to position [1720, 0]
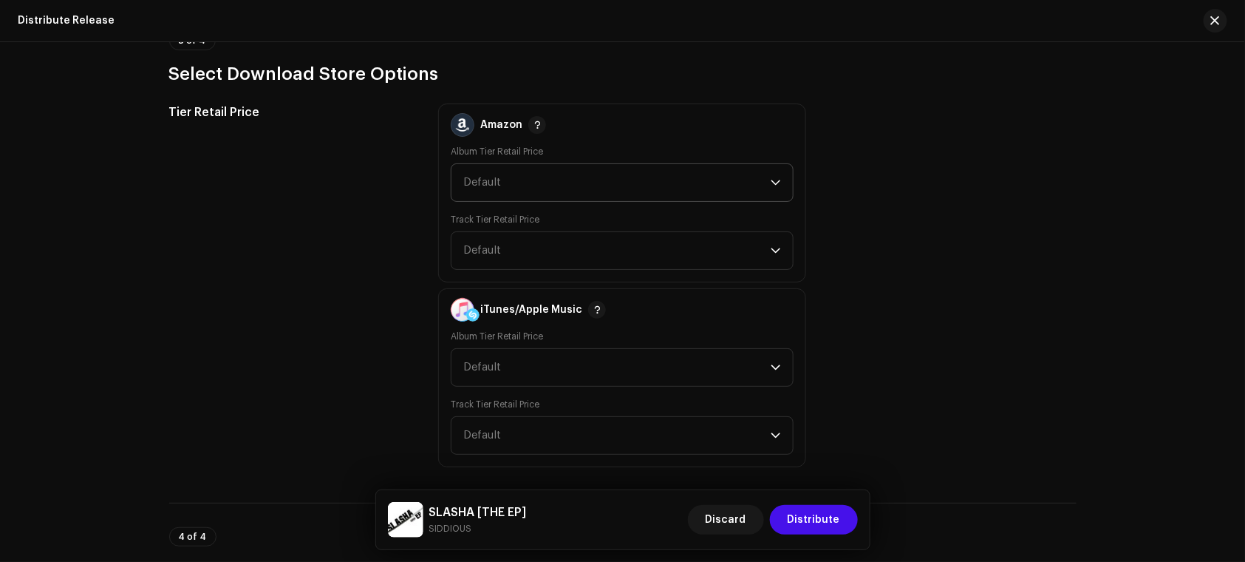
click at [534, 168] on span "Default" at bounding box center [616, 182] width 307 height 37
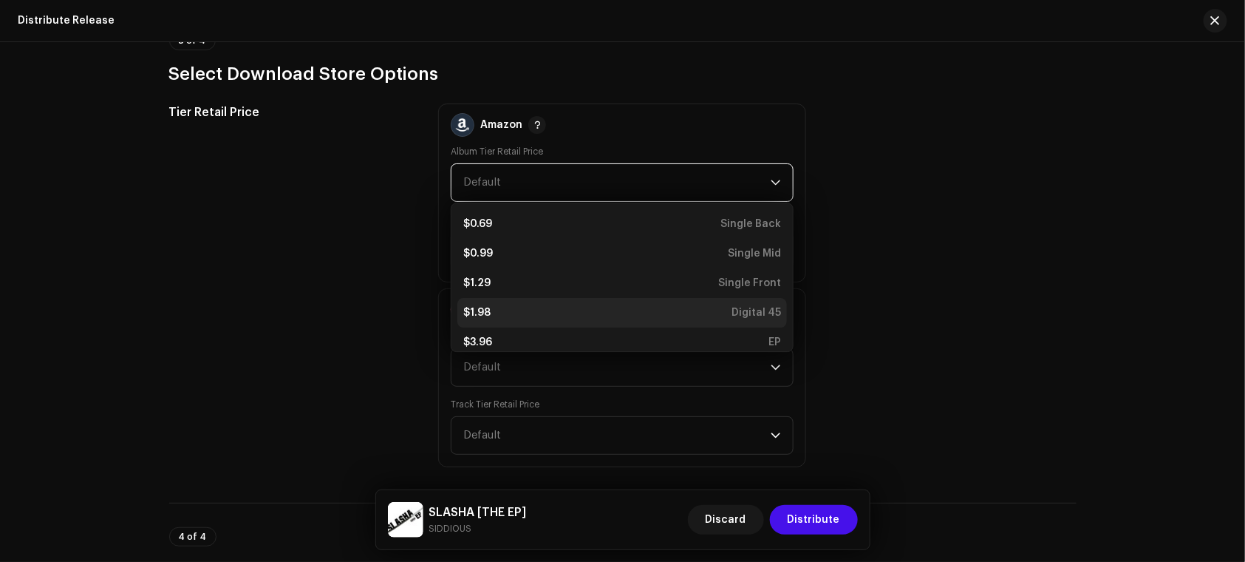
scroll to position [248, 0]
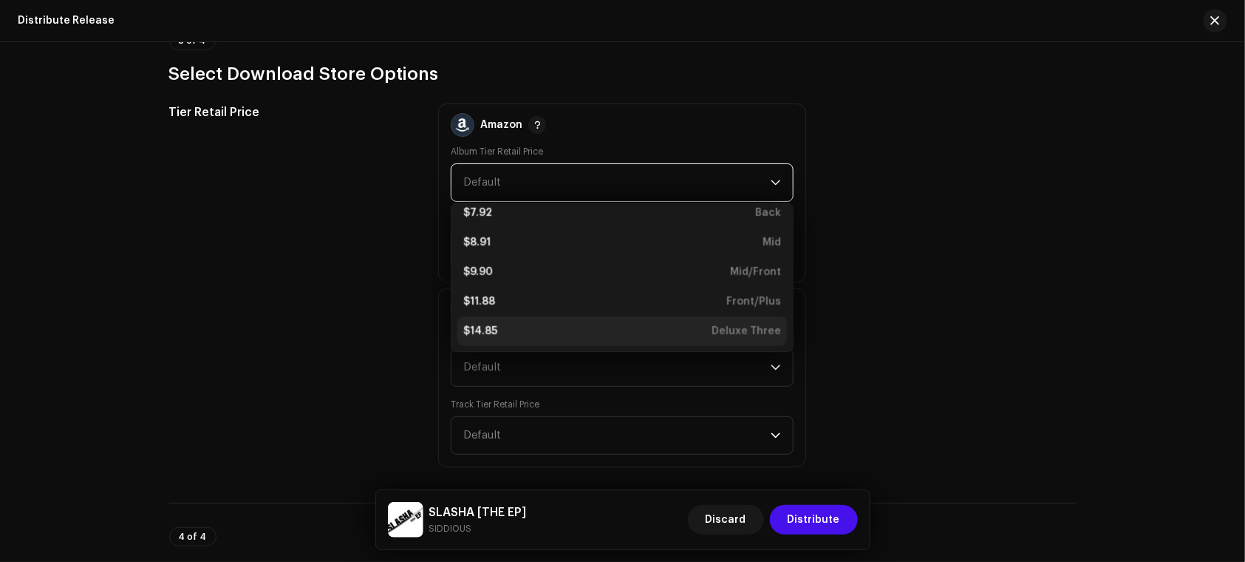
click at [526, 333] on div "$14.85 Deluxe Three" at bounding box center [622, 331] width 318 height 15
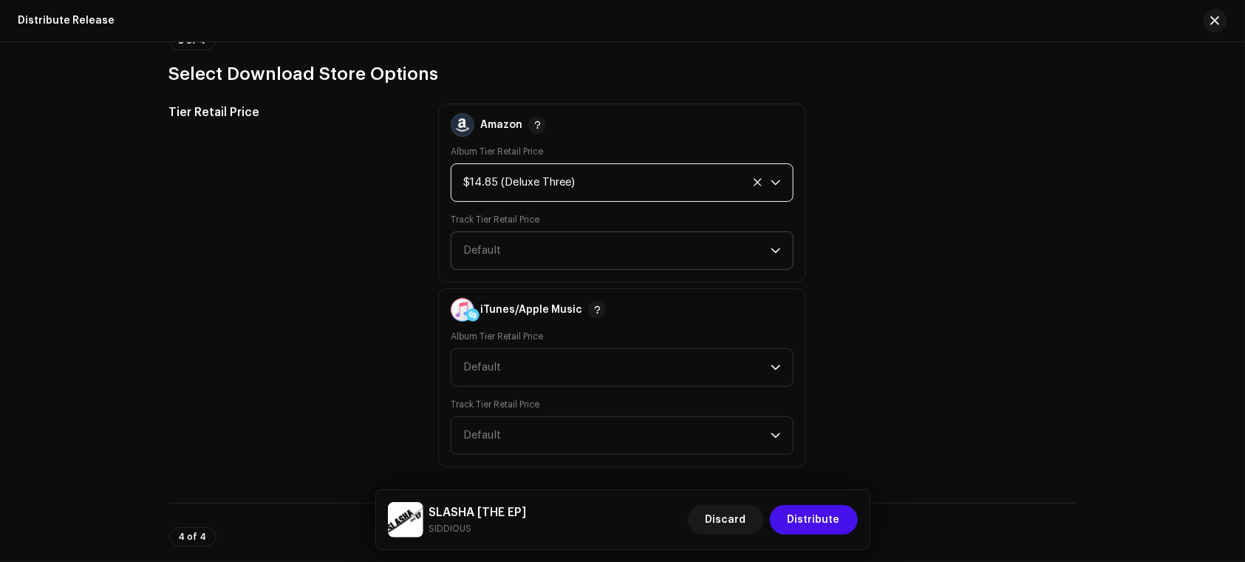
click at [492, 256] on span "Default" at bounding box center [616, 250] width 307 height 37
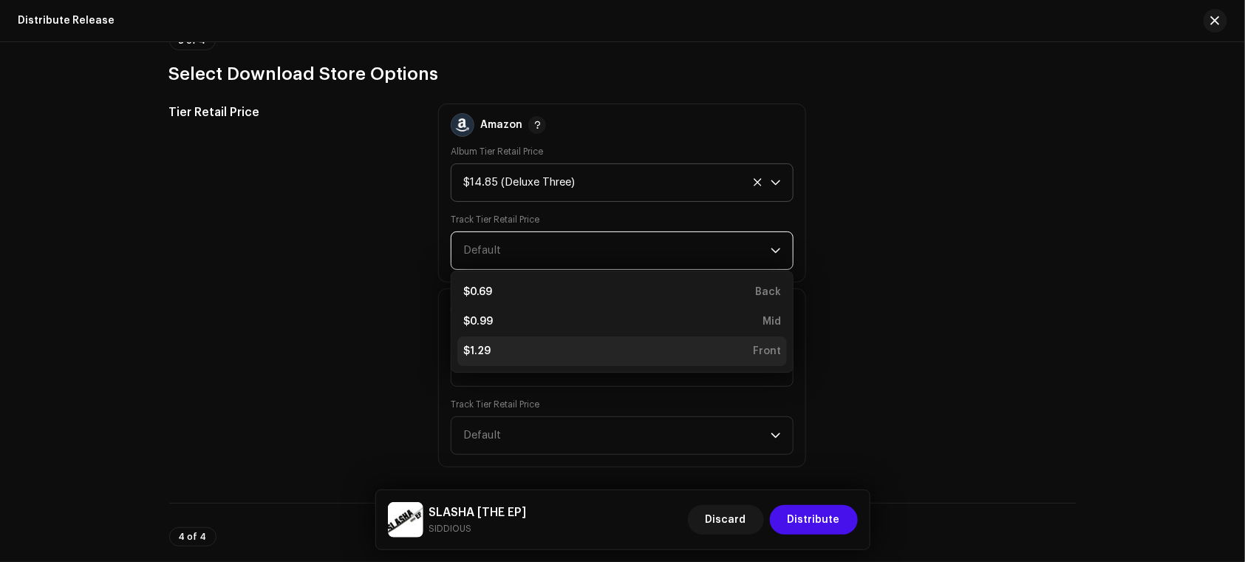
click at [515, 359] on li "$1.29 Front" at bounding box center [622, 351] width 330 height 30
click at [515, 359] on span "Default" at bounding box center [616, 367] width 307 height 37
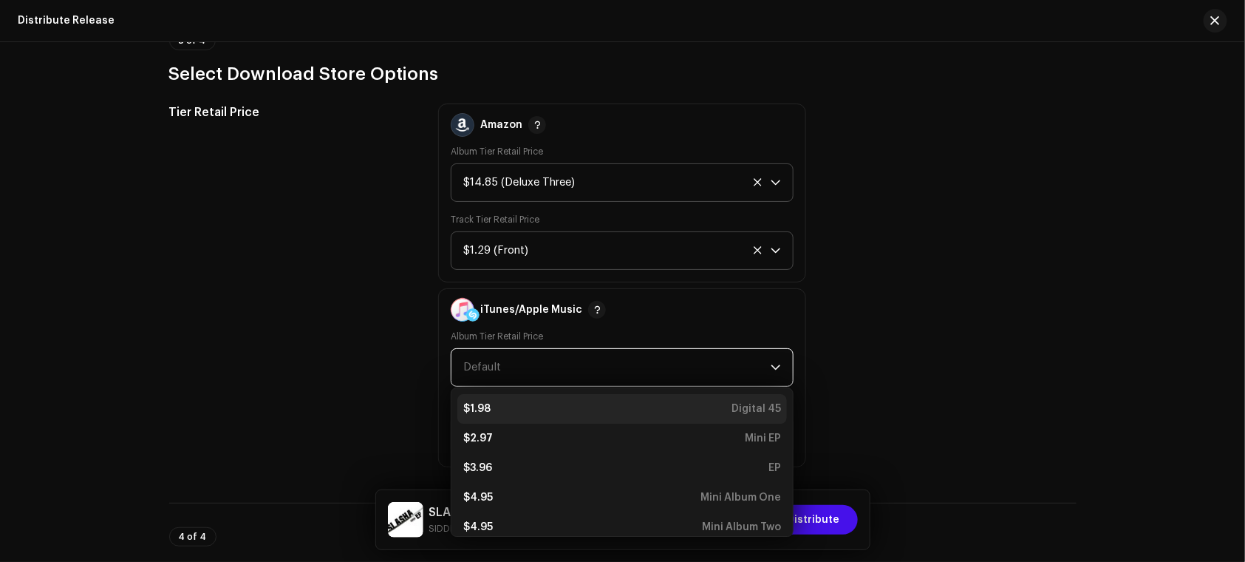
scroll to position [365, 0]
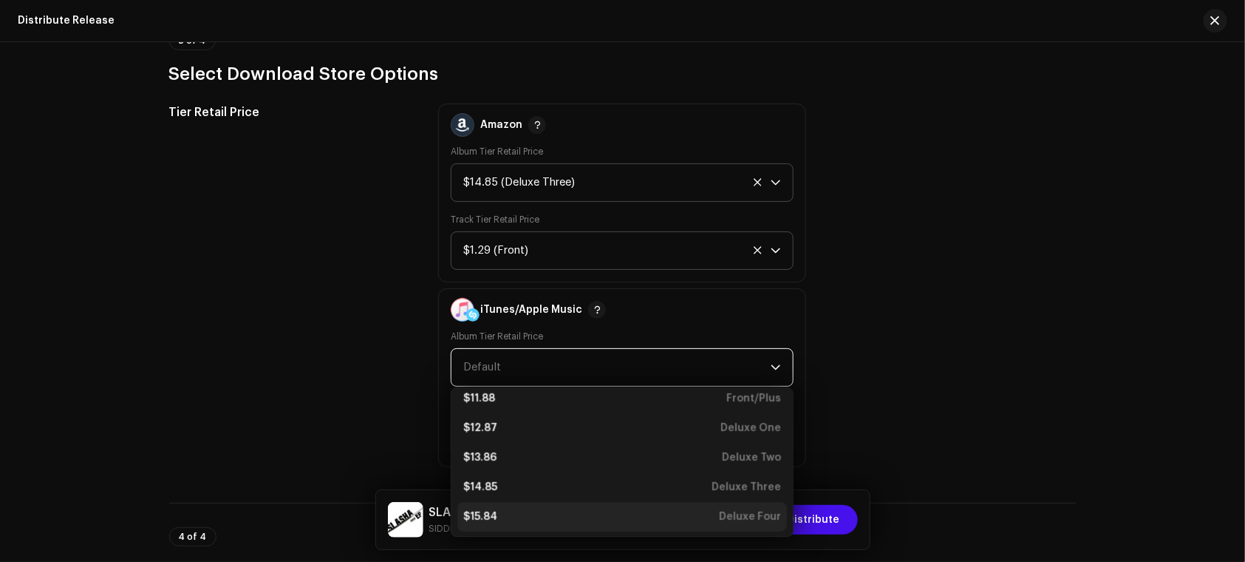
click at [552, 516] on div "$15.84 Deluxe Four" at bounding box center [622, 516] width 318 height 15
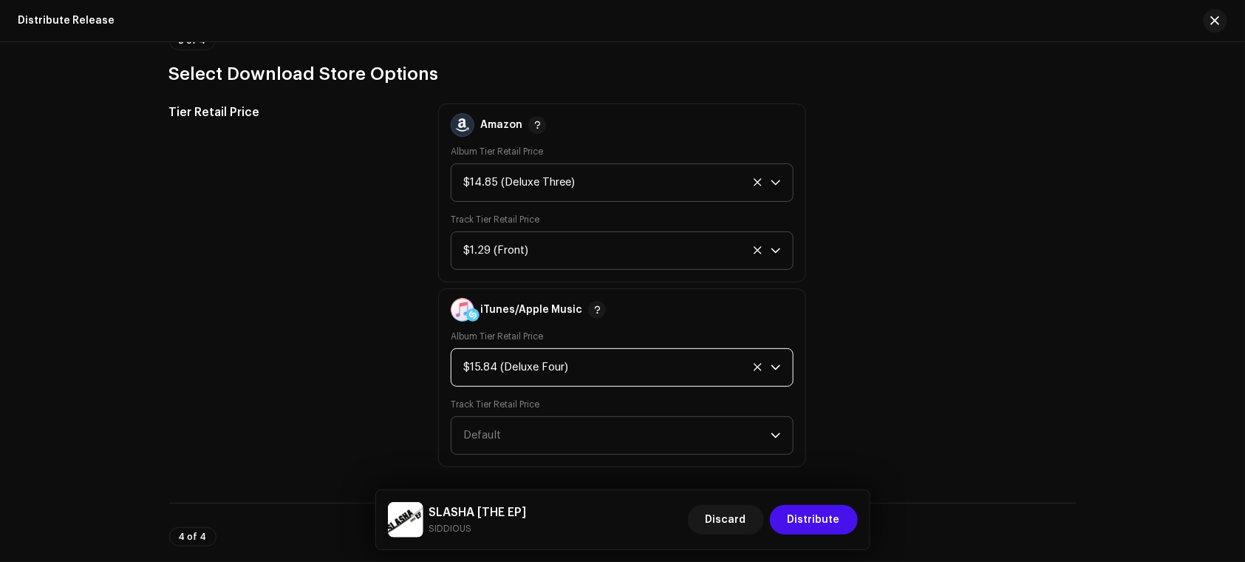
click at [511, 423] on span "Default" at bounding box center [616, 435] width 307 height 37
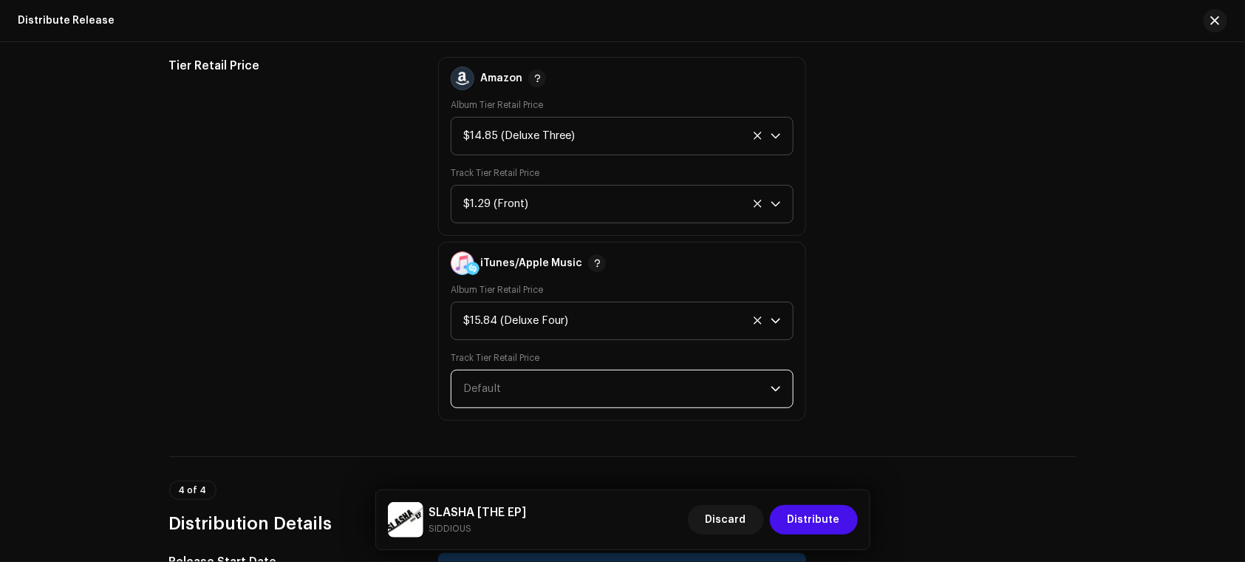
scroll to position [1770, 0]
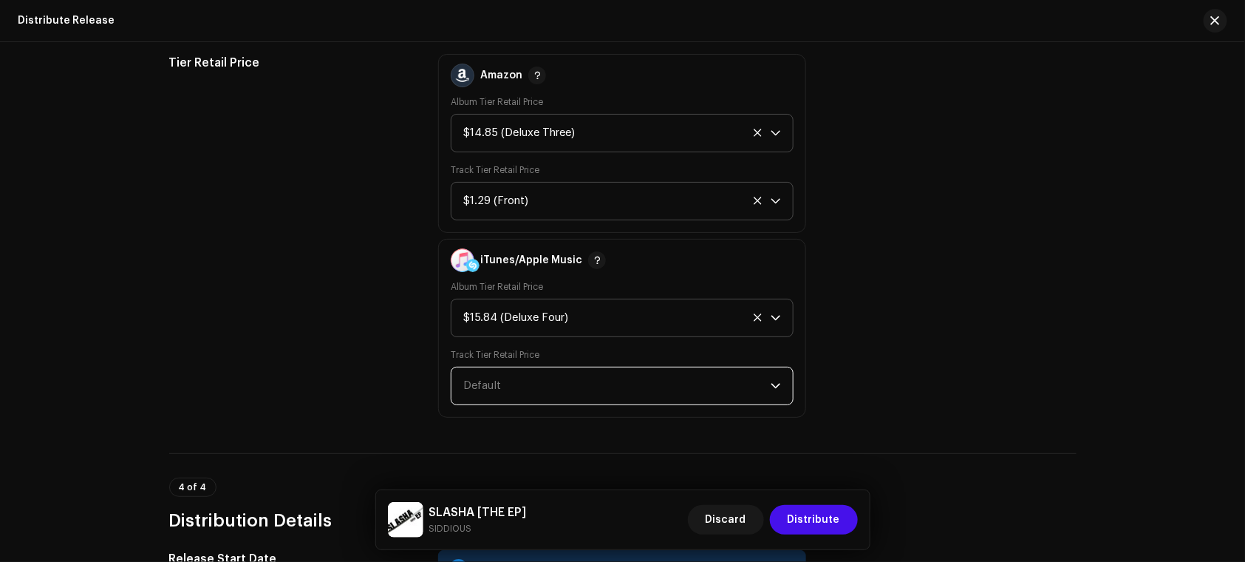
click at [486, 393] on span "Default" at bounding box center [616, 385] width 307 height 37
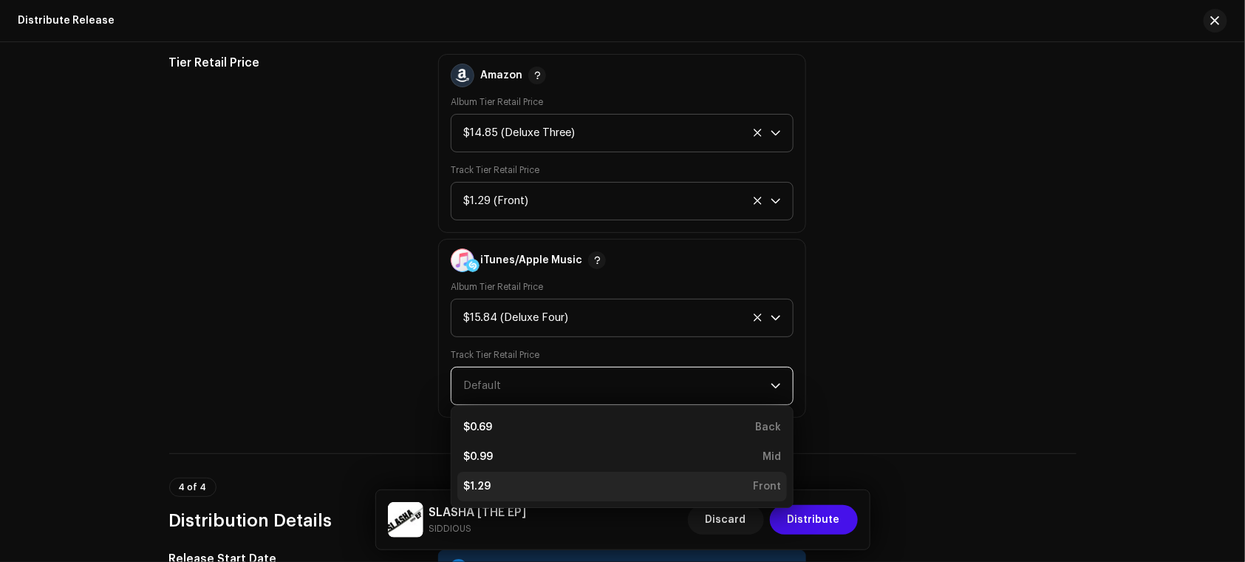
click at [542, 486] on div "$1.29 Front" at bounding box center [622, 486] width 318 height 15
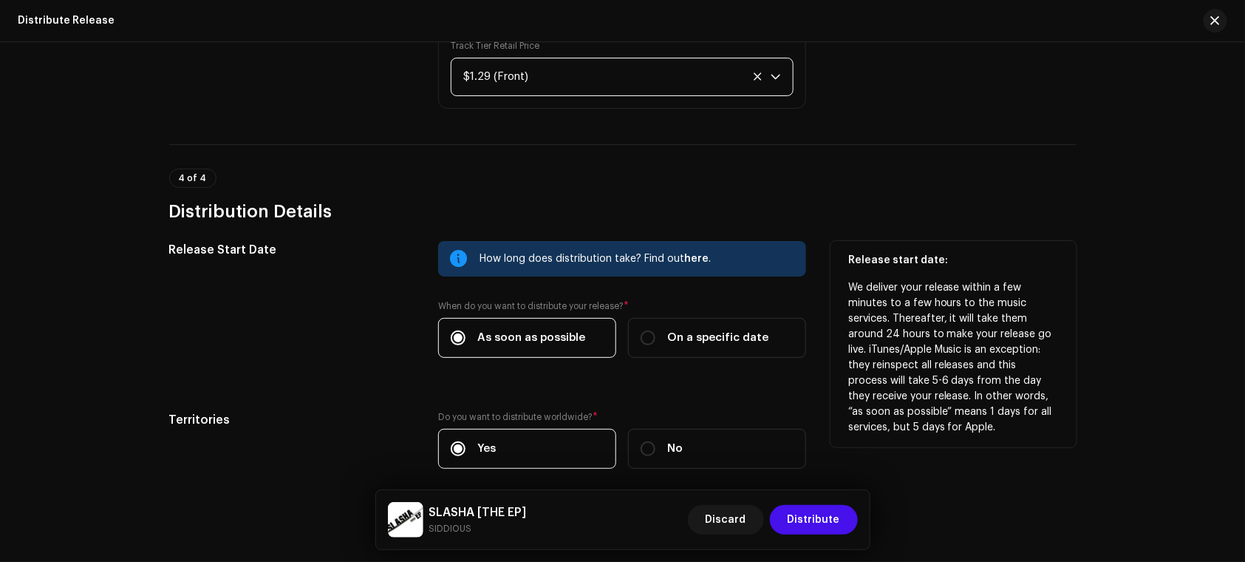
scroll to position [2144, 0]
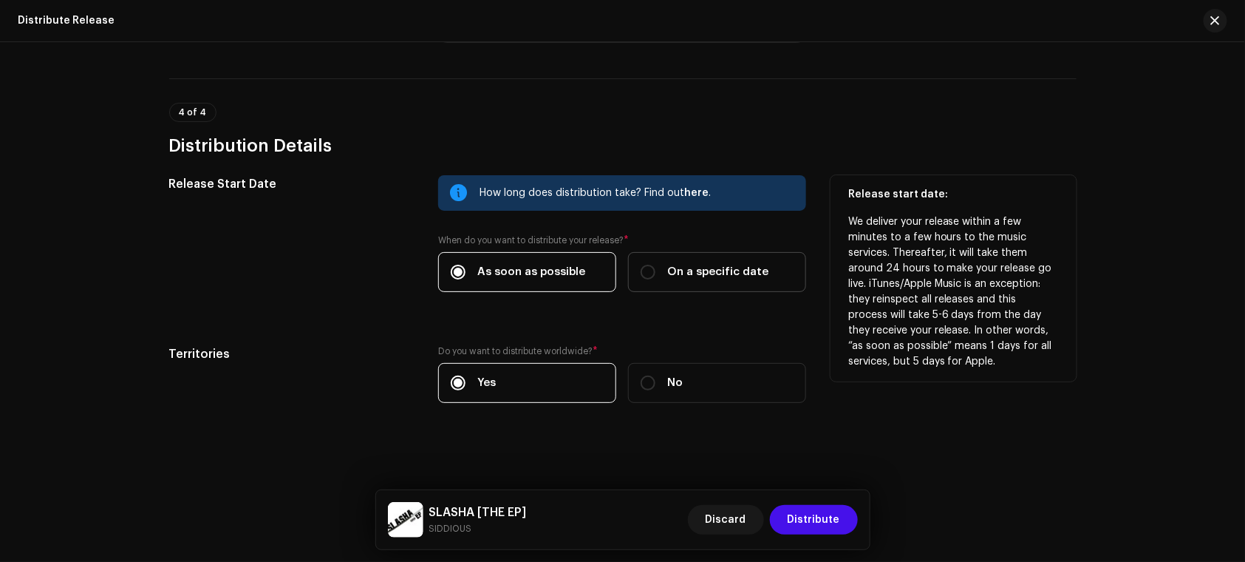
click at [654, 277] on div "On a specific date" at bounding box center [705, 272] width 128 height 16
click at [654, 277] on input "On a specific date" at bounding box center [648, 272] width 15 height 15
radio input "true"
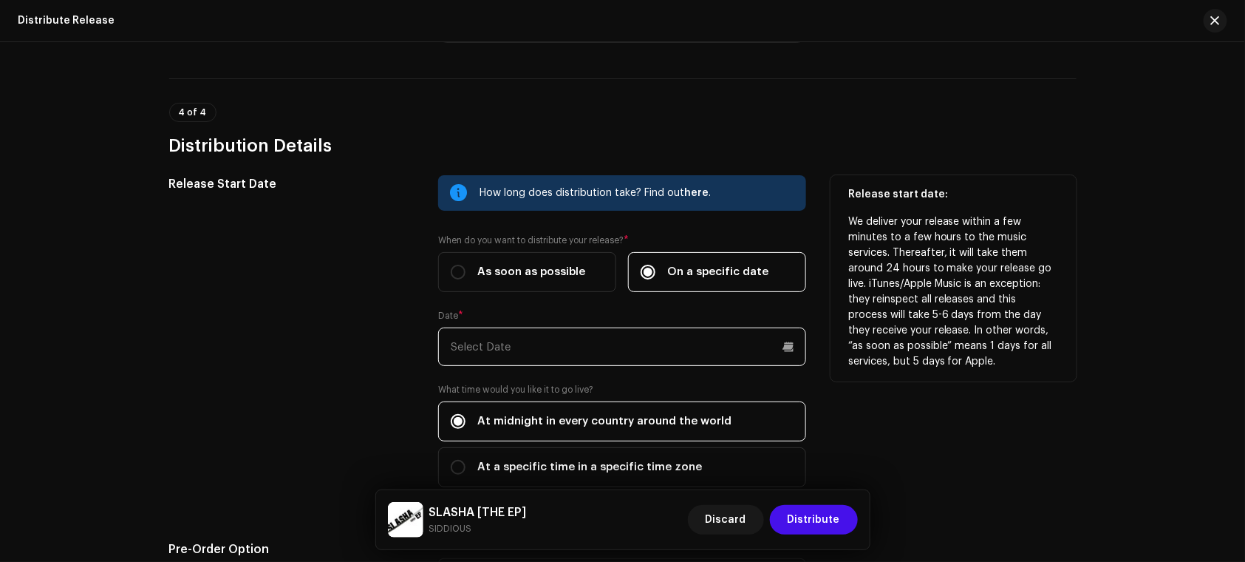
click at [630, 358] on input "text" at bounding box center [622, 346] width 368 height 38
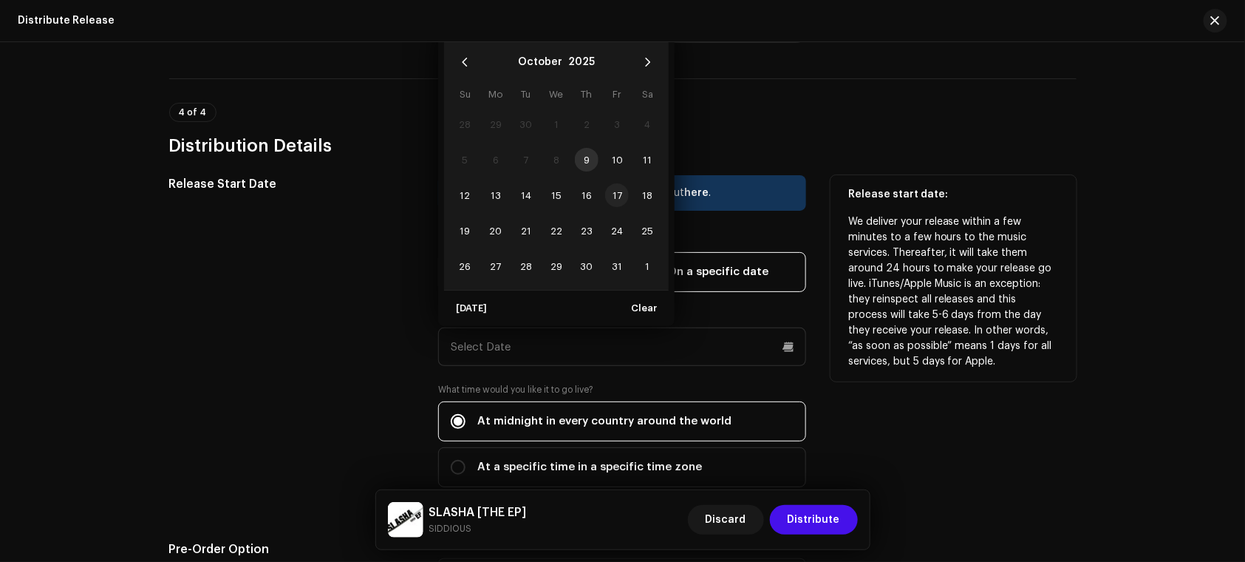
click at [609, 194] on span "17" at bounding box center [617, 195] width 24 height 24
type input "[DATE]"
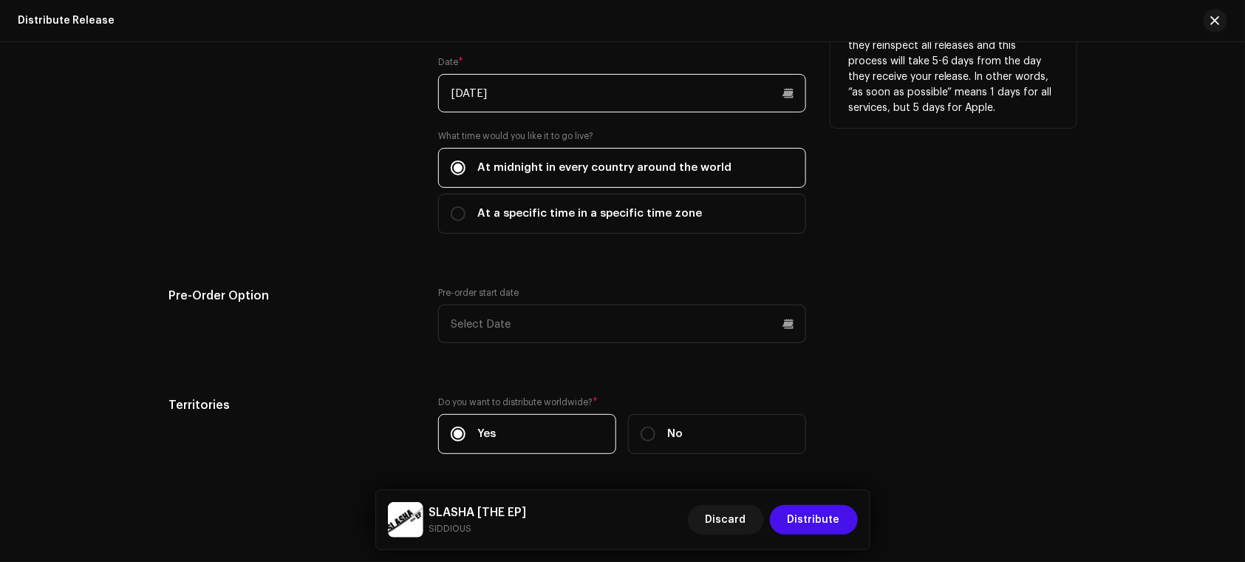
scroll to position [2411, 0]
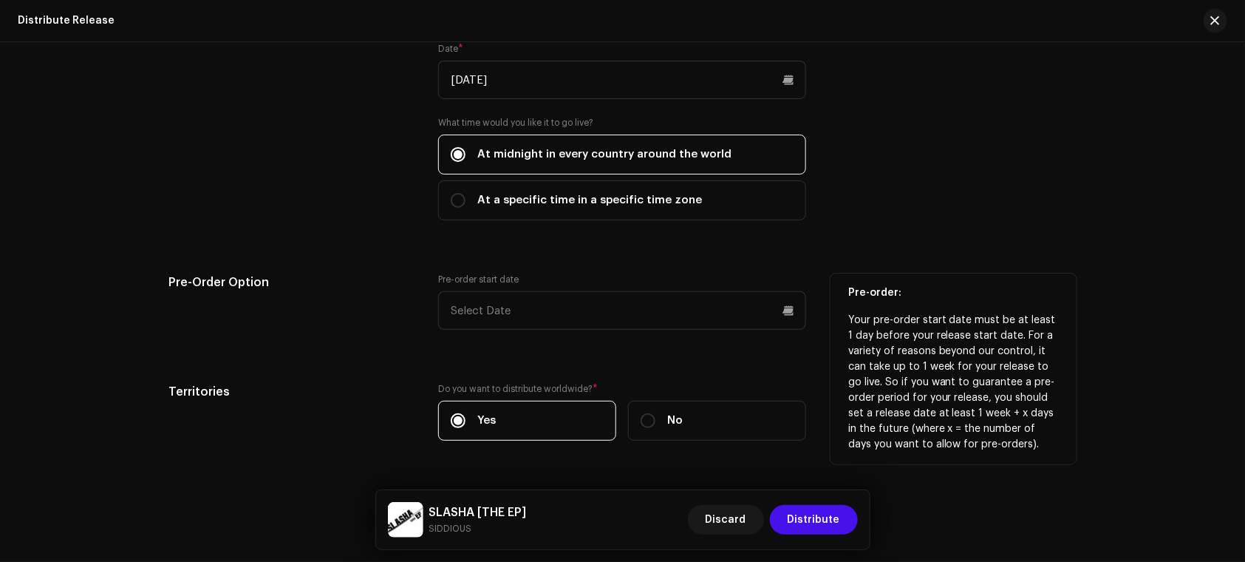
click at [596, 328] on div "Pre-order start date" at bounding box center [622, 310] width 368 height 74
click at [546, 318] on input "text" at bounding box center [622, 310] width 368 height 38
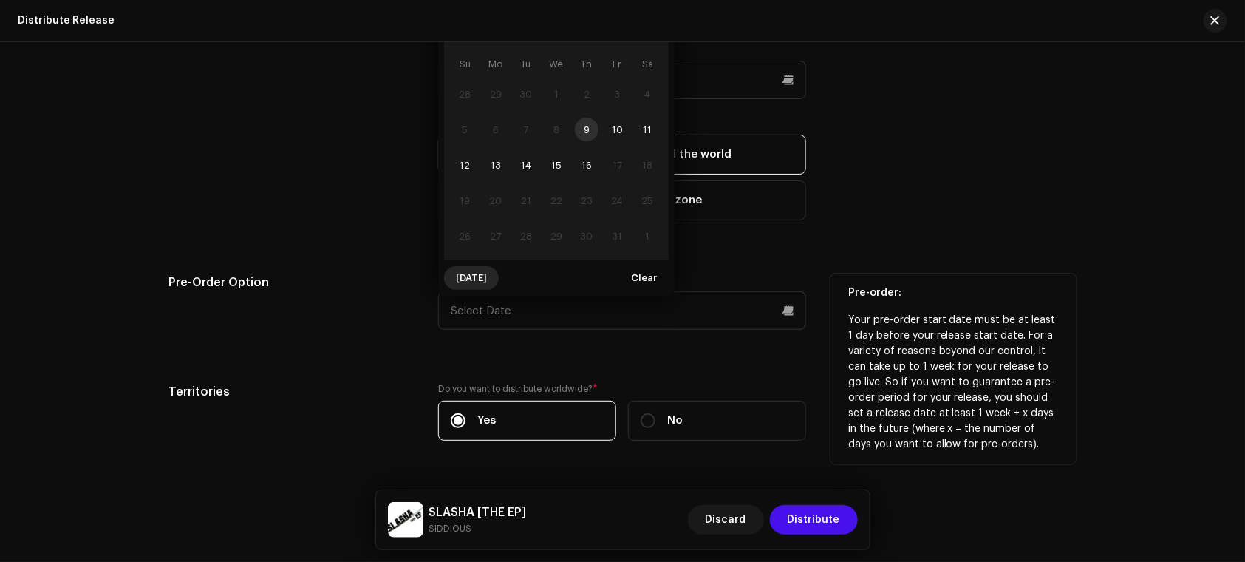
click at [472, 273] on span "[DATE]" at bounding box center [471, 278] width 31 height 30
type input "[DATE]"
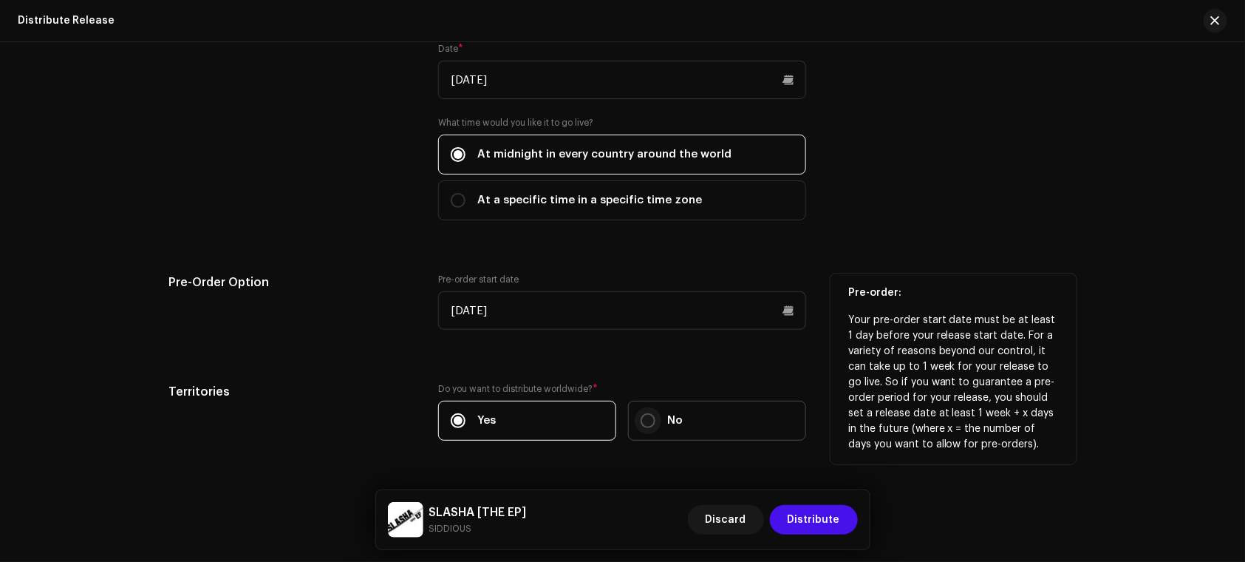
click at [649, 416] on input "No" at bounding box center [648, 420] width 15 height 15
radio input "true"
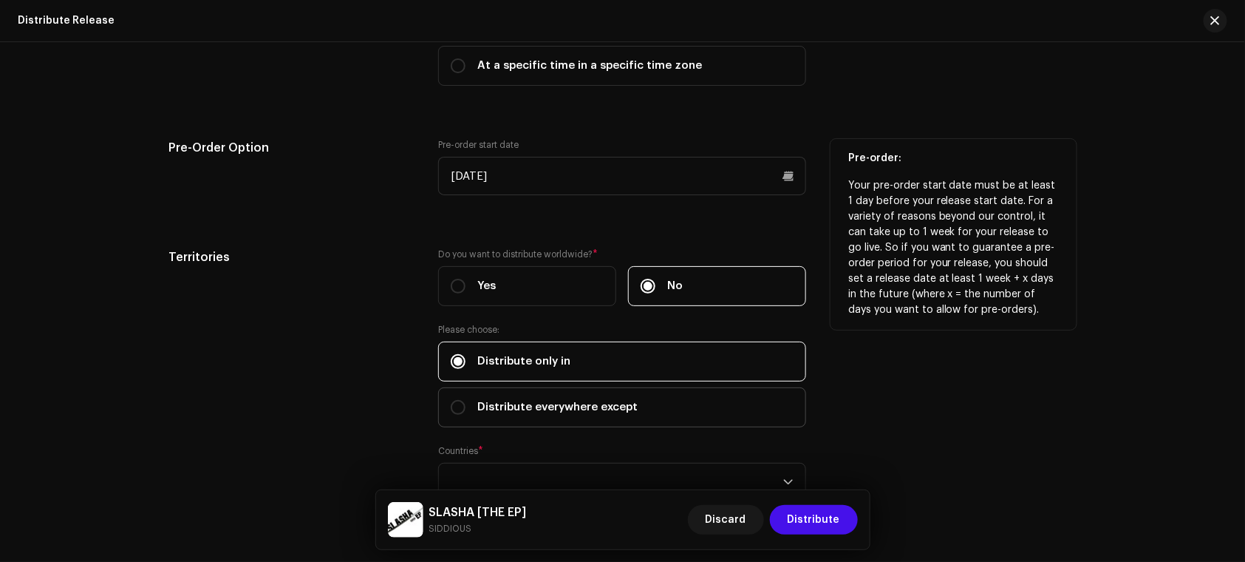
click at [576, 416] on label "Distribute everywhere except" at bounding box center [622, 407] width 368 height 40
click at [465, 415] on input "Distribute everywhere except" at bounding box center [458, 407] width 15 height 15
radio input "true"
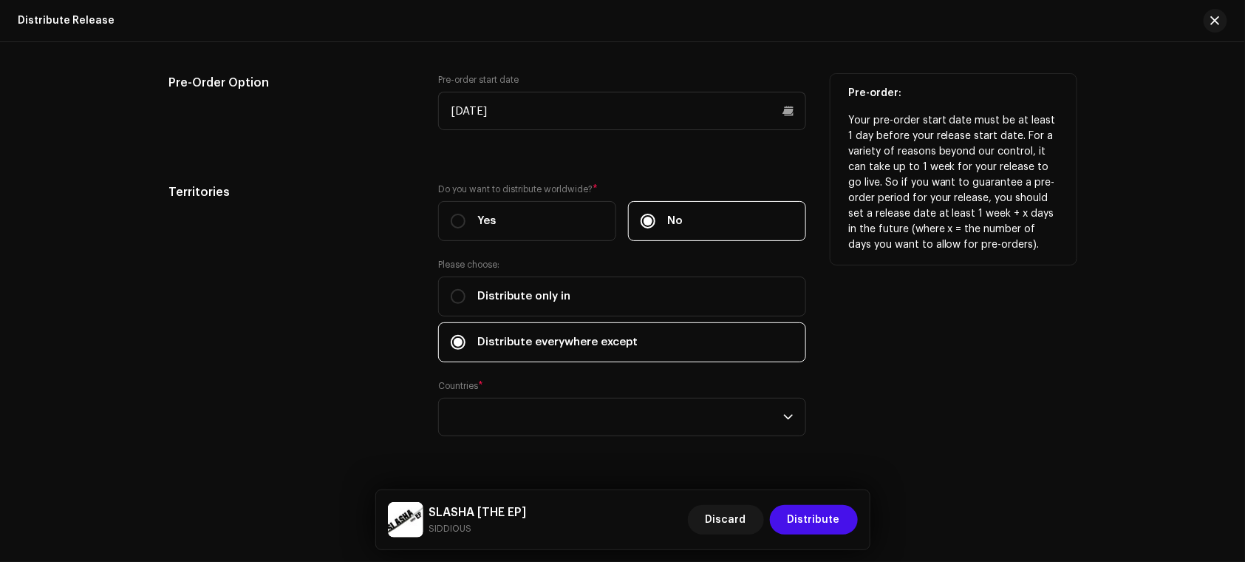
scroll to position [2612, 0]
click at [576, 416] on div "empty" at bounding box center [617, 415] width 332 height 37
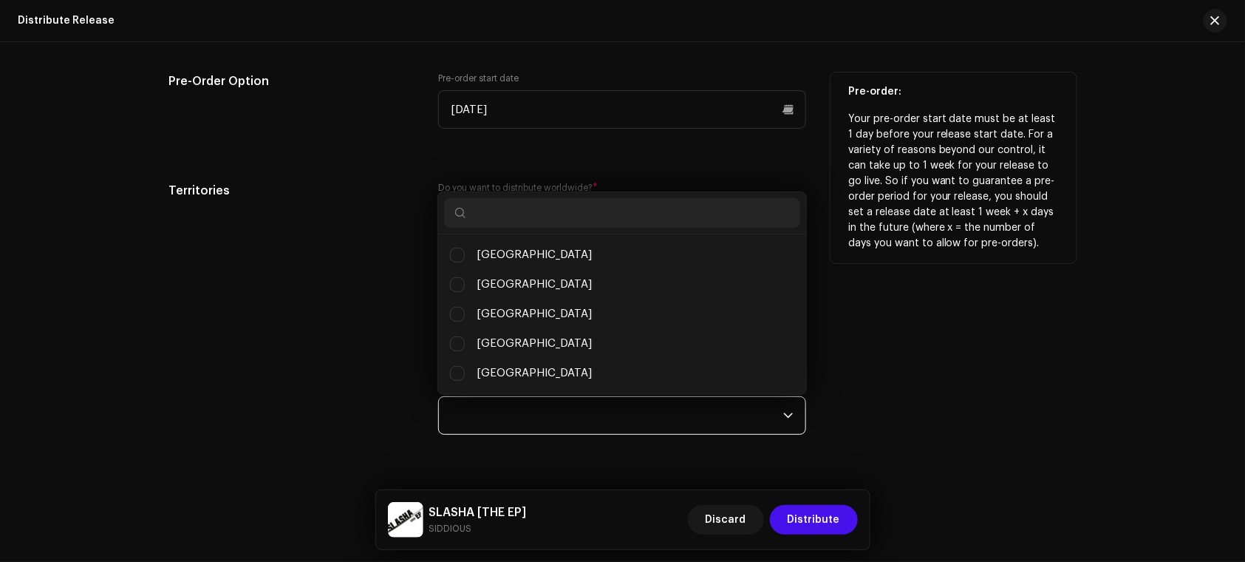
scroll to position [7, 73]
click at [517, 262] on span "[GEOGRAPHIC_DATA]" at bounding box center [534, 255] width 115 height 16
checkbox input "true"
click at [481, 191] on div "[GEOGRAPHIC_DATA] [GEOGRAPHIC_DATA] [GEOGRAPHIC_DATA] [GEOGRAPHIC_DATA] [GEOGRA…" at bounding box center [621, 292] width 369 height 203
click at [502, 214] on input "text" at bounding box center [622, 213] width 356 height 30
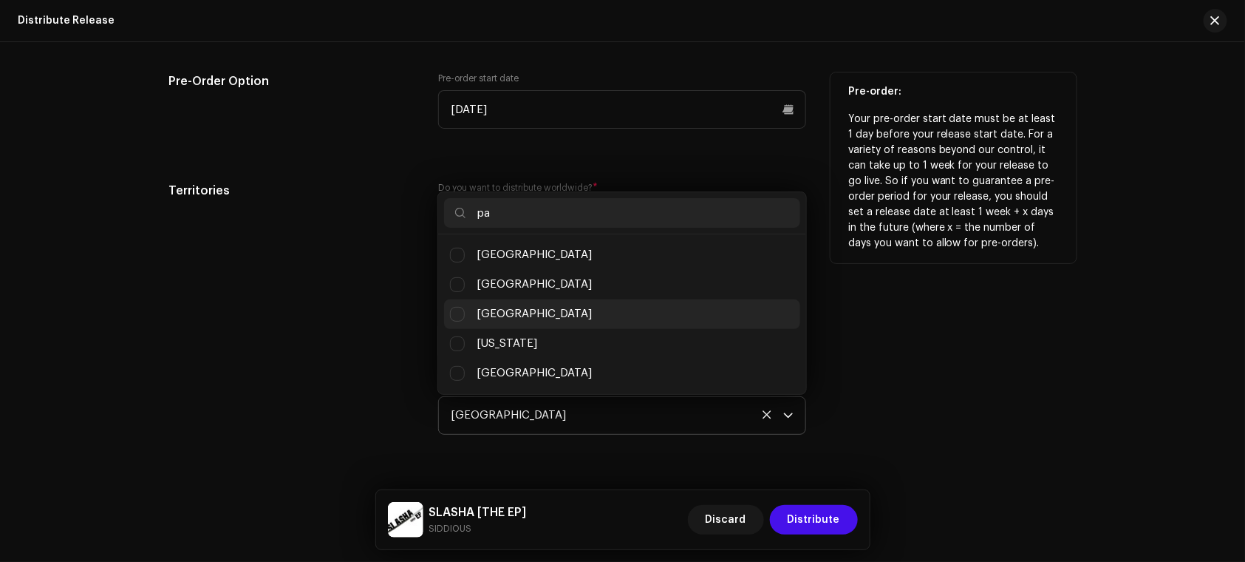
type input "pa"
click at [524, 310] on li "[GEOGRAPHIC_DATA]" at bounding box center [622, 314] width 356 height 30
checkbox input "true"
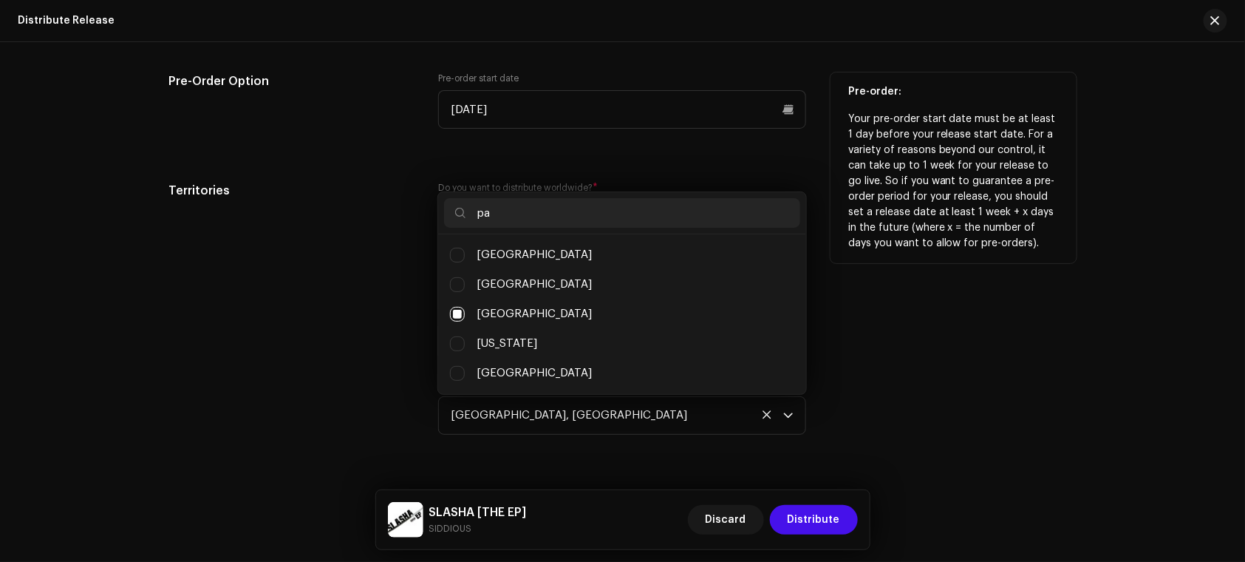
click at [1175, 286] on div "Distribute Release Complete the following to distribute your release to selecte…" at bounding box center [622, 301] width 1245 height 519
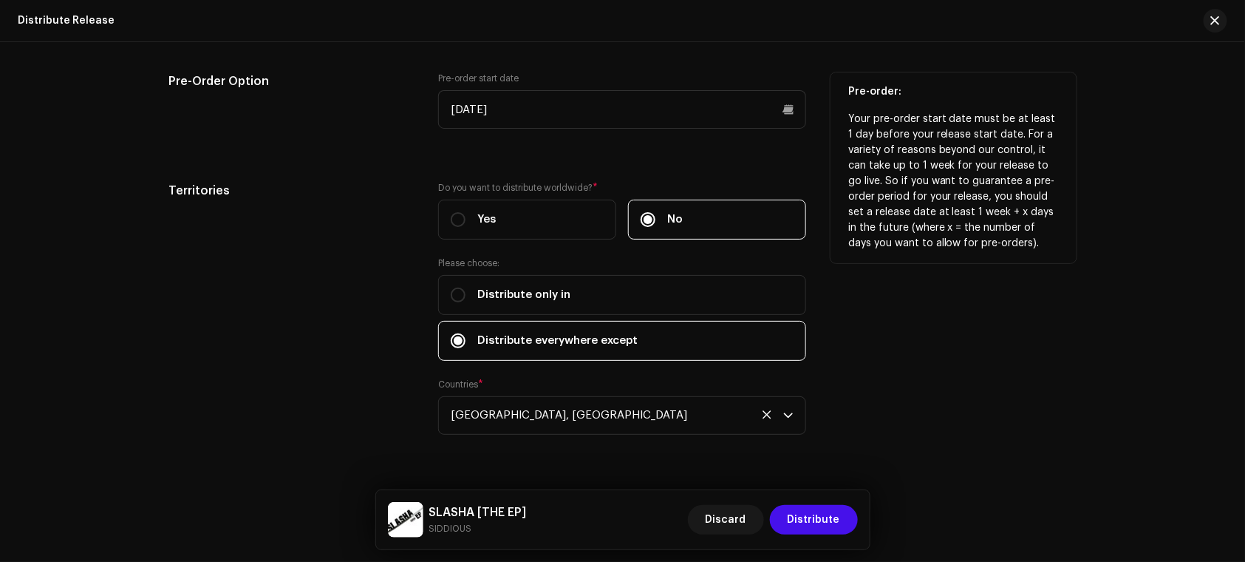
scroll to position [2644, 0]
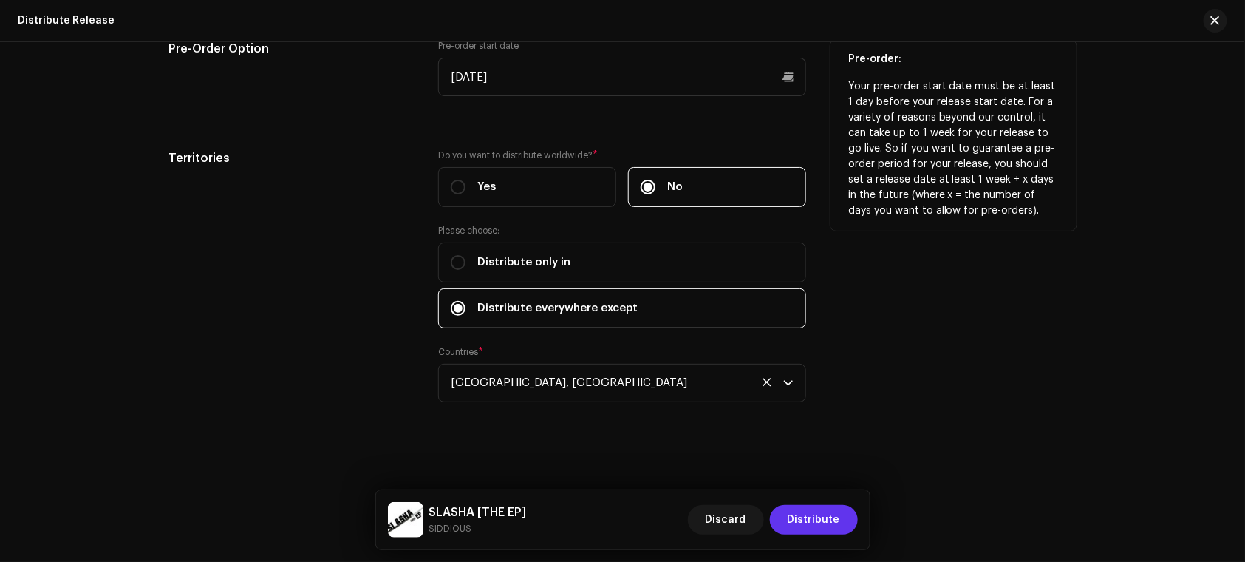
click at [822, 508] on span "Distribute" at bounding box center [814, 520] width 52 height 30
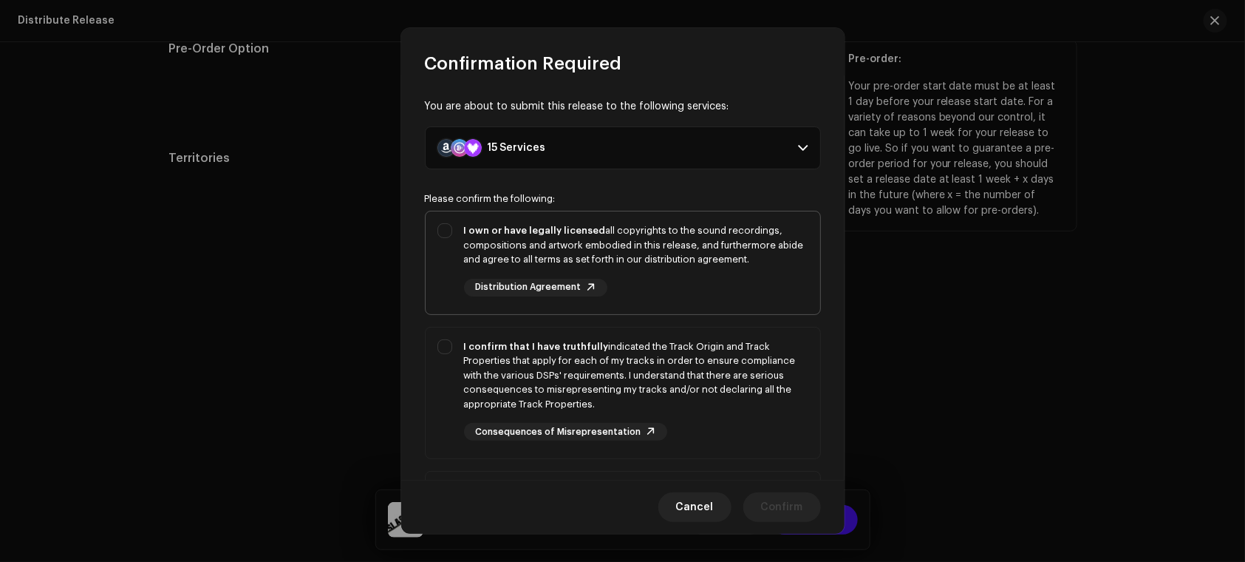
click at [431, 239] on div "I own or have legally licensed all copyrights to the sound recordings, composit…" at bounding box center [623, 259] width 395 height 97
checkbox input "true"
click at [468, 347] on strong "I confirm that I have truthfully" at bounding box center [536, 346] width 145 height 10
checkbox input "true"
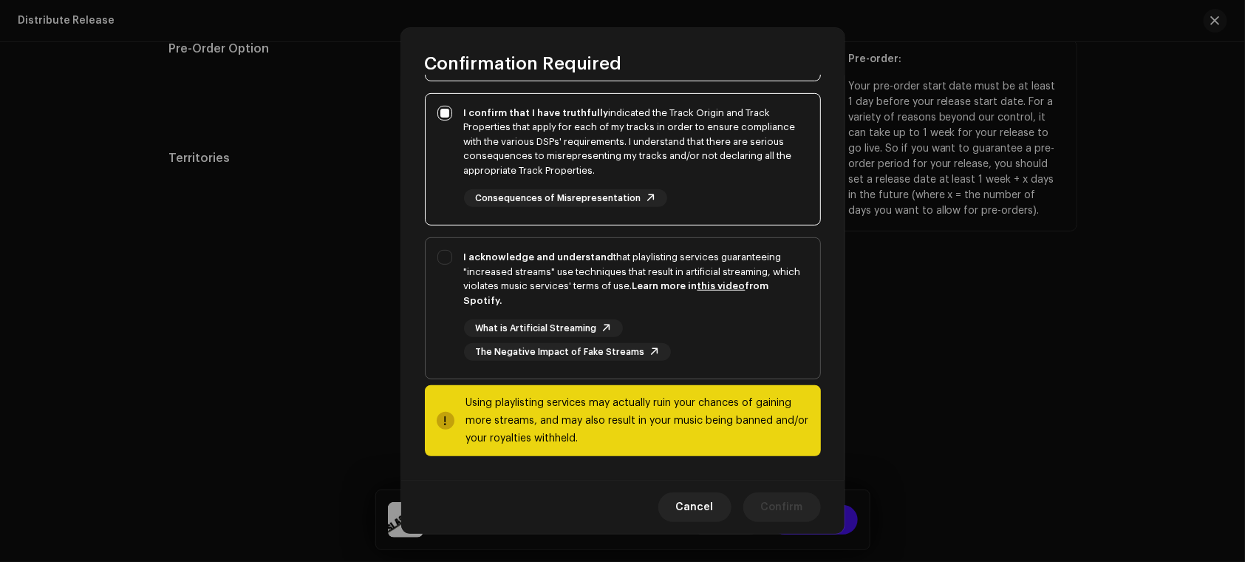
click at [464, 259] on strong "I acknowledge and understand" at bounding box center [539, 257] width 150 height 10
checkbox input "true"
click at [805, 508] on button "Confirm" at bounding box center [782, 507] width 78 height 30
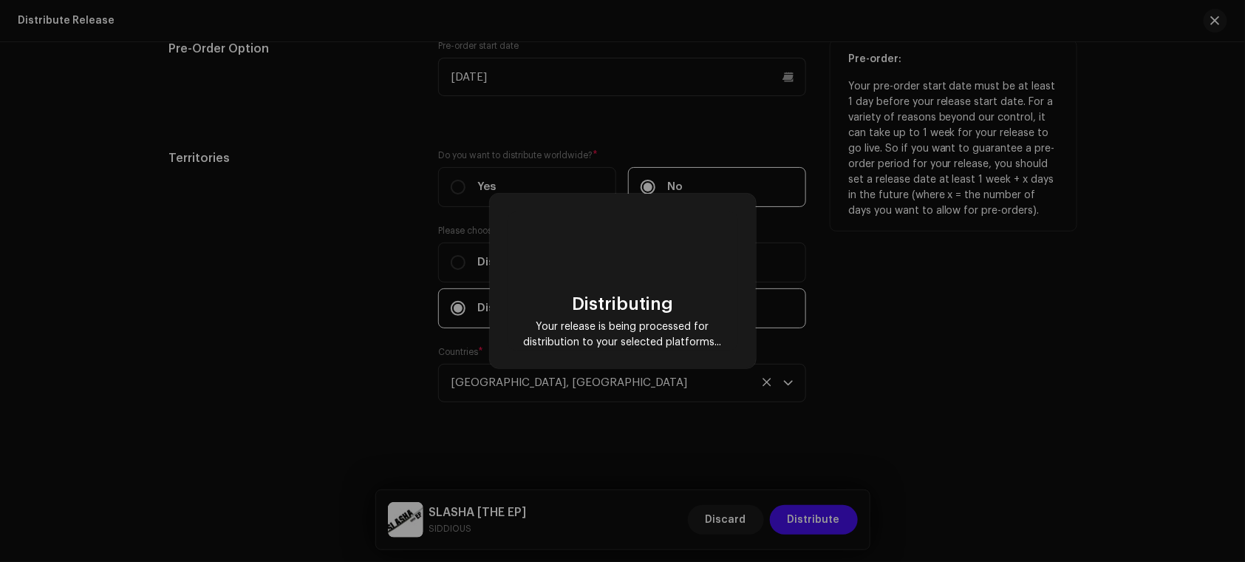
checkbox input "false"
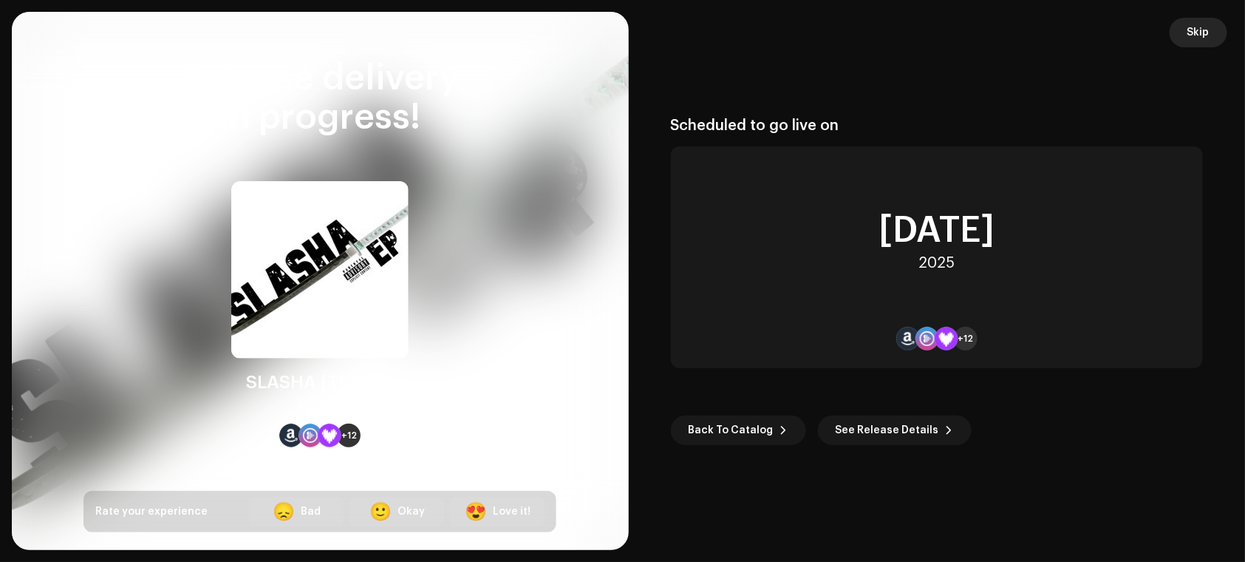
click at [1184, 42] on button "Skip" at bounding box center [1199, 33] width 58 height 30
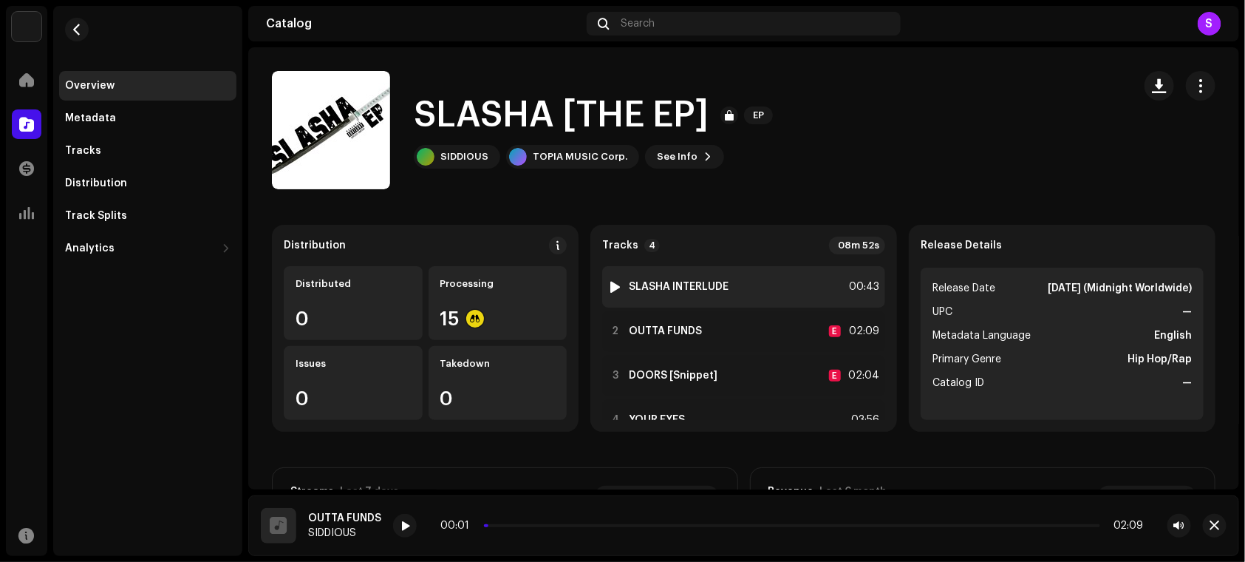
scroll to position [32, 0]
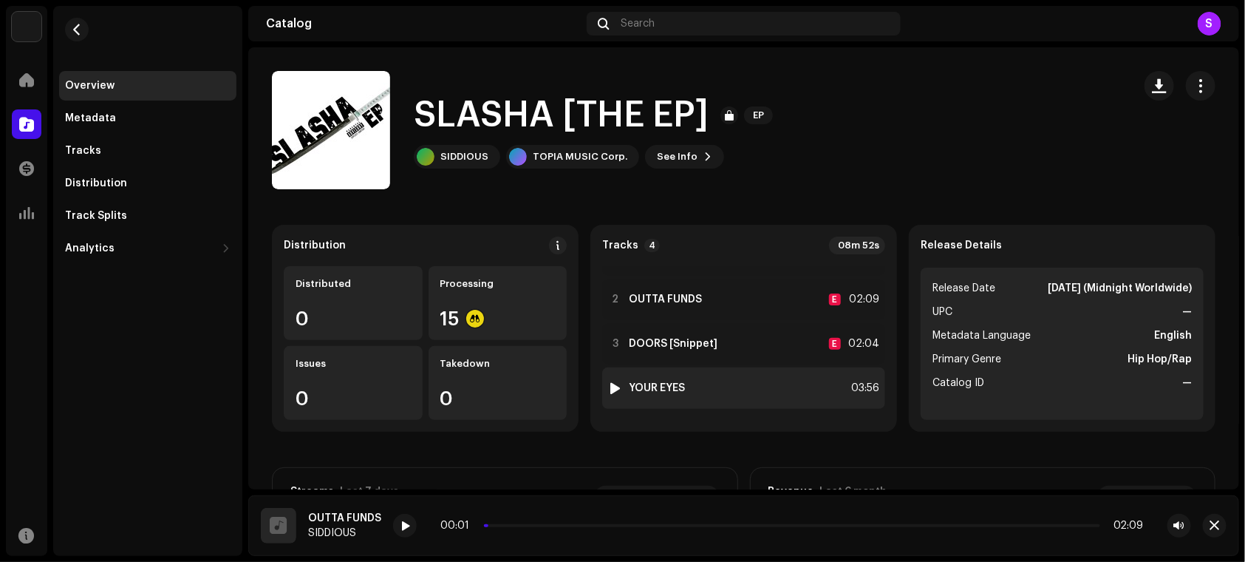
click at [610, 386] on div at bounding box center [615, 388] width 11 height 12
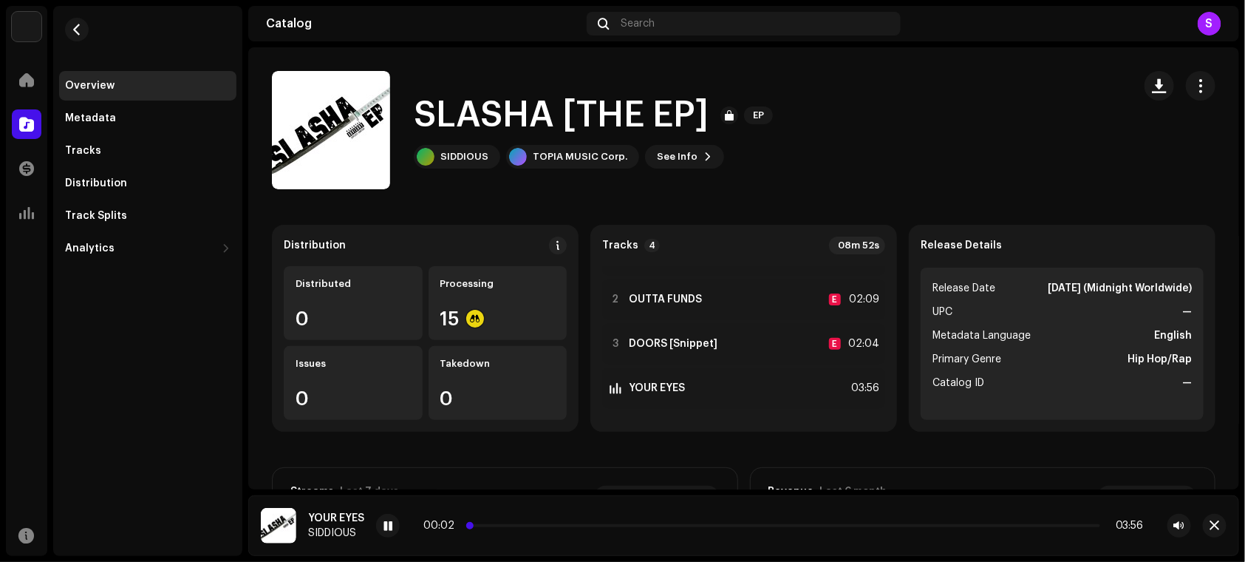
click at [534, 524] on p-slider at bounding box center [783, 525] width 633 height 3
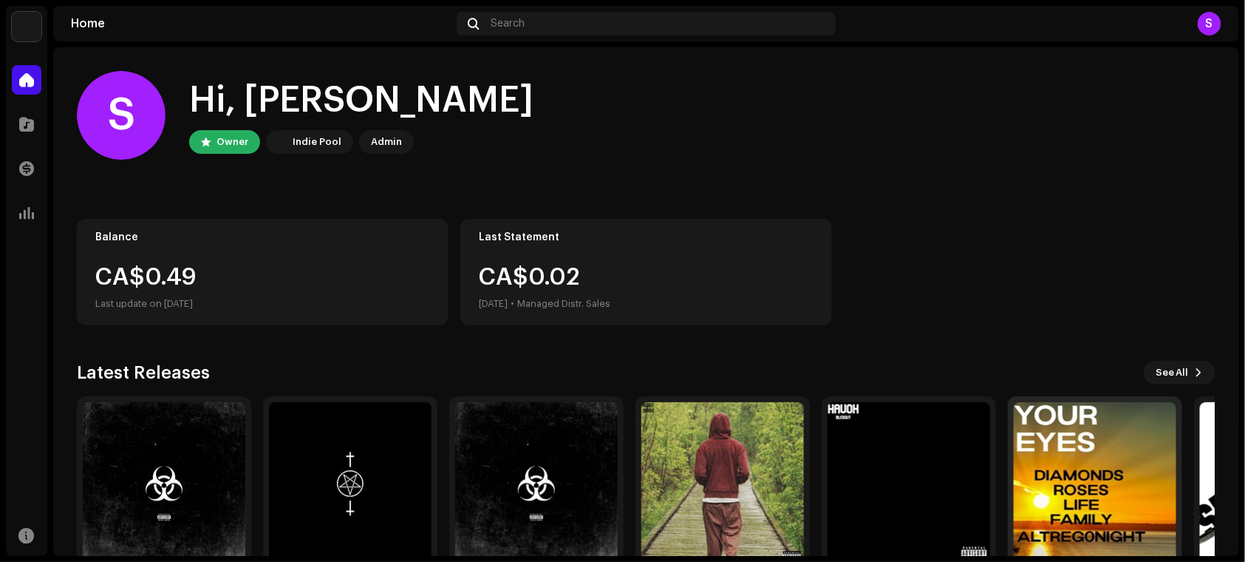
click at [1088, 460] on img at bounding box center [1095, 483] width 163 height 163
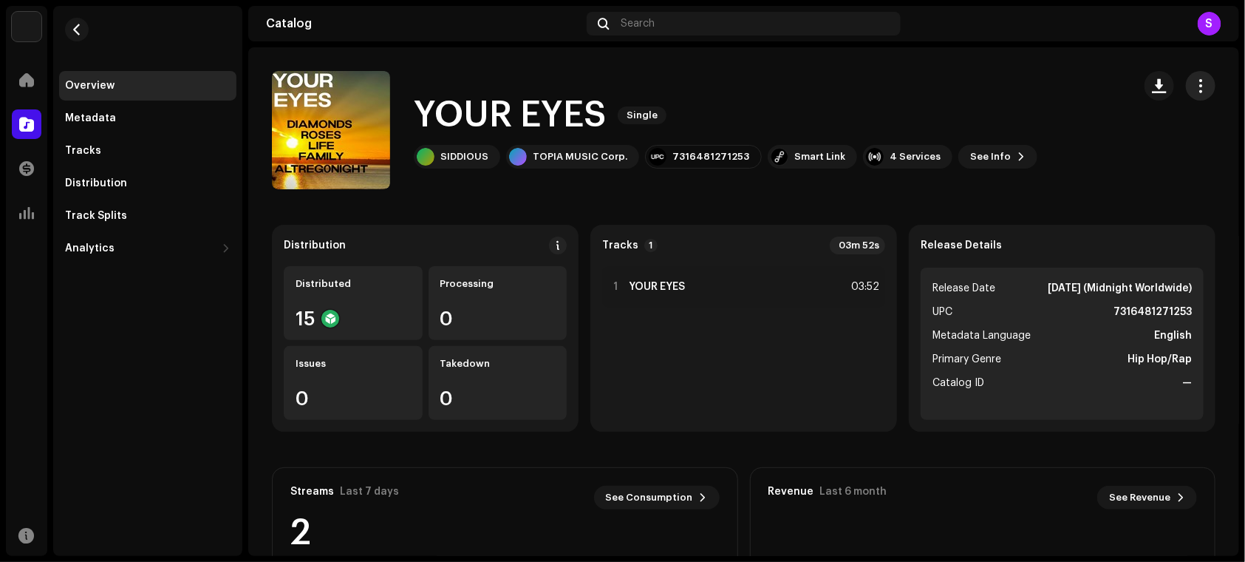
click at [1188, 94] on button "button" at bounding box center [1201, 86] width 30 height 30
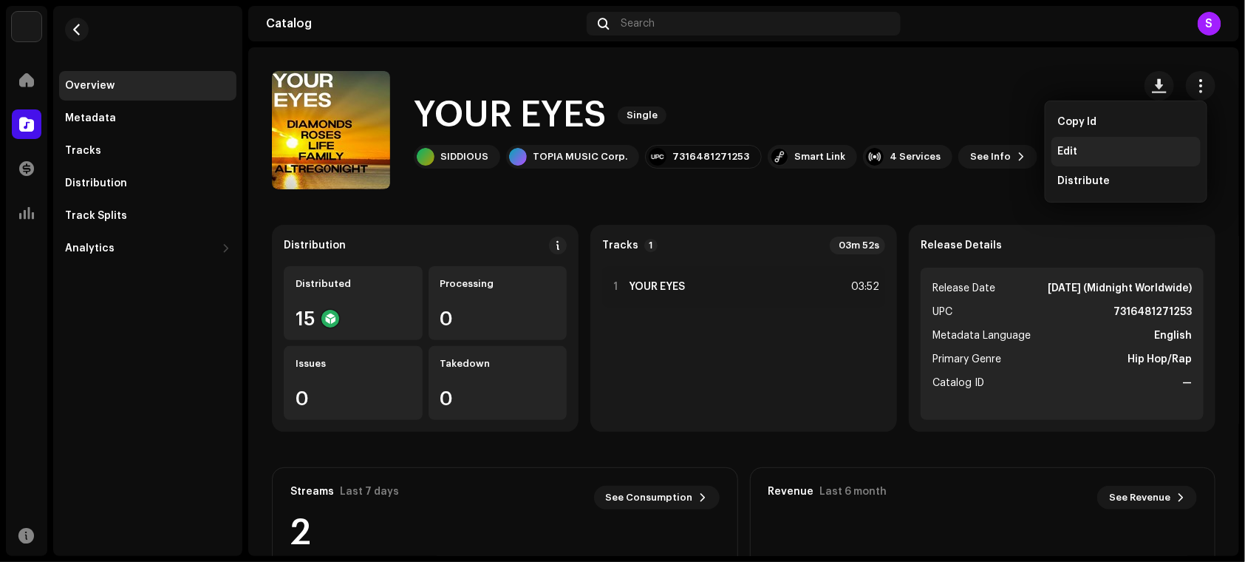
click at [1088, 148] on div "Edit" at bounding box center [1125, 152] width 137 height 12
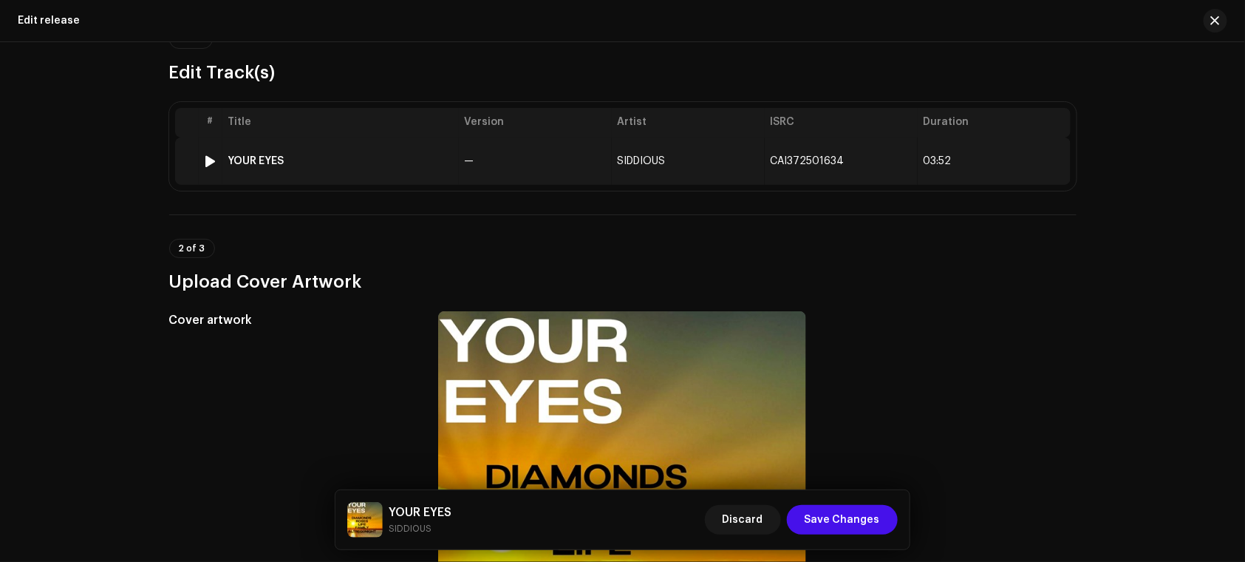
scroll to position [135, 0]
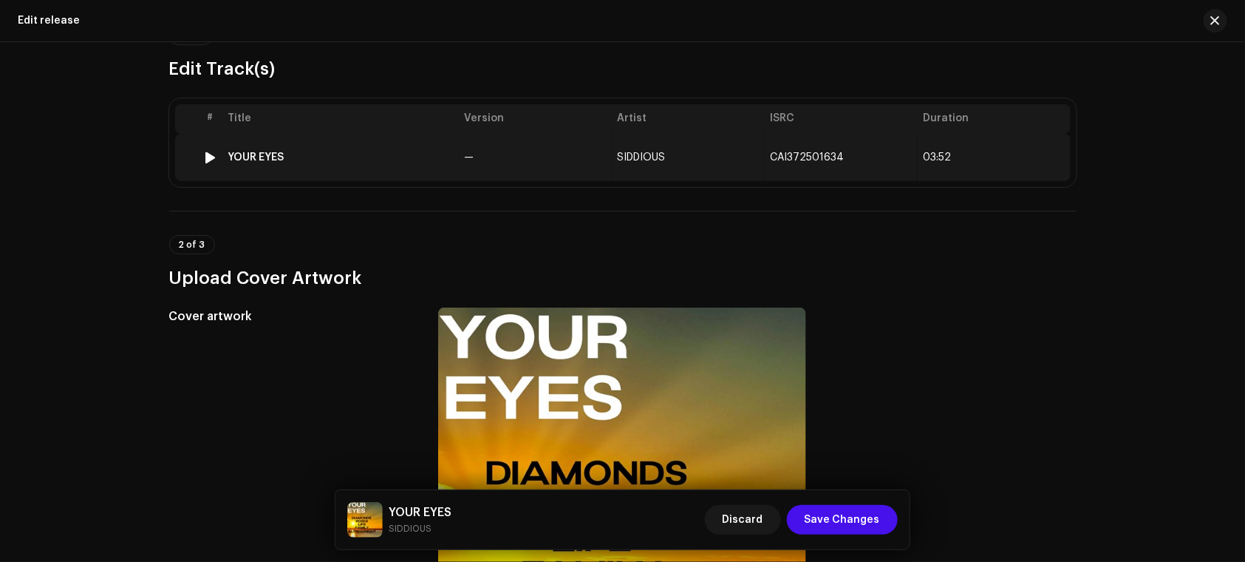
click at [415, 140] on td "YOUR EYES" at bounding box center [340, 157] width 236 height 47
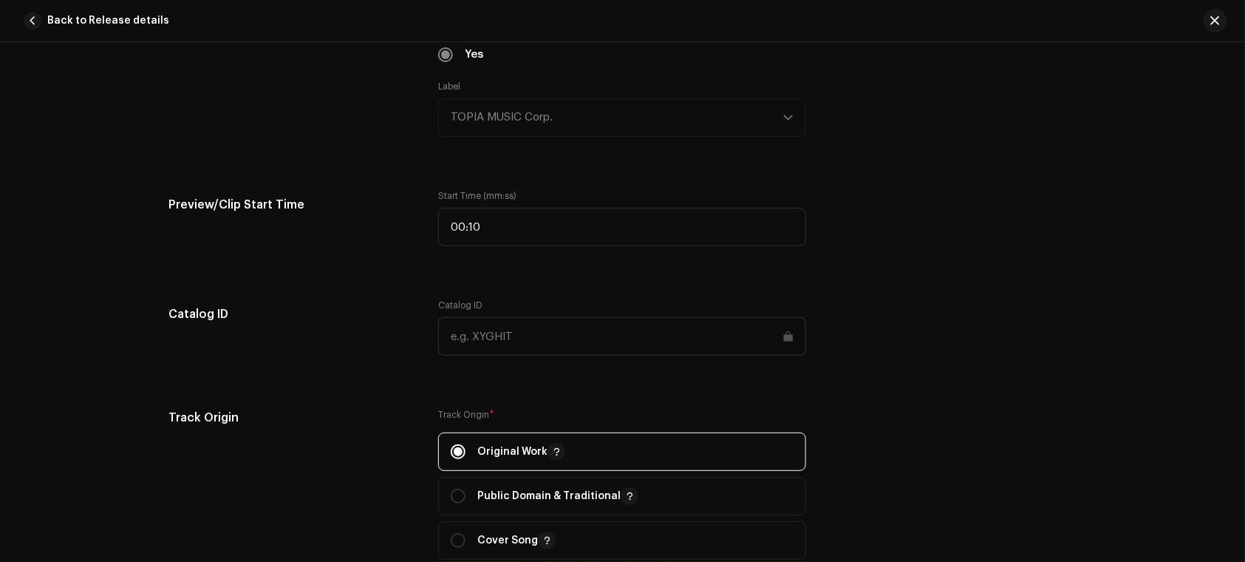
scroll to position [0, 0]
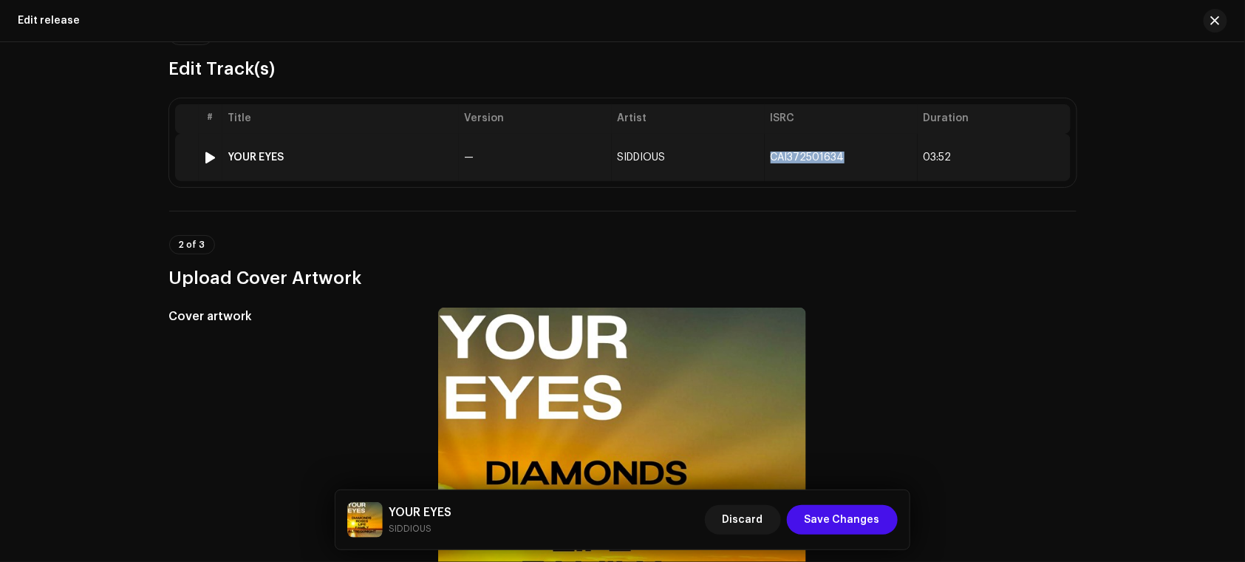
drag, startPoint x: 838, startPoint y: 160, endPoint x: 753, endPoint y: 157, distance: 85.0
click at [753, 157] on tr "1 YOUR EYES — SIDDIOUS CAI372501634 03:52" at bounding box center [622, 157] width 895 height 47
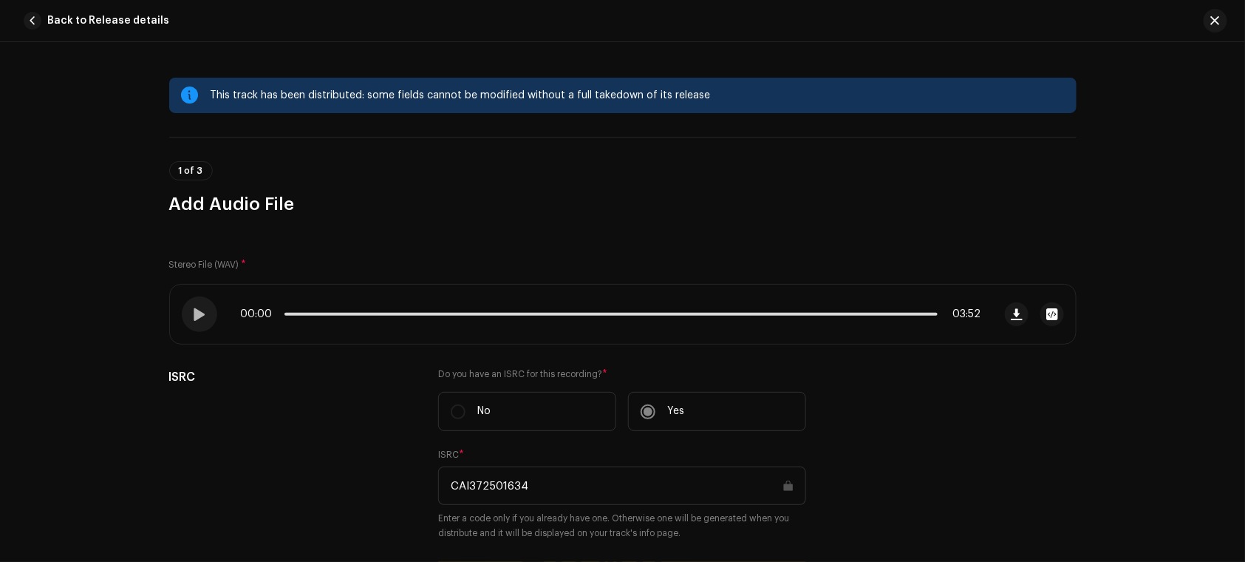
copy tr "CAI372501634"
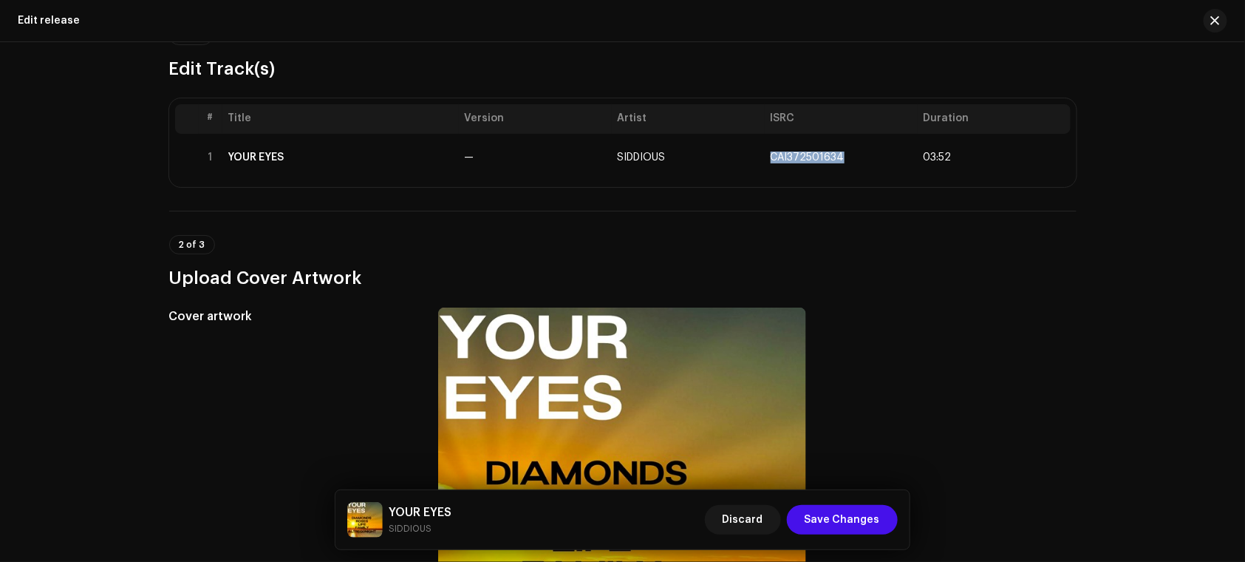
copy tr "CAI372501634"
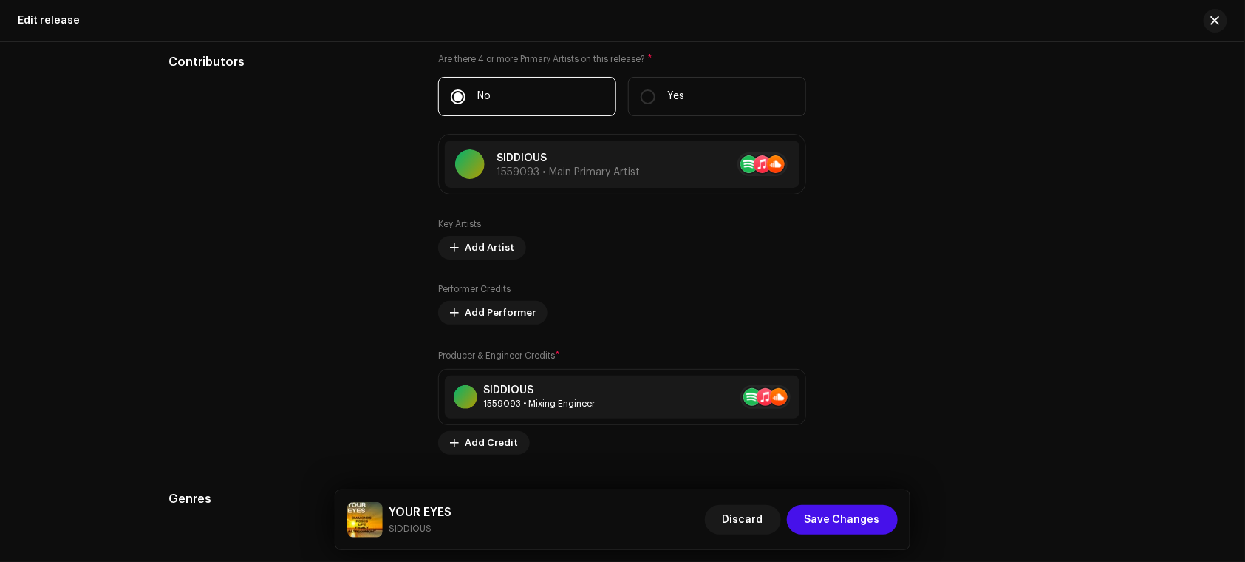
scroll to position [1501, 0]
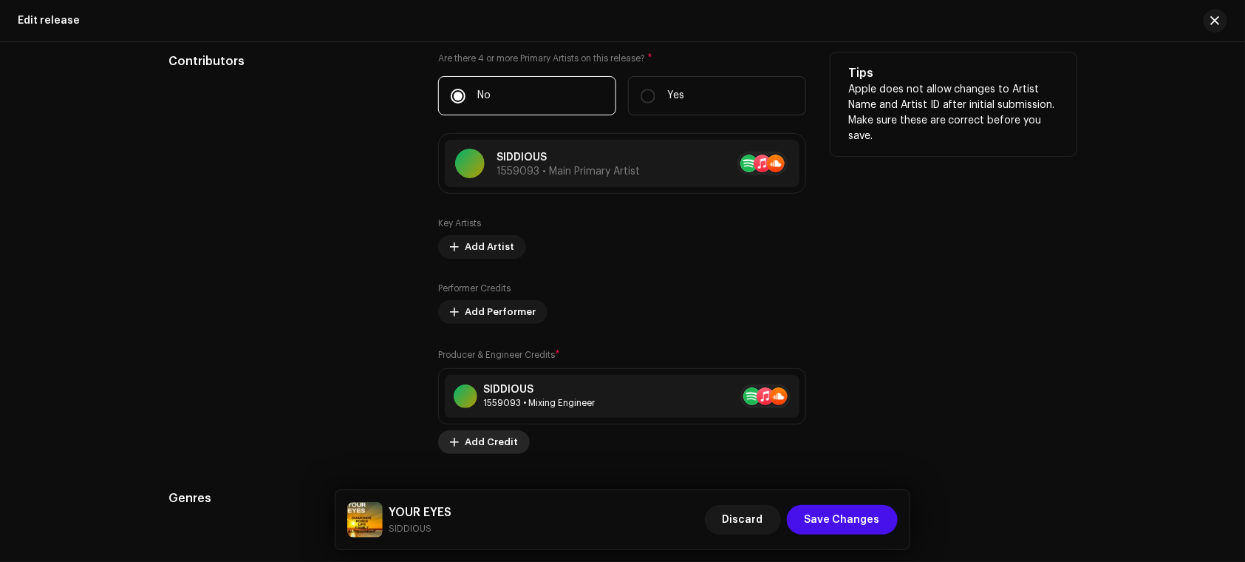
click at [484, 443] on span "Add Credit" at bounding box center [491, 442] width 53 height 30
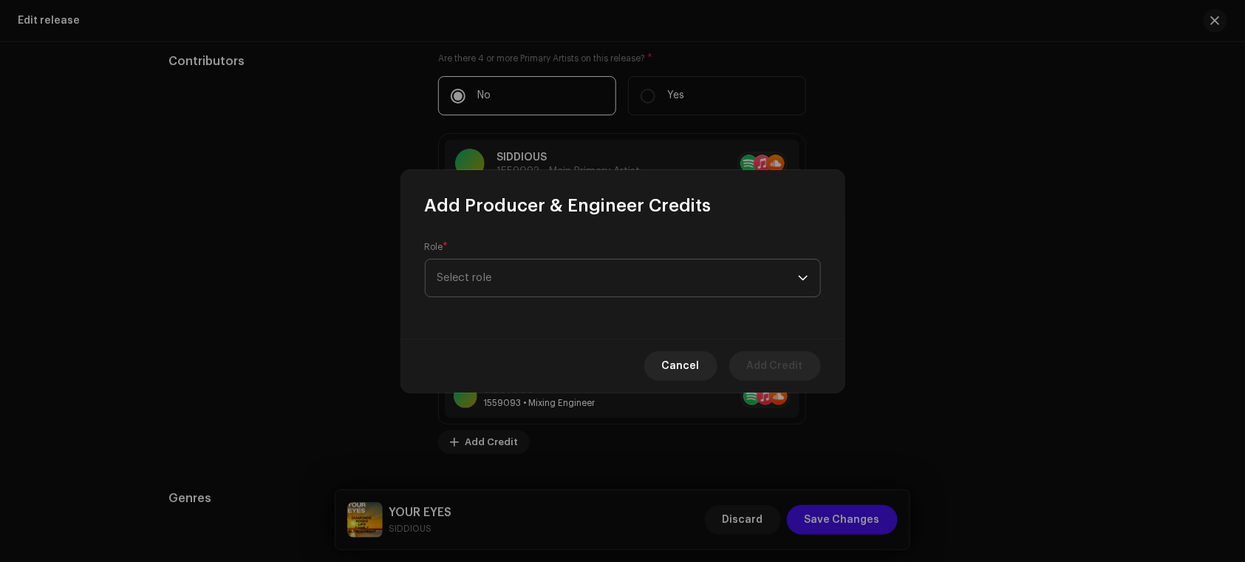
click at [608, 288] on span "Select role" at bounding box center [617, 277] width 361 height 37
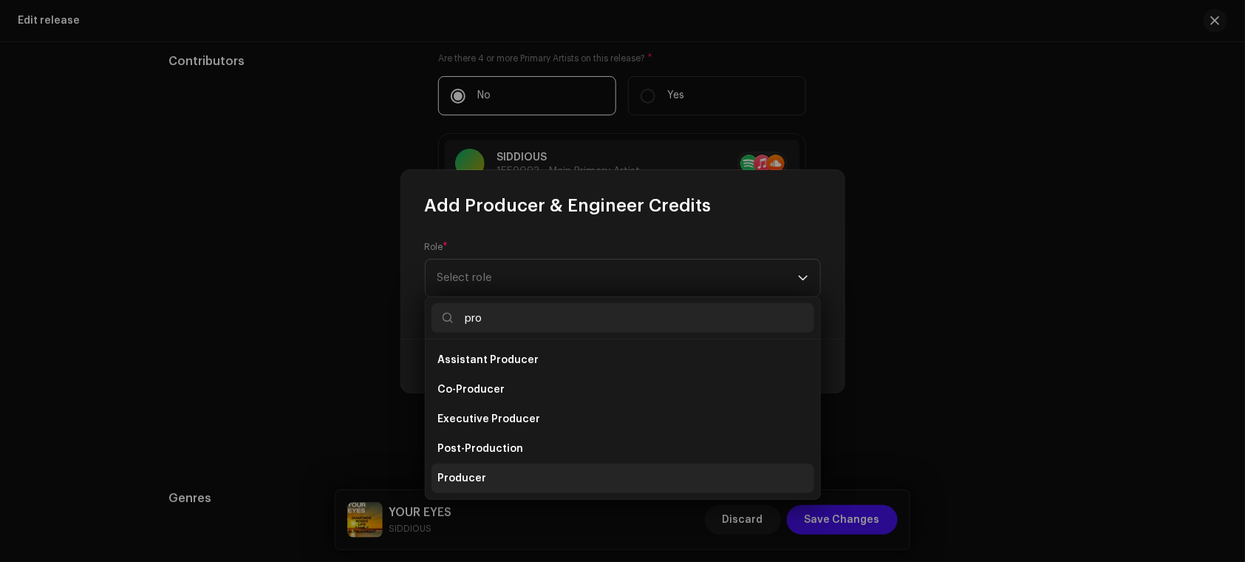
type input "pro"
click at [588, 485] on li "Producer" at bounding box center [622, 478] width 383 height 30
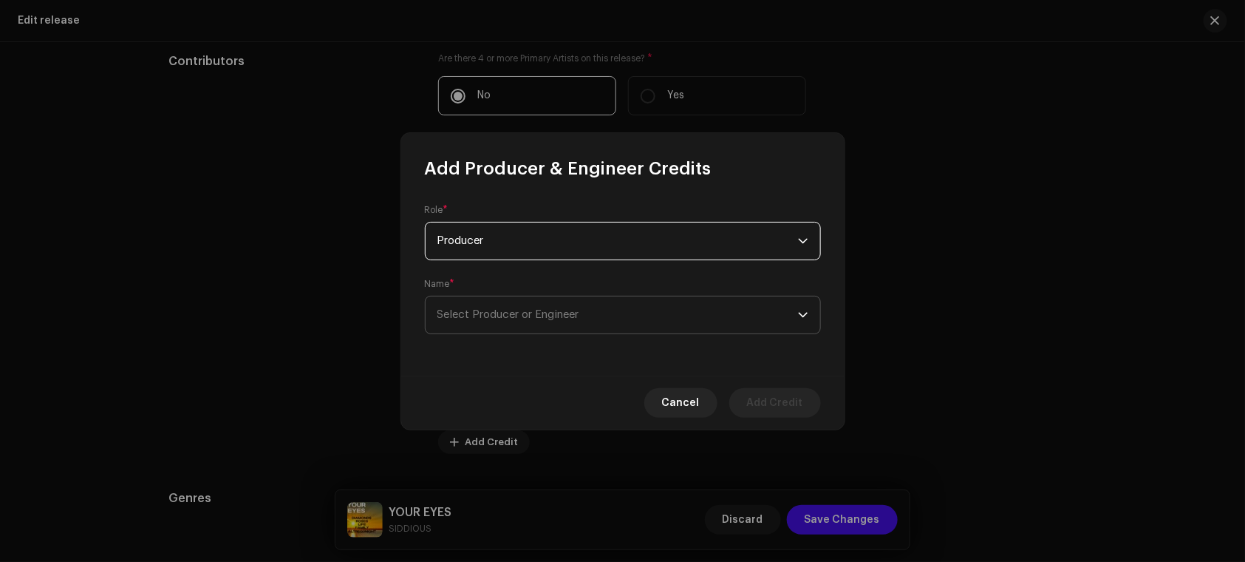
click at [632, 315] on span "Select Producer or Engineer" at bounding box center [617, 314] width 361 height 37
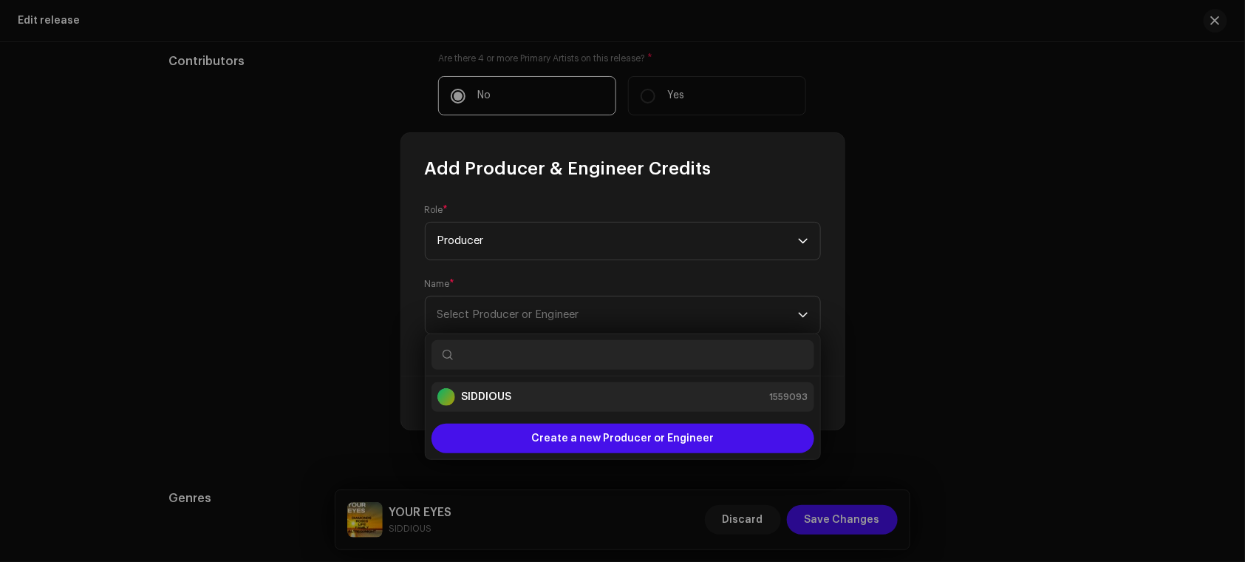
click at [519, 389] on div "SIDDIOUS 1559093" at bounding box center [622, 397] width 371 height 18
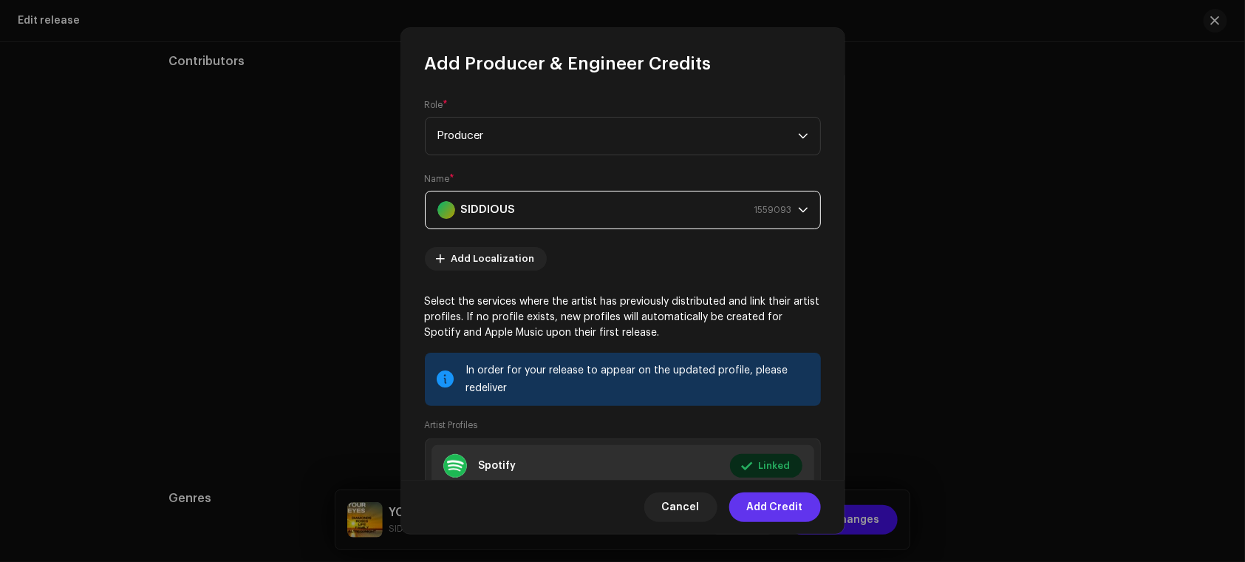
click at [774, 514] on span "Add Credit" at bounding box center [775, 507] width 56 height 30
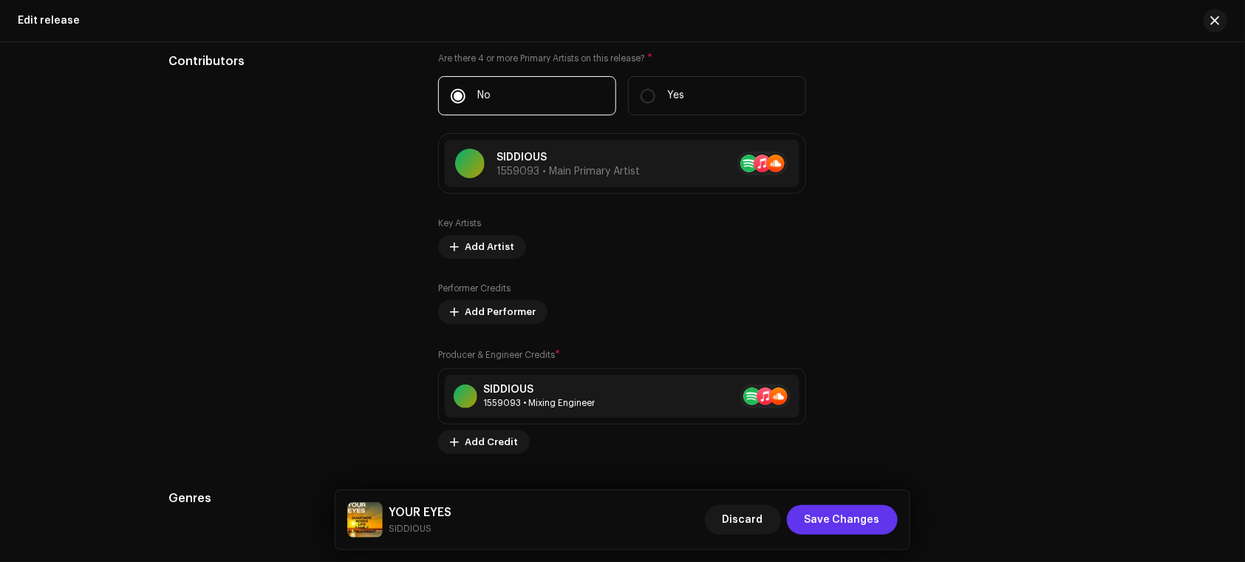
click at [873, 513] on span "Save Changes" at bounding box center [842, 520] width 75 height 30
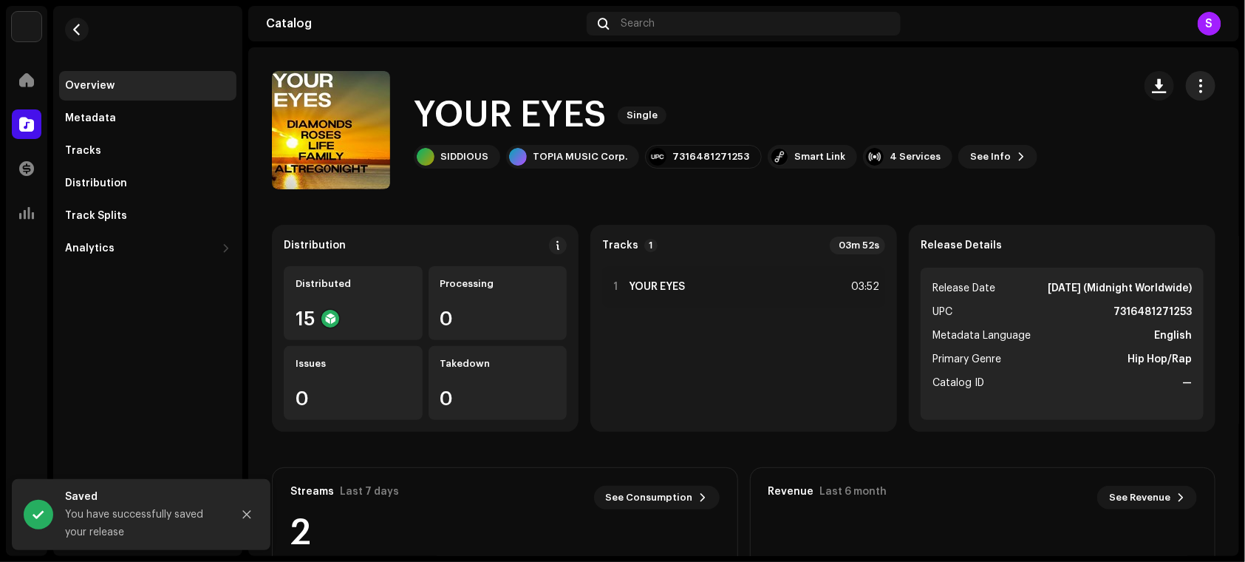
click at [1206, 86] on button "button" at bounding box center [1201, 86] width 30 height 30
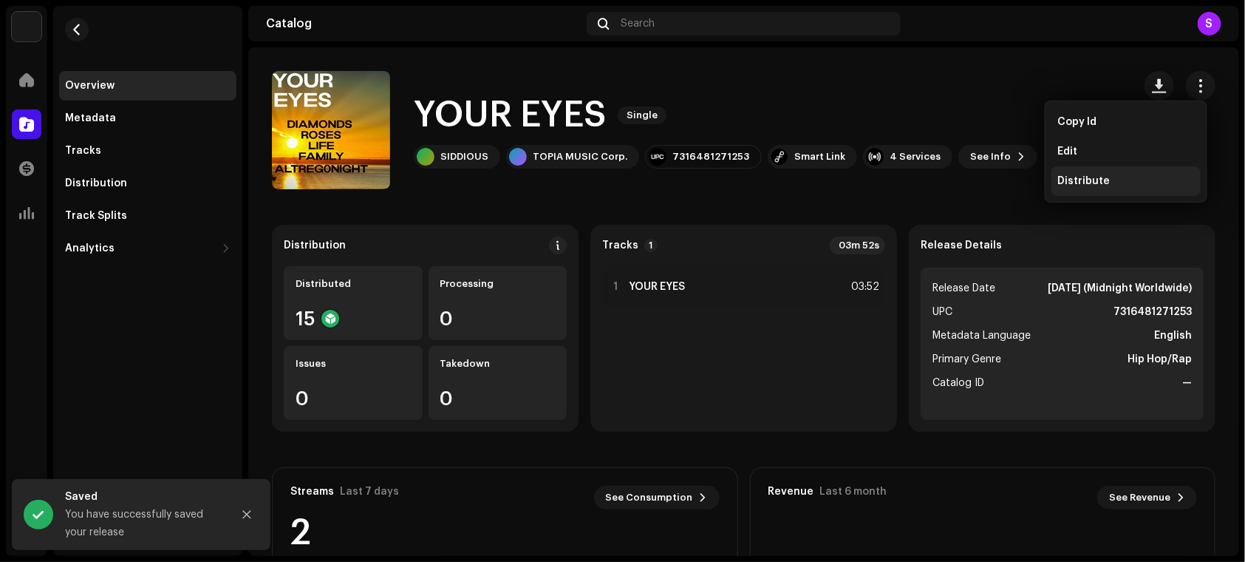
click at [1125, 186] on div "Distribute" at bounding box center [1125, 181] width 137 height 12
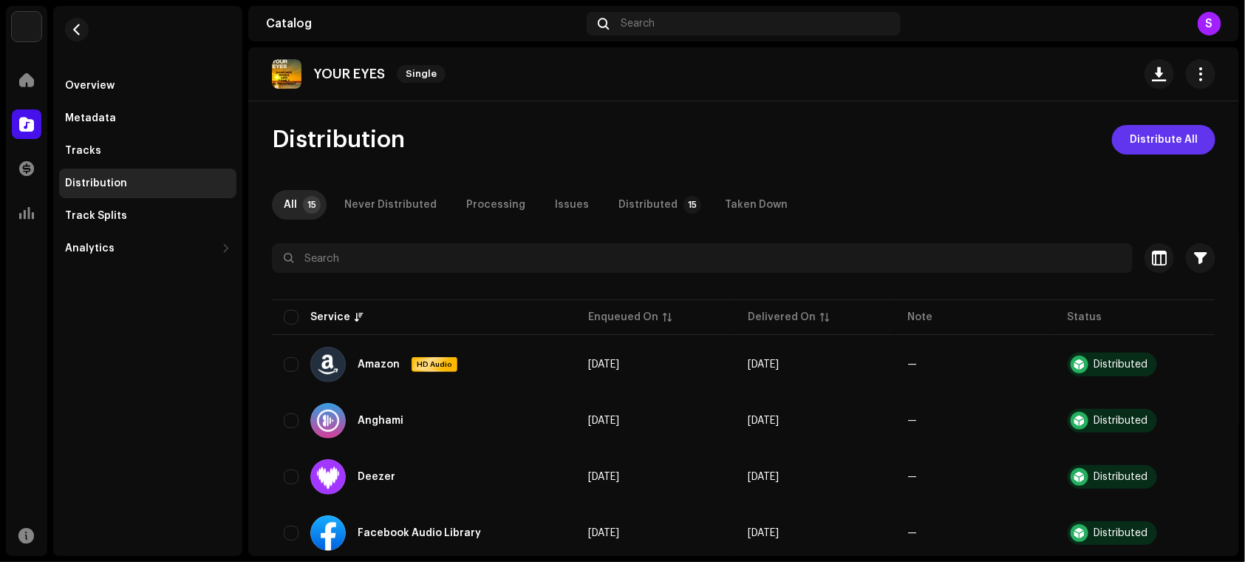
click at [1190, 133] on span "Distribute All" at bounding box center [1164, 140] width 68 height 30
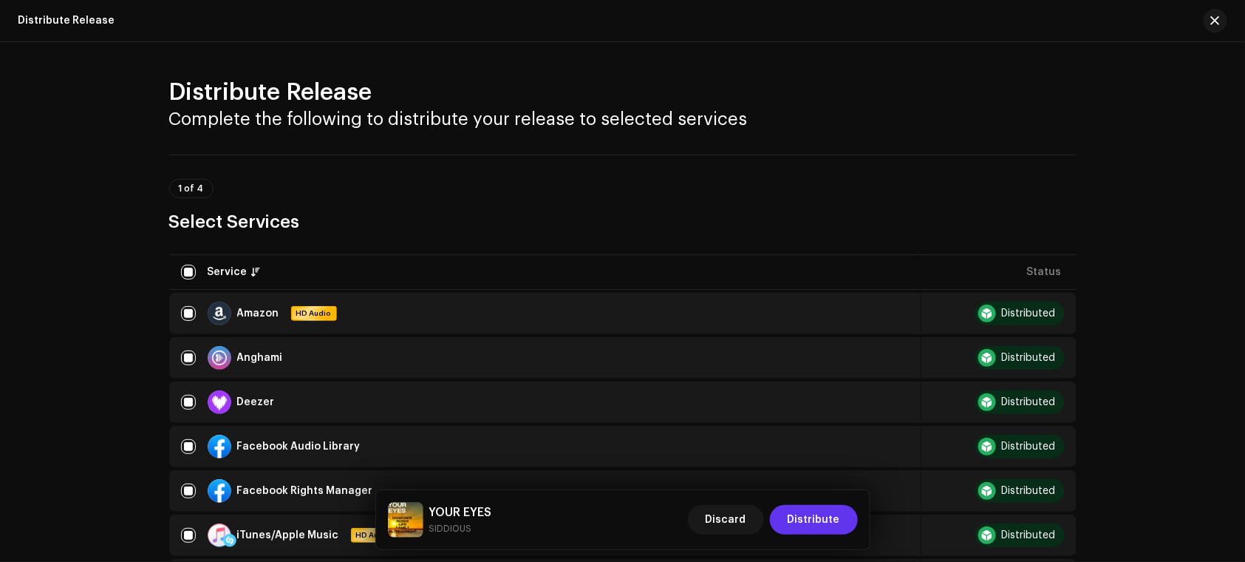
click at [802, 517] on span "Distribute" at bounding box center [814, 520] width 52 height 30
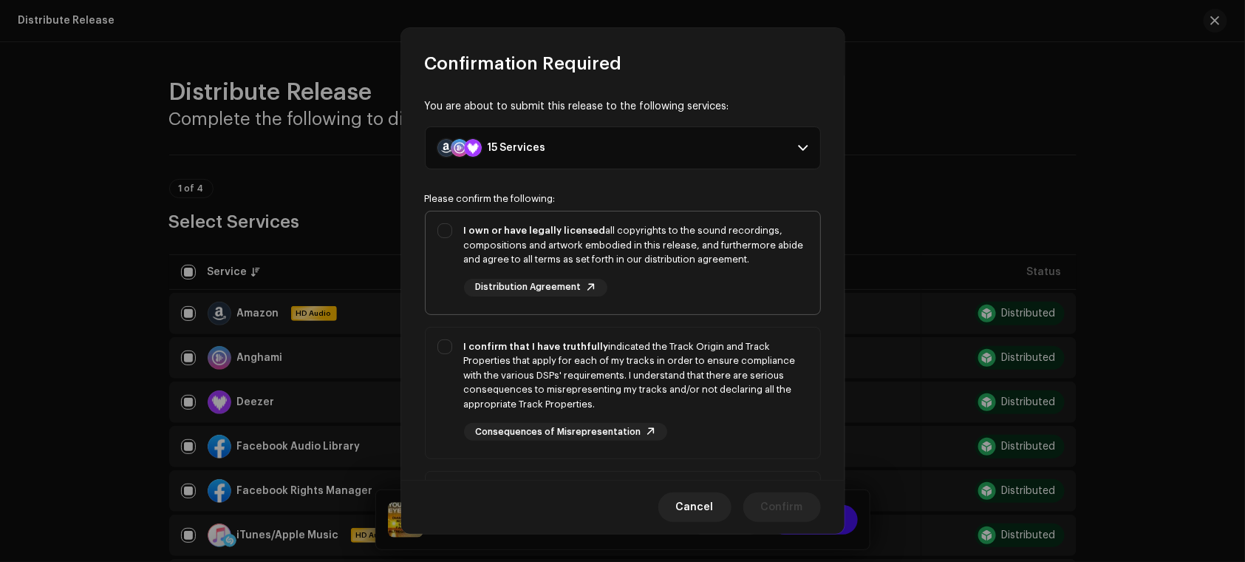
click at [441, 239] on div "I own or have legally licensed all copyrights to the sound recordings, composit…" at bounding box center [623, 259] width 395 height 97
checkbox input "true"
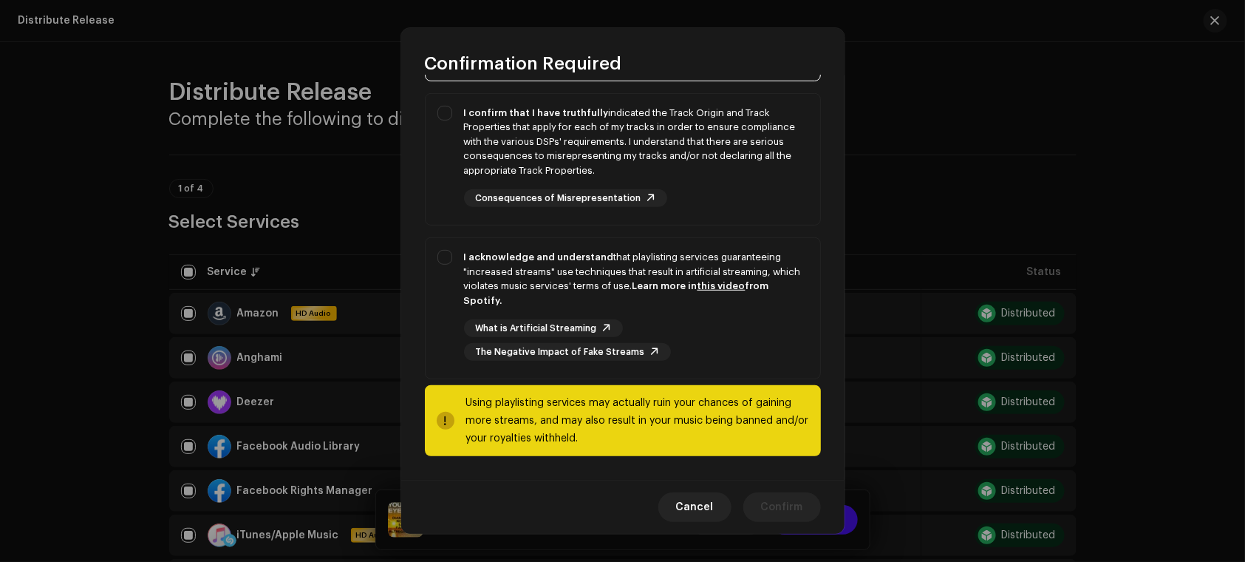
click at [447, 276] on div "I acknowledge and understand that playlisting services guaranteeing "increased …" at bounding box center [623, 305] width 395 height 134
checkbox input "true"
click at [460, 188] on div "I confirm that I have truthfully indicated the Track Origin and Track Propertie…" at bounding box center [623, 157] width 395 height 126
checkbox input "true"
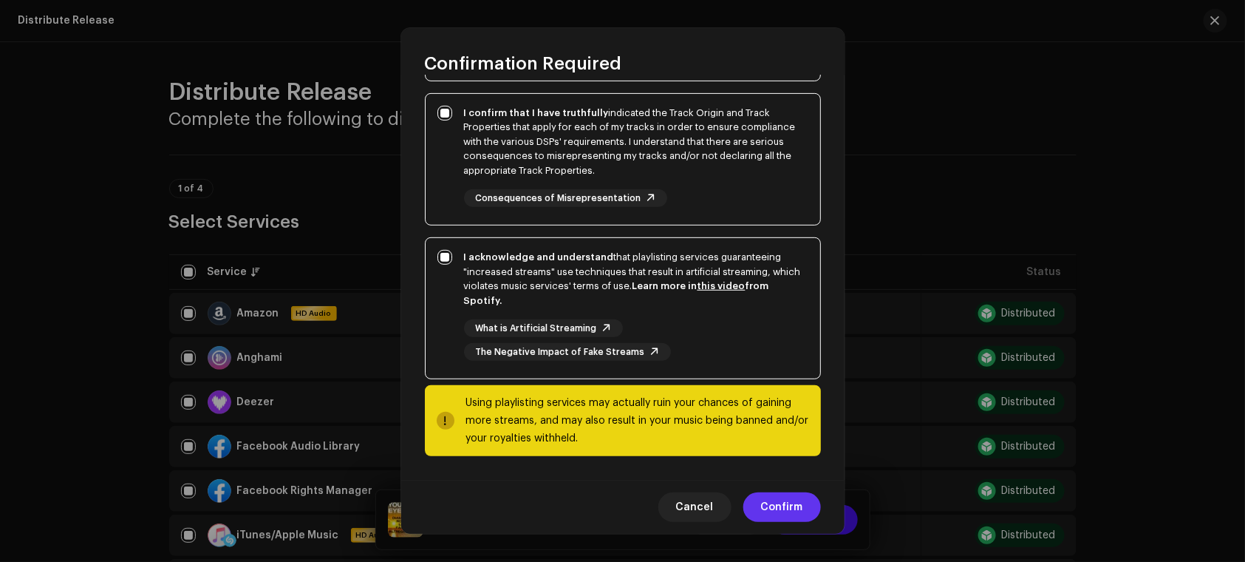
click at [805, 498] on button "Confirm" at bounding box center [782, 507] width 78 height 30
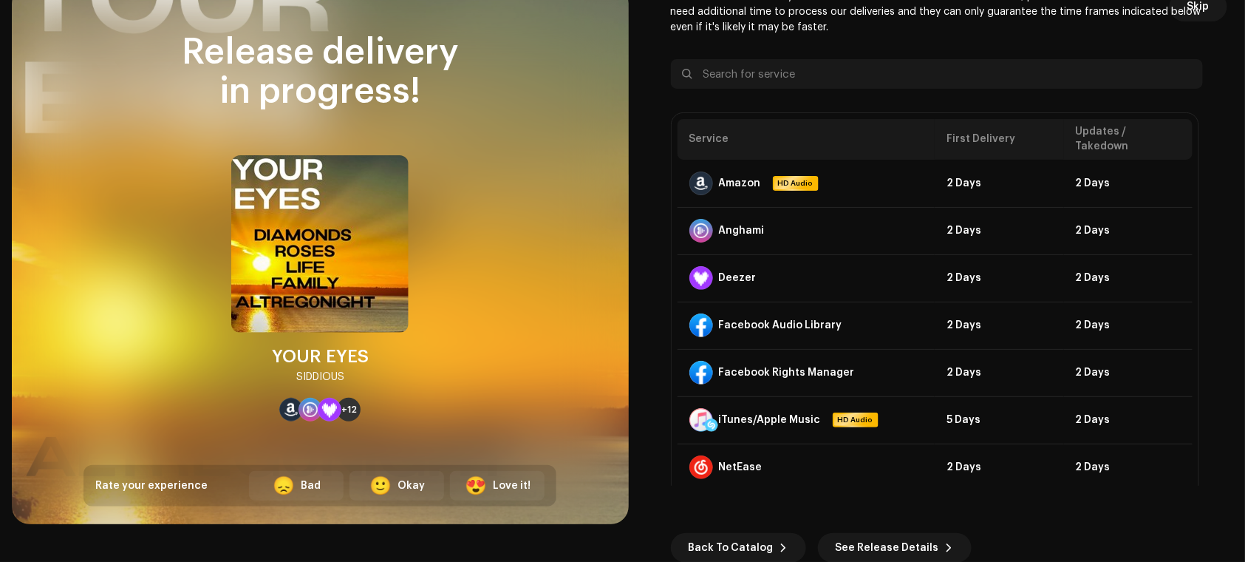
scroll to position [0, 0]
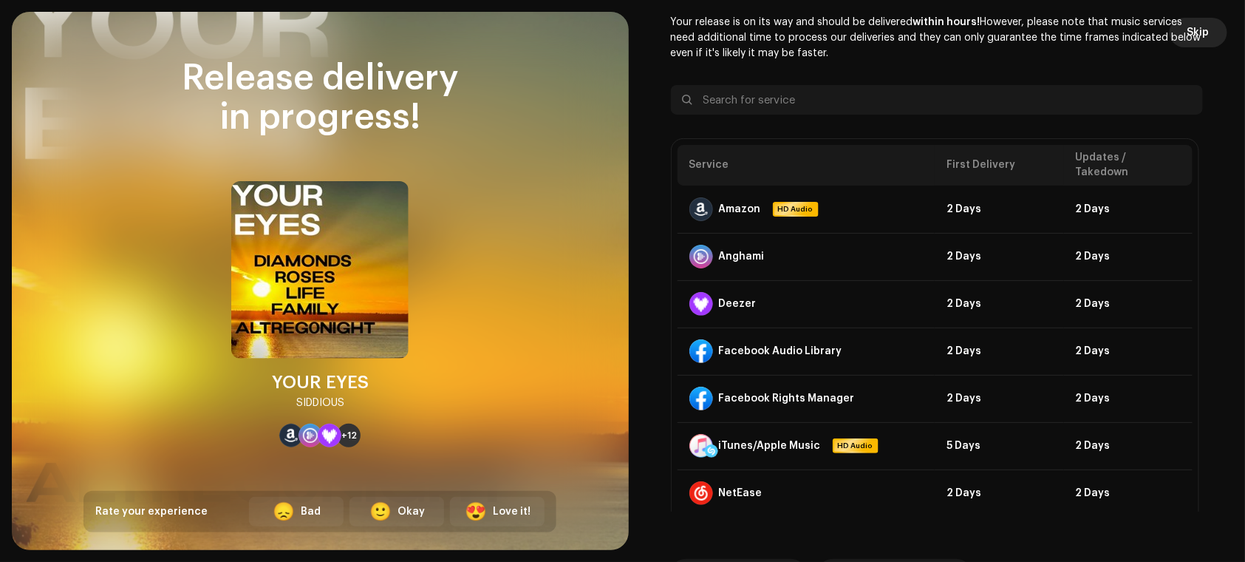
click at [1201, 33] on span "Skip" at bounding box center [1198, 33] width 22 height 30
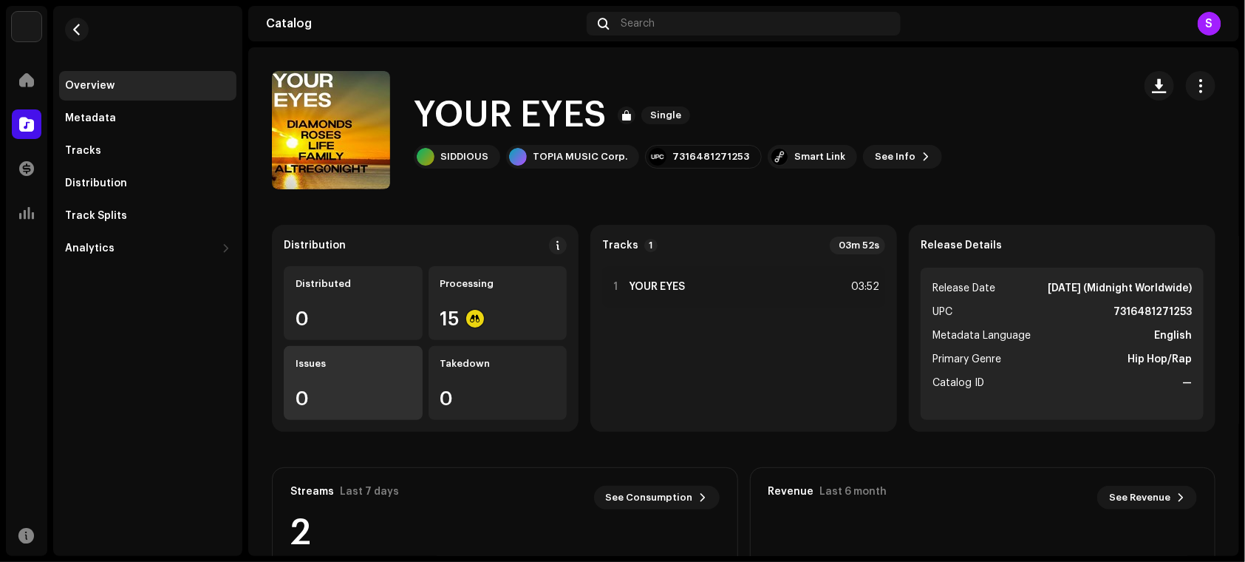
scroll to position [229, 0]
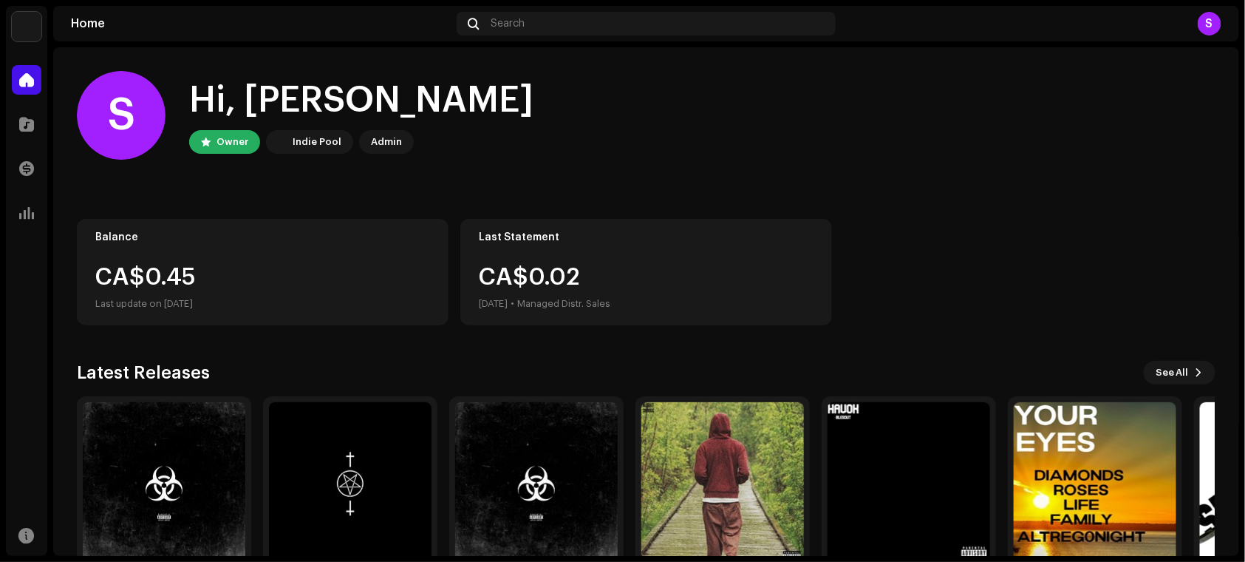
scroll to position [76, 0]
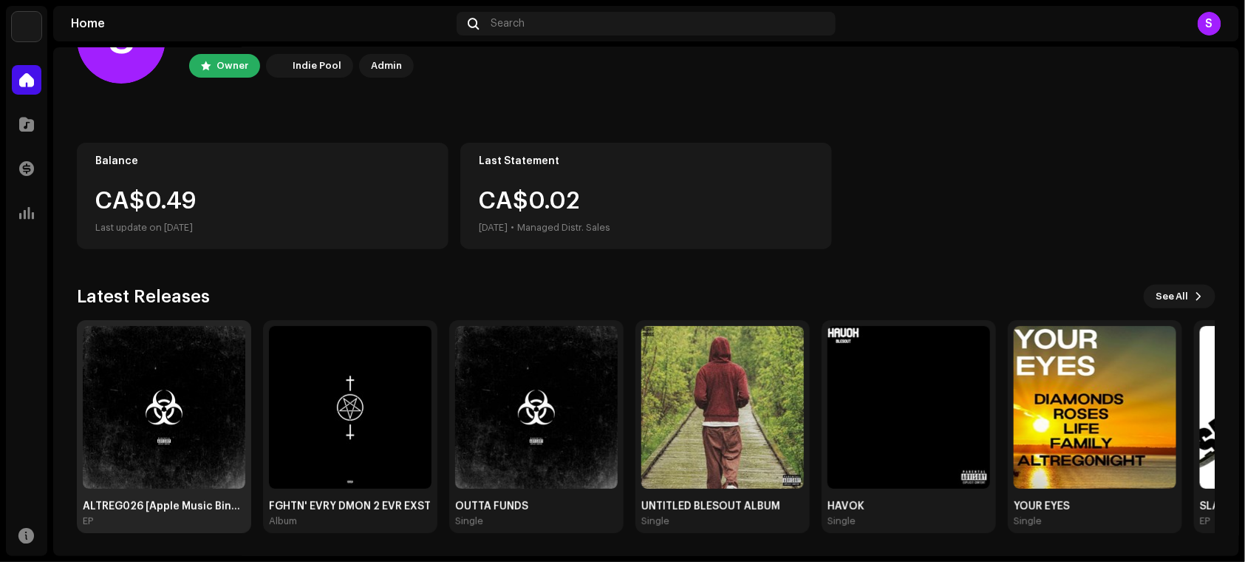
click at [164, 385] on img at bounding box center [164, 407] width 163 height 163
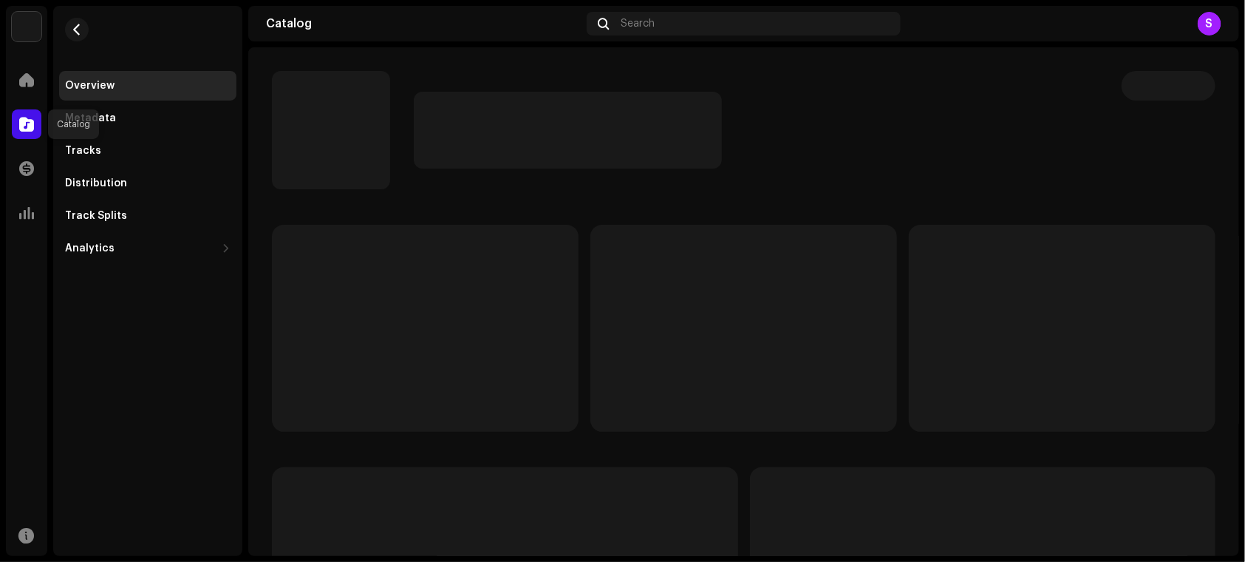
click at [30, 123] on span at bounding box center [26, 124] width 15 height 12
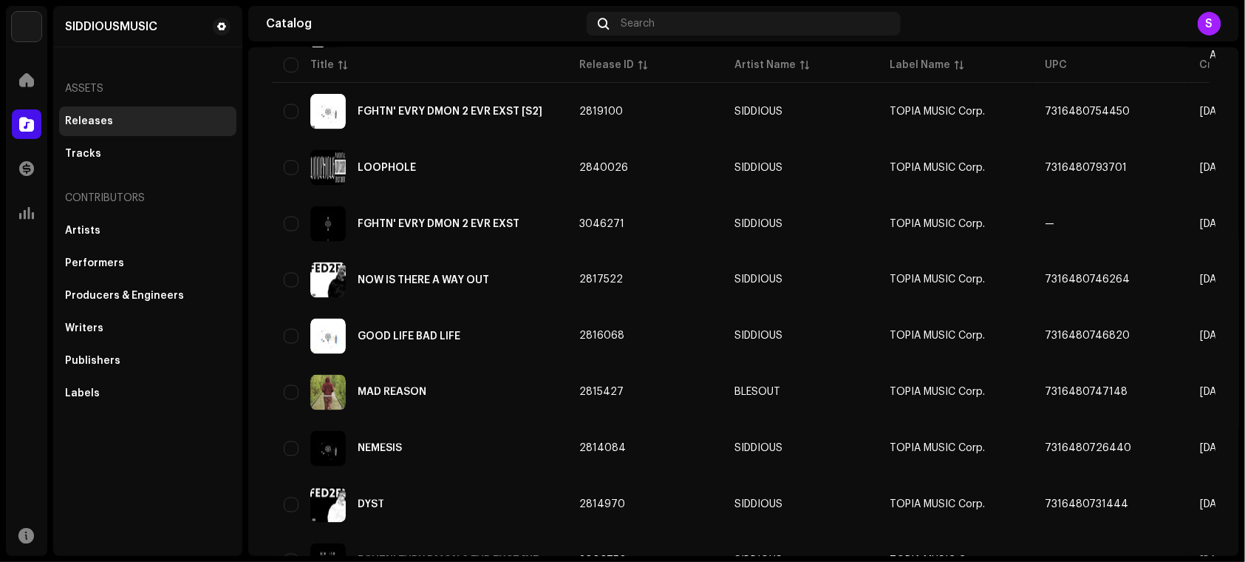
scroll to position [941, 0]
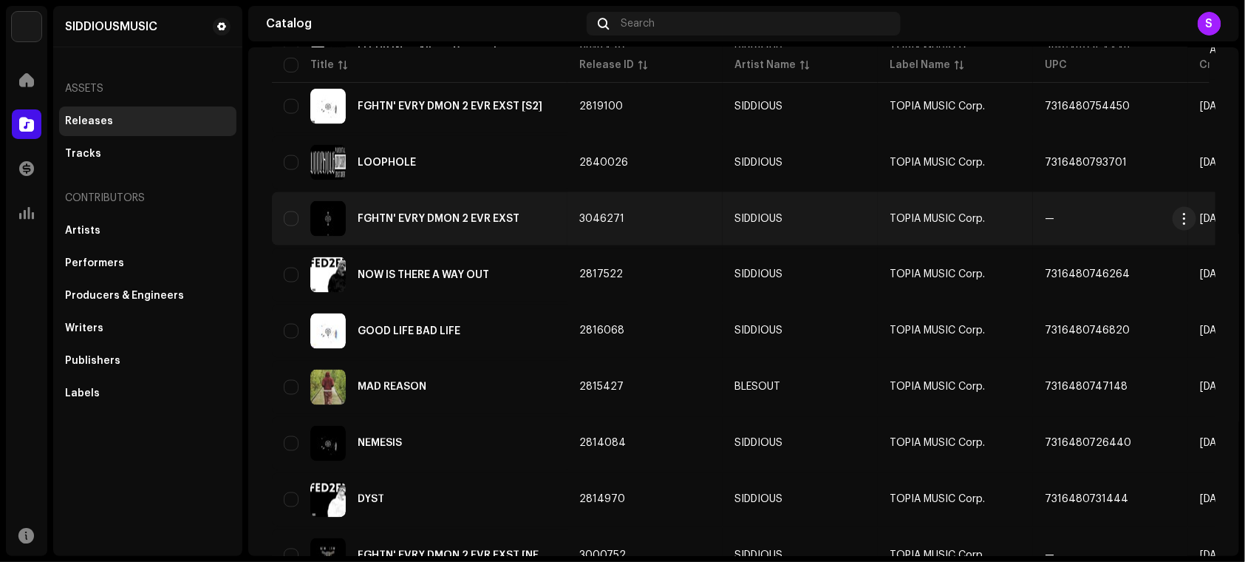
click at [463, 215] on div "FGHTN' EVRY DMON 2 EVR EXST" at bounding box center [439, 219] width 162 height 10
